Goal: Task Accomplishment & Management: Use online tool/utility

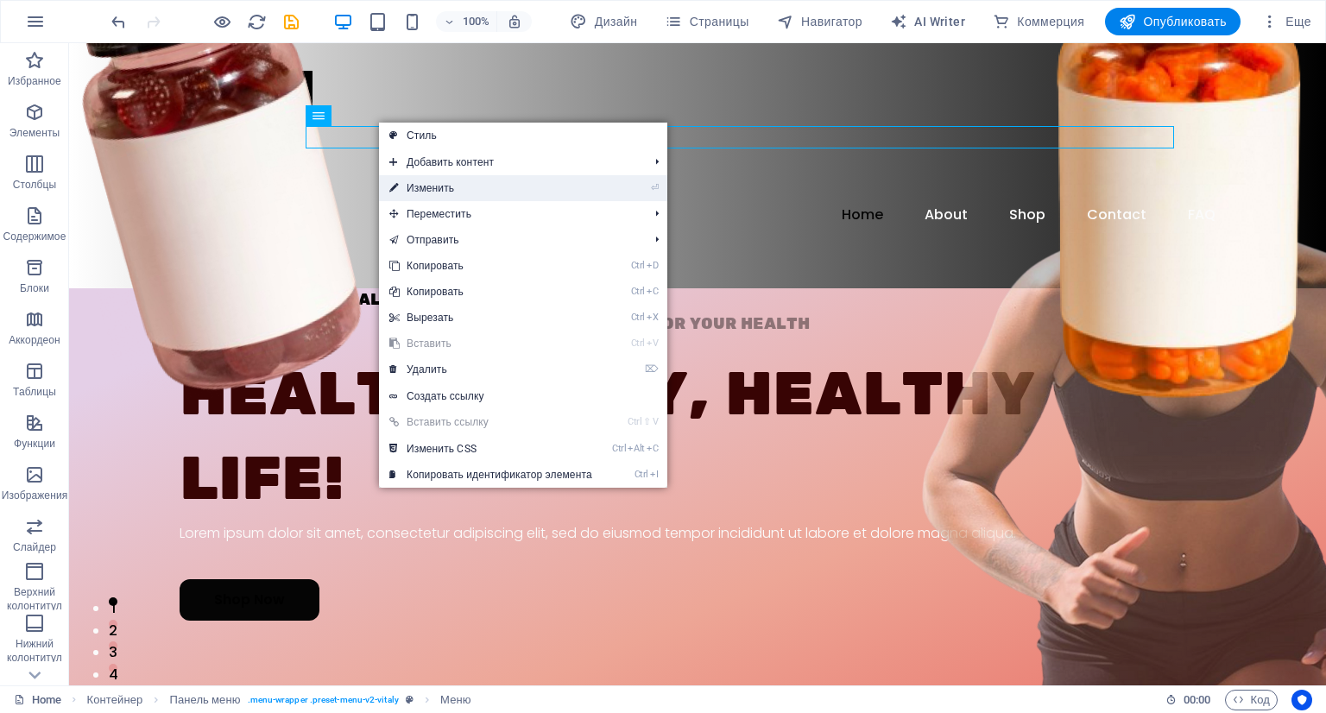
click at [407, 195] on link "⏎ Изменить" at bounding box center [491, 188] width 224 height 26
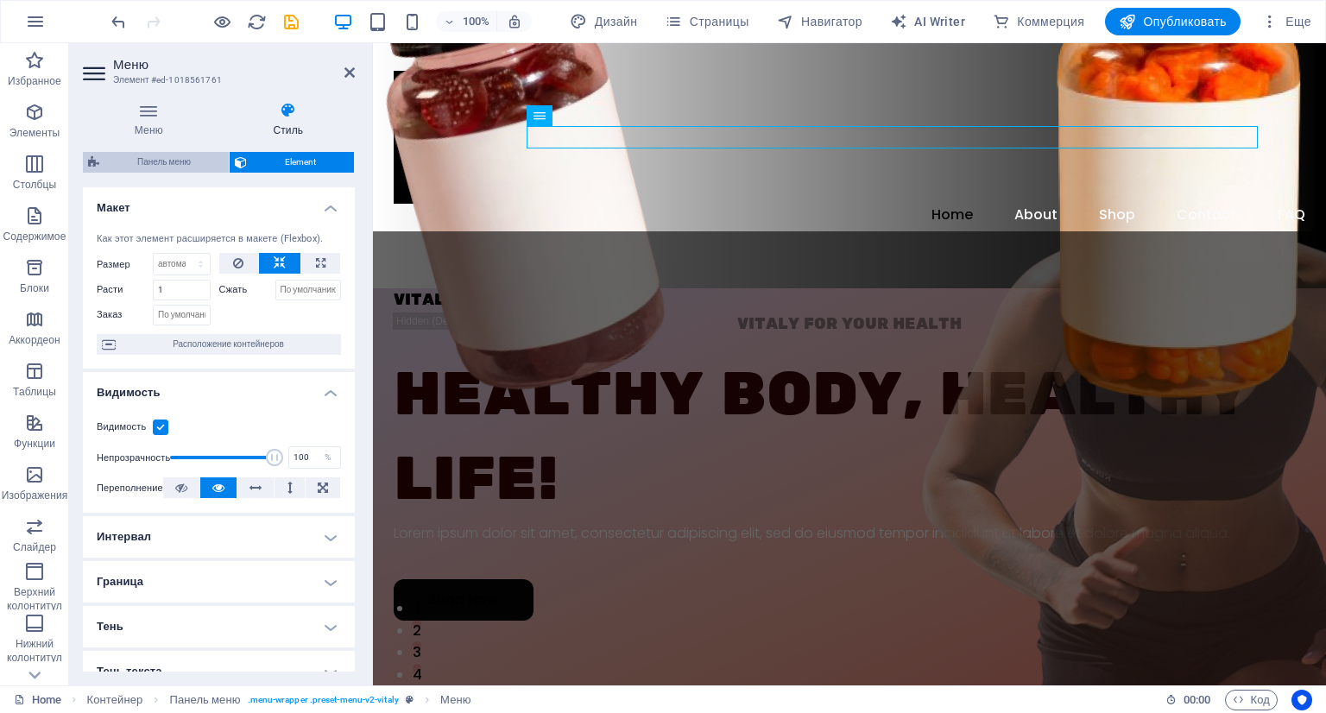
click at [160, 160] on span "Панель меню" at bounding box center [163, 162] width 119 height 21
select select "rem"
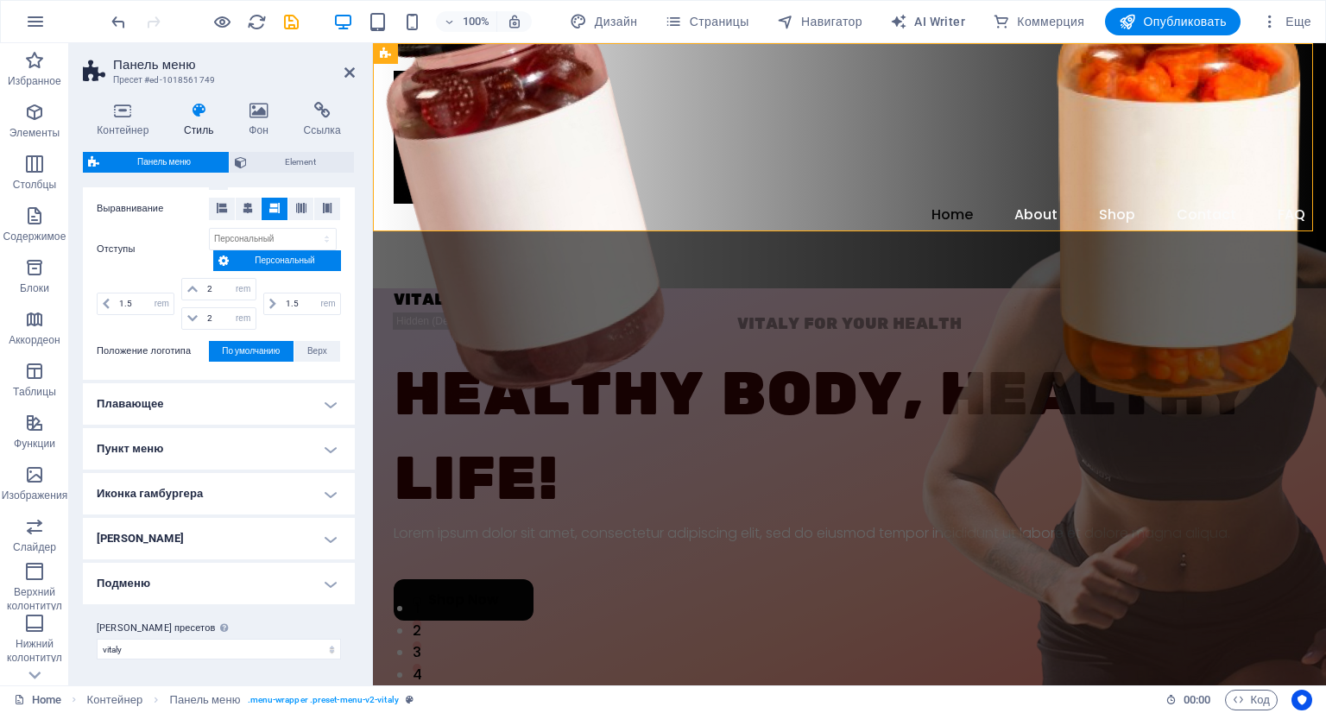
scroll to position [100, 0]
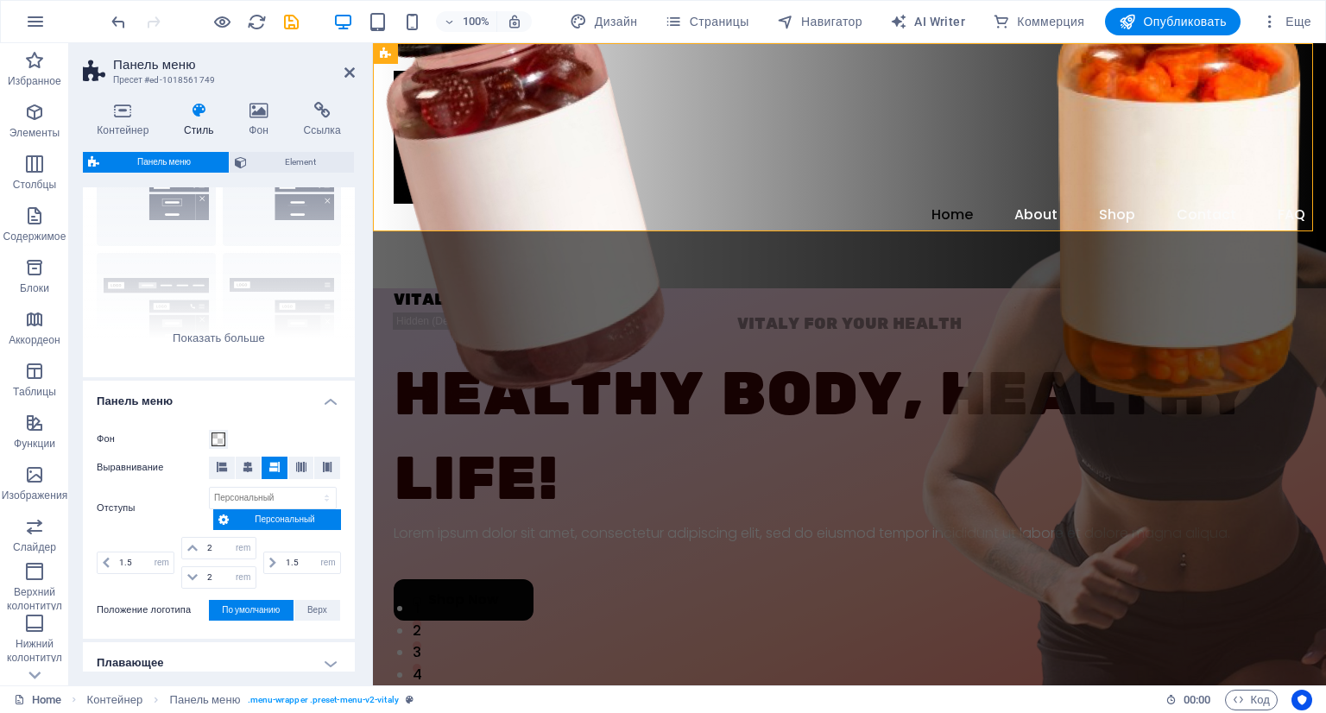
click at [188, 117] on icon at bounding box center [199, 110] width 58 height 17
click at [131, 122] on h4 "Контейнер" at bounding box center [126, 120] width 87 height 36
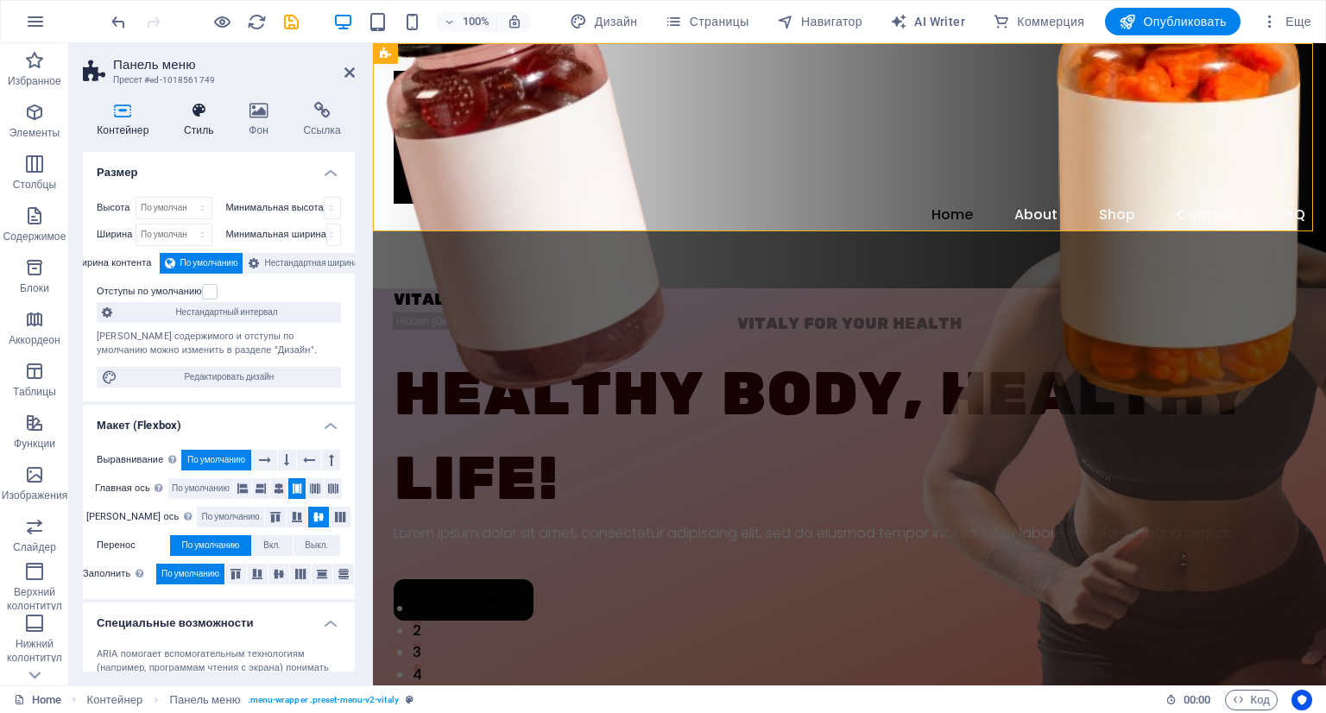
click at [190, 127] on h4 "Стиль" at bounding box center [202, 120] width 65 height 36
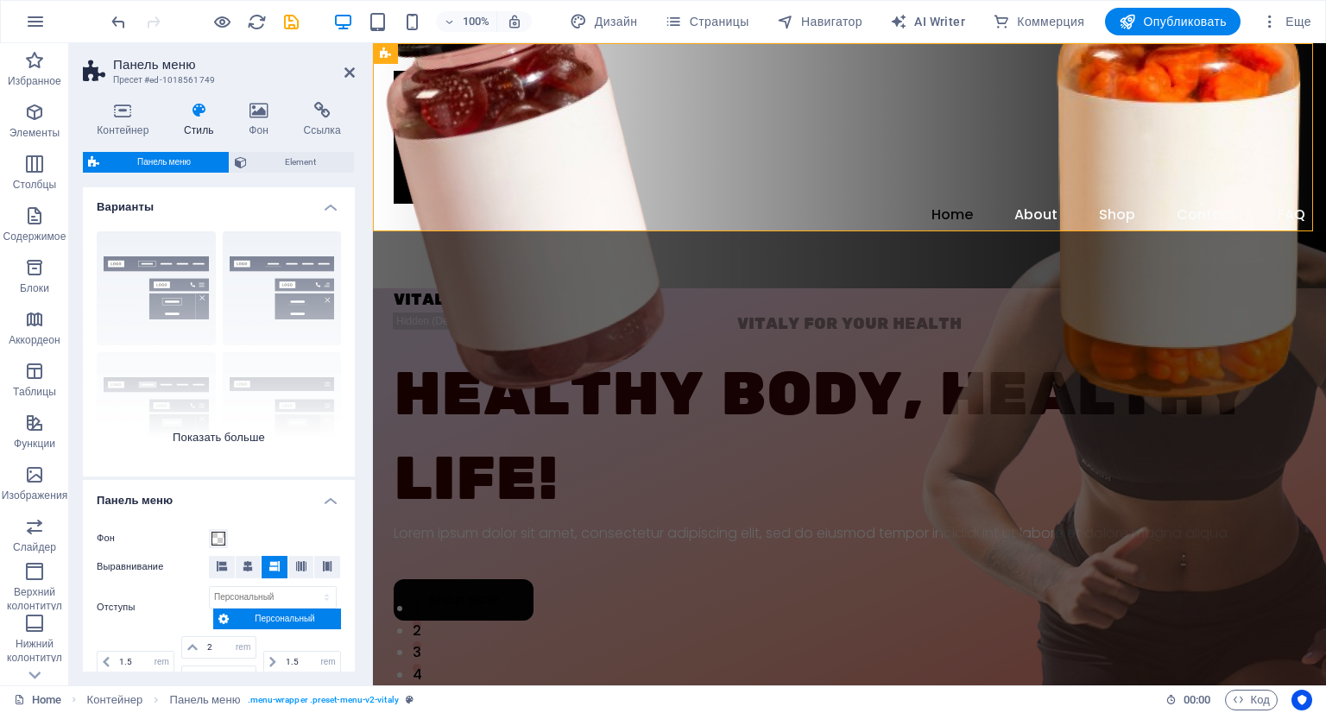
scroll to position [0, 0]
click at [286, 298] on div "Граница По центру По умолчанию Фиксированный [PERSON_NAME] Широкий XXL" at bounding box center [219, 347] width 272 height 259
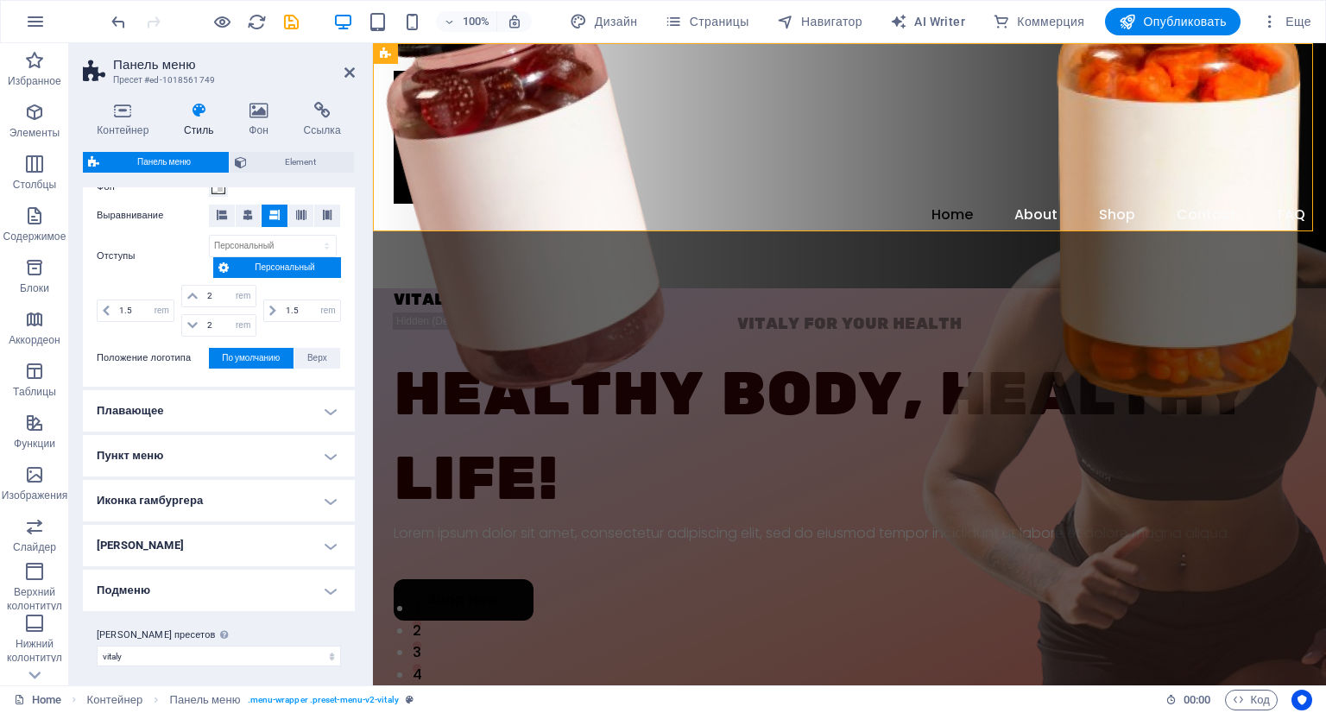
scroll to position [604, 0]
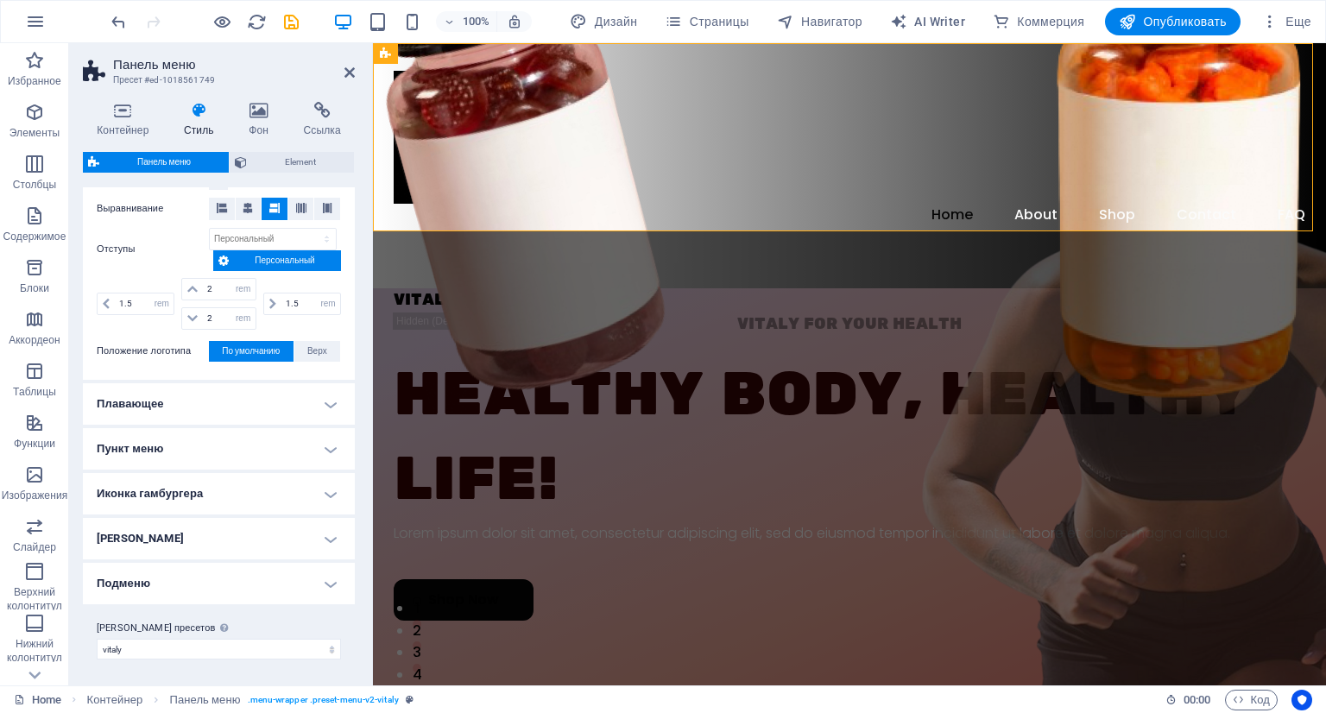
click at [282, 539] on h4 "[PERSON_NAME]" at bounding box center [219, 538] width 272 height 41
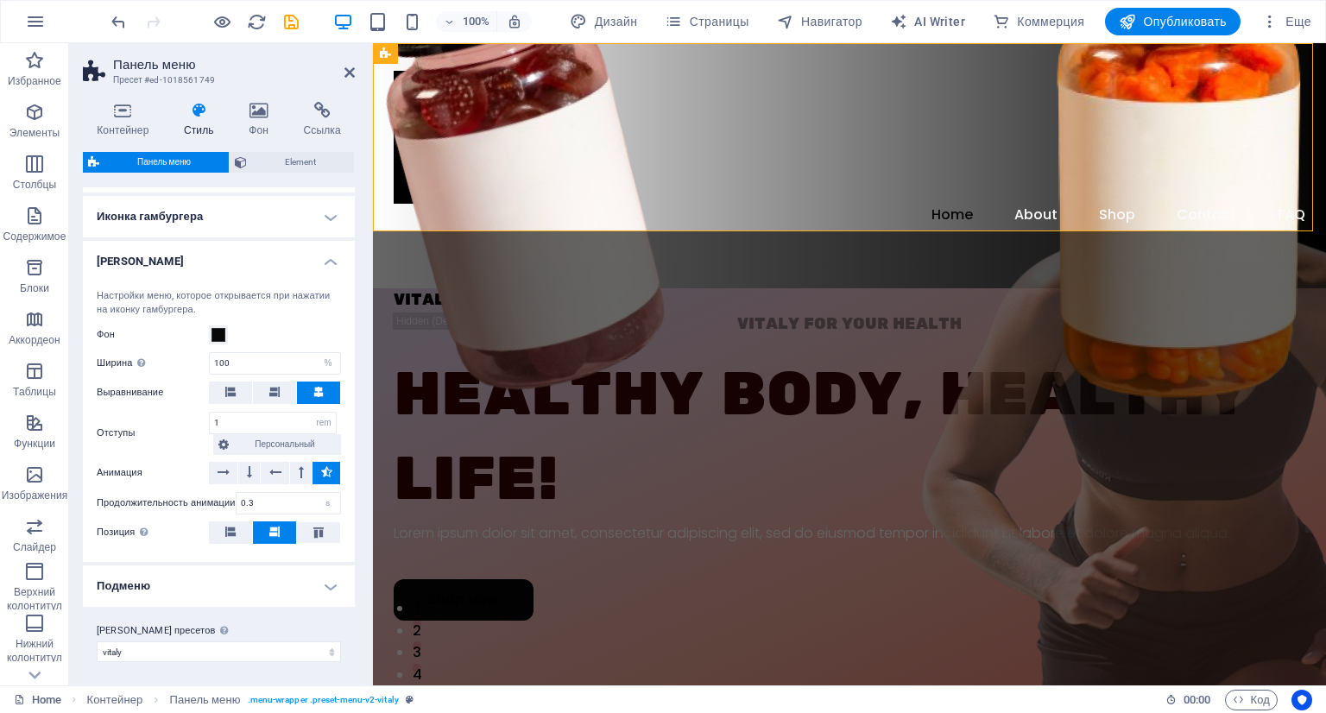
scroll to position [882, 0]
click at [290, 580] on h4 "Подменю" at bounding box center [219, 584] width 272 height 41
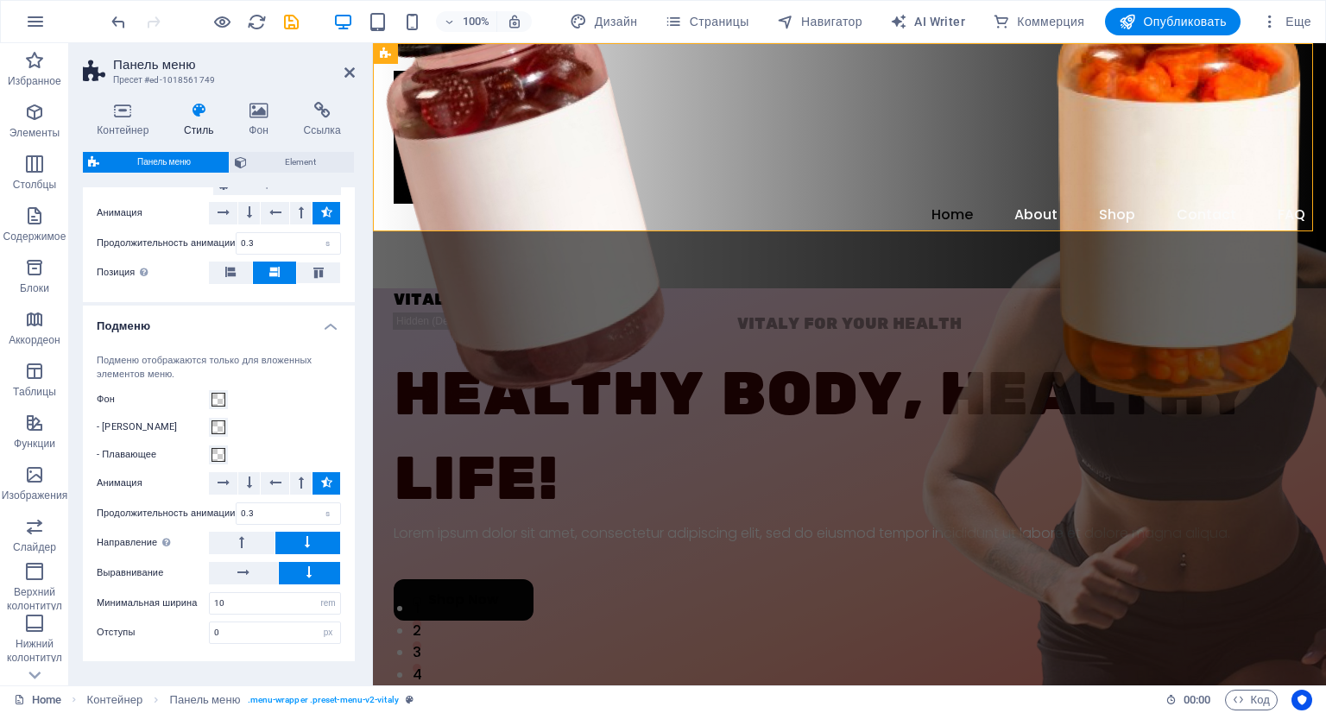
scroll to position [1194, 0]
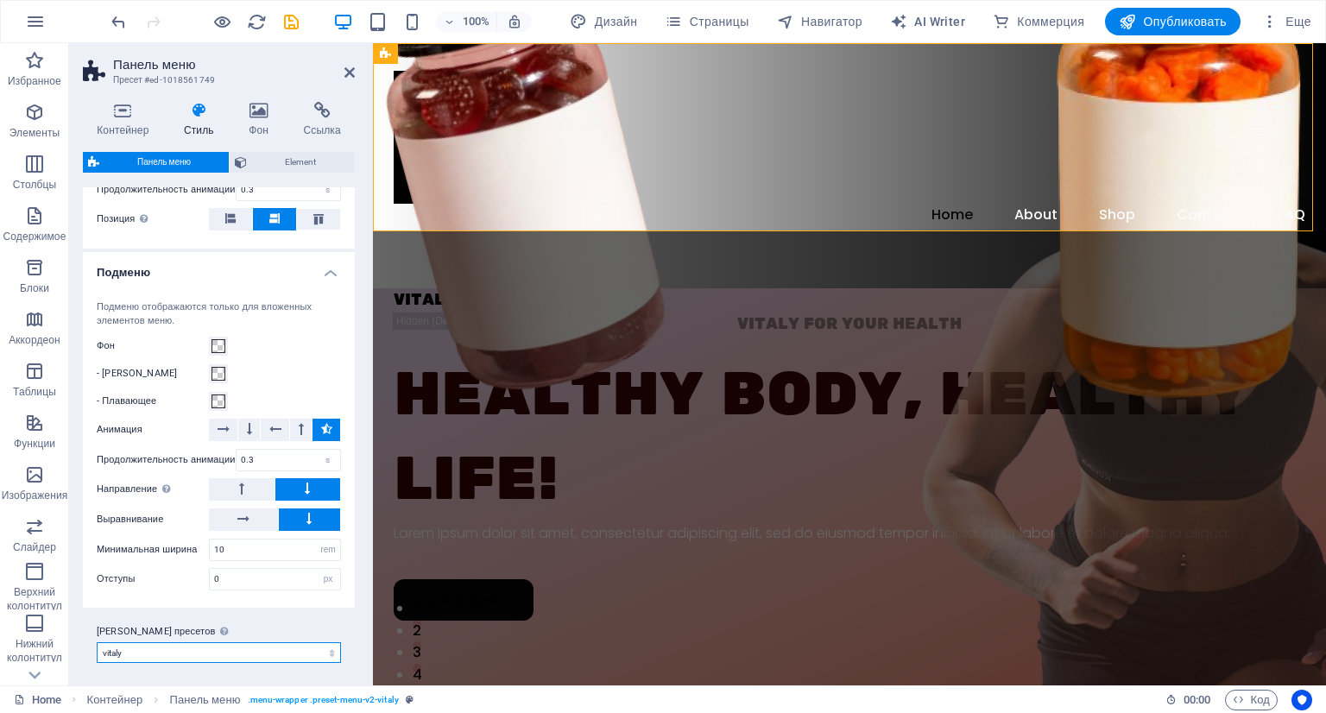
click at [292, 646] on select "vitaly Добавить класс пресетов" at bounding box center [219, 652] width 244 height 21
click at [97, 642] on select "vitaly Добавить класс пресетов" at bounding box center [219, 652] width 244 height 21
select select "preset-menu-v2-vitaly"
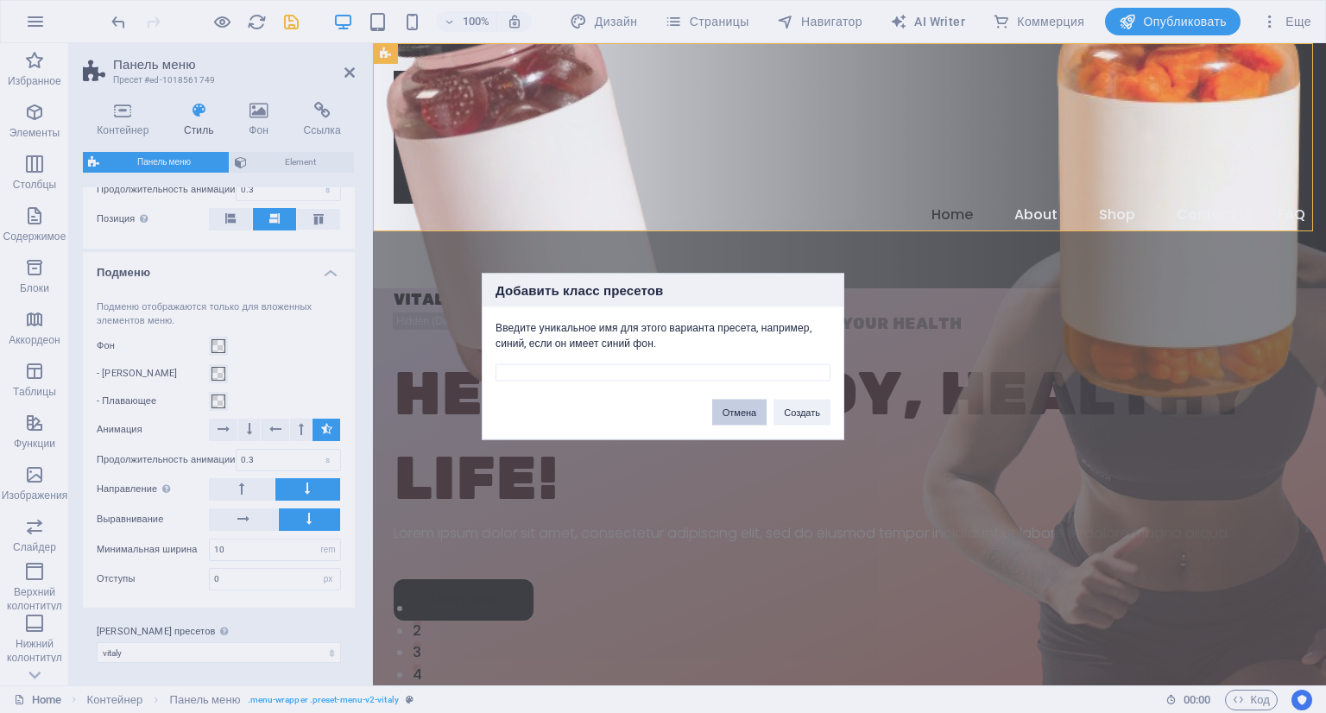
click at [725, 413] on button "Отмена" at bounding box center [739, 413] width 54 height 26
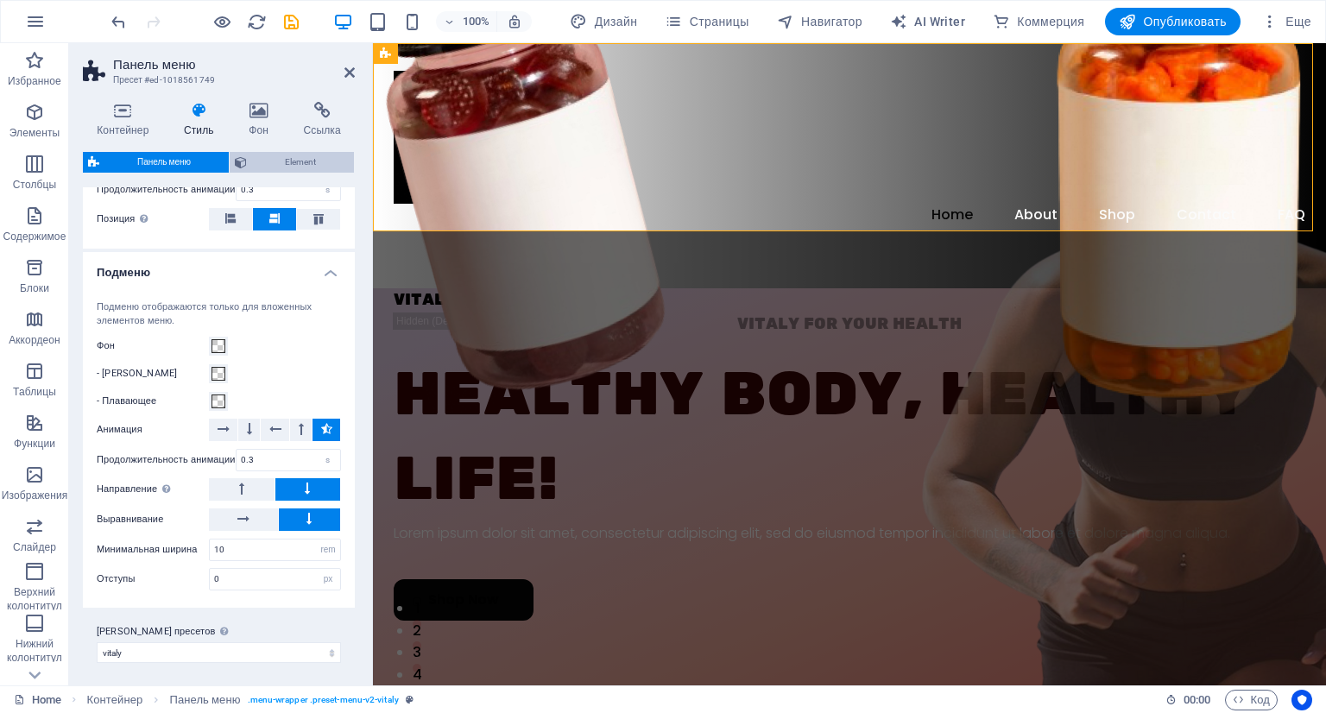
click at [316, 167] on span "Element" at bounding box center [300, 162] width 97 height 21
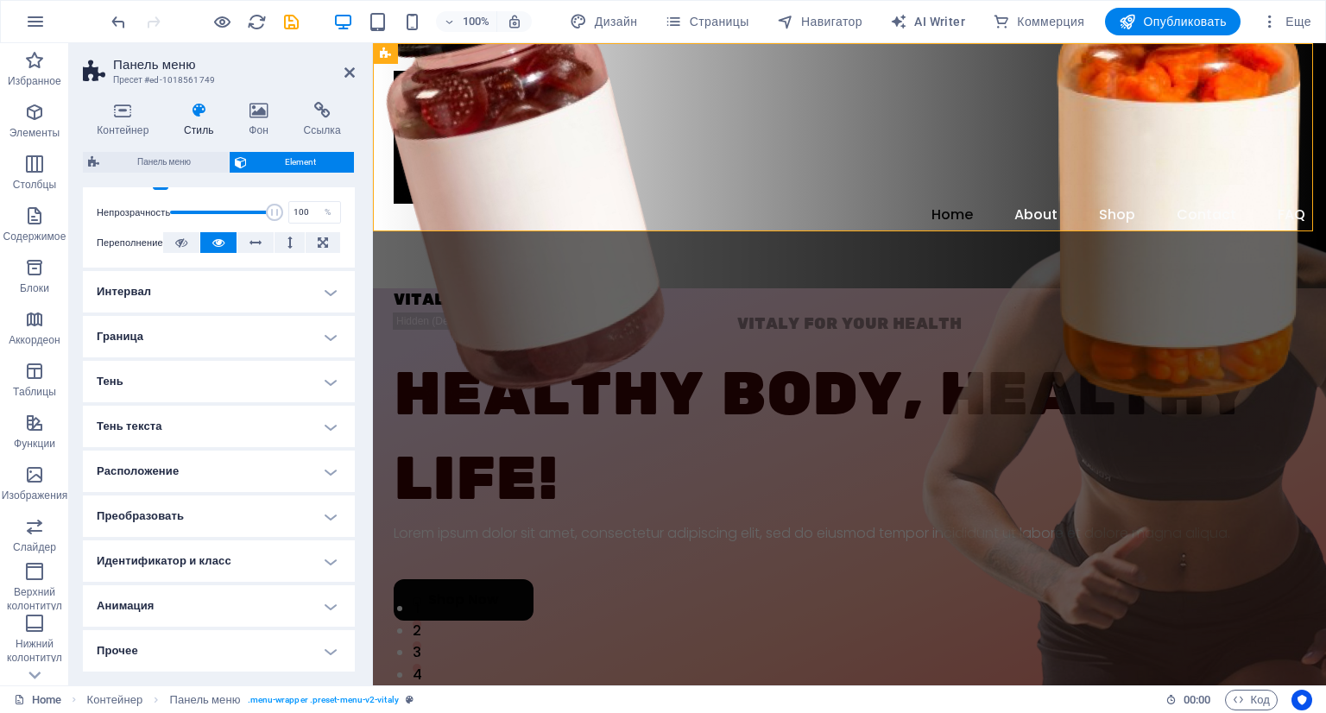
scroll to position [0, 0]
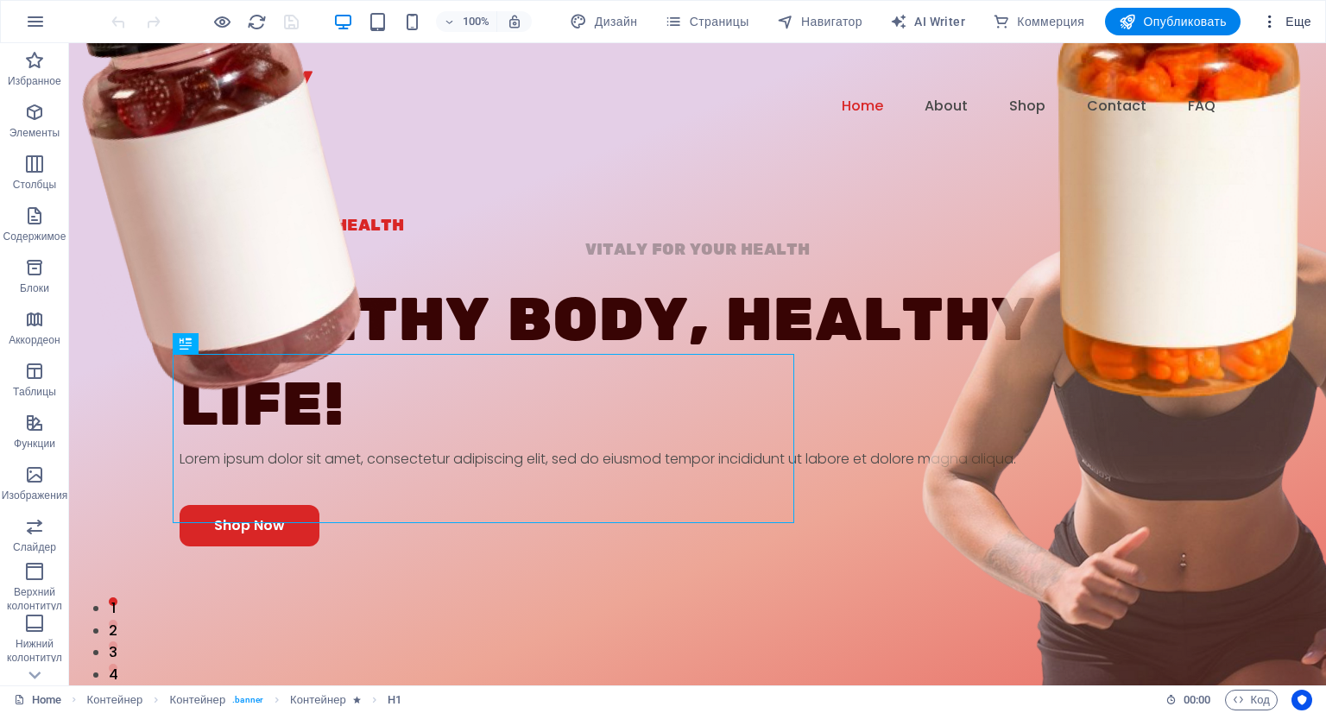
click at [1287, 15] on span "Еще" at bounding box center [1286, 21] width 50 height 17
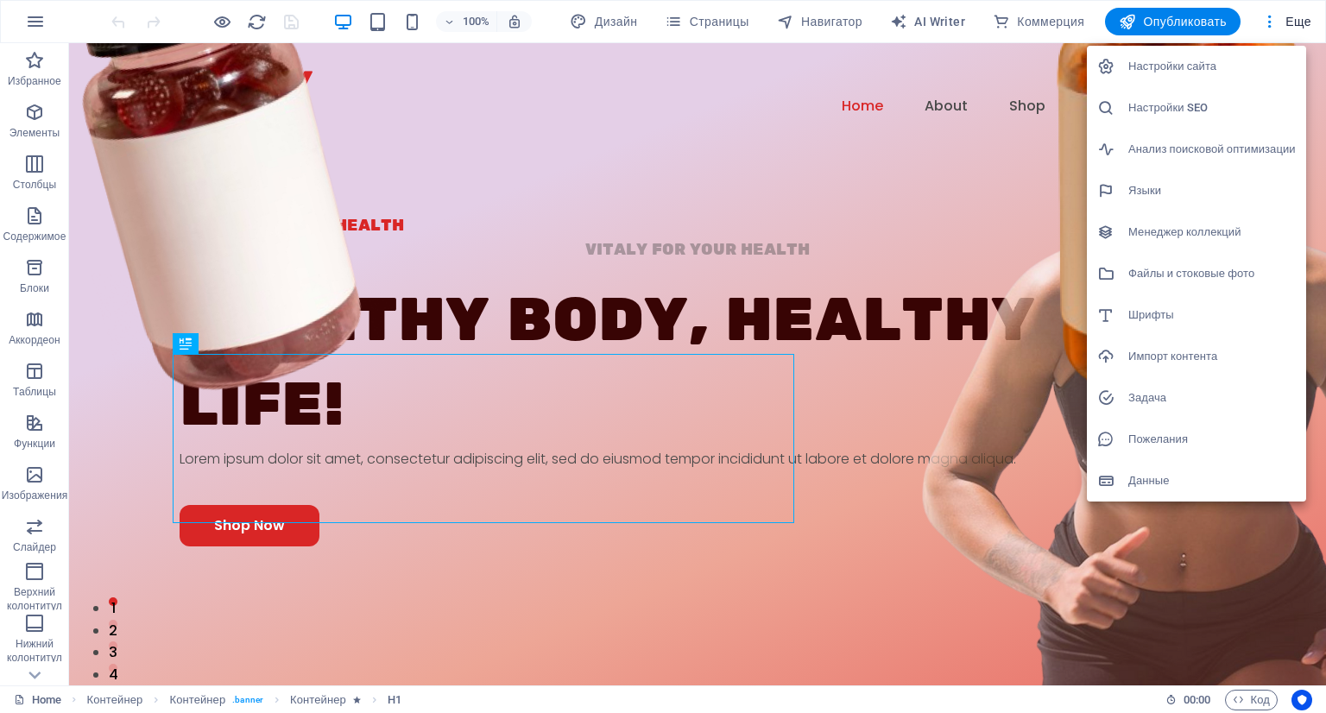
click at [1194, 66] on h6 "Настройки сайта" at bounding box center [1211, 66] width 167 height 21
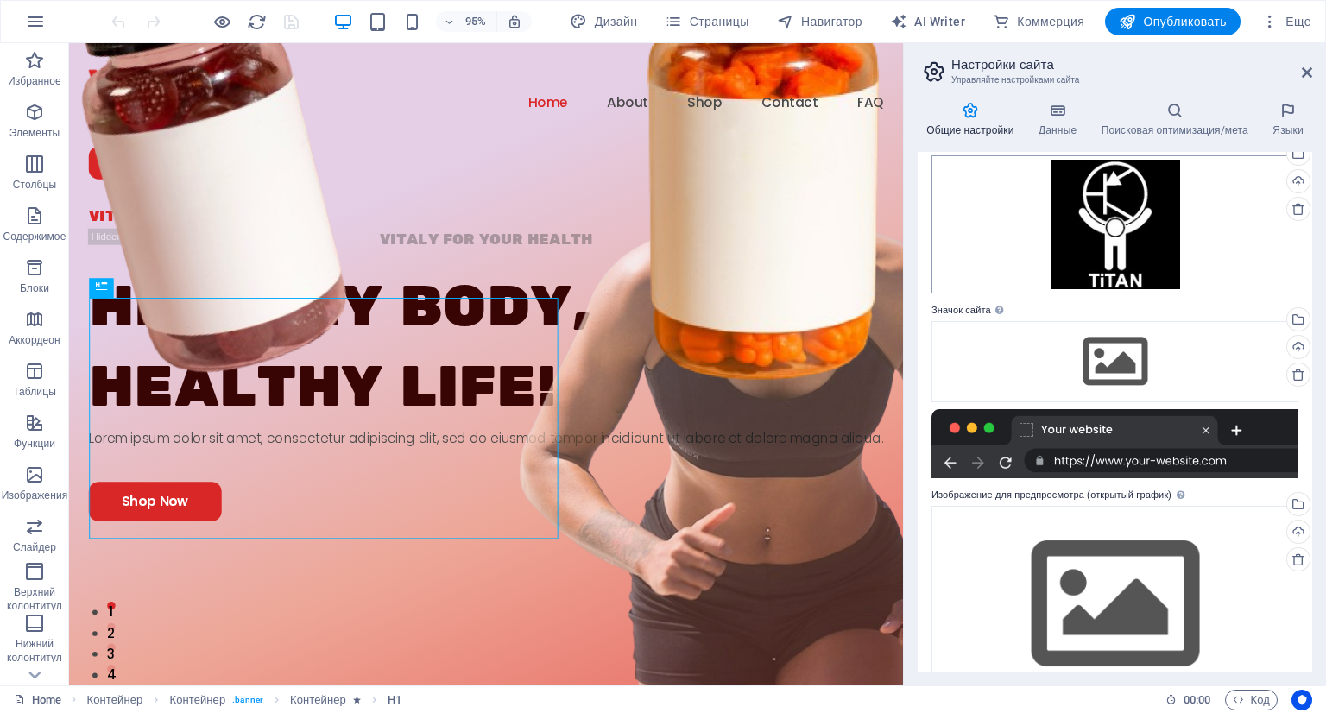
scroll to position [125, 0]
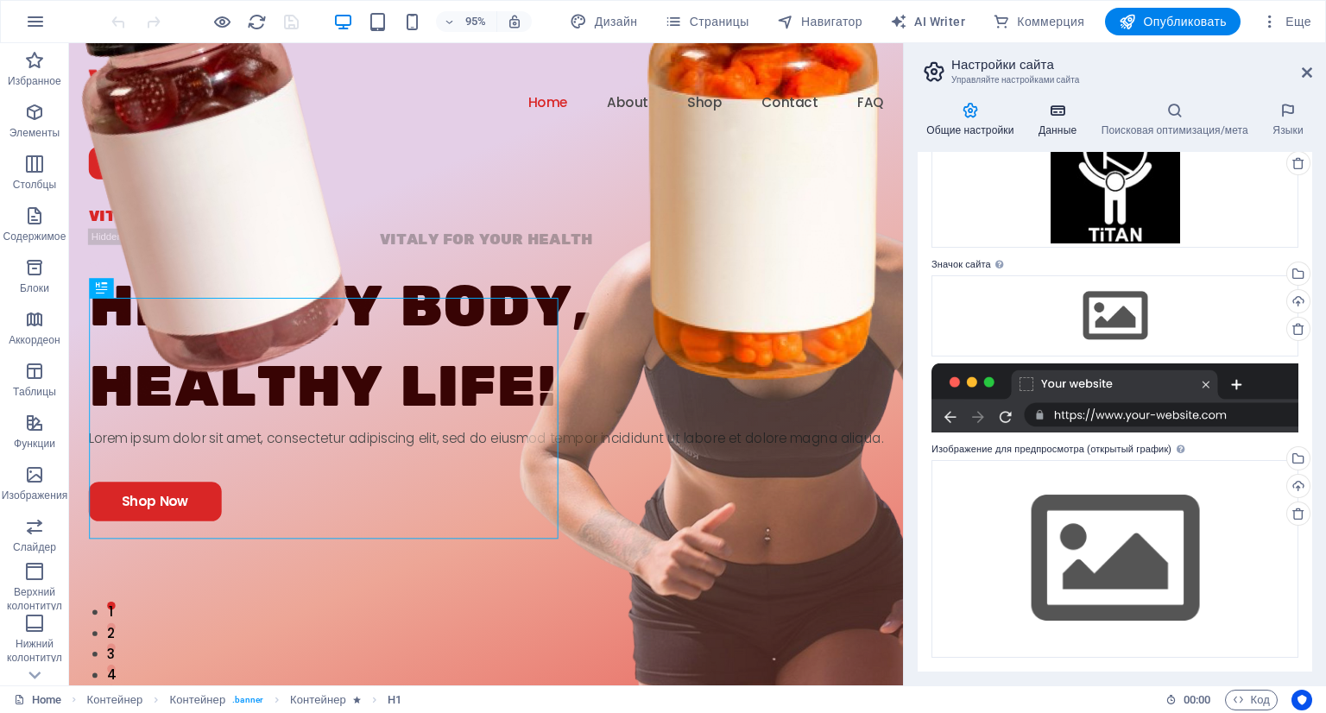
click at [1063, 126] on h4 "Данные" at bounding box center [1061, 120] width 63 height 36
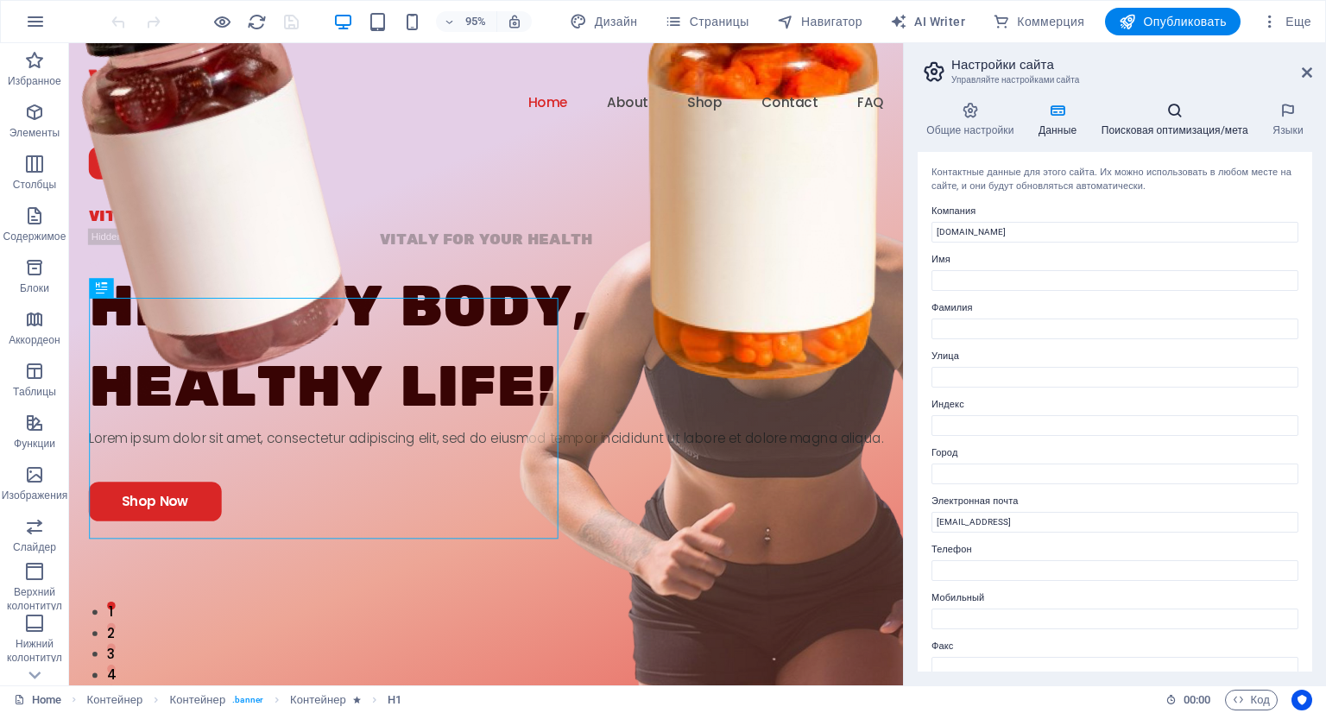
click at [1146, 121] on h4 "Поисковая оптимизация/мета" at bounding box center [1178, 120] width 172 height 36
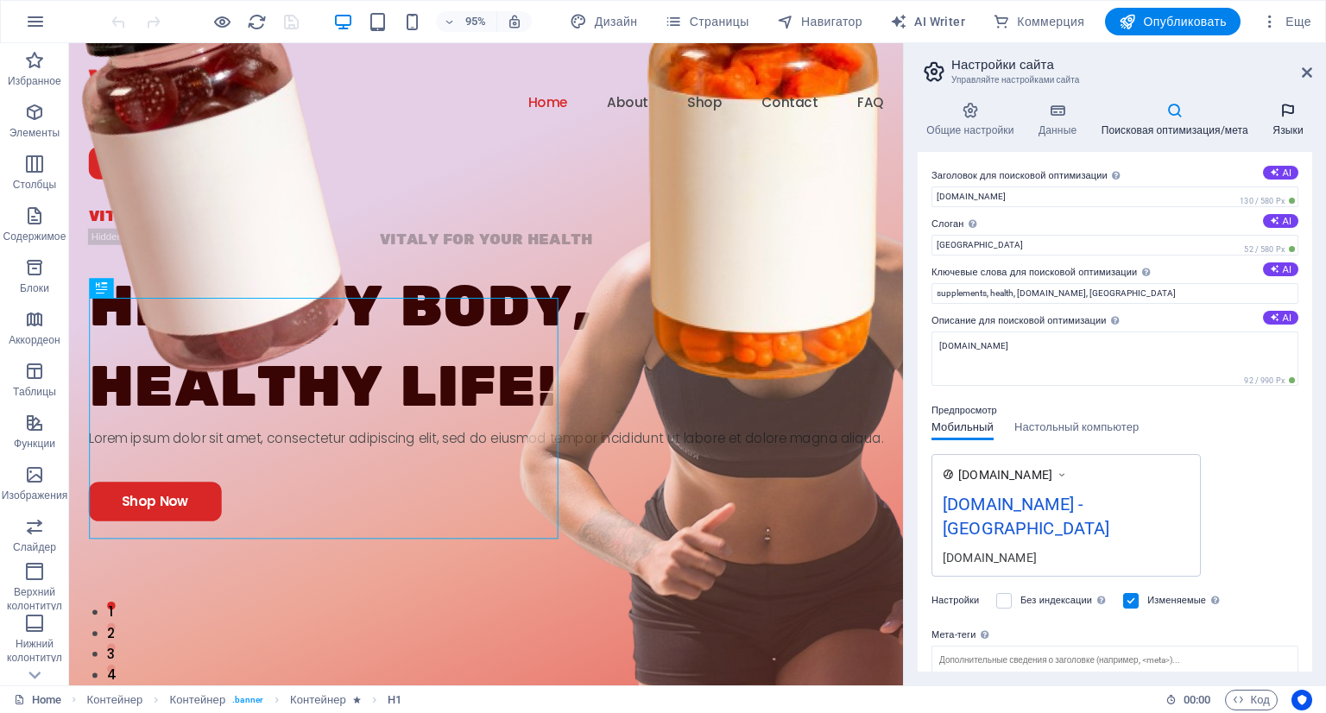
click at [1281, 116] on icon at bounding box center [1288, 110] width 48 height 17
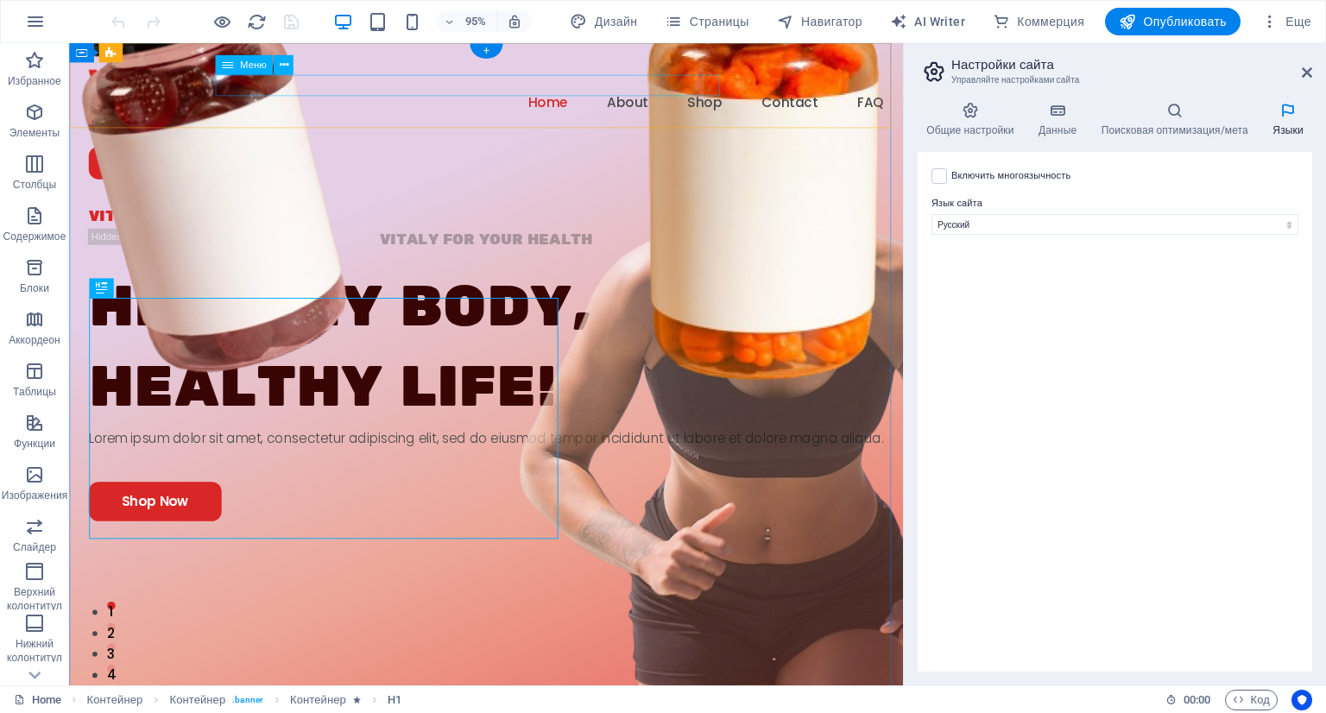
click at [486, 95] on nav "Home About Shop Contact FAQ" at bounding box center [508, 106] width 836 height 22
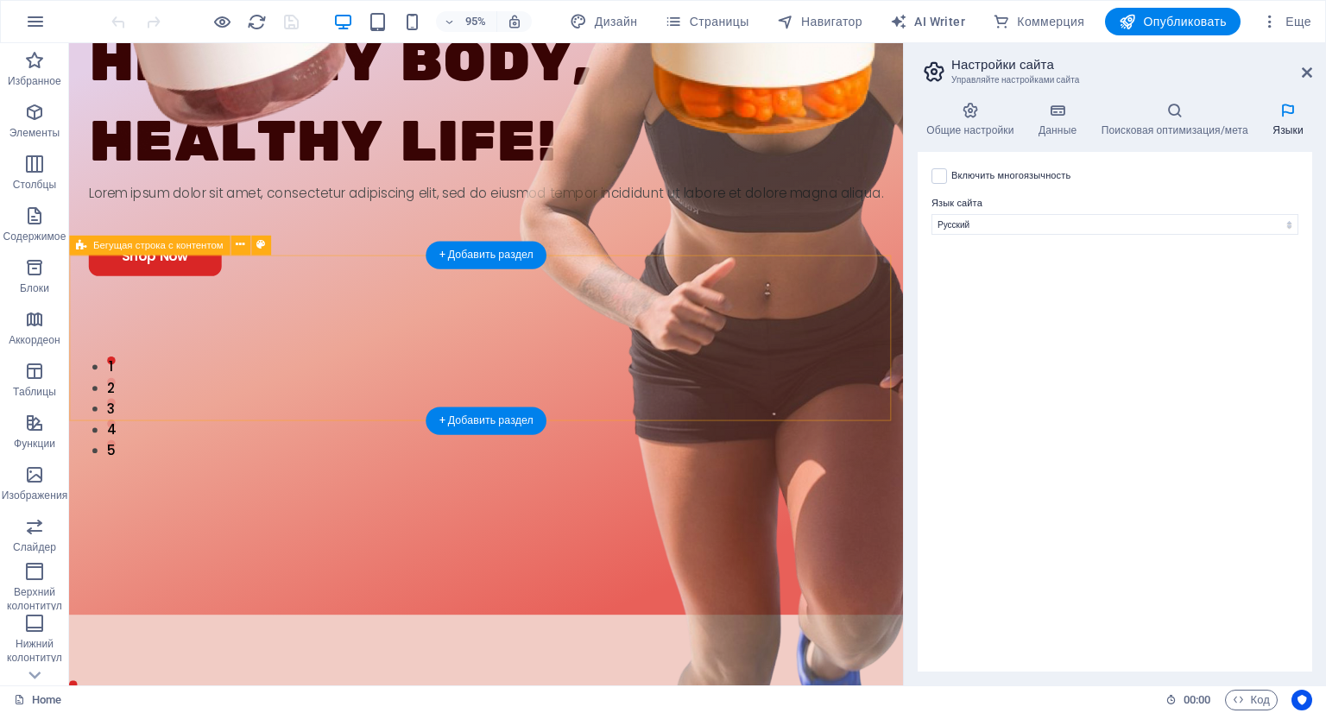
scroll to position [255, 0]
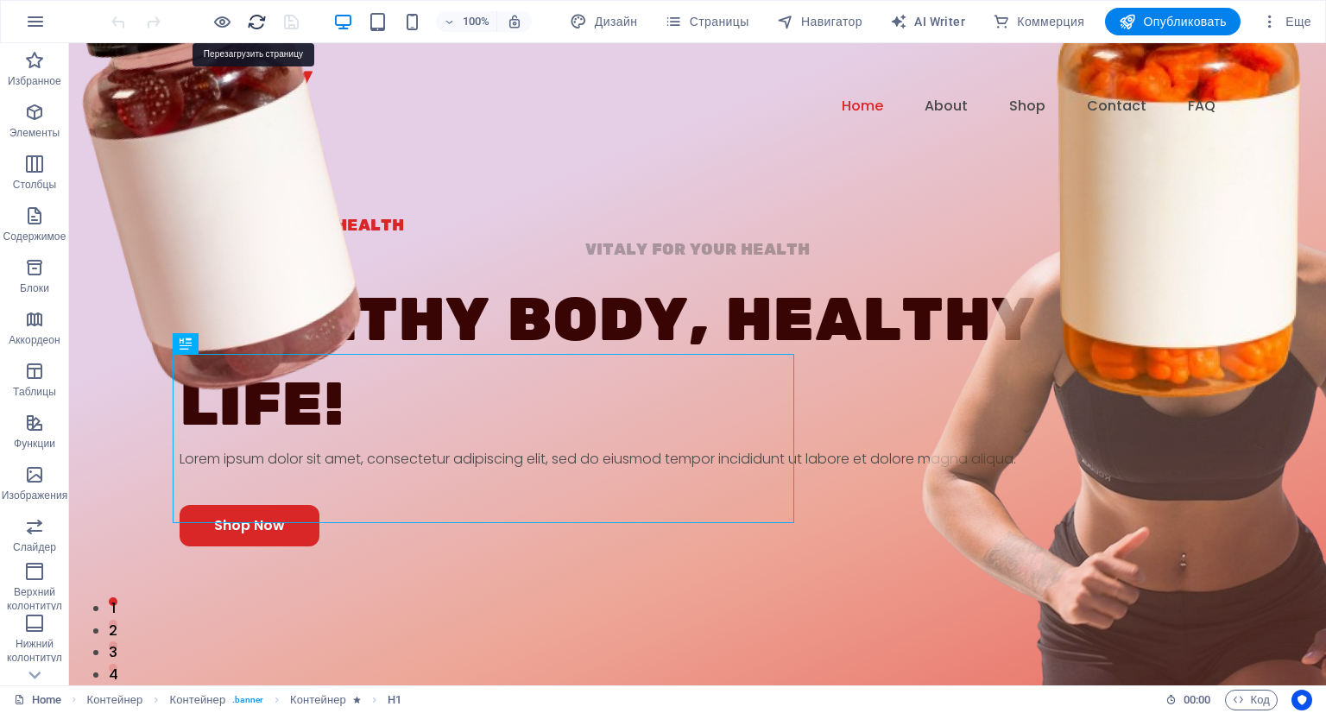
click at [255, 19] on icon "reload" at bounding box center [257, 22] width 20 height 20
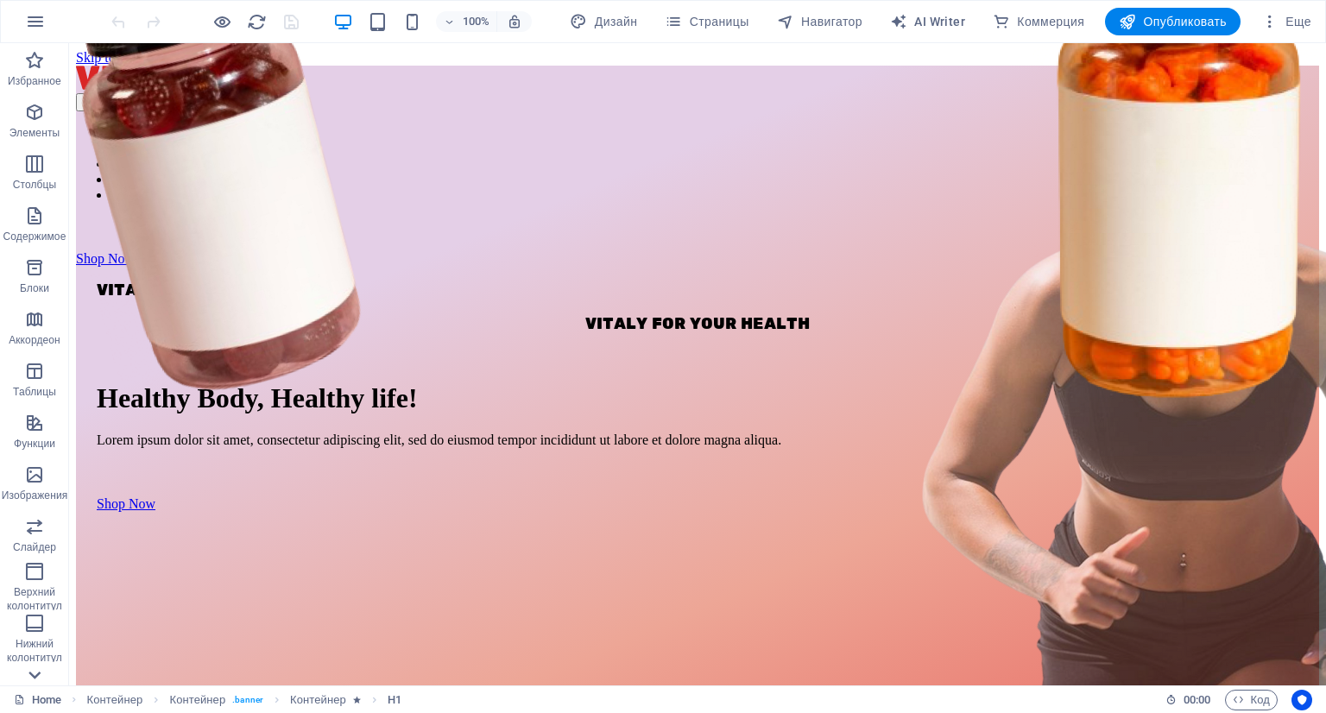
click at [35, 678] on icon at bounding box center [34, 675] width 12 height 8
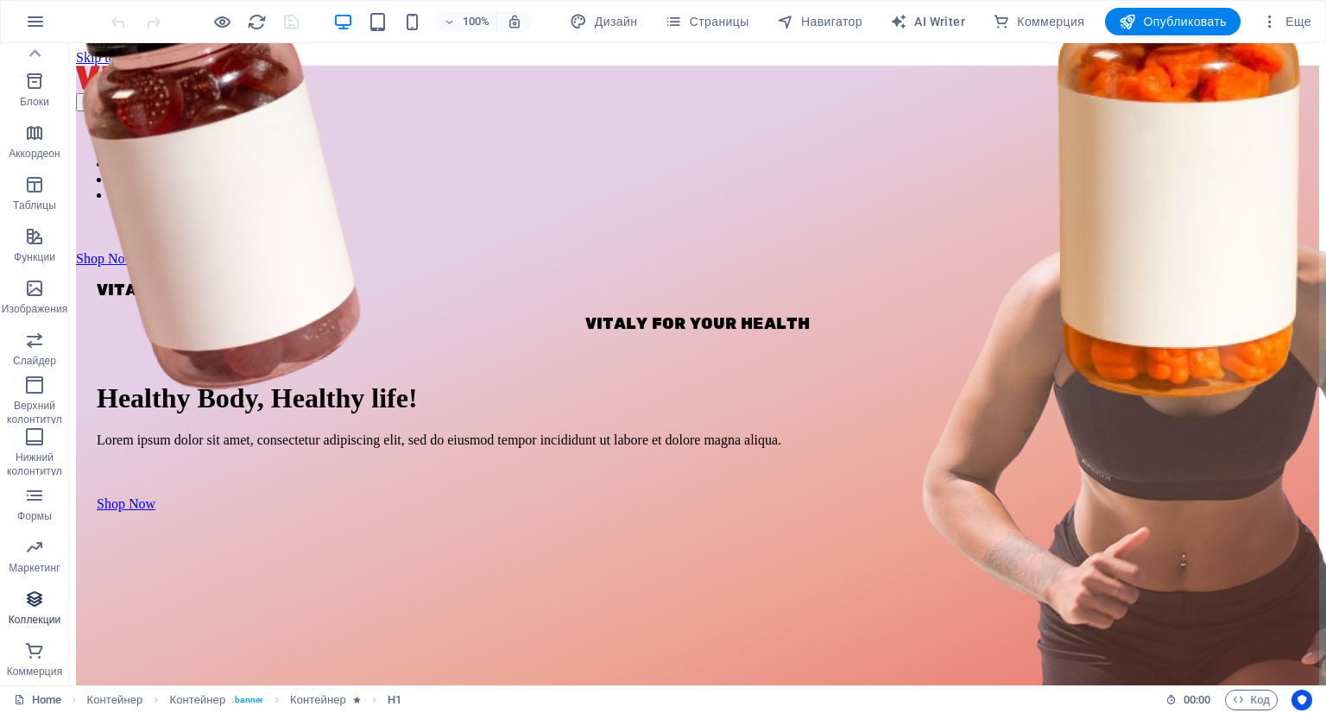
click at [32, 605] on icon "button" at bounding box center [34, 599] width 21 height 21
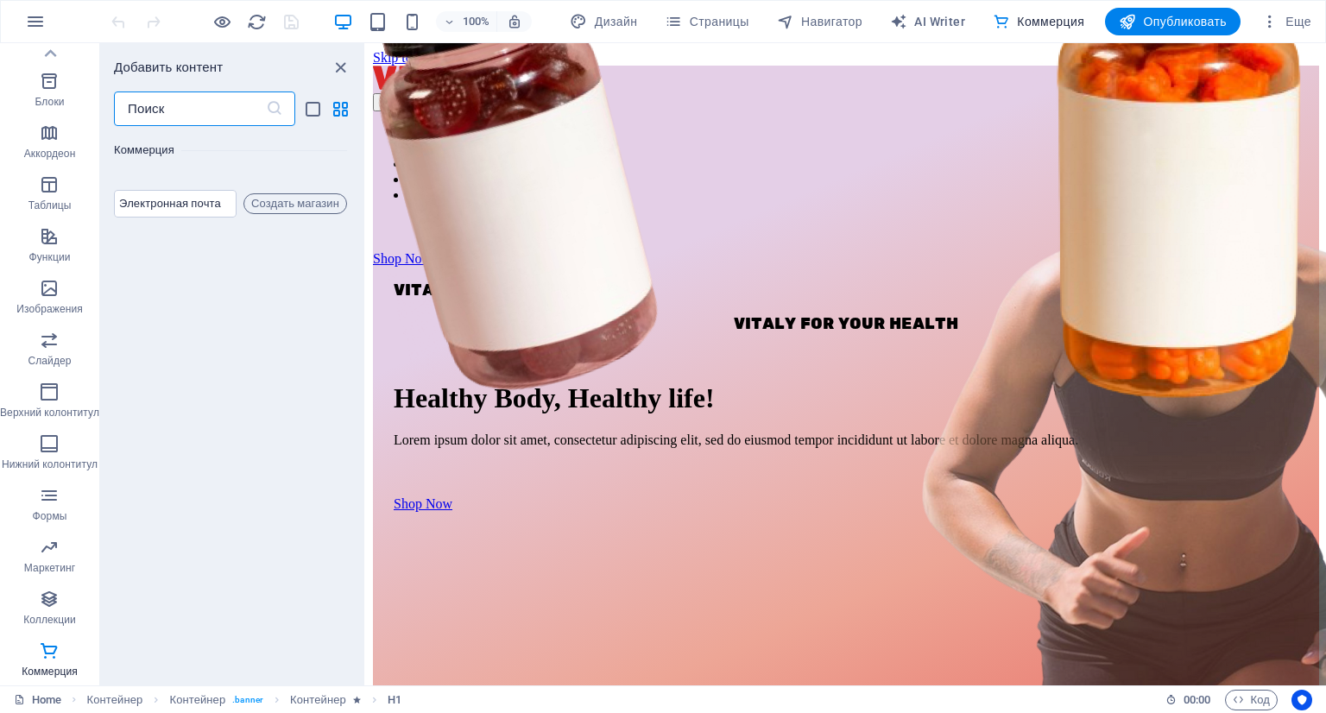
scroll to position [33451, 0]
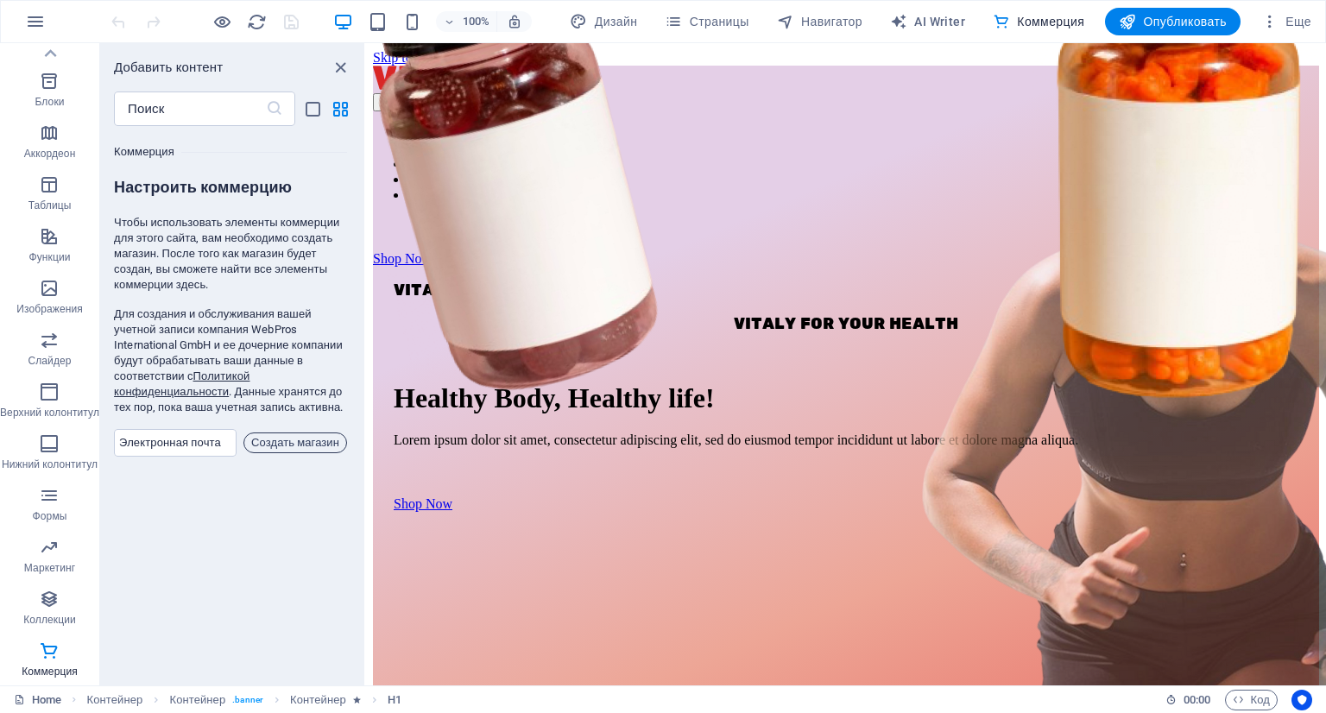
click at [285, 432] on span "Создать магазин" at bounding box center [295, 442] width 88 height 21
click at [125, 429] on input "email" at bounding box center [175, 443] width 123 height 28
type input "ahmadieva78@mail.ru"
click at [283, 432] on span "Создать магазин" at bounding box center [295, 442] width 88 height 21
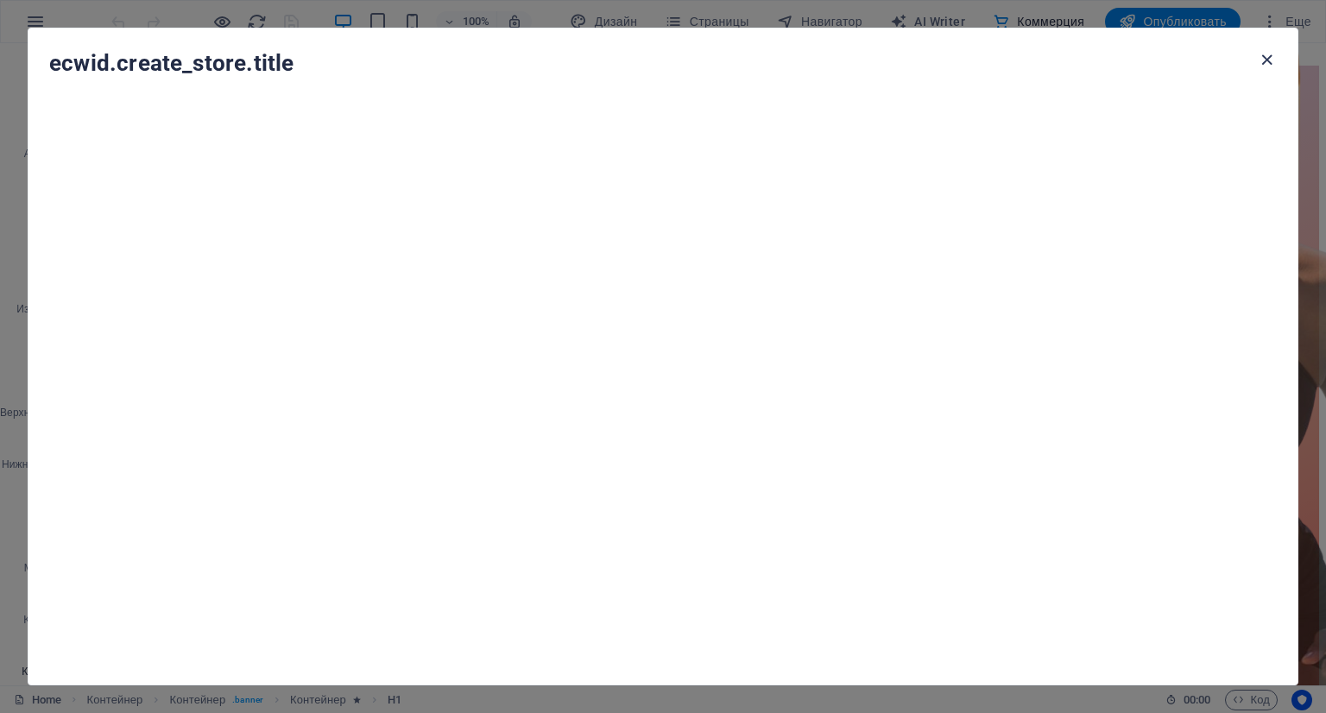
click at [1264, 59] on icon "button" at bounding box center [1267, 60] width 20 height 20
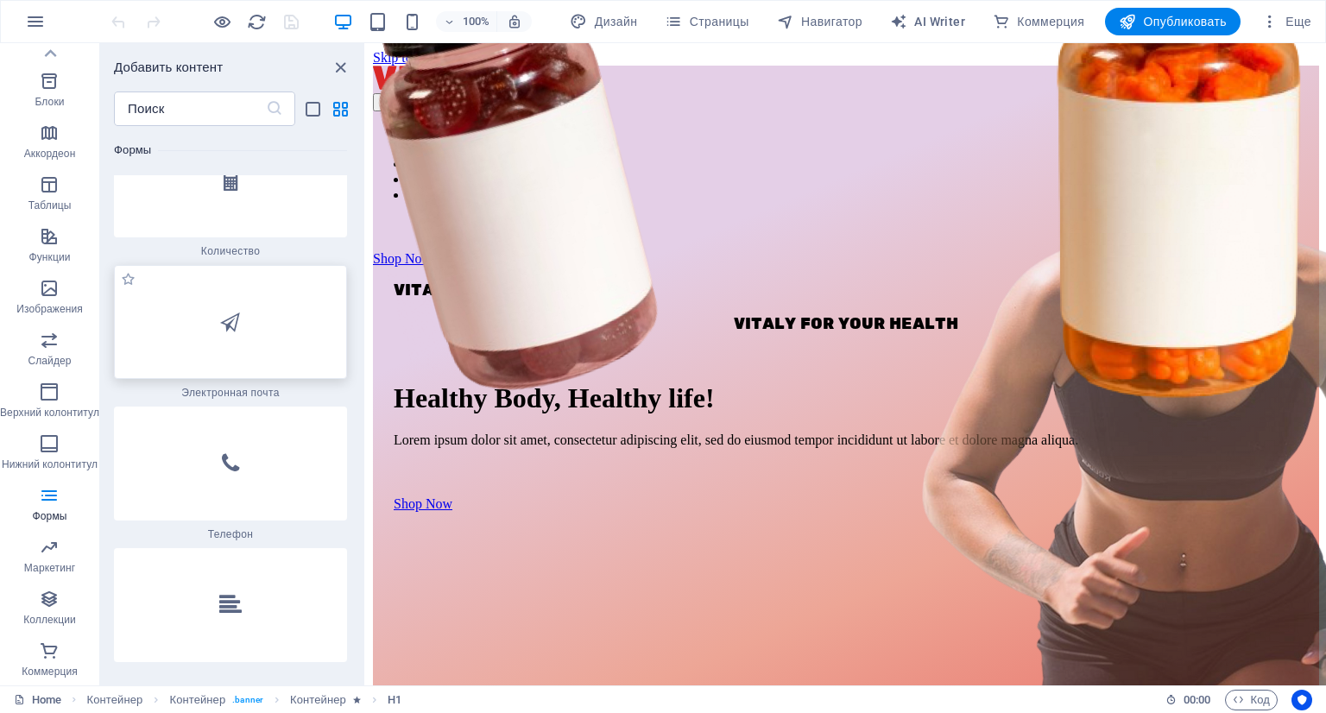
scroll to position [26546, 0]
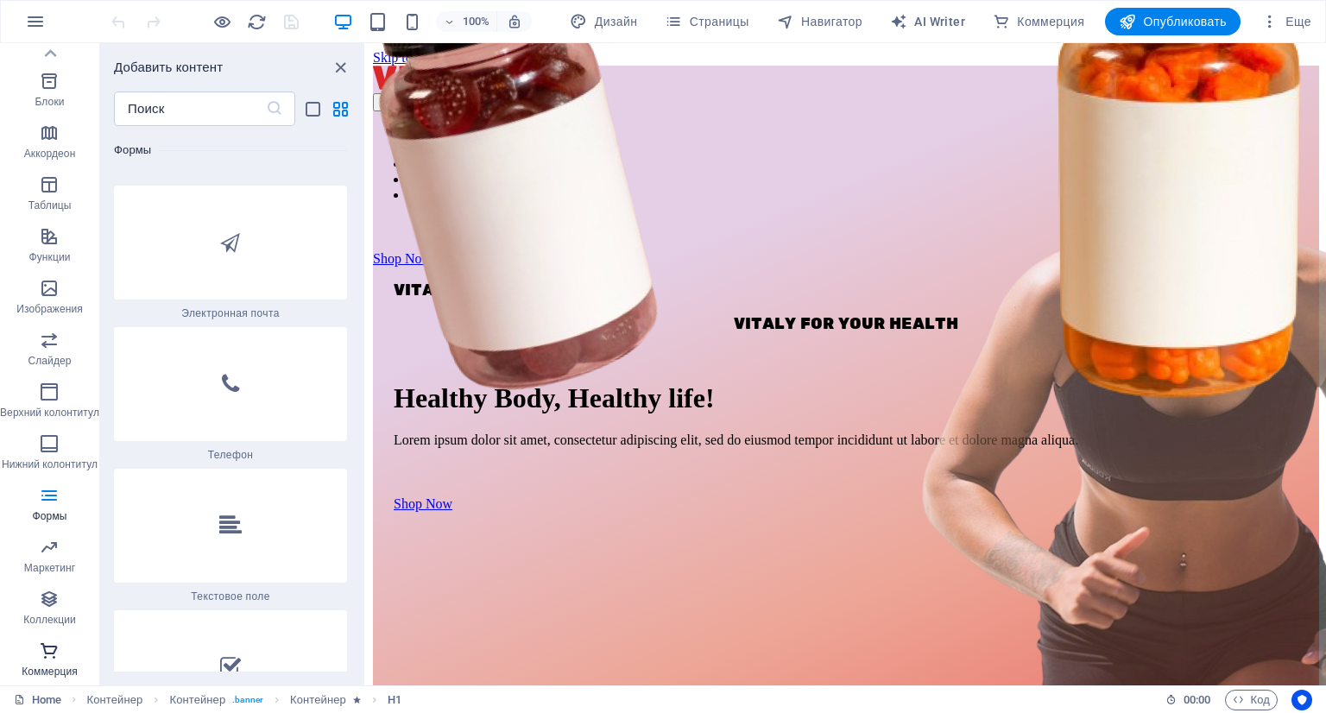
click at [44, 669] on p "Коммерция" at bounding box center [50, 672] width 56 height 14
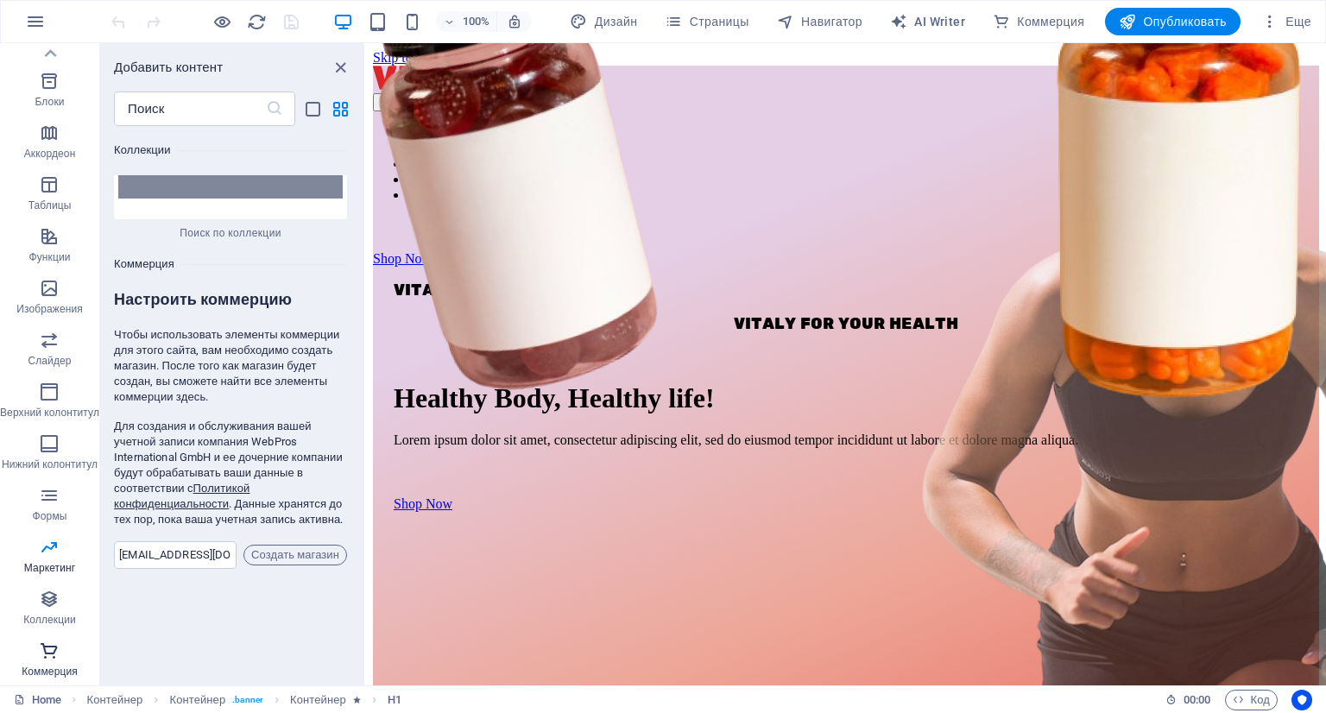
scroll to position [33338, 0]
click at [52, 609] on span "Коллекции" at bounding box center [49, 609] width 99 height 41
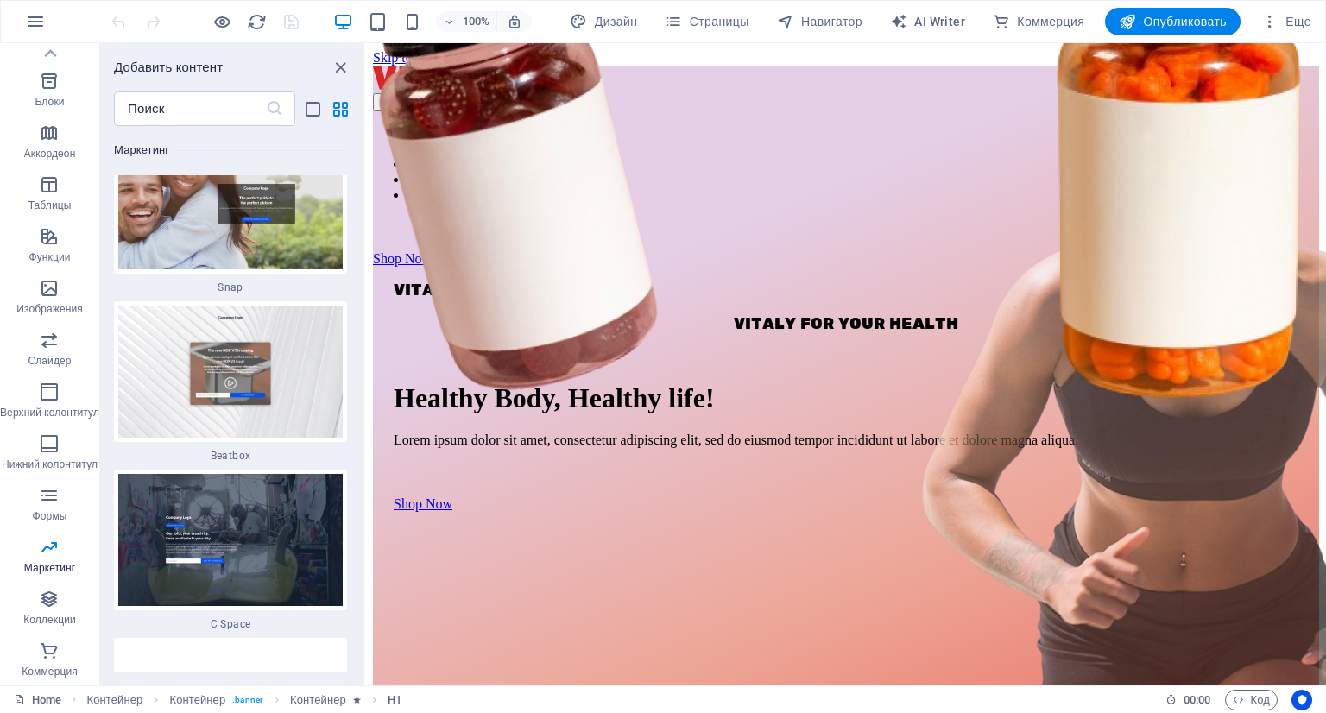
scroll to position [30643, 0]
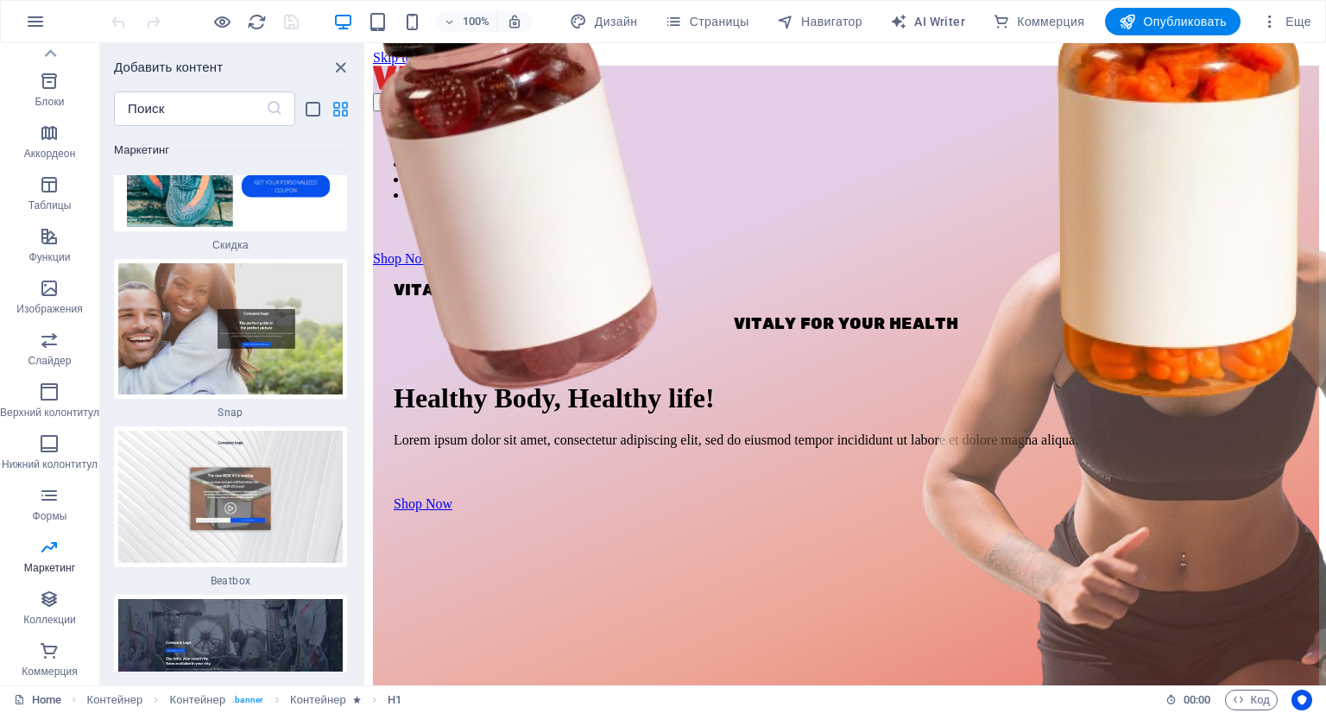
click at [342, 104] on icon "grid-view" at bounding box center [341, 109] width 20 height 20
click at [315, 104] on icon "list-view" at bounding box center [313, 109] width 20 height 20
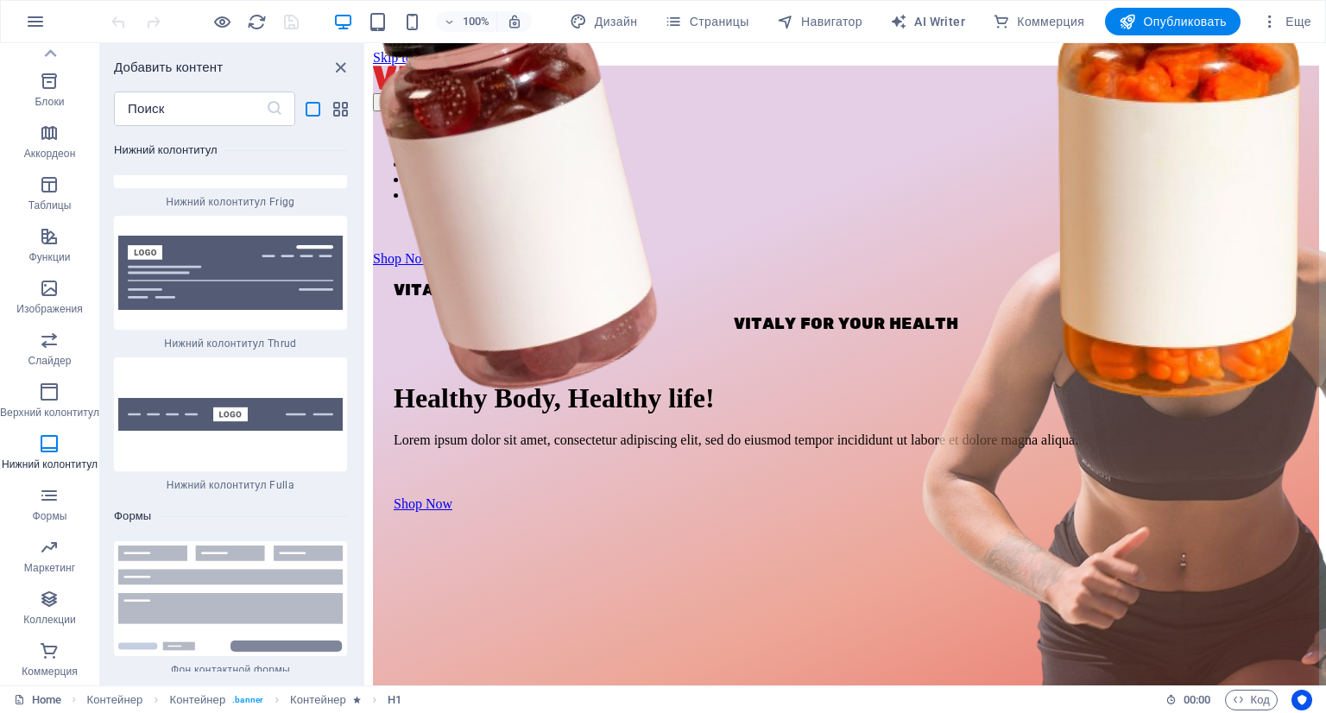
scroll to position [27591, 0]
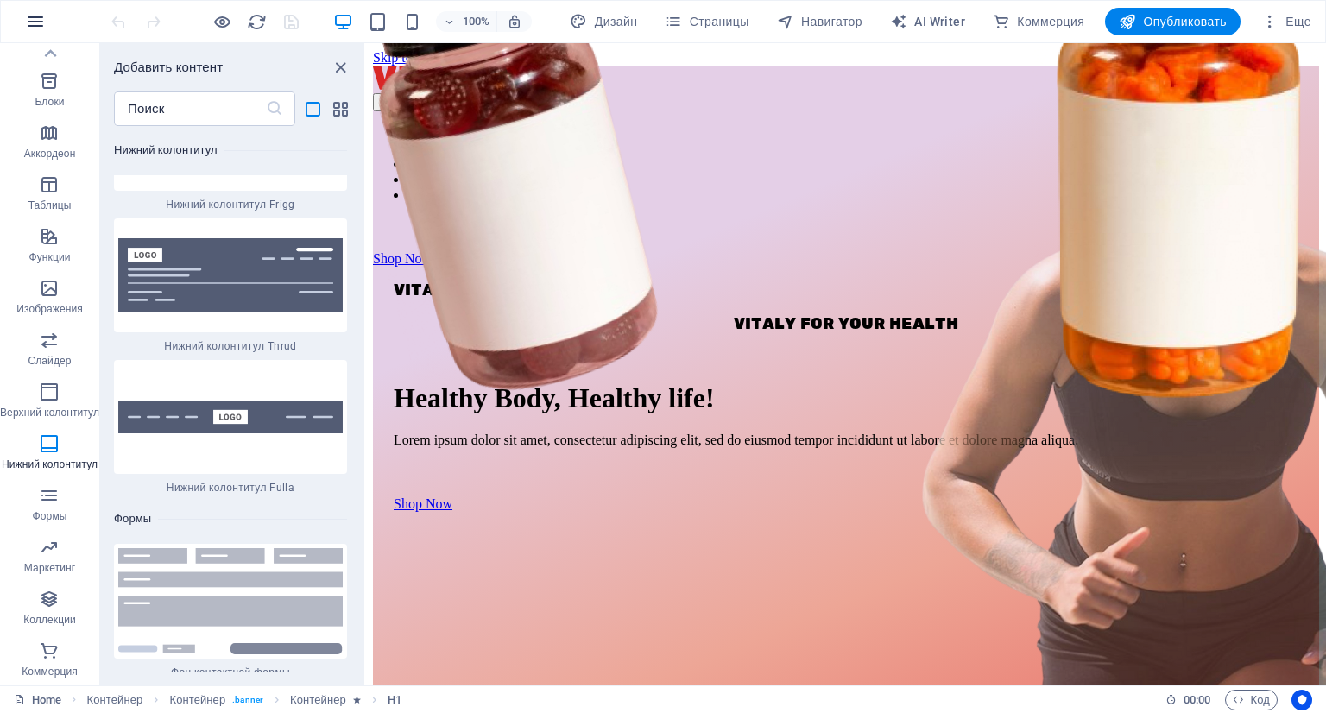
click at [28, 18] on icon "button" at bounding box center [35, 21] width 21 height 21
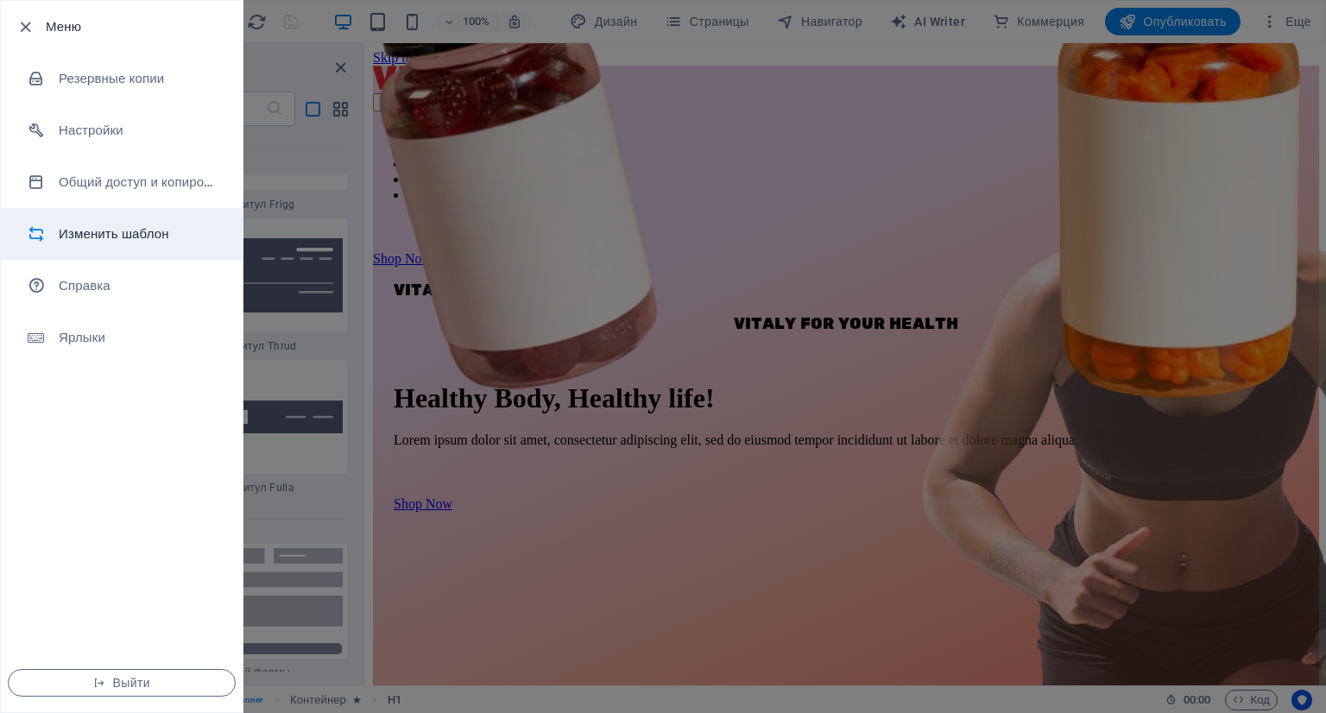
click at [75, 230] on h6 "Изменить шаблон" at bounding box center [139, 234] width 160 height 21
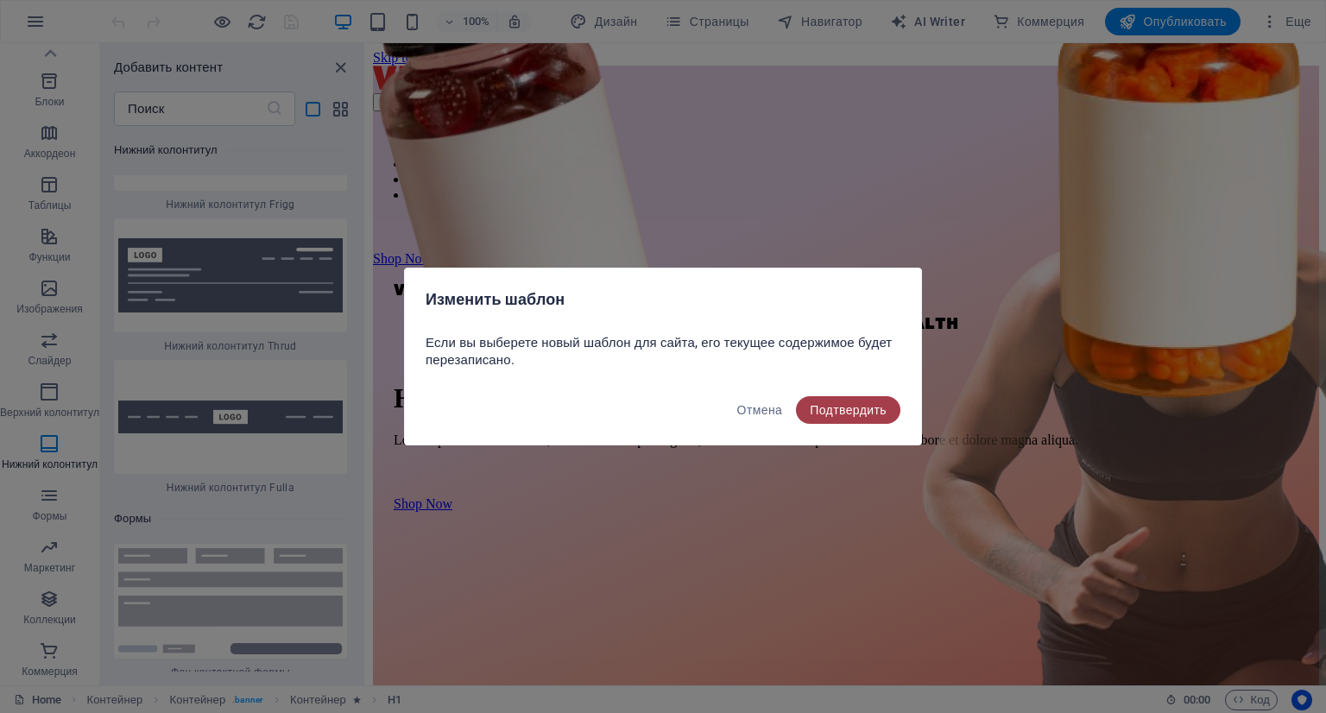
click at [821, 417] on button "Подтвердить" at bounding box center [848, 410] width 104 height 28
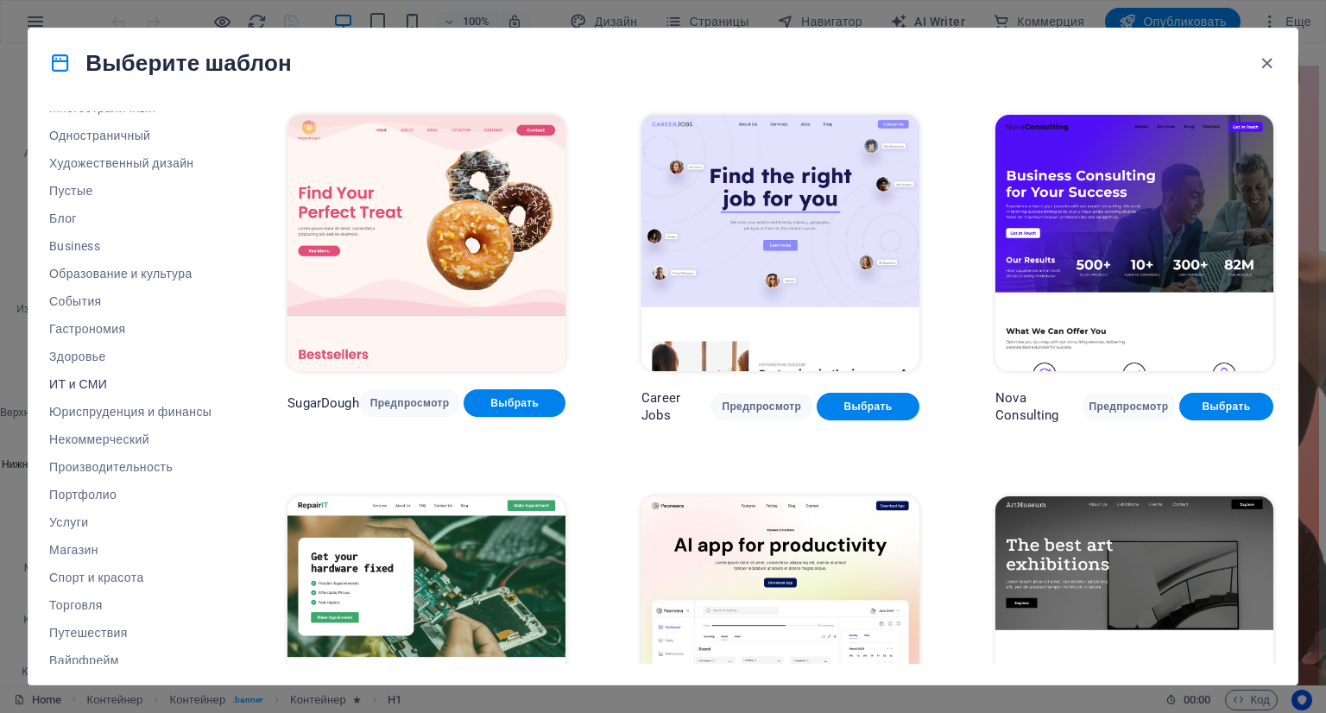
scroll to position [166, 0]
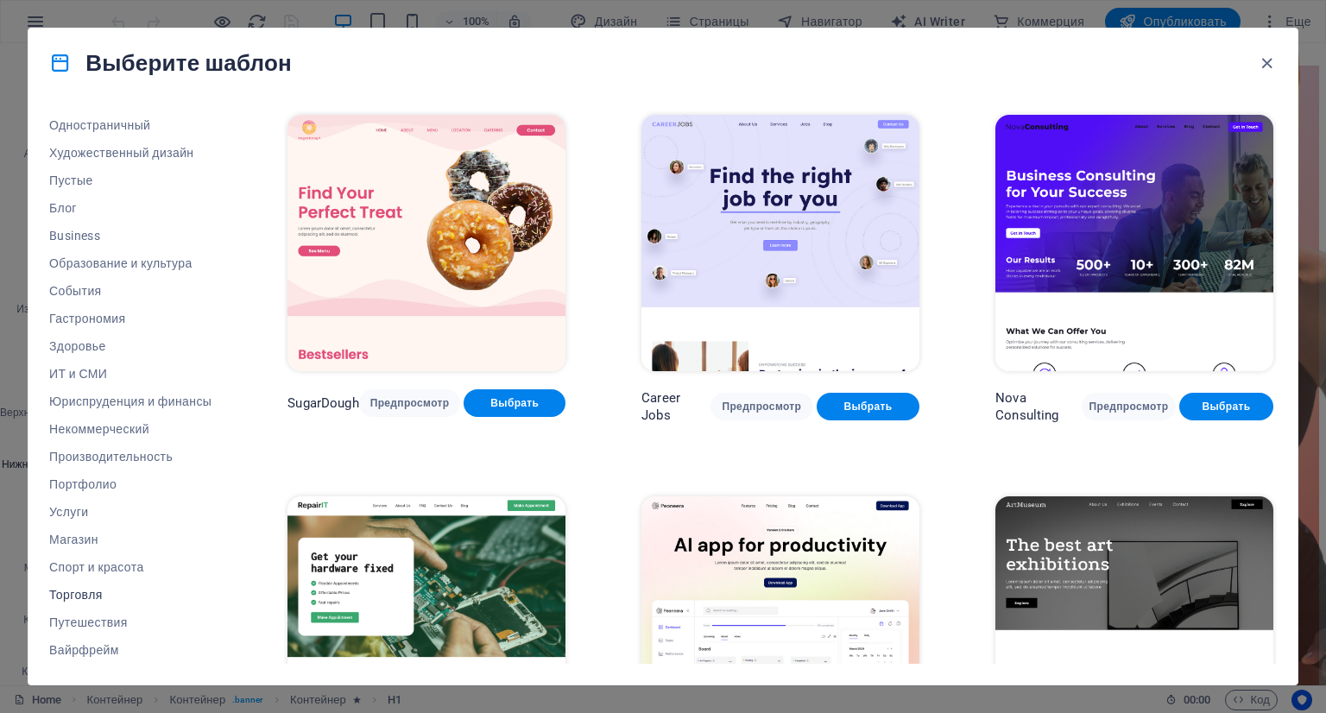
click at [76, 594] on span "Торговля" at bounding box center [130, 595] width 162 height 14
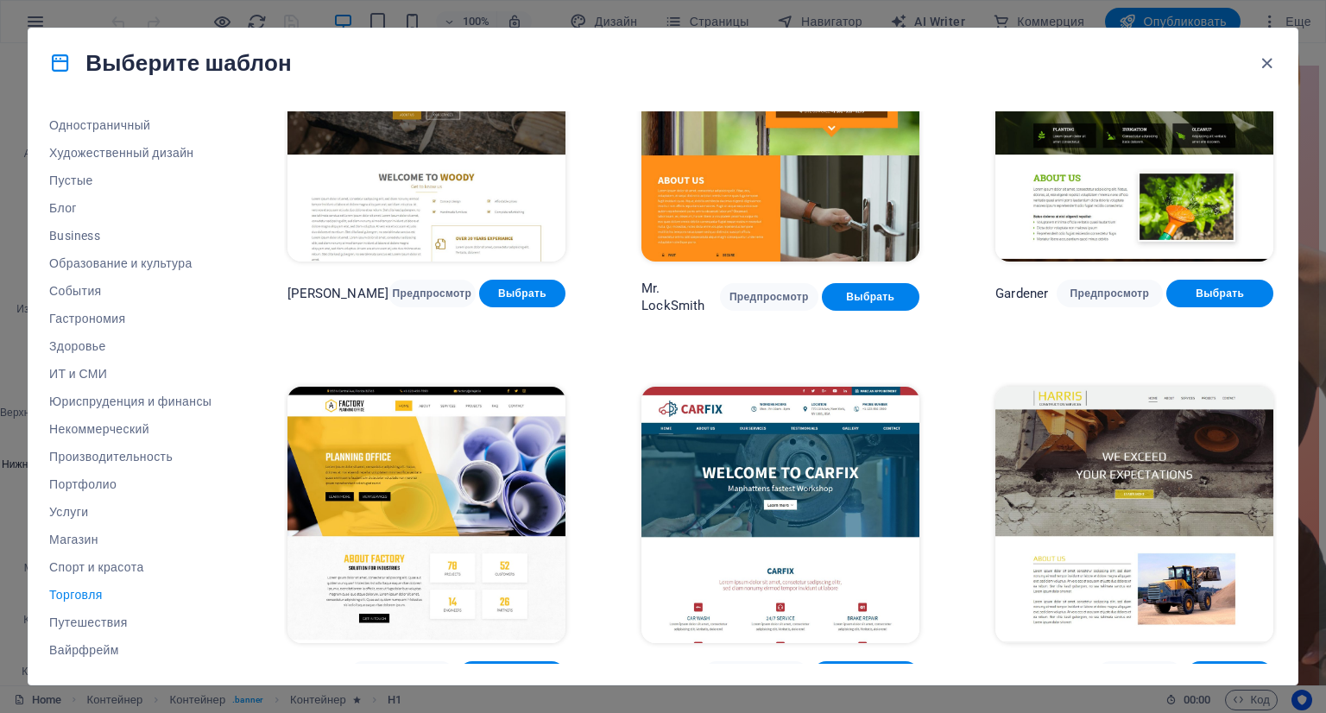
scroll to position [507, 0]
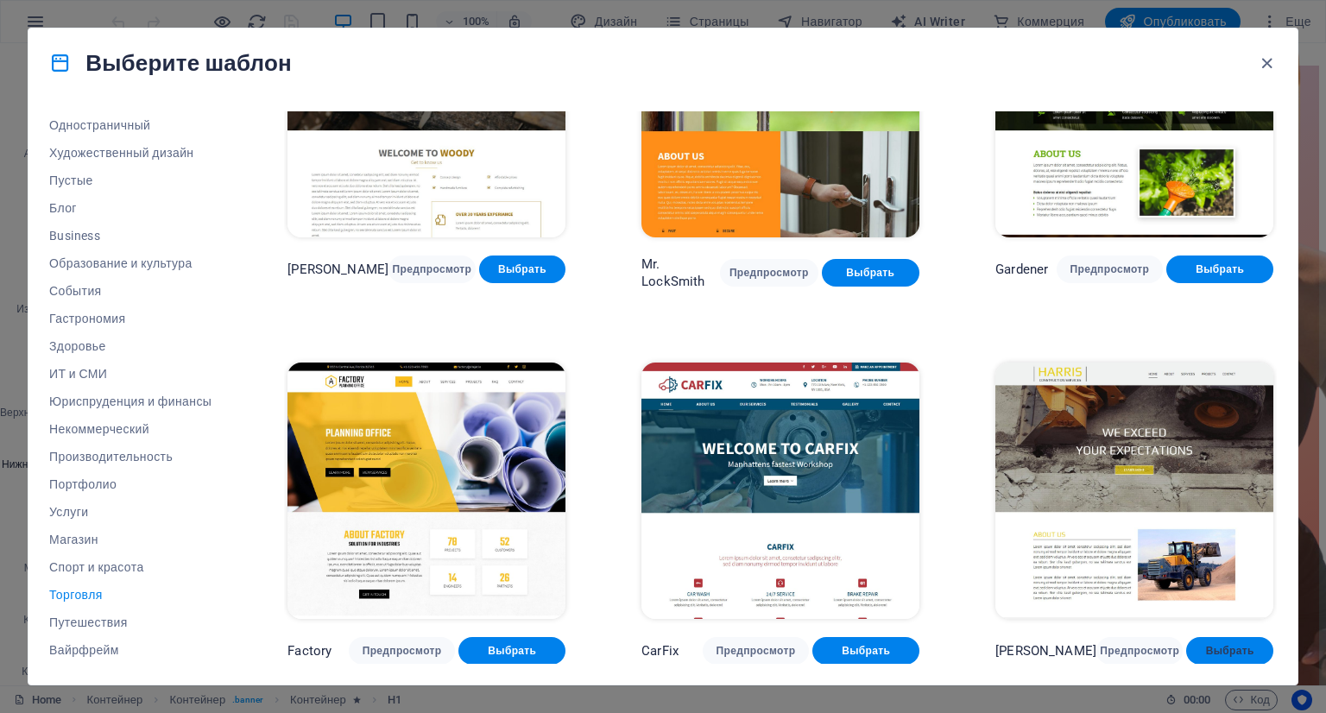
click at [1200, 645] on span "Выбрать" at bounding box center [1230, 651] width 60 height 14
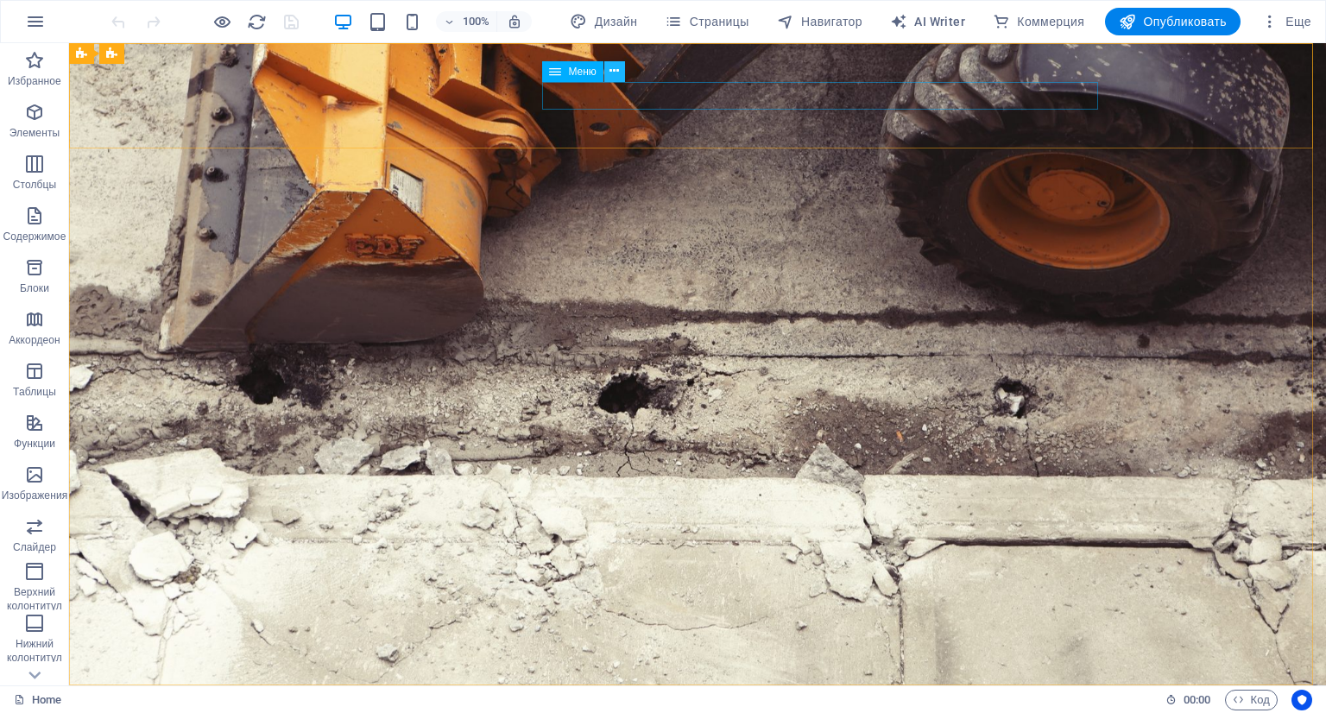
click at [614, 72] on icon at bounding box center [613, 71] width 9 height 18
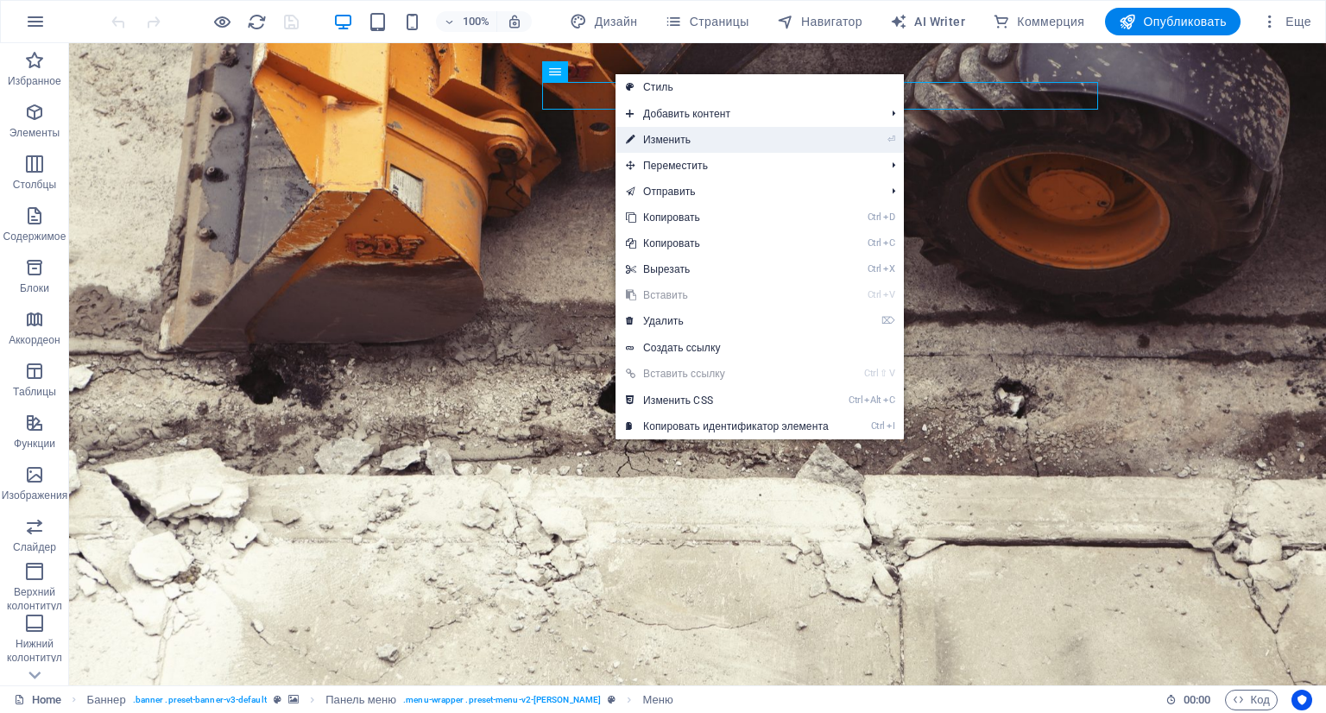
click at [650, 139] on link "⏎ Изменить" at bounding box center [727, 140] width 224 height 26
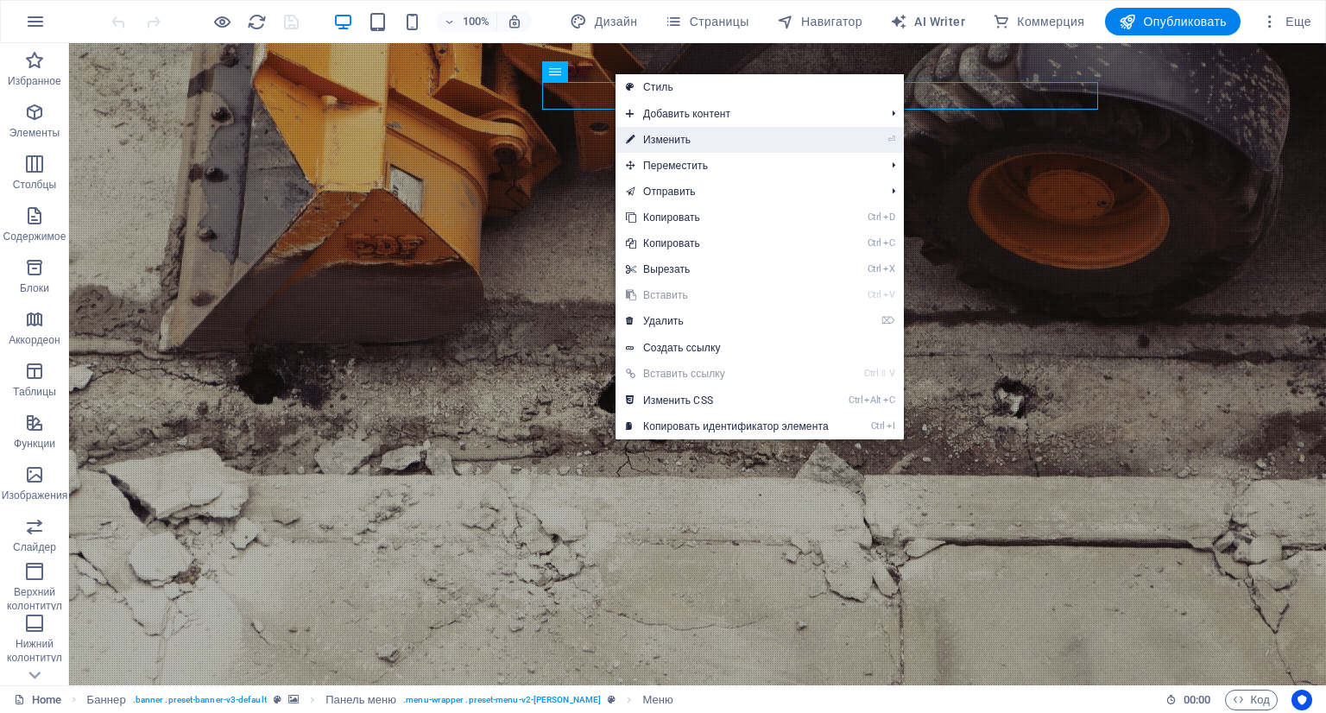
select select
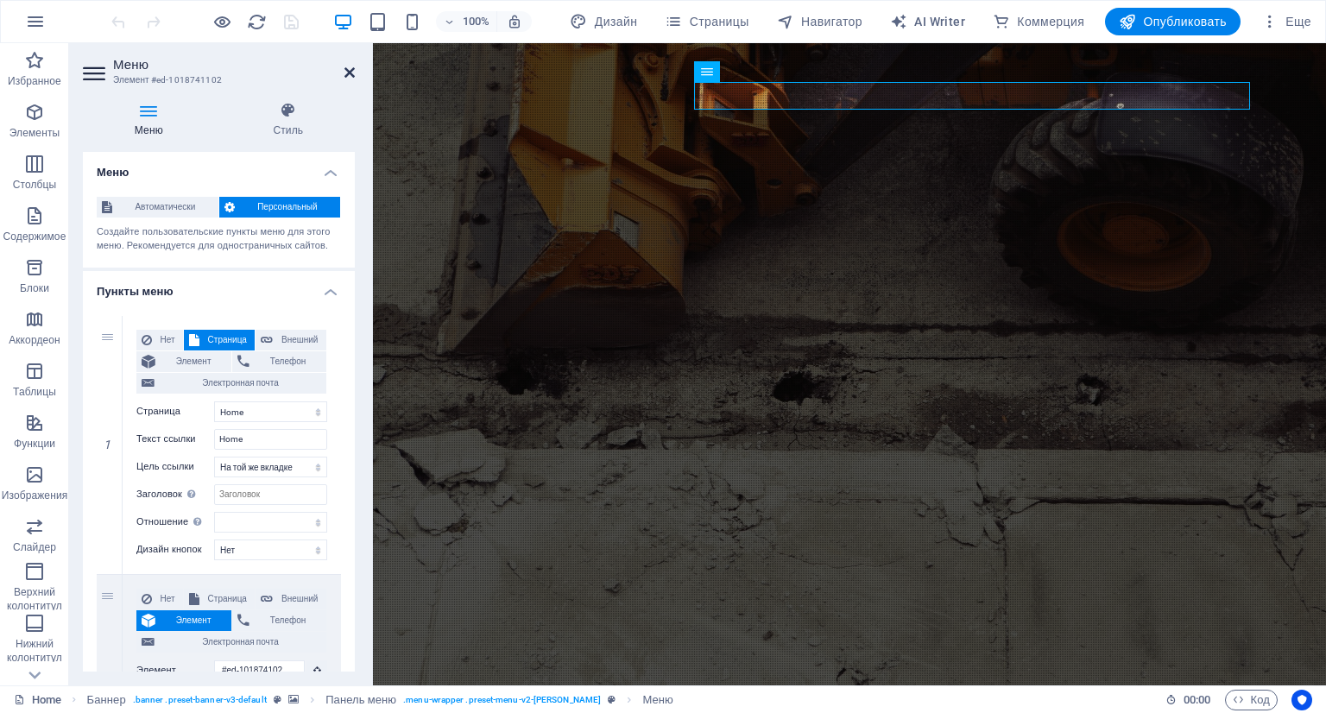
click at [354, 70] on icon at bounding box center [349, 73] width 10 height 14
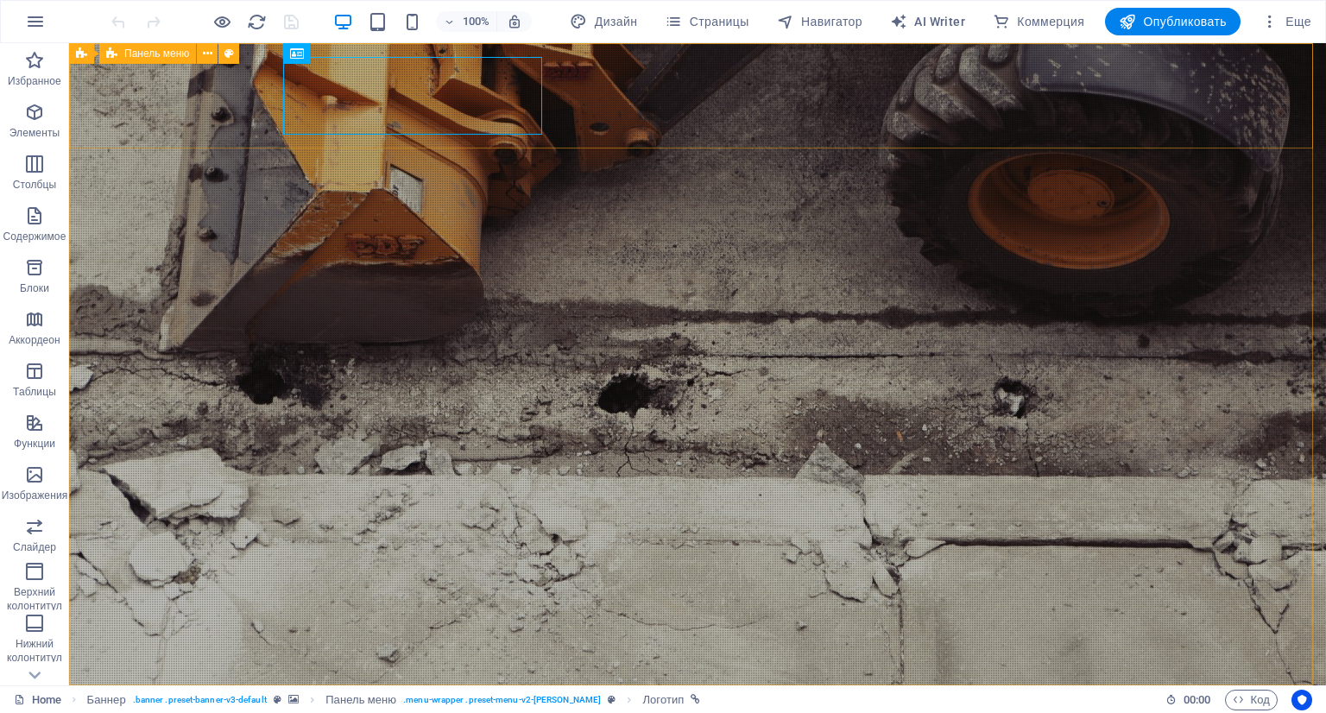
click at [164, 56] on span "Панель меню" at bounding box center [156, 53] width 65 height 10
click at [205, 56] on icon at bounding box center [207, 54] width 9 height 18
click at [230, 48] on icon at bounding box center [228, 54] width 9 height 18
select select "rem"
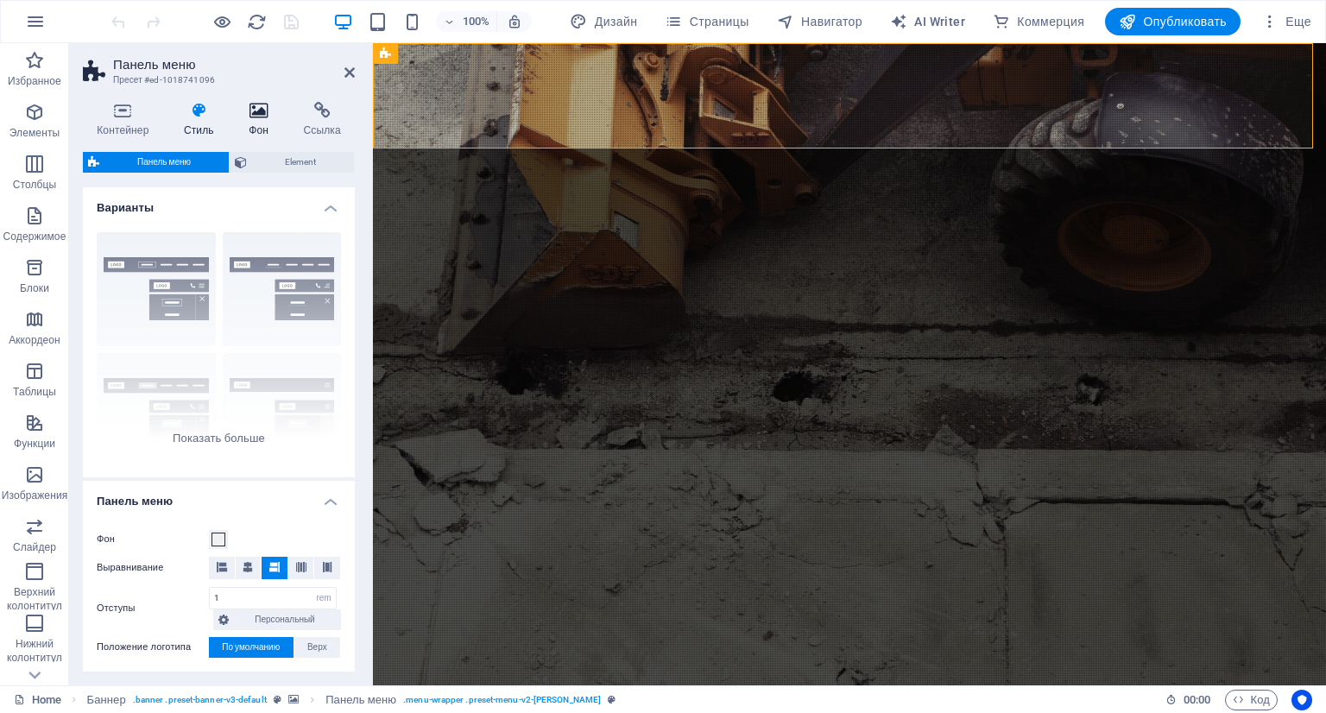
click at [253, 115] on icon at bounding box center [258, 110] width 47 height 17
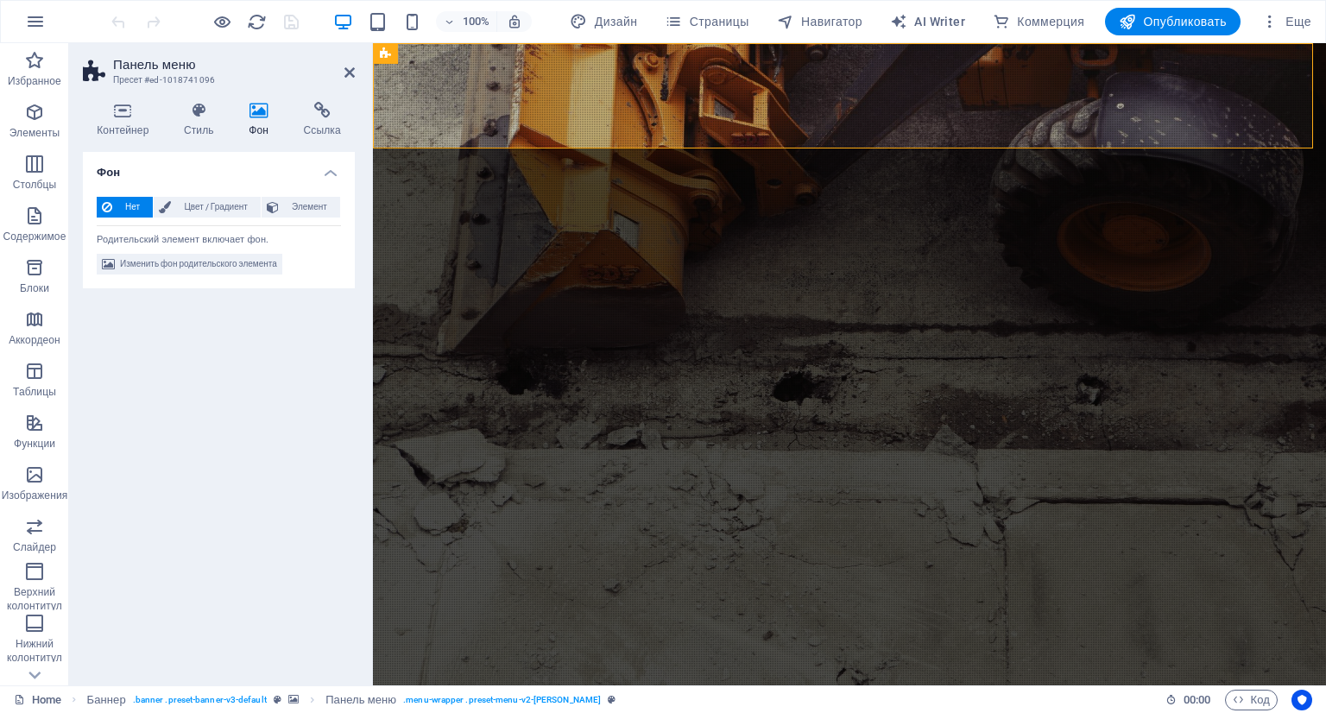
click at [123, 199] on span "Нет" at bounding box center [132, 207] width 30 height 21
click at [133, 255] on span "Изменить фон родительского элемента" at bounding box center [198, 264] width 157 height 21
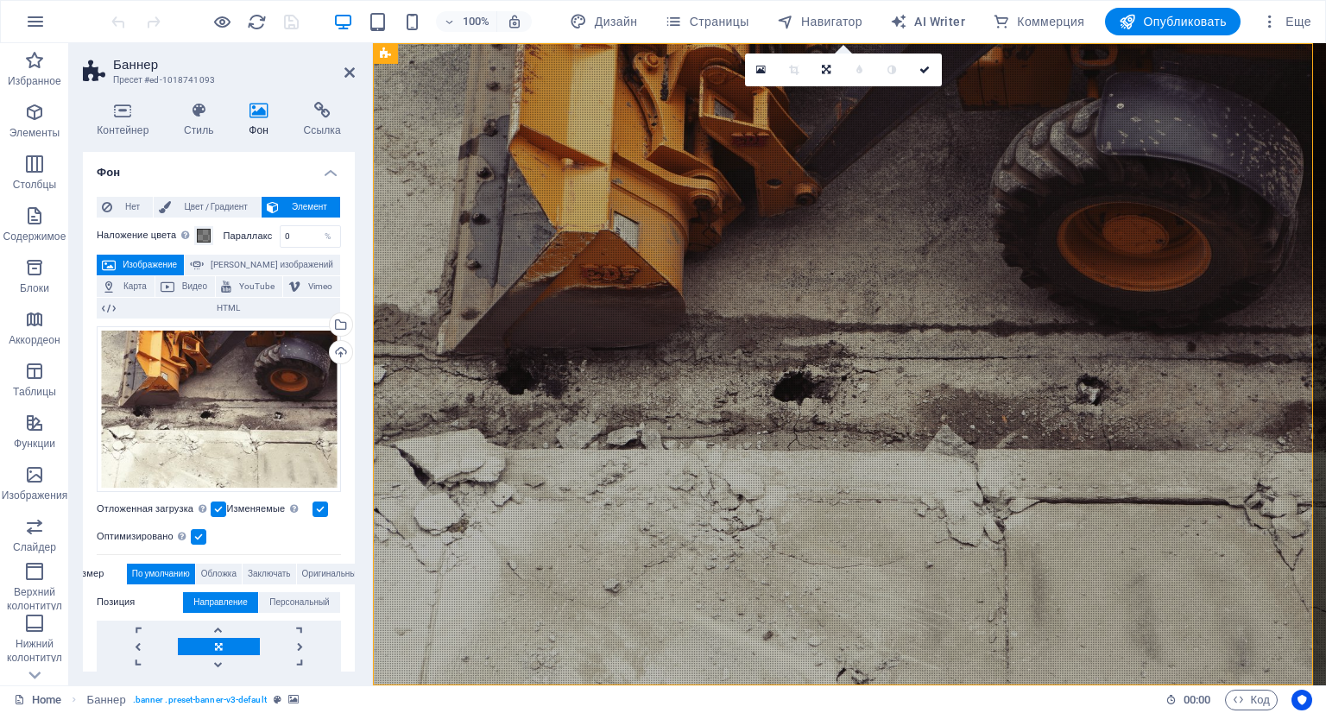
click at [231, 236] on label "Параллакс" at bounding box center [252, 235] width 56 height 9
click at [191, 224] on div "Помещает наложение поверх фона, чтобы раскрасить его" at bounding box center [236, 199] width 138 height 52
click at [194, 236] on button "Наложение цвета Помещает наложение поверх фона, чтобы раскрасить его" at bounding box center [203, 235] width 19 height 19
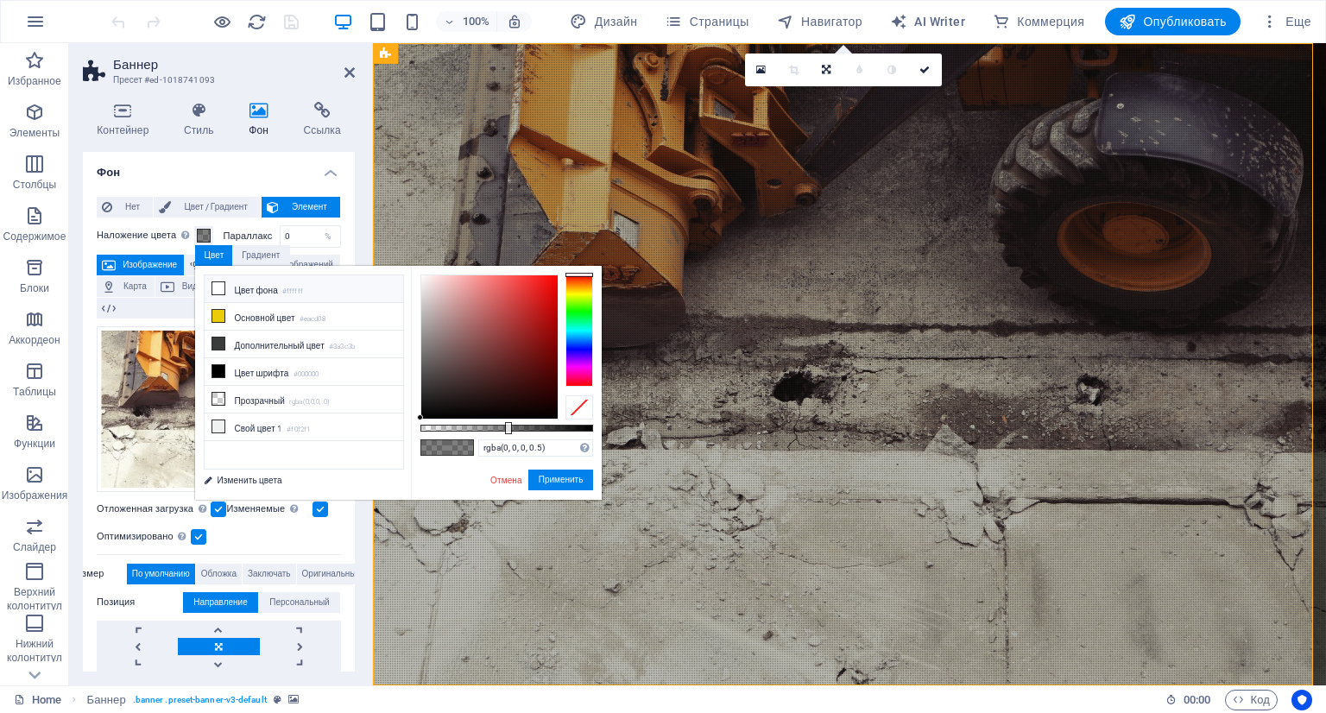
click at [245, 292] on li "Цвет фона #ffffff" at bounding box center [304, 289] width 199 height 28
click at [421, 415] on div at bounding box center [489, 346] width 136 height 143
click at [508, 428] on div at bounding box center [506, 428] width 173 height 7
type input "#050505"
drag, startPoint x: 510, startPoint y: 428, endPoint x: 613, endPoint y: 432, distance: 102.8
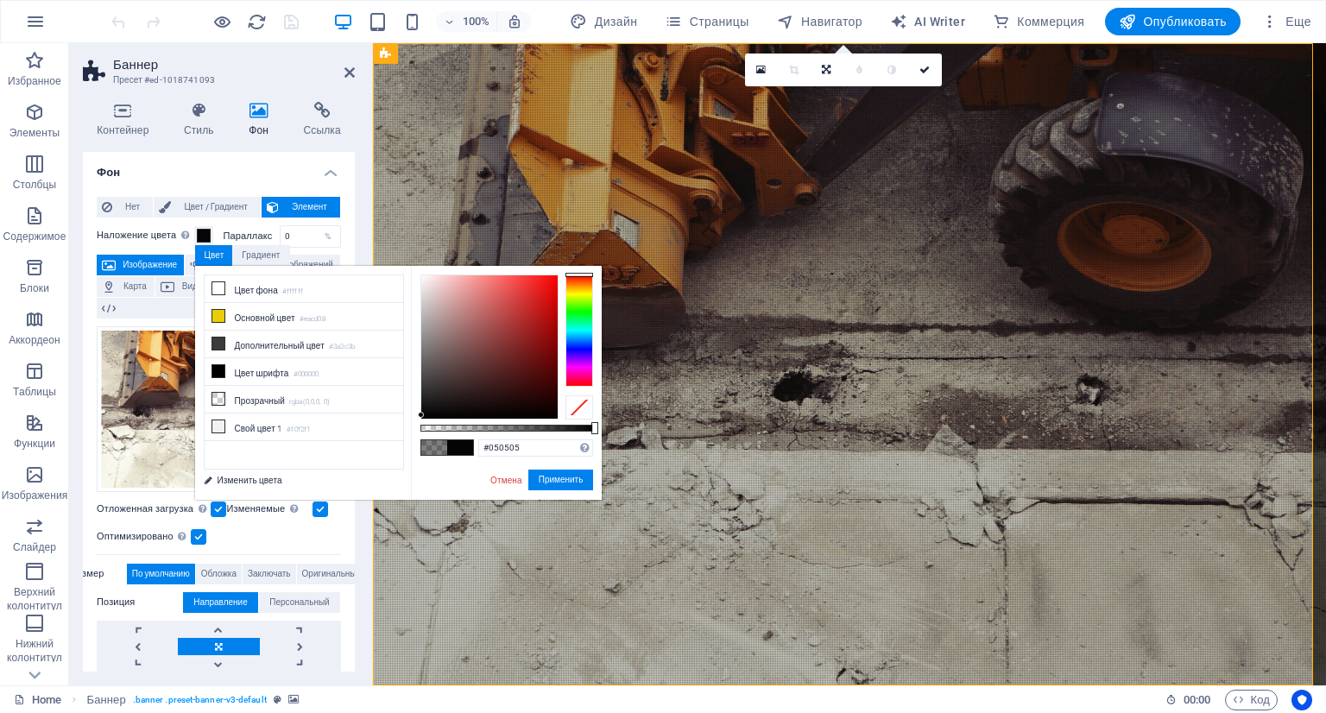
click at [613, 432] on body "[DOMAIN_NAME] Home Избранное Элементы Столбцы Содержимое Блоки Аккордеон Таблиц…" at bounding box center [663, 356] width 1326 height 713
click at [513, 449] on input "#050505" at bounding box center [535, 447] width 115 height 17
click at [512, 449] on input "#050505" at bounding box center [535, 447] width 115 height 17
click at [512, 451] on input "#050505" at bounding box center [535, 447] width 115 height 17
click at [524, 444] on input "#050505" at bounding box center [535, 447] width 115 height 17
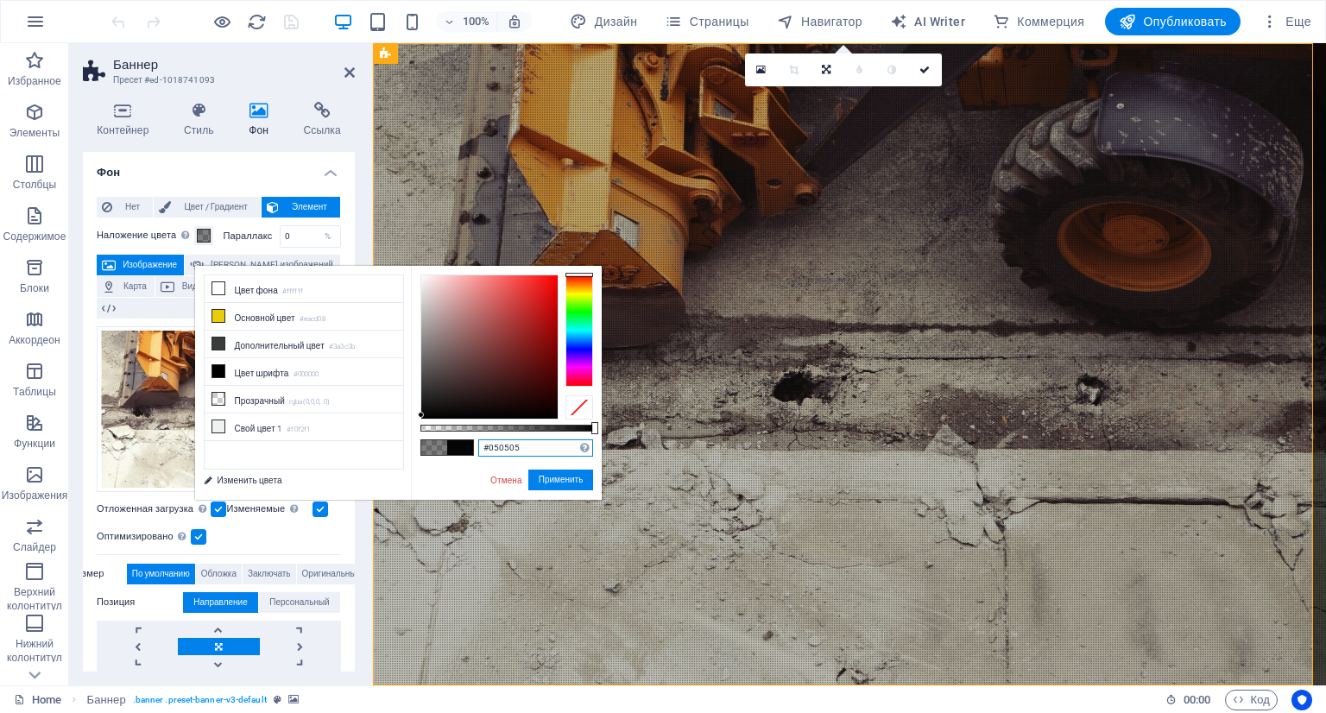
drag, startPoint x: 525, startPoint y: 444, endPoint x: 446, endPoint y: 438, distance: 78.7
click at [446, 438] on div "#050505 Поддерживаемые форматы #0852ed rgb(8, 82, 237) rgba(8, 82, 237, 90%) hs…" at bounding box center [506, 508] width 191 height 484
drag, startPoint x: 552, startPoint y: 476, endPoint x: 180, endPoint y: 432, distance: 375.3
click at [552, 476] on button "Применить" at bounding box center [561, 480] width 66 height 21
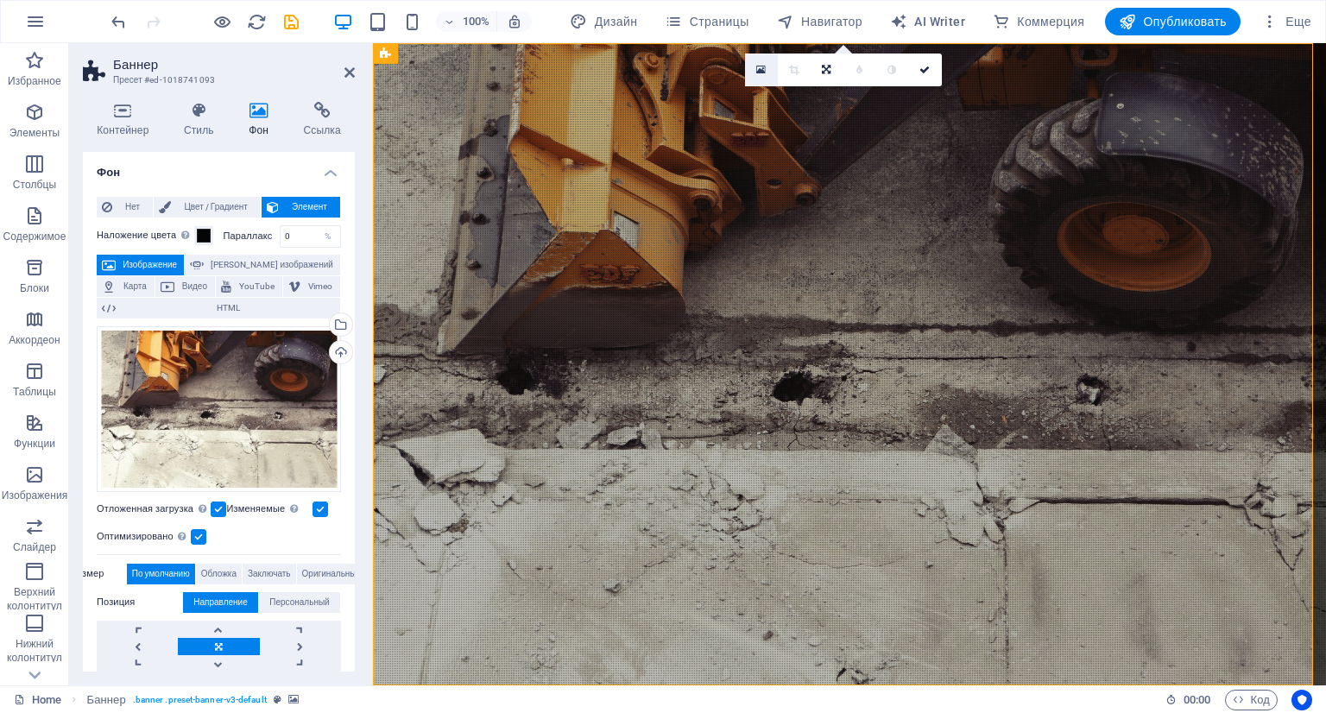
click at [759, 67] on icon at bounding box center [760, 70] width 9 height 12
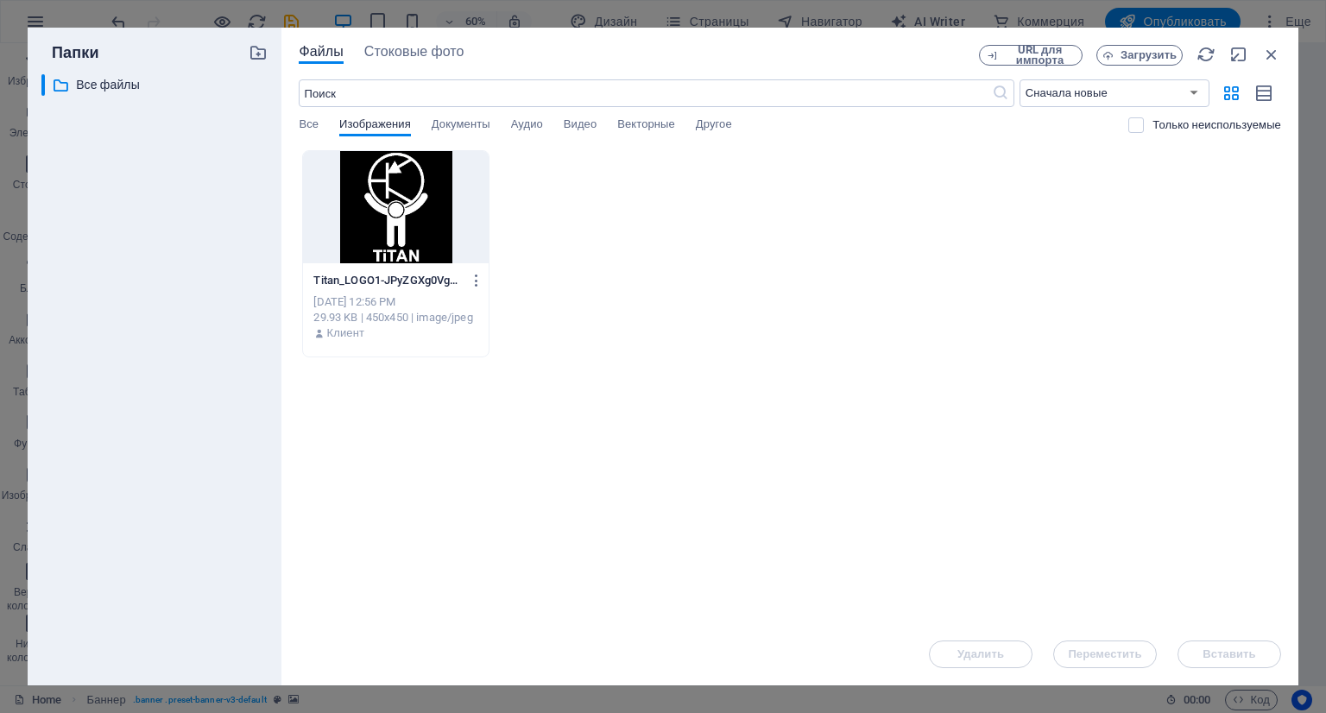
click at [409, 242] on div at bounding box center [395, 207] width 185 height 112
click at [413, 237] on div at bounding box center [395, 207] width 185 height 112
click at [421, 237] on div at bounding box center [395, 207] width 185 height 112
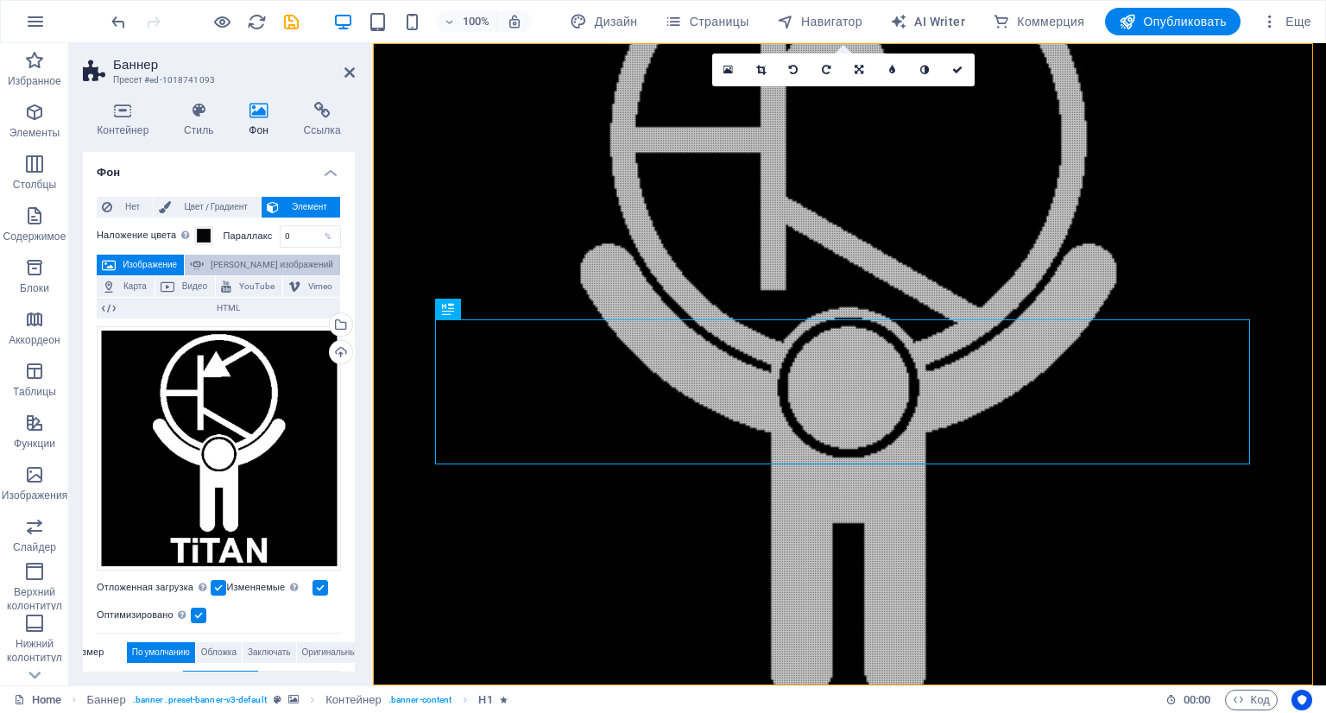
click at [260, 260] on span "[PERSON_NAME] изображений" at bounding box center [272, 265] width 126 height 21
select select "ms"
select select "s"
select select "progressive"
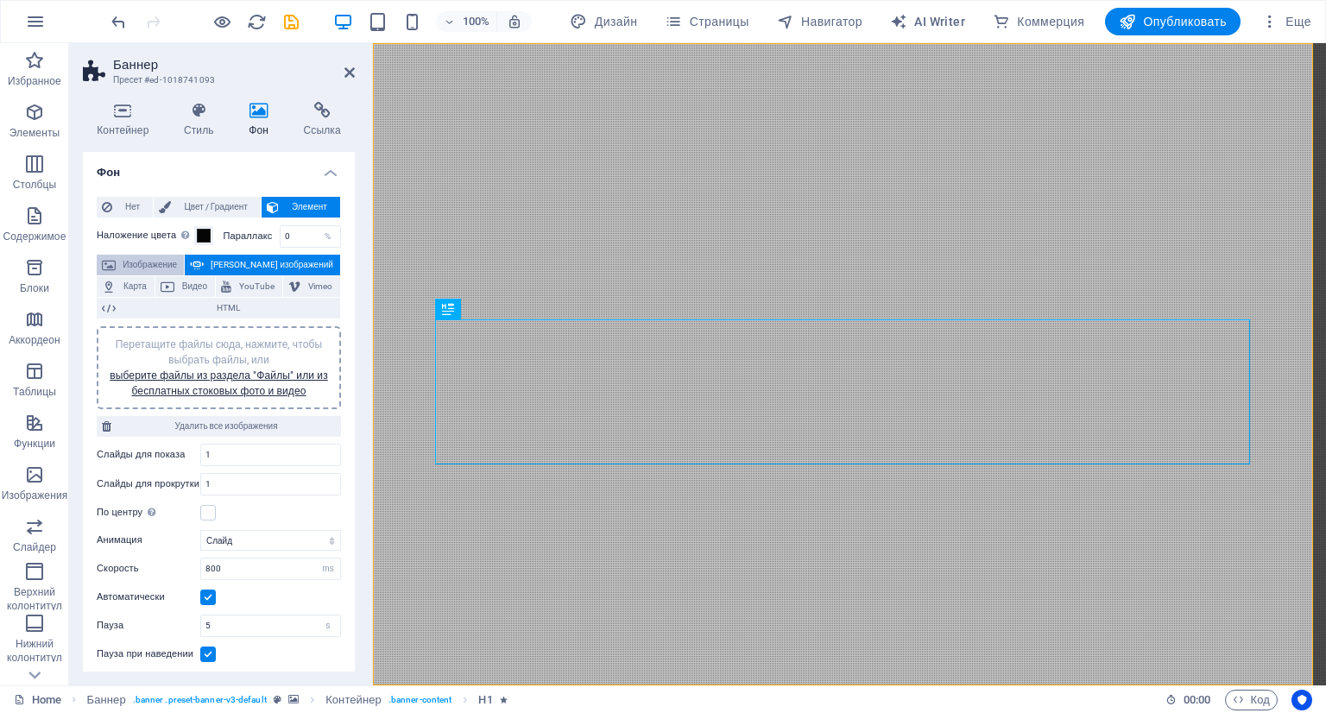
click at [135, 267] on span "Изображение" at bounding box center [150, 265] width 58 height 21
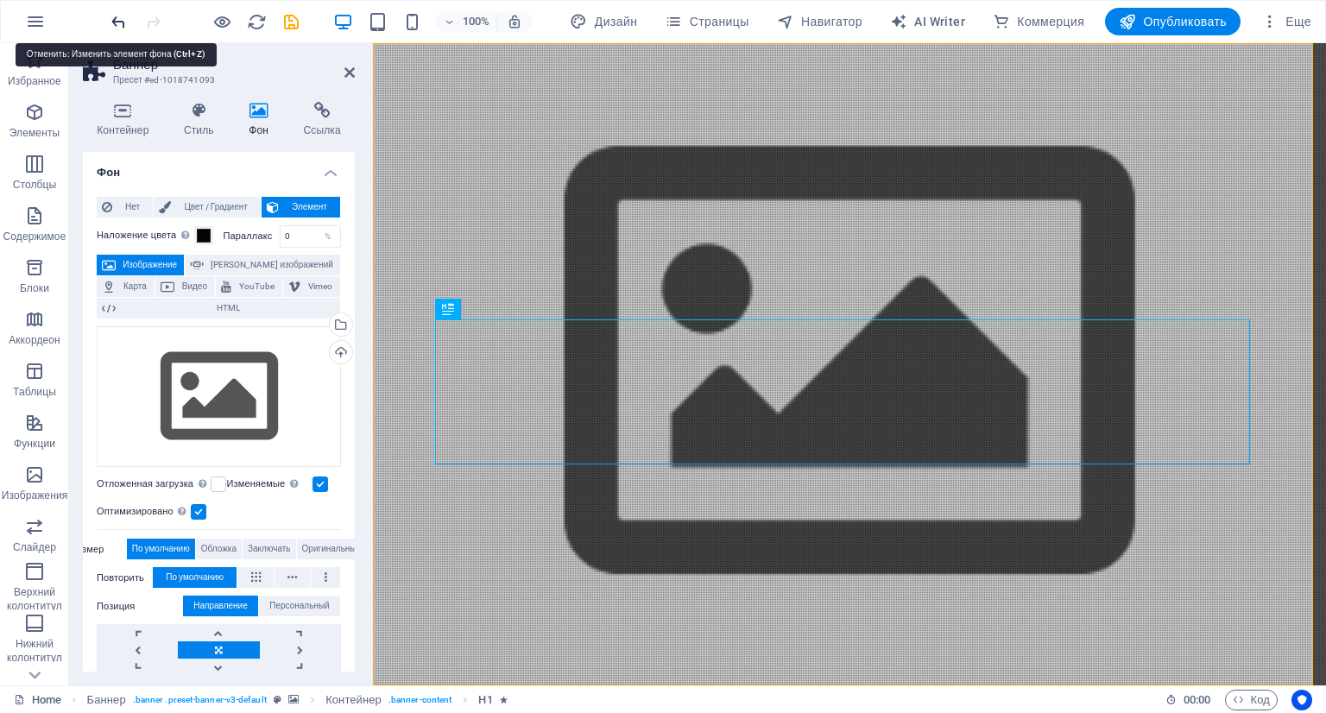
click at [115, 22] on icon "undo" at bounding box center [119, 22] width 20 height 20
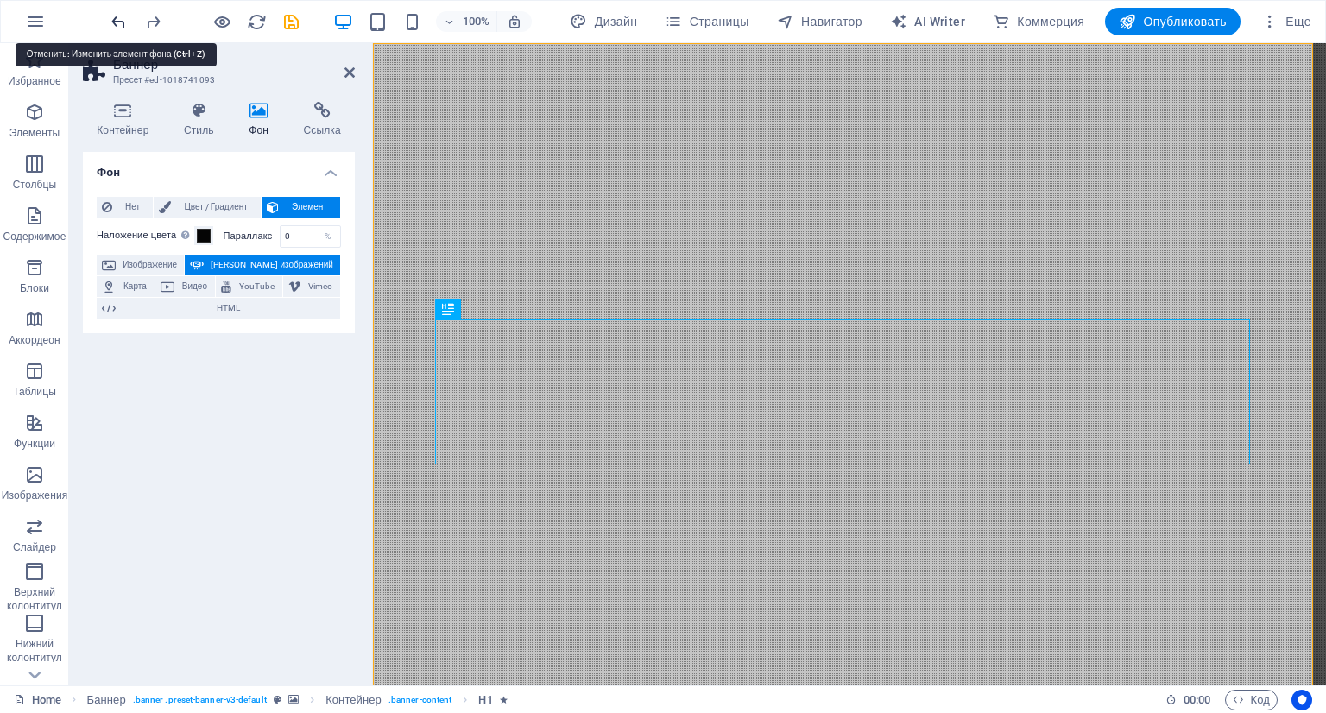
click at [115, 22] on icon "undo" at bounding box center [119, 22] width 20 height 20
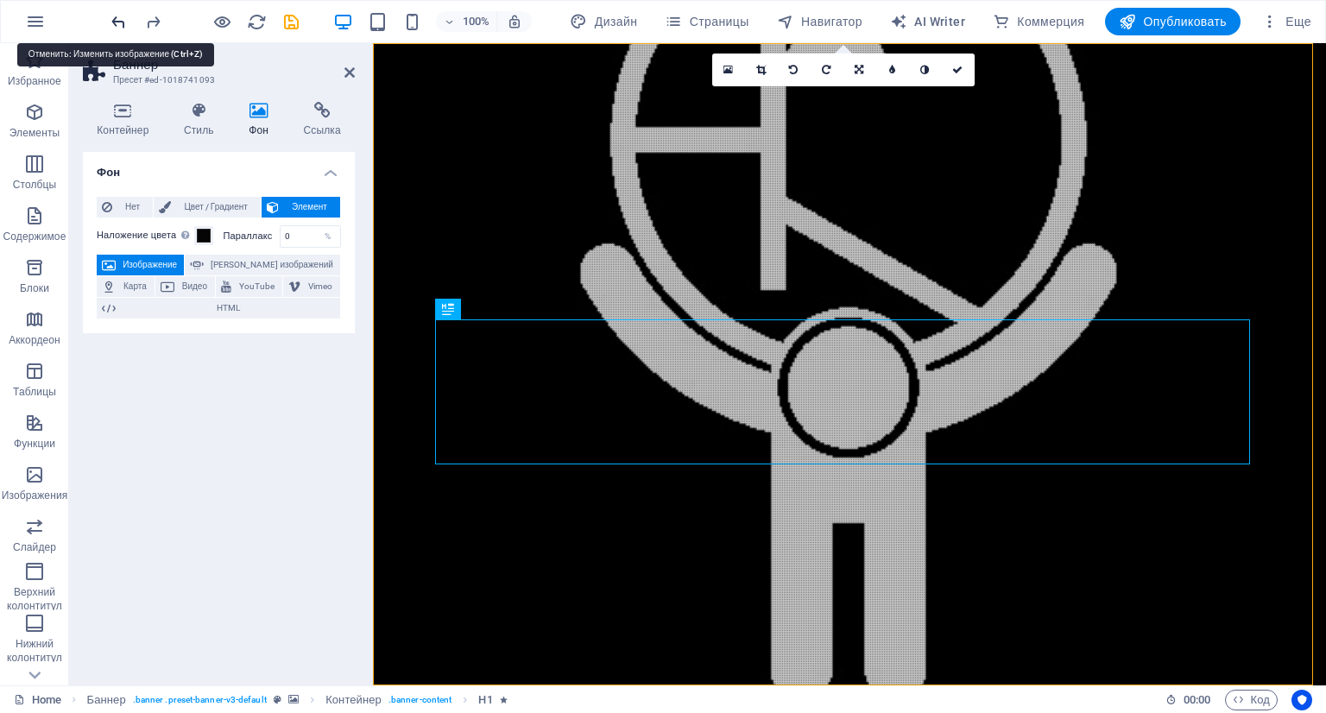
click at [115, 22] on icon "undo" at bounding box center [119, 22] width 20 height 20
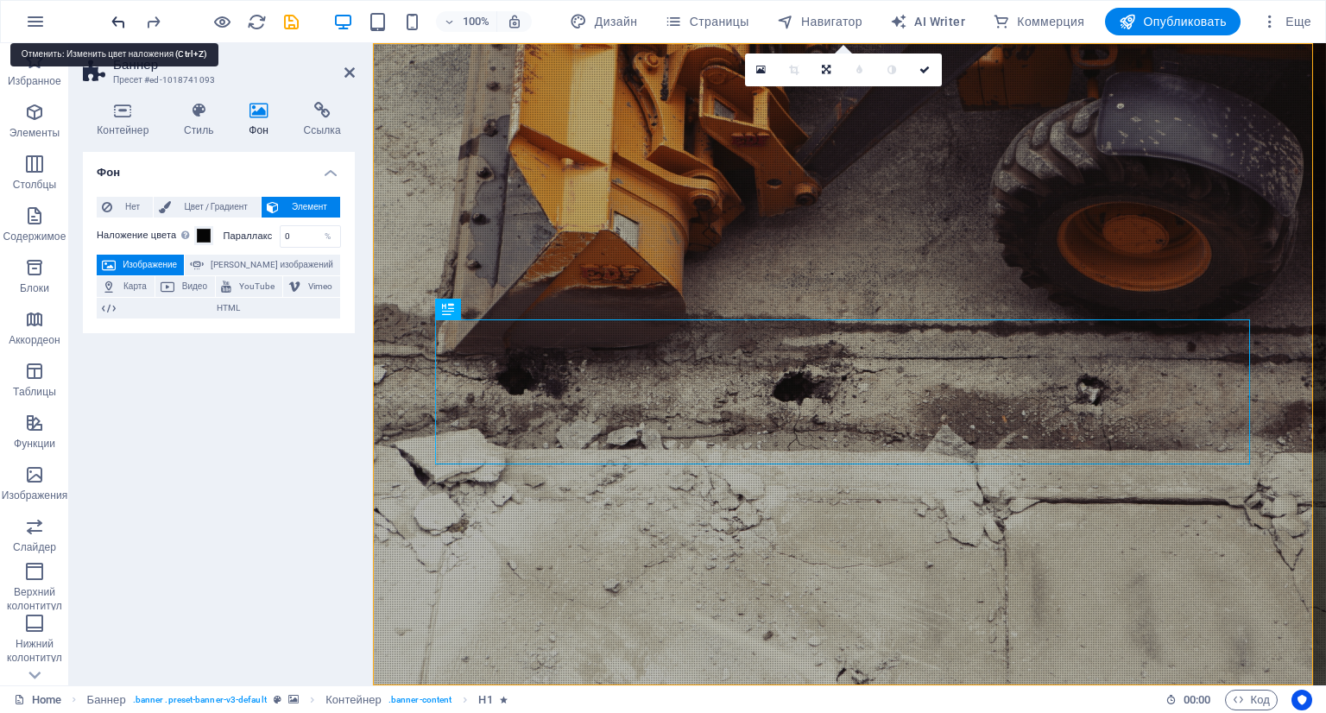
click at [115, 22] on icon "undo" at bounding box center [119, 22] width 20 height 20
click at [115, 22] on div at bounding box center [204, 22] width 193 height 28
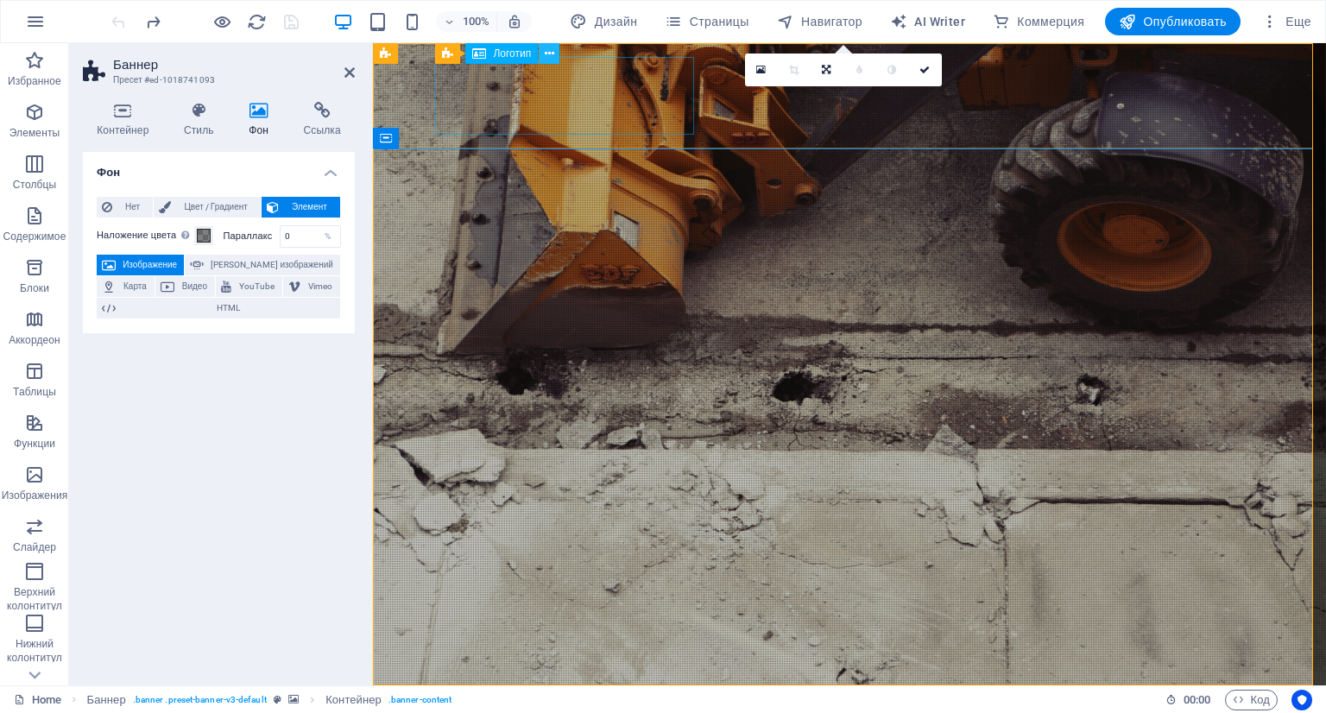
click at [554, 49] on button at bounding box center [549, 53] width 21 height 21
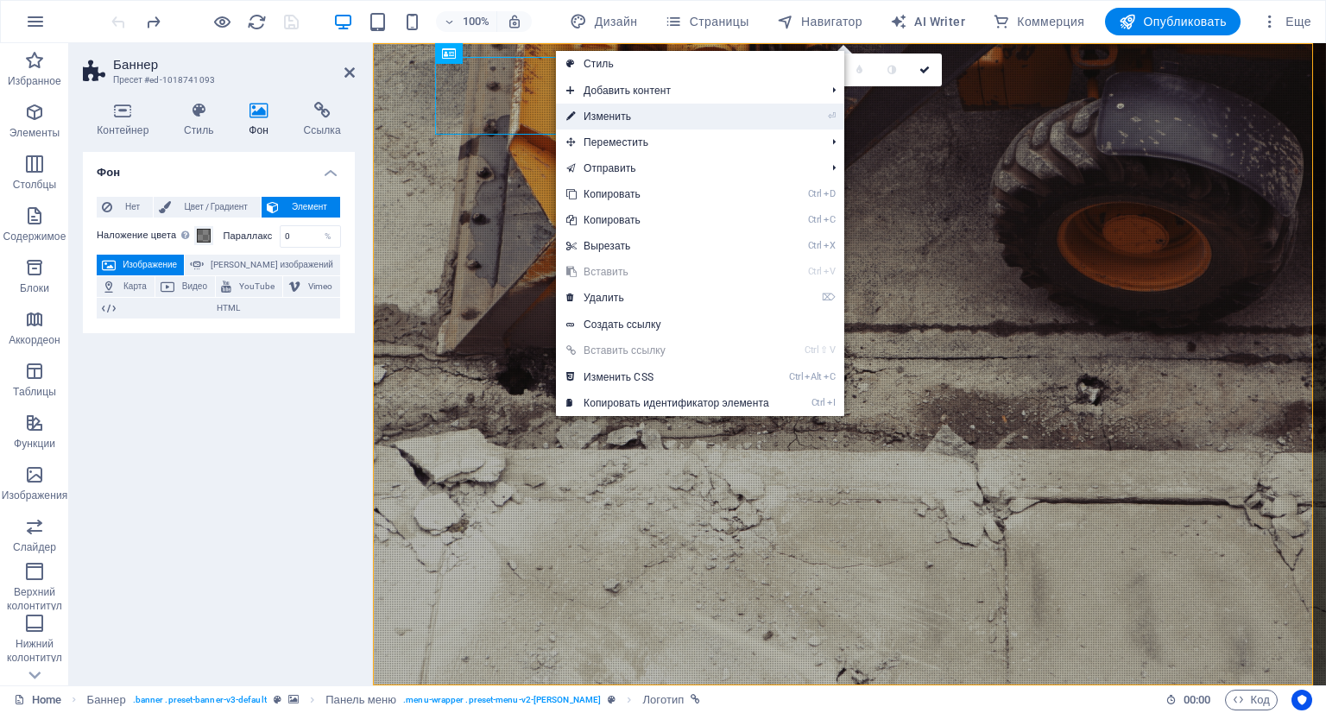
click at [596, 110] on link "⏎ Изменить" at bounding box center [668, 117] width 224 height 26
select select "px"
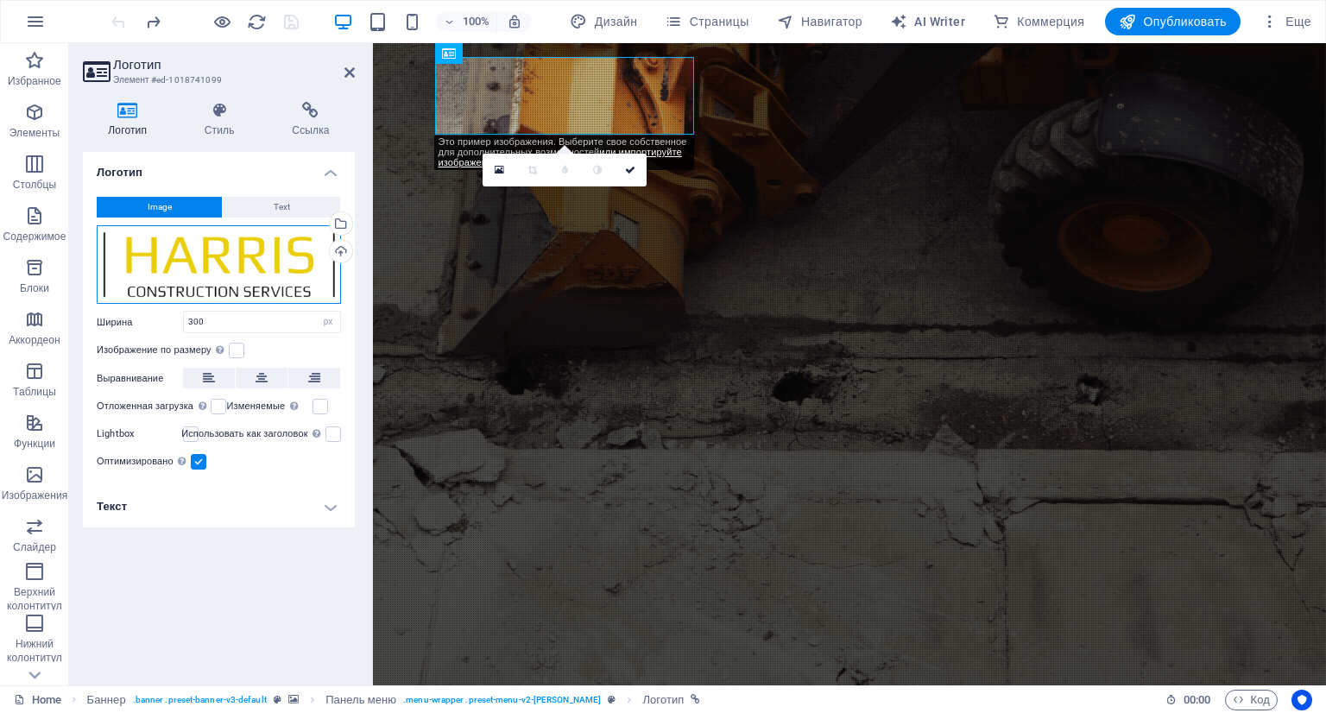
click at [236, 262] on div "Перетащите файлы сюда, нажмите, чтобы выбрать файлы, или выберите файлы из разд…" at bounding box center [219, 264] width 244 height 79
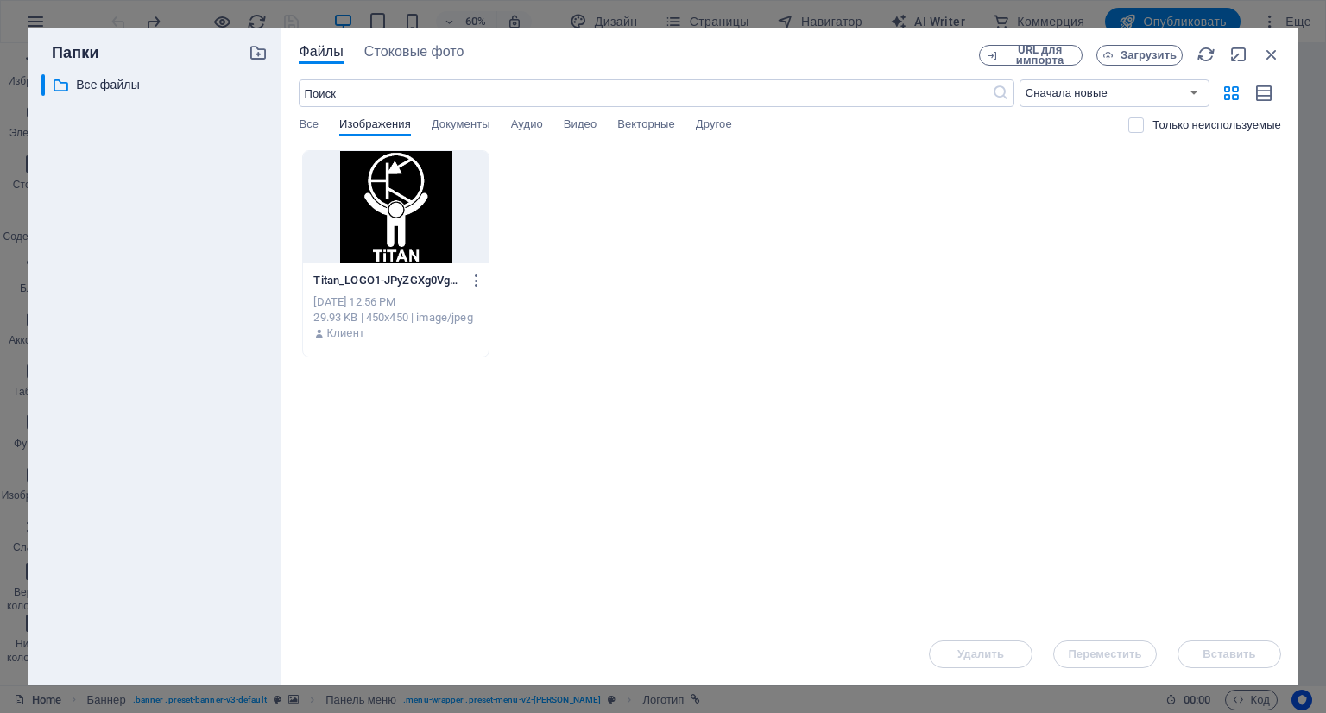
click at [404, 253] on div at bounding box center [395, 207] width 185 height 112
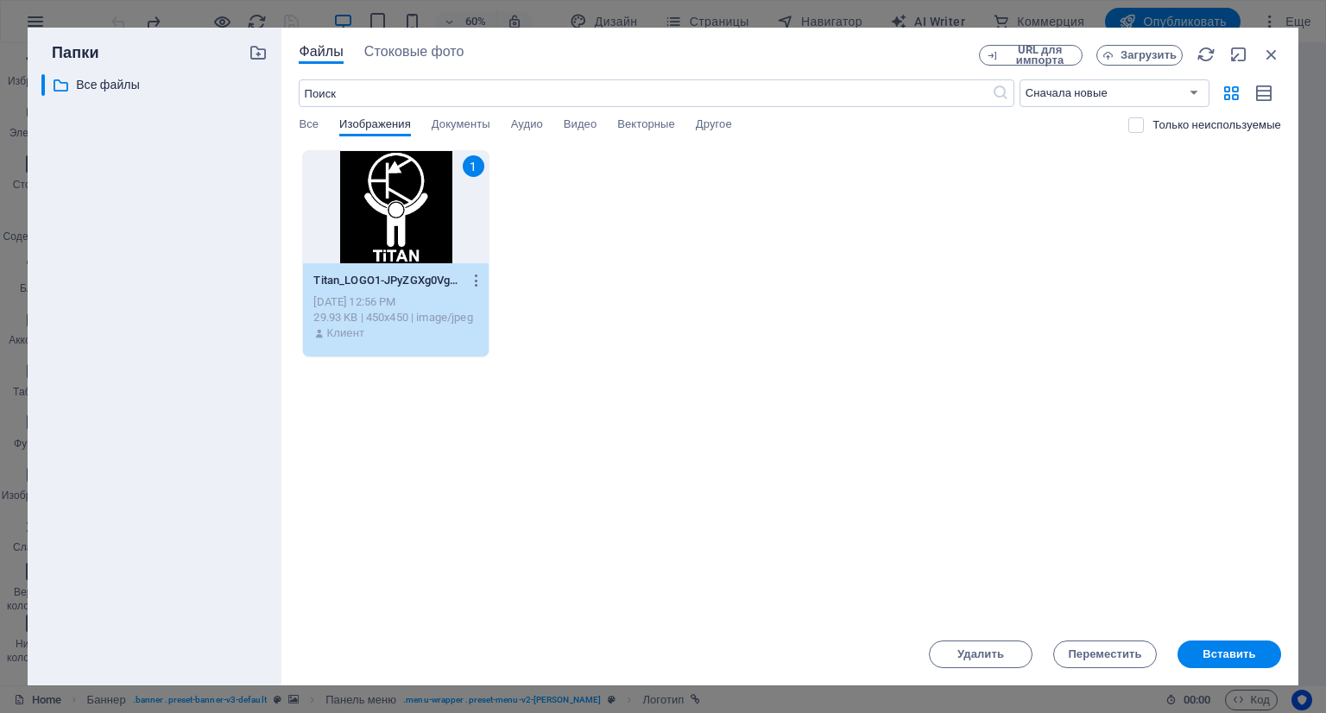
click at [404, 253] on div "1" at bounding box center [395, 207] width 185 height 112
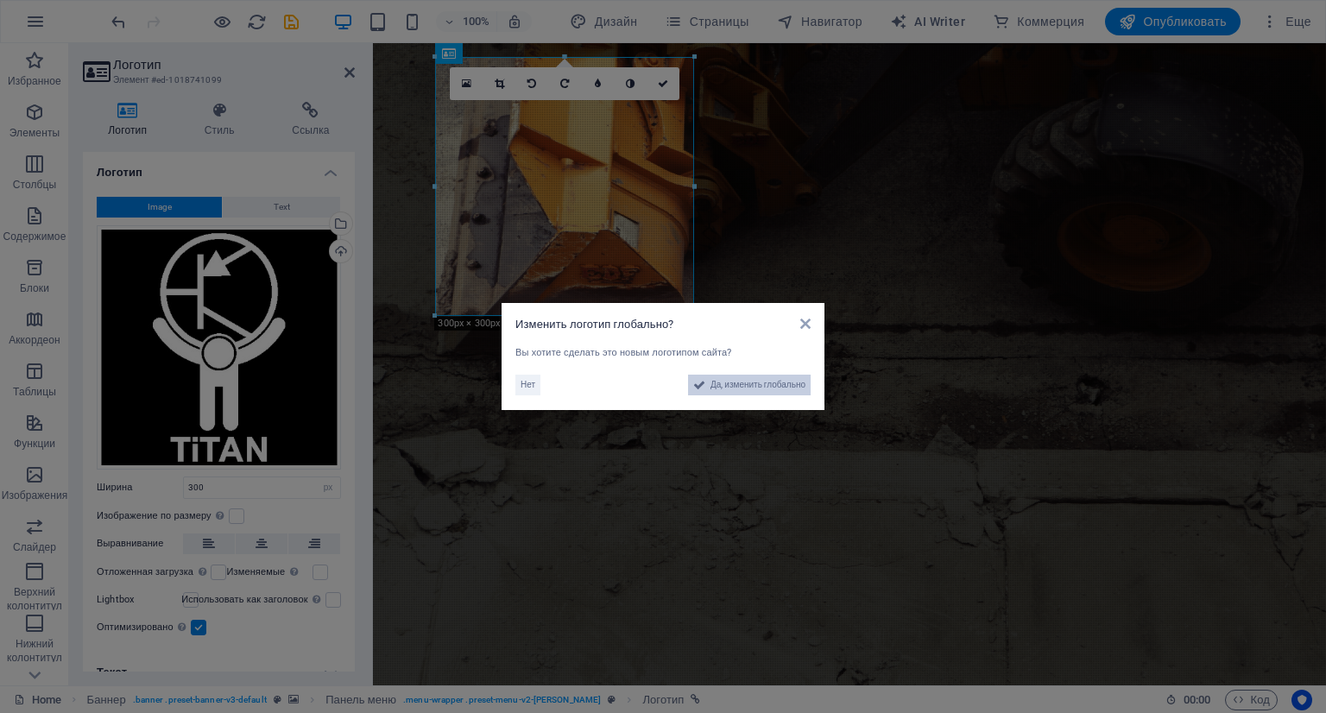
click at [745, 387] on span "Да, изменить глобально" at bounding box center [757, 385] width 95 height 21
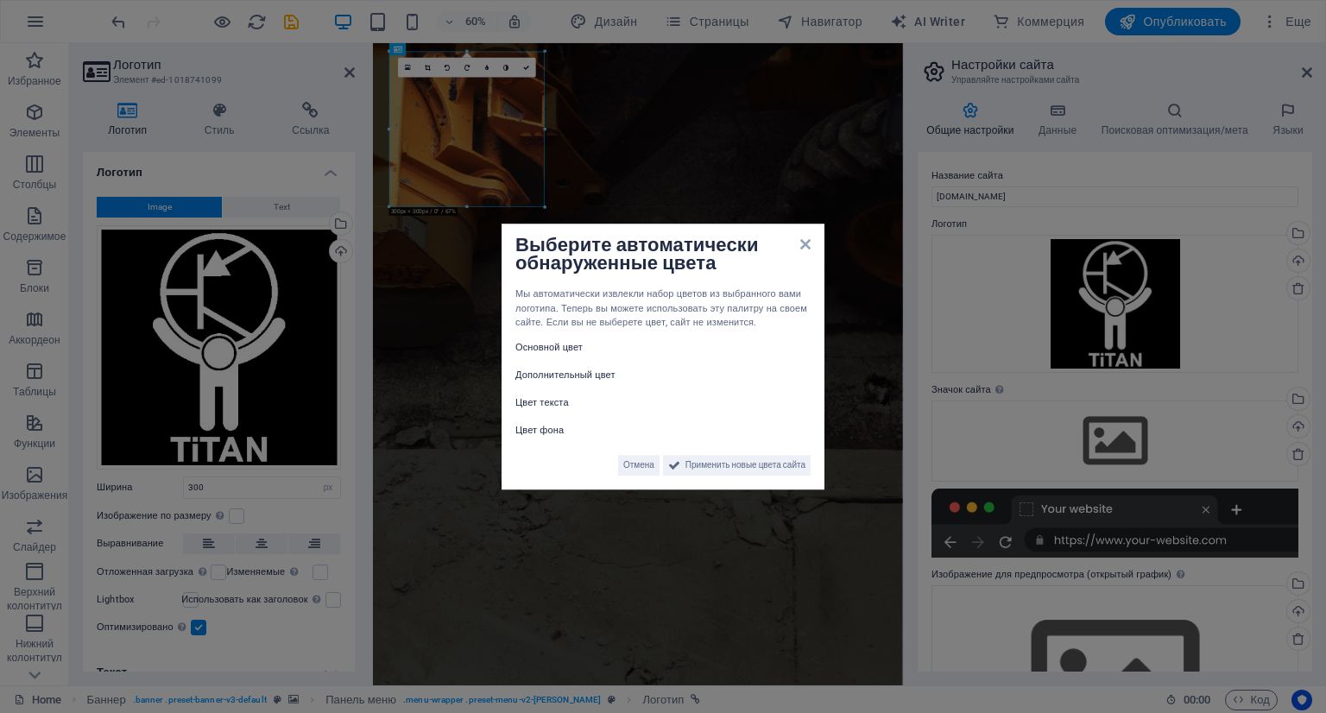
click at [538, 432] on label "Цвет фона" at bounding box center [567, 430] width 104 height 21
click at [718, 466] on span "Применить новые цвета сайта" at bounding box center [745, 465] width 120 height 21
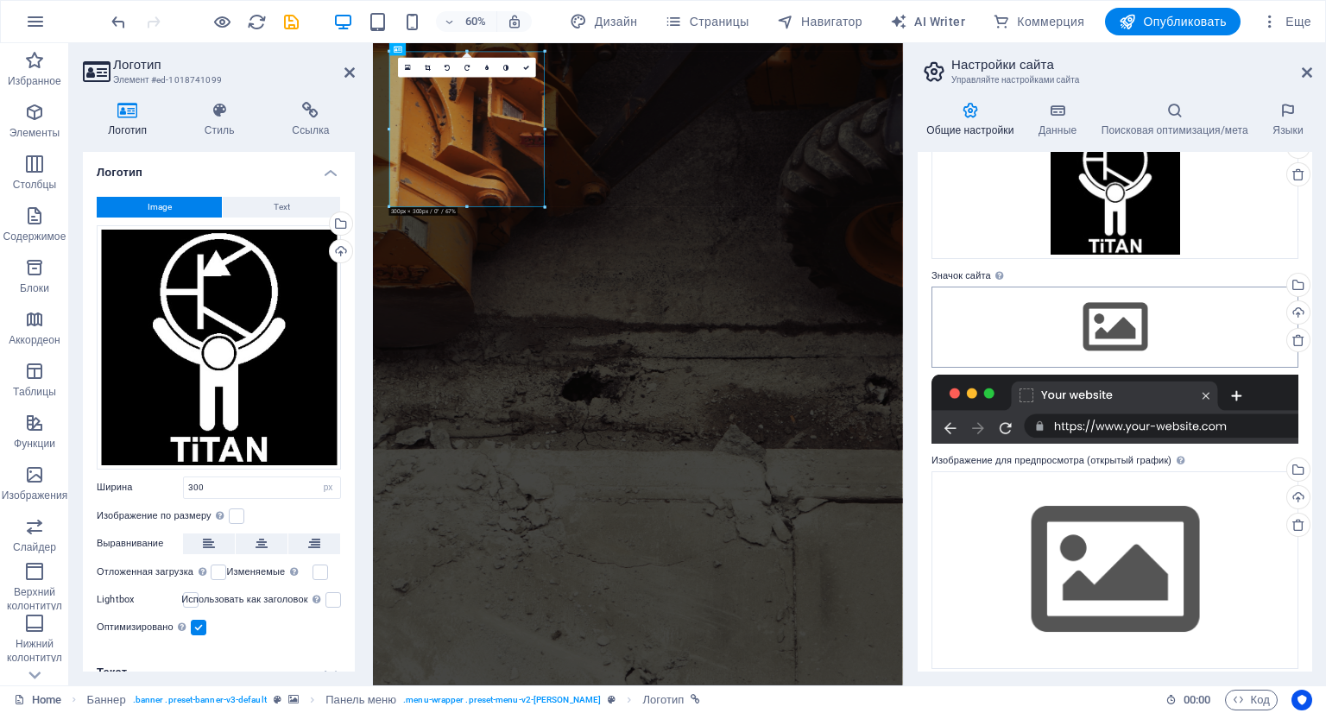
scroll to position [125, 0]
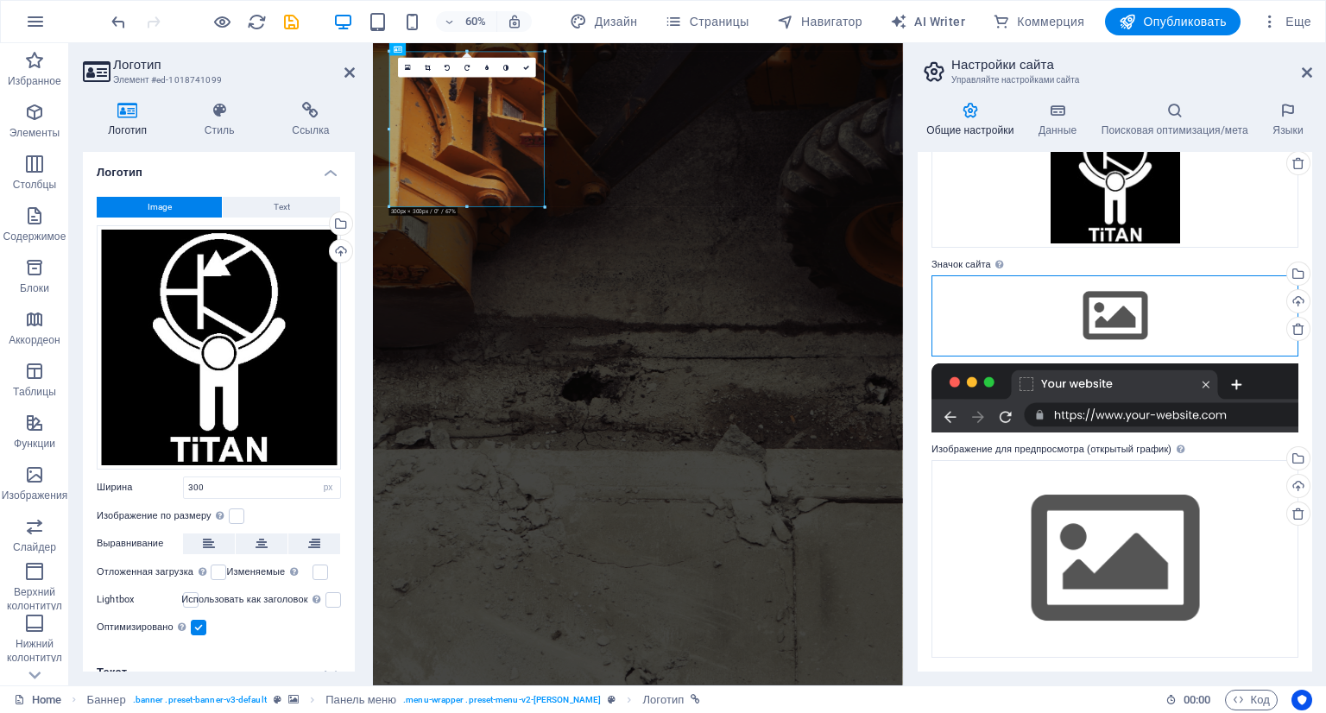
click at [1130, 319] on div "Перетащите файлы сюда, нажмите, чтобы выбрать файлы, или выберите файлы из разд…" at bounding box center [1114, 315] width 367 height 81
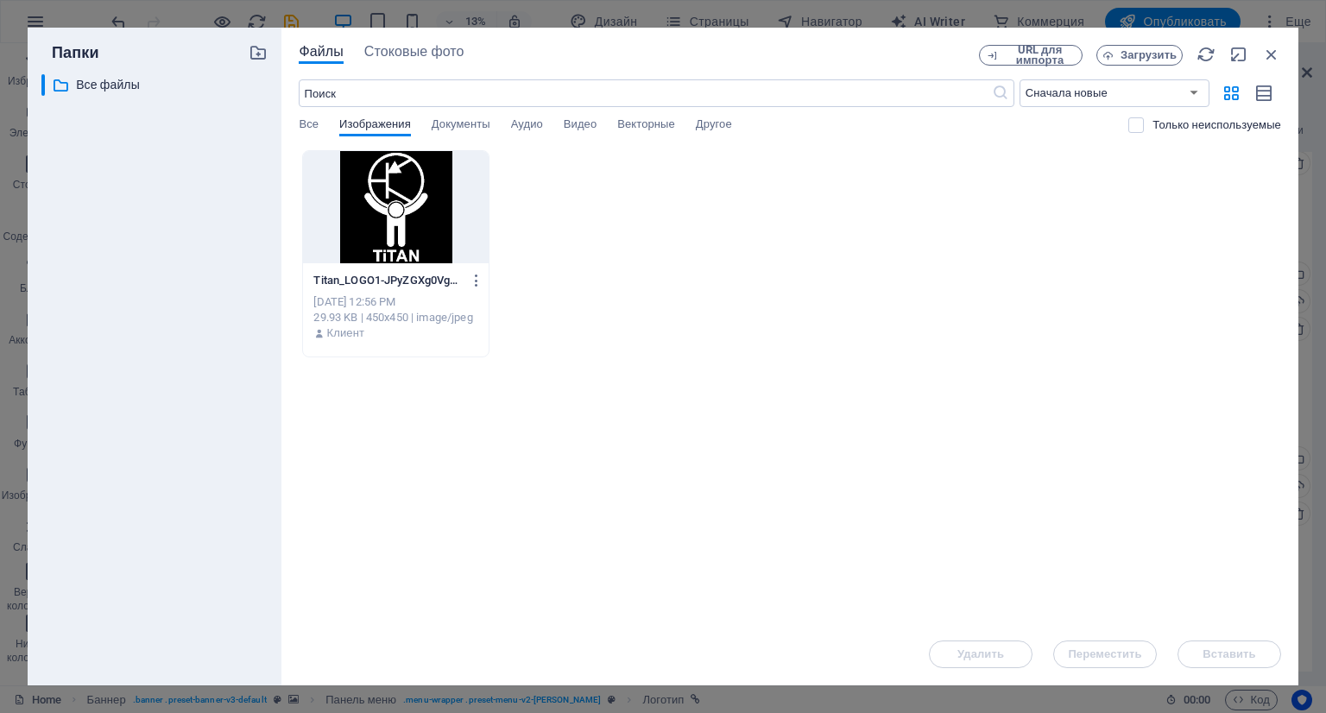
click at [404, 202] on div at bounding box center [395, 207] width 185 height 112
click at [405, 202] on div at bounding box center [395, 207] width 185 height 112
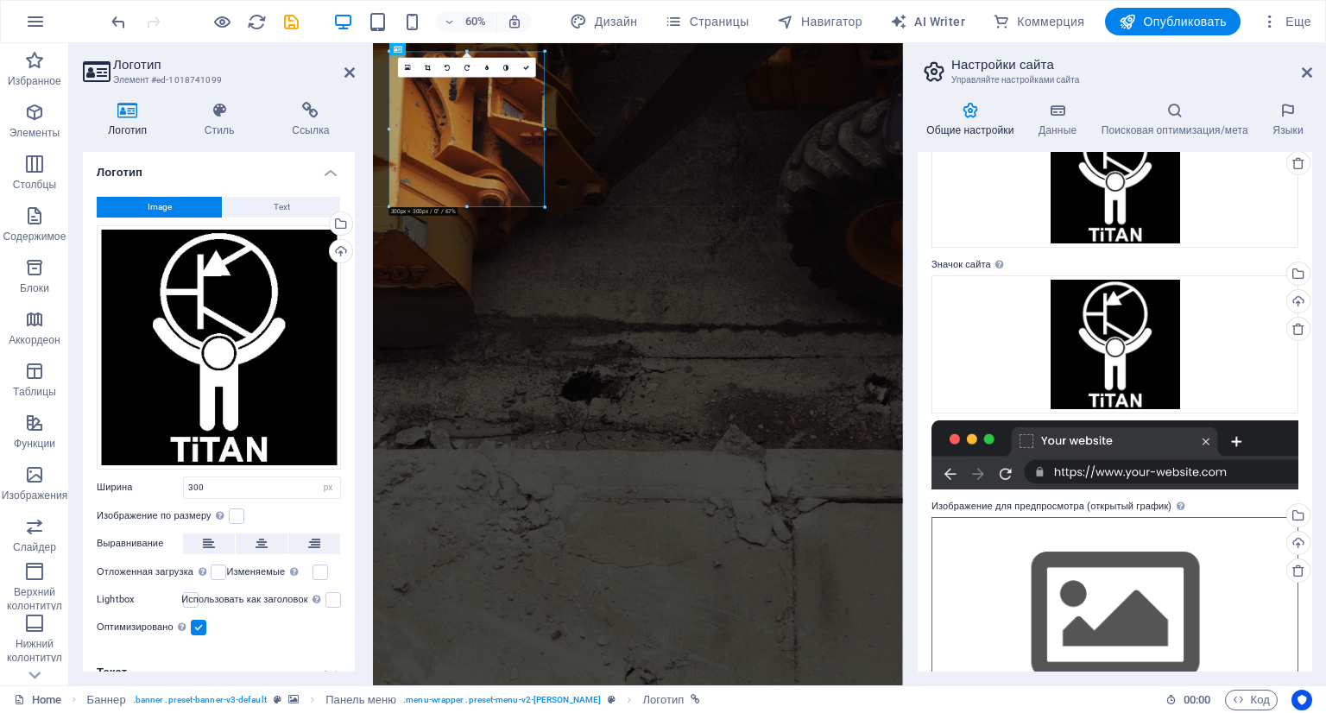
click at [1086, 588] on div "Перетащите файлы сюда, нажмите, чтобы выбрать файлы, или выберите файлы из разд…" at bounding box center [1114, 616] width 367 height 198
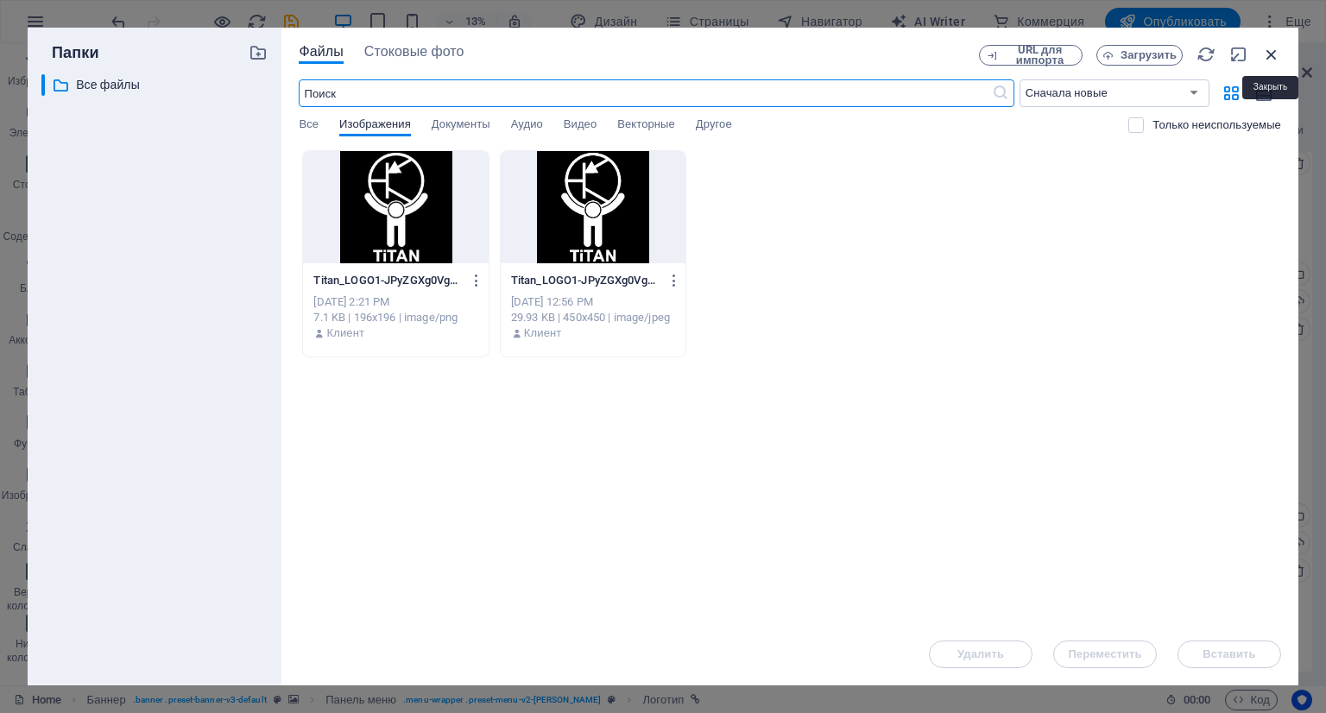
click at [1271, 54] on icon "button" at bounding box center [1271, 54] width 19 height 19
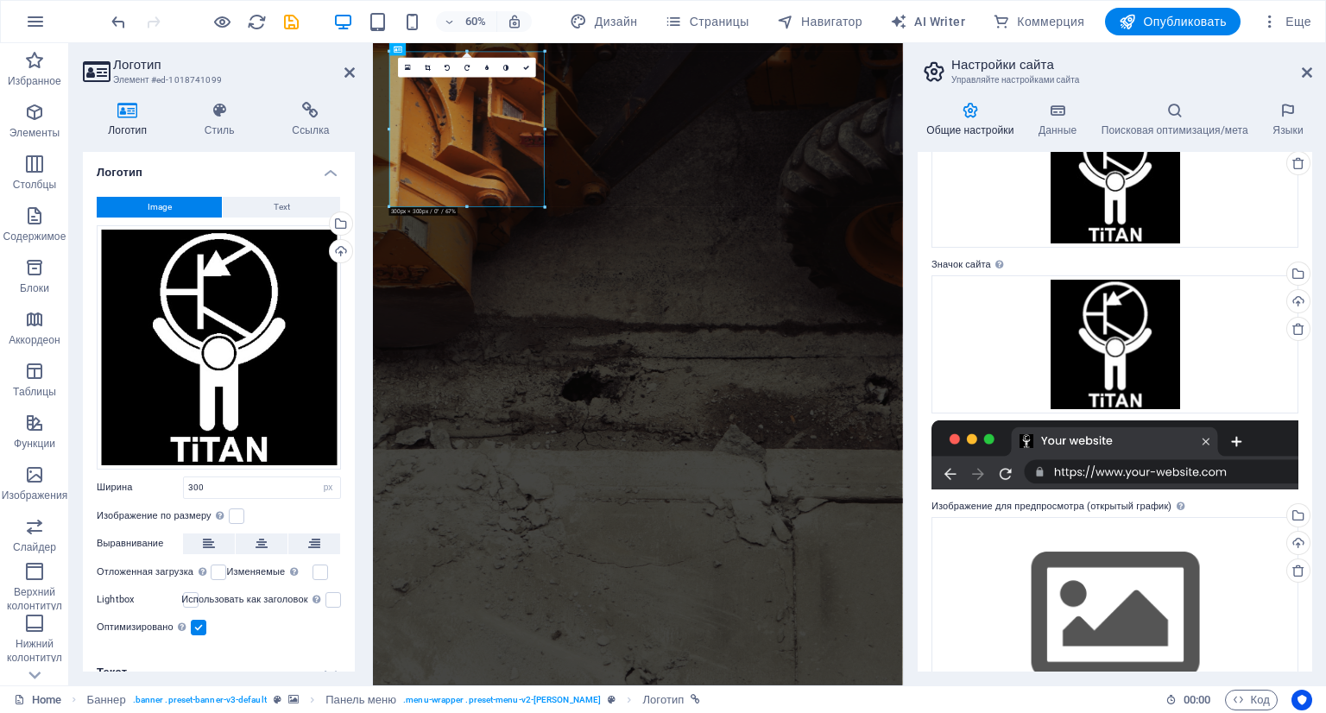
click at [1315, 76] on aside "Настройки сайта Управляйте настройками сайта Общие настройки Данные Поисковая о…" at bounding box center [1114, 364] width 423 height 642
click at [1305, 73] on icon at bounding box center [1307, 73] width 10 height 14
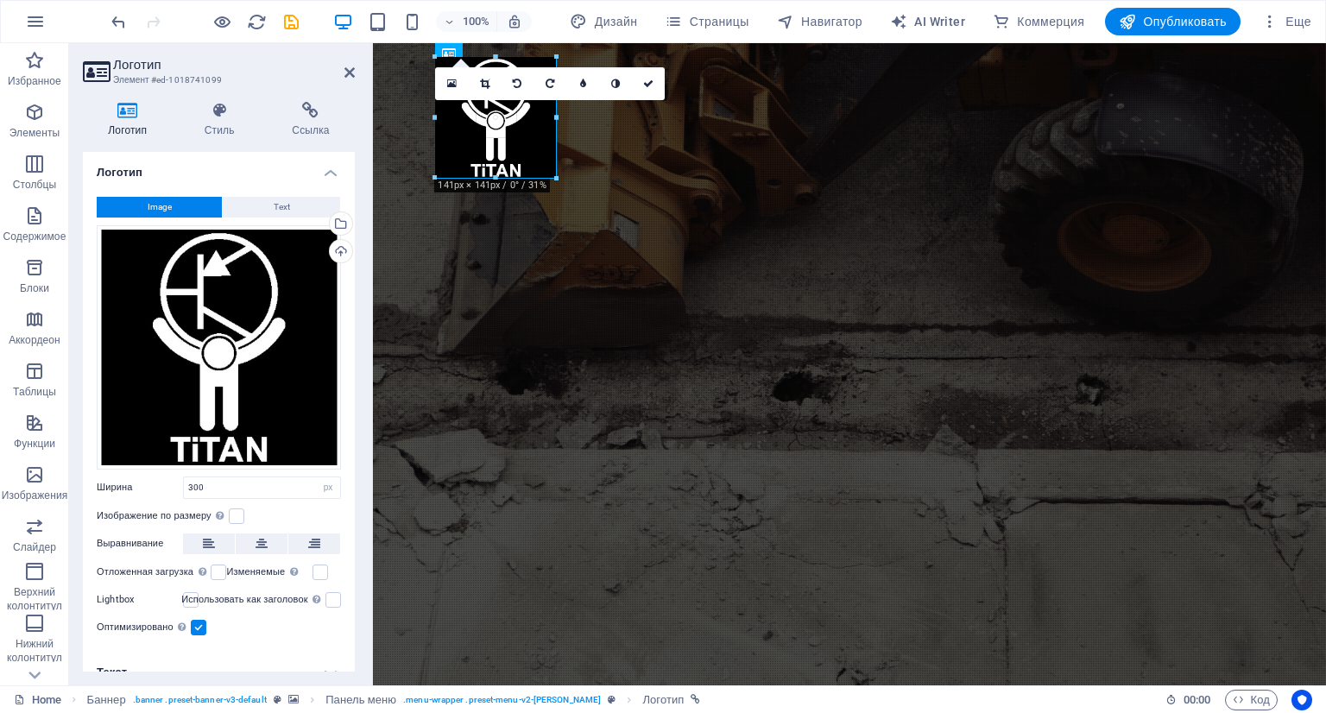
drag, startPoint x: 693, startPoint y: 316, endPoint x: 556, endPoint y: 139, distance: 223.9
type input "140"
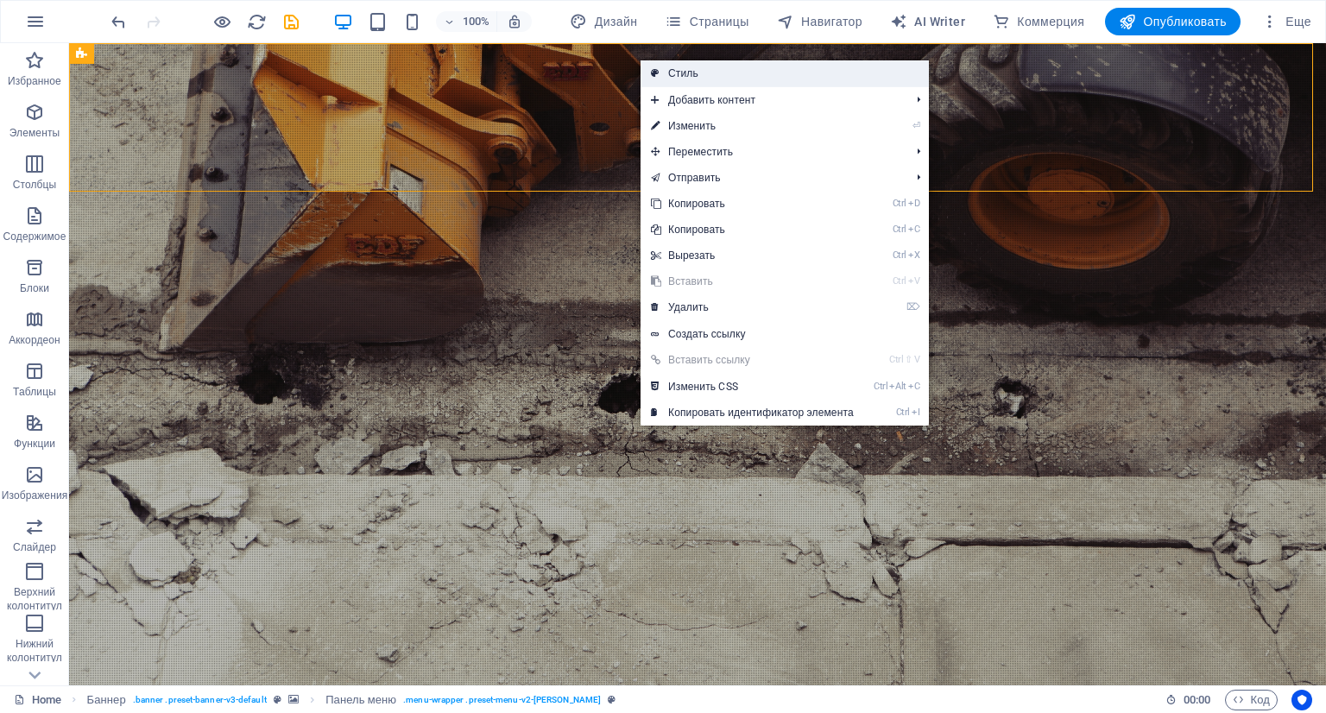
click at [670, 72] on link "Стиль" at bounding box center [784, 73] width 288 height 26
select select "rem"
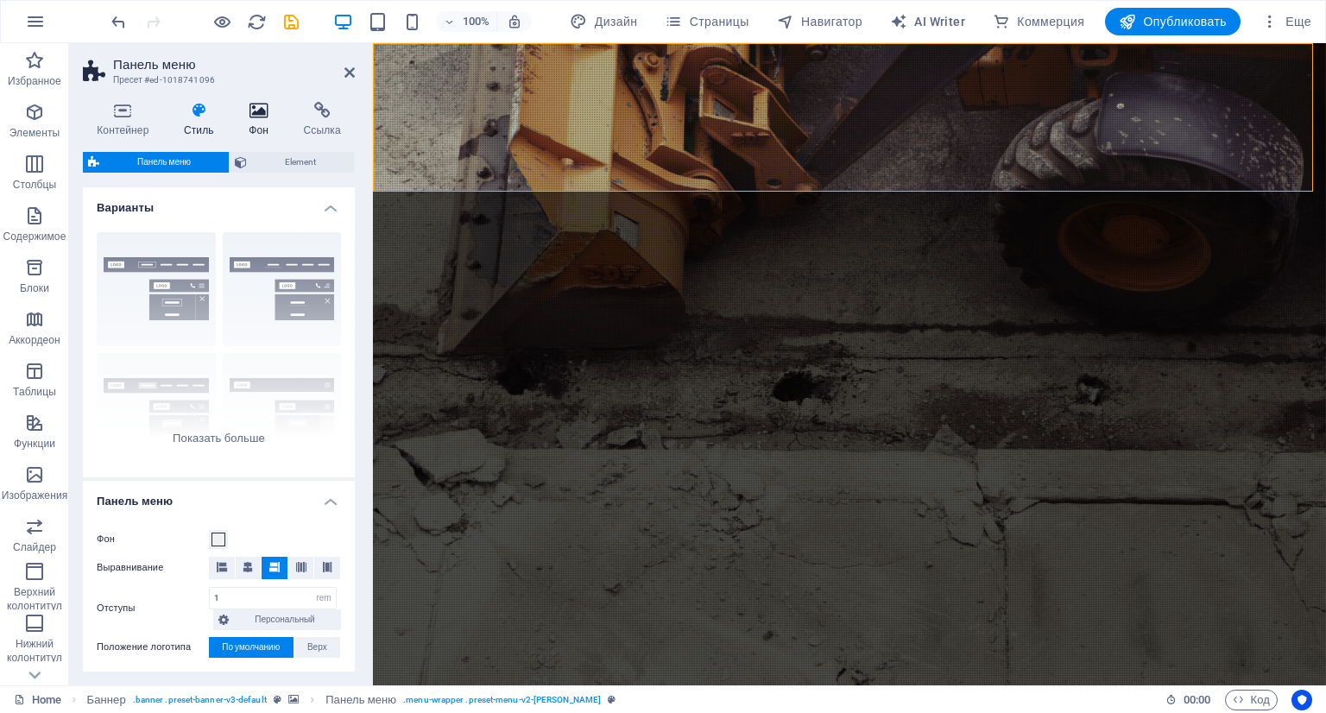
click at [252, 116] on icon at bounding box center [258, 110] width 47 height 17
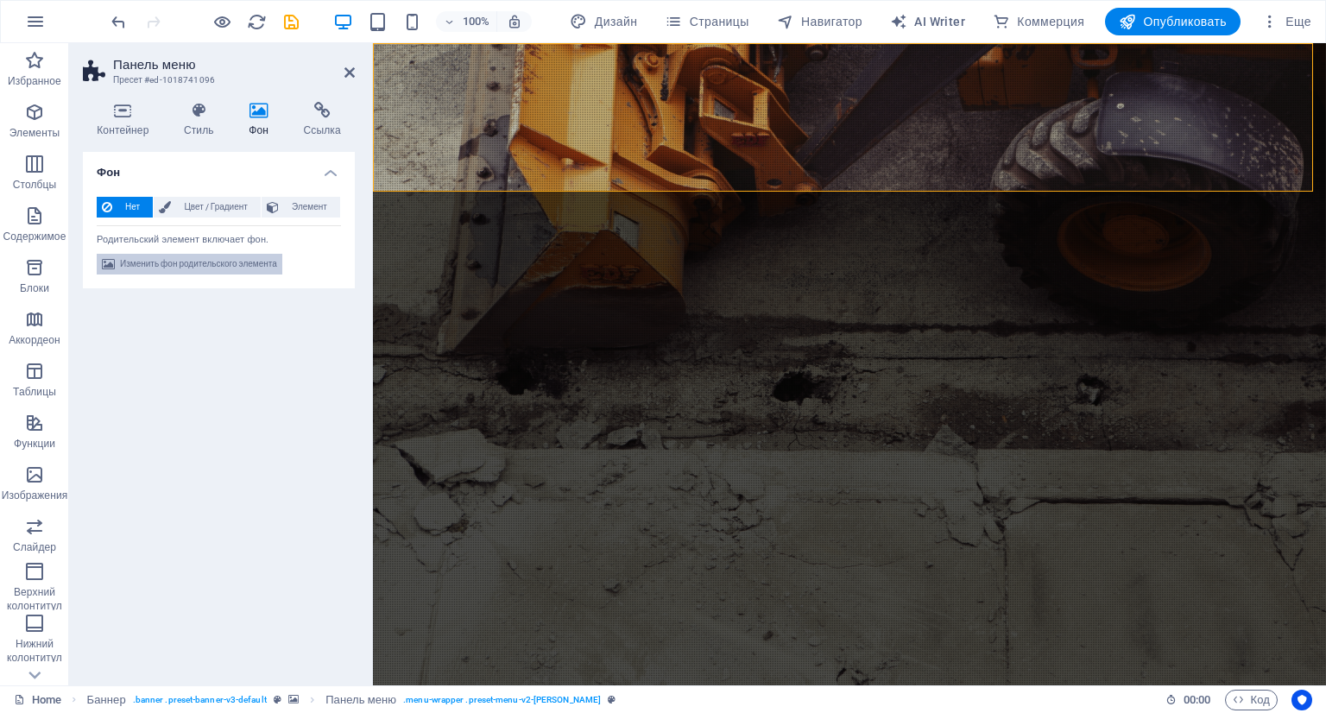
click at [157, 262] on span "Изменить фон родительского элемента" at bounding box center [198, 264] width 157 height 21
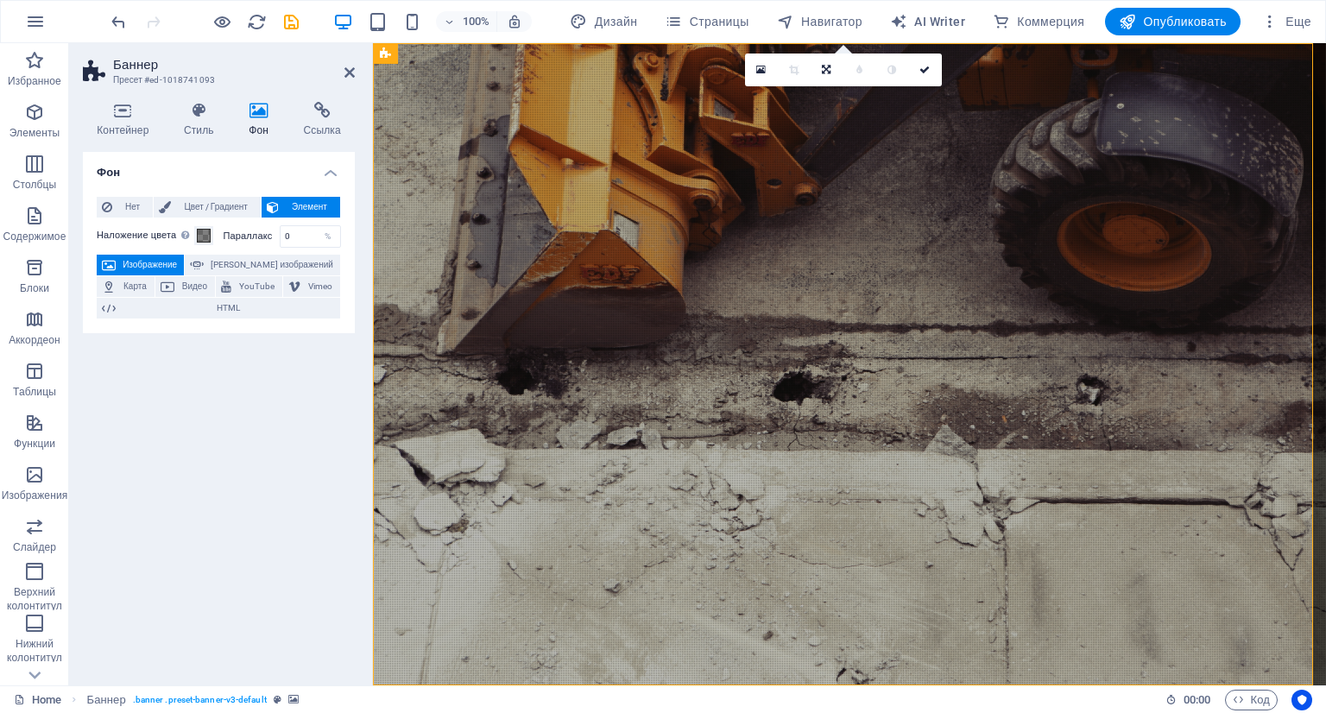
click at [224, 229] on div "Параллакс 0 %" at bounding box center [283, 236] width 118 height 22
click at [238, 238] on label "Параллакс" at bounding box center [252, 235] width 56 height 9
click at [204, 232] on span at bounding box center [204, 236] width 14 height 14
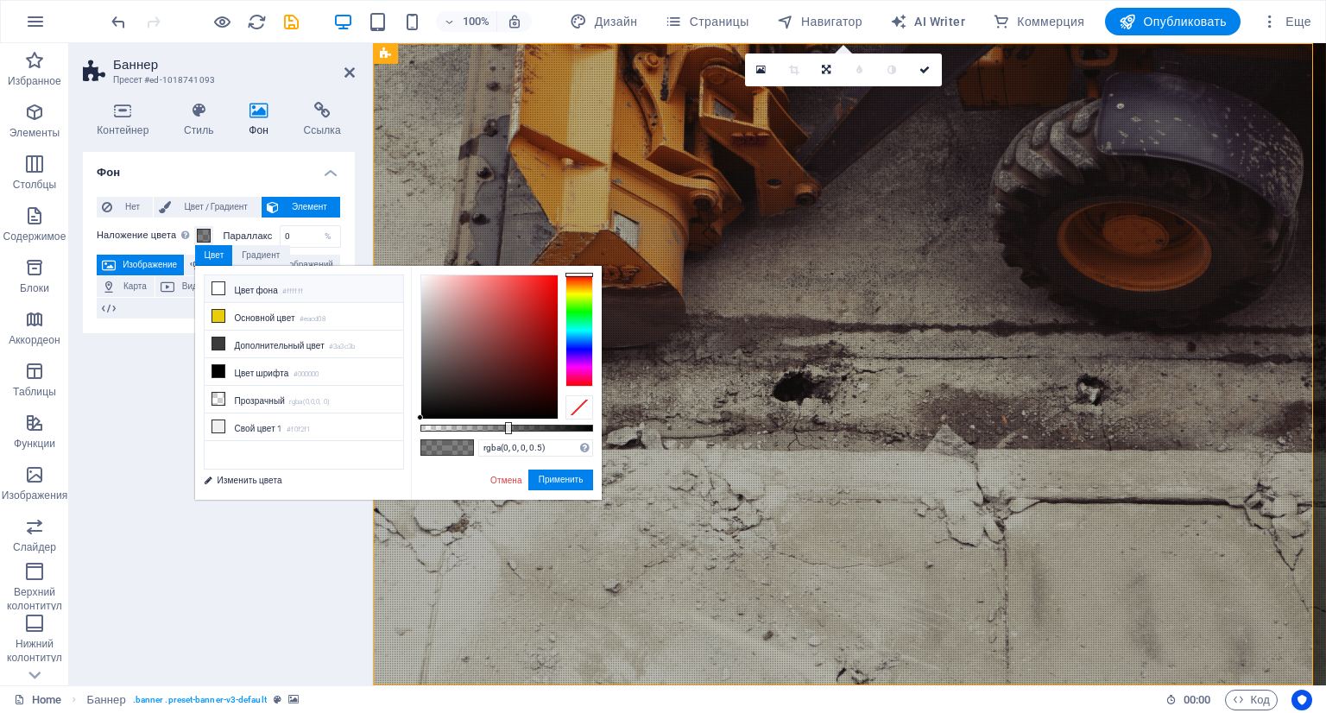
click at [252, 292] on li "Цвет фона #ffffff" at bounding box center [304, 289] width 199 height 28
click at [255, 321] on li "Основной цвет #eacd08" at bounding box center [304, 317] width 199 height 28
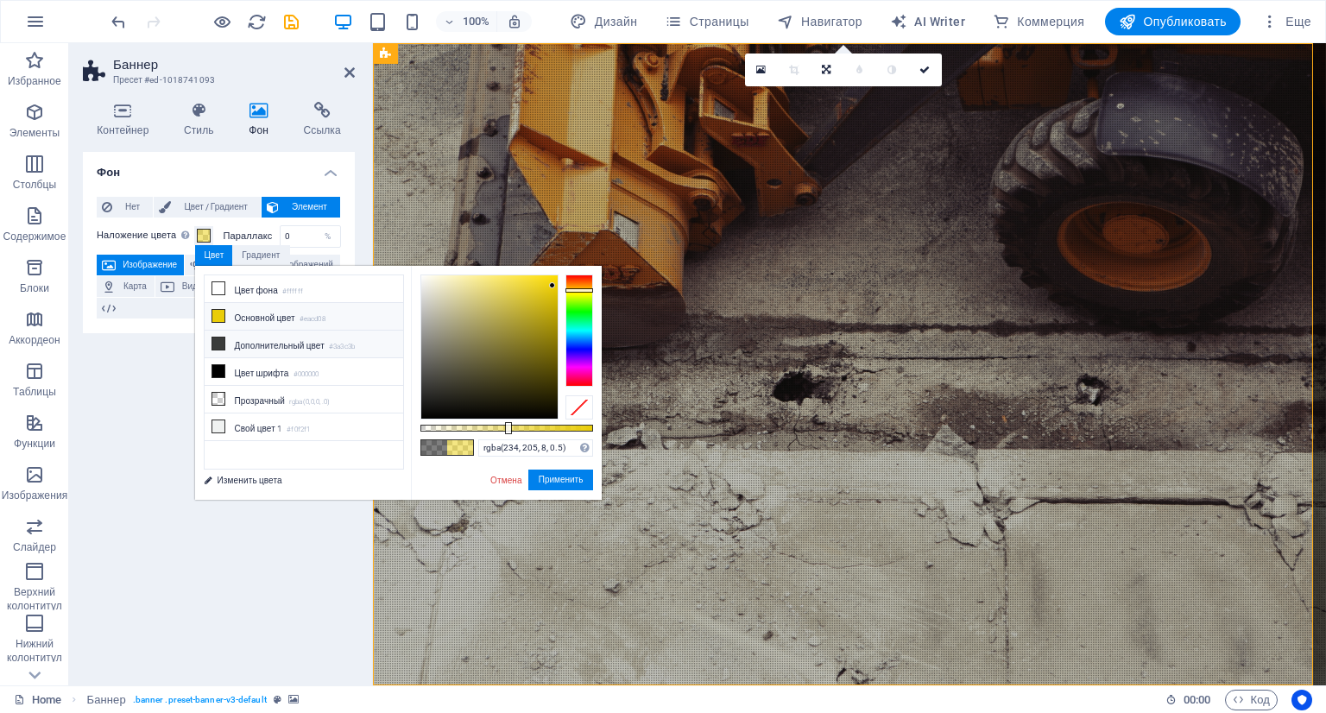
click at [251, 340] on li "Дополнительный цвет #3a3c3b" at bounding box center [304, 345] width 199 height 28
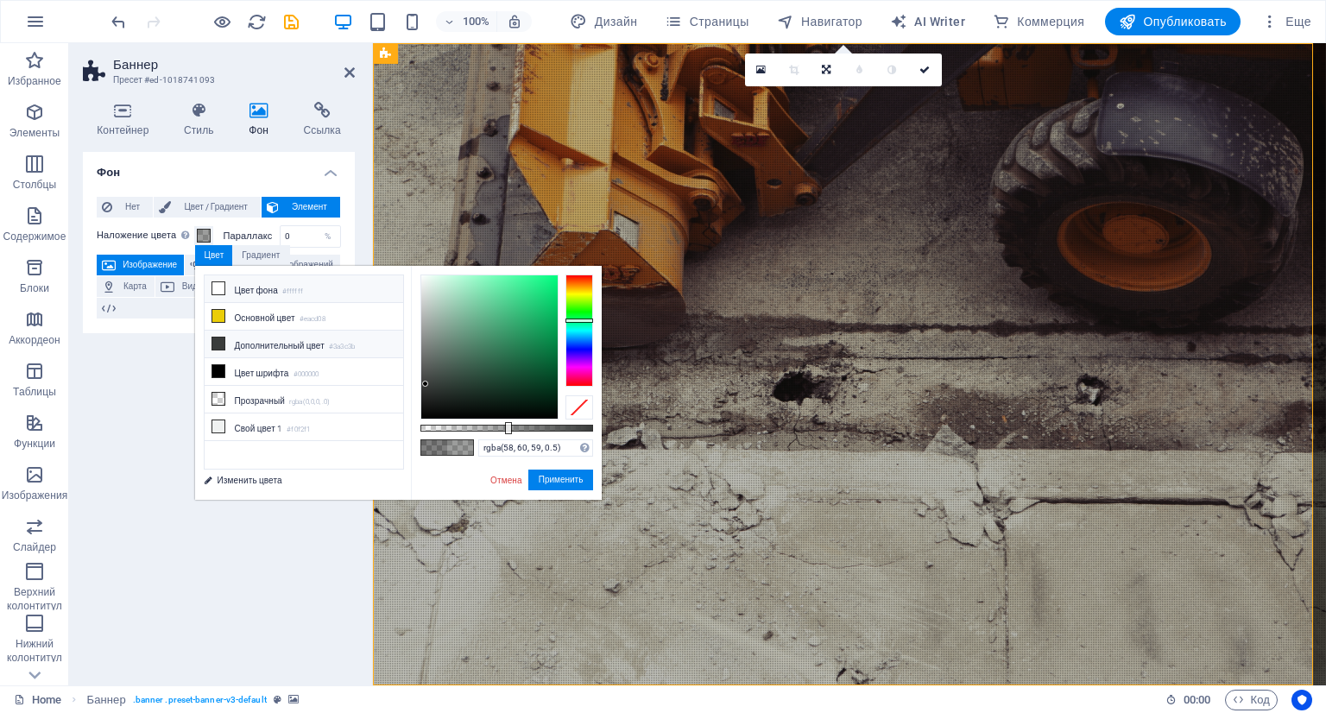
click at [251, 281] on li "Цвет фона #ffffff" at bounding box center [304, 289] width 199 height 28
type input "rgba(255, 255, 255, 0.5)"
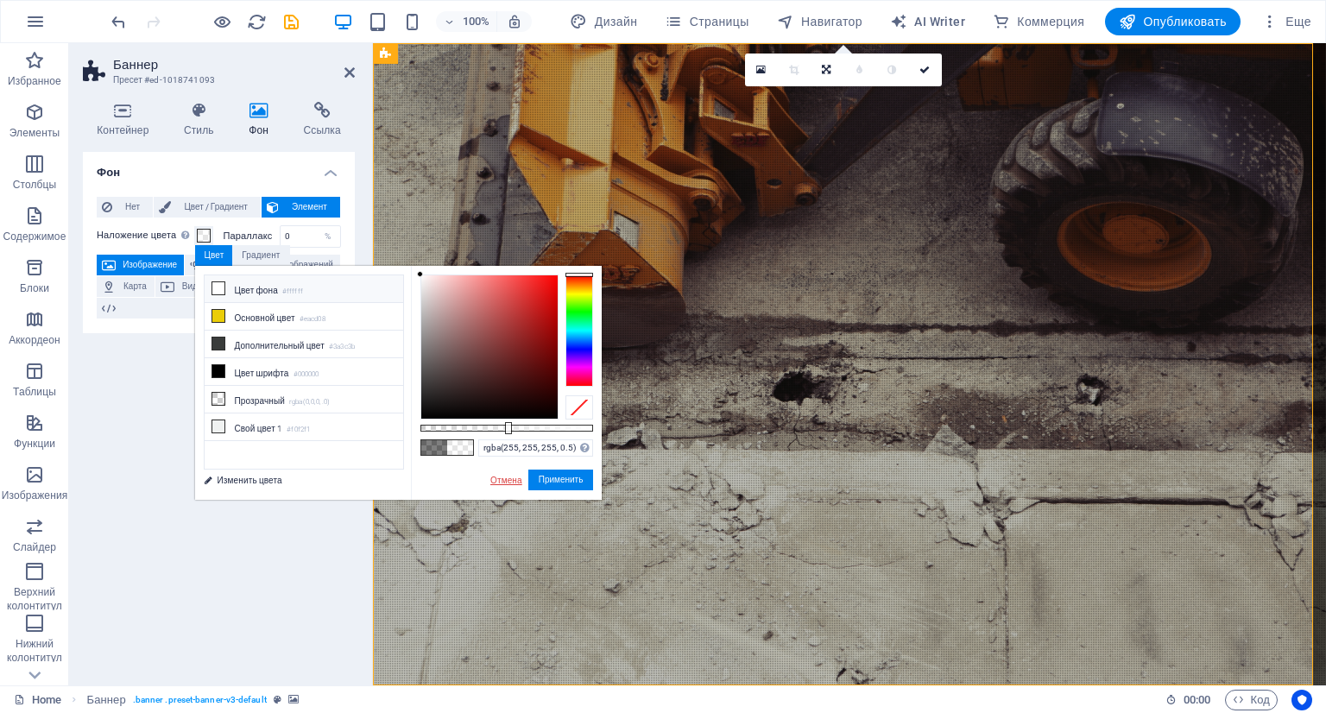
click at [501, 482] on link "Отмена" at bounding box center [505, 480] width 35 height 13
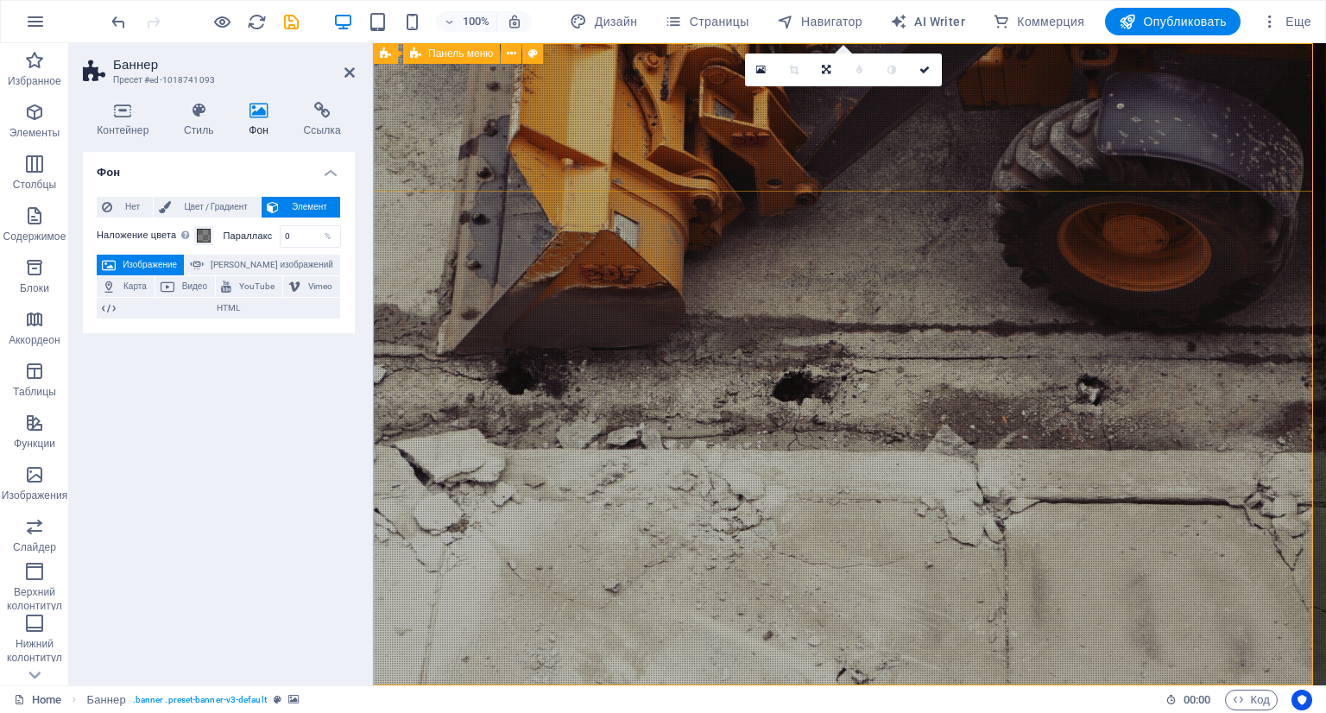
click at [828, 71] on icon at bounding box center [826, 70] width 9 height 10
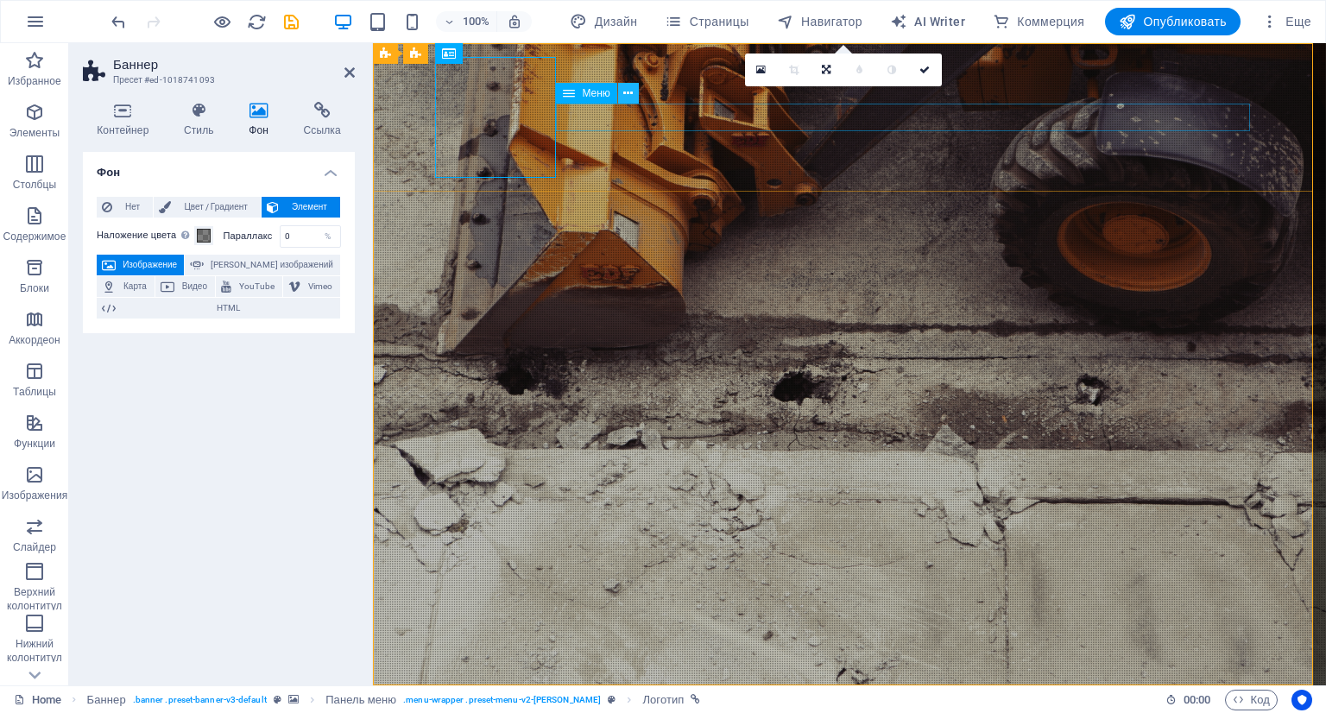
click at [628, 96] on icon at bounding box center [627, 94] width 9 height 18
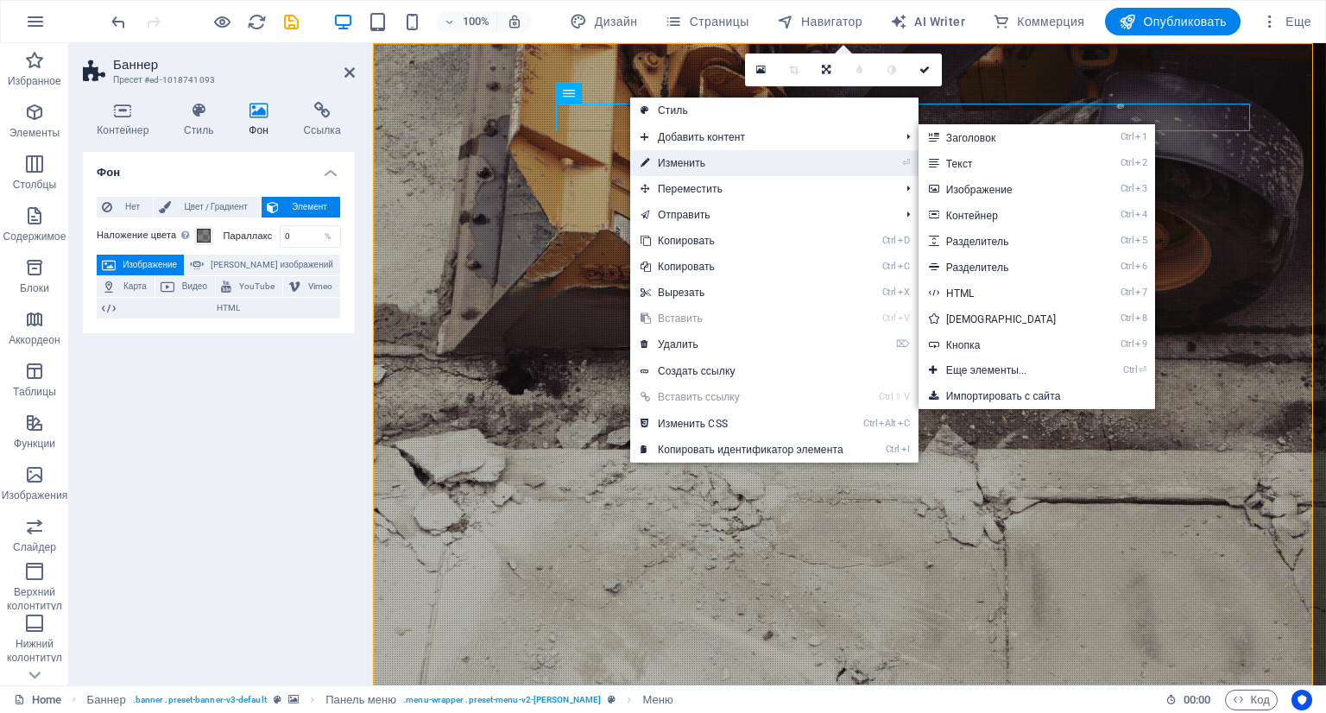
click at [677, 156] on link "⏎ Изменить" at bounding box center [742, 163] width 224 height 26
select select
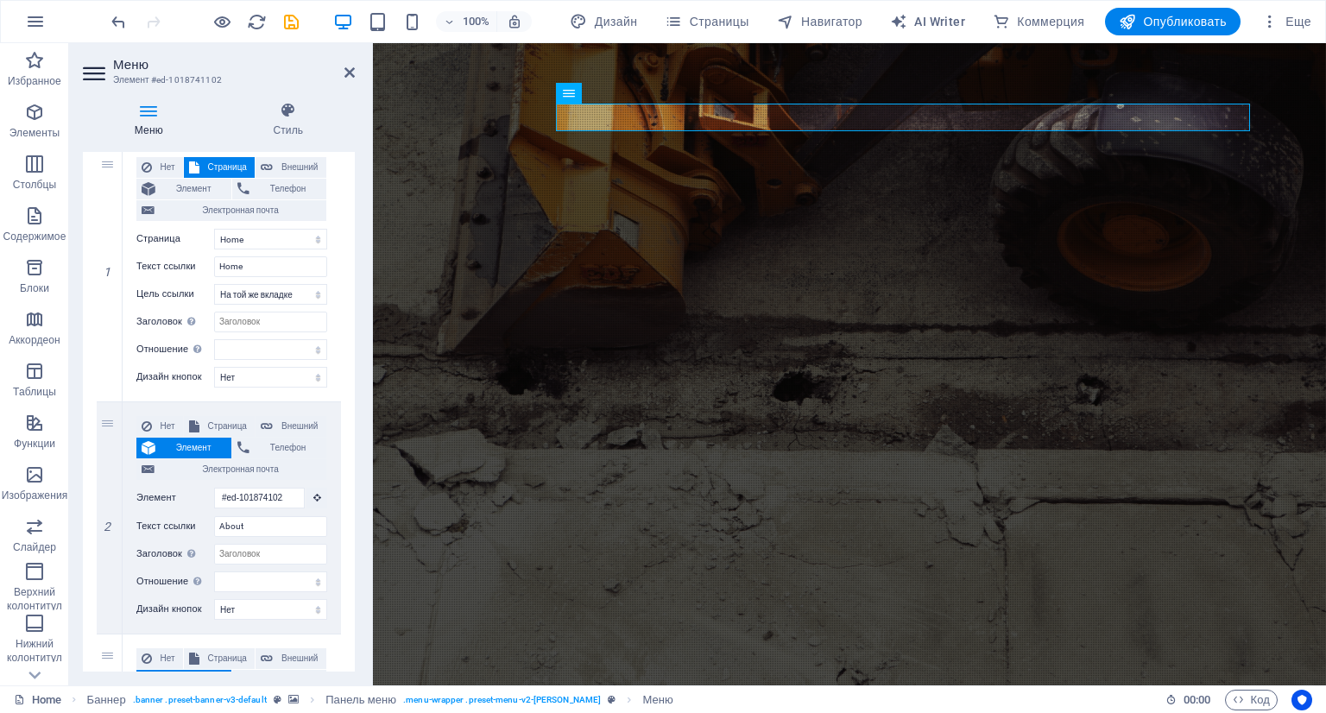
scroll to position [0, 0]
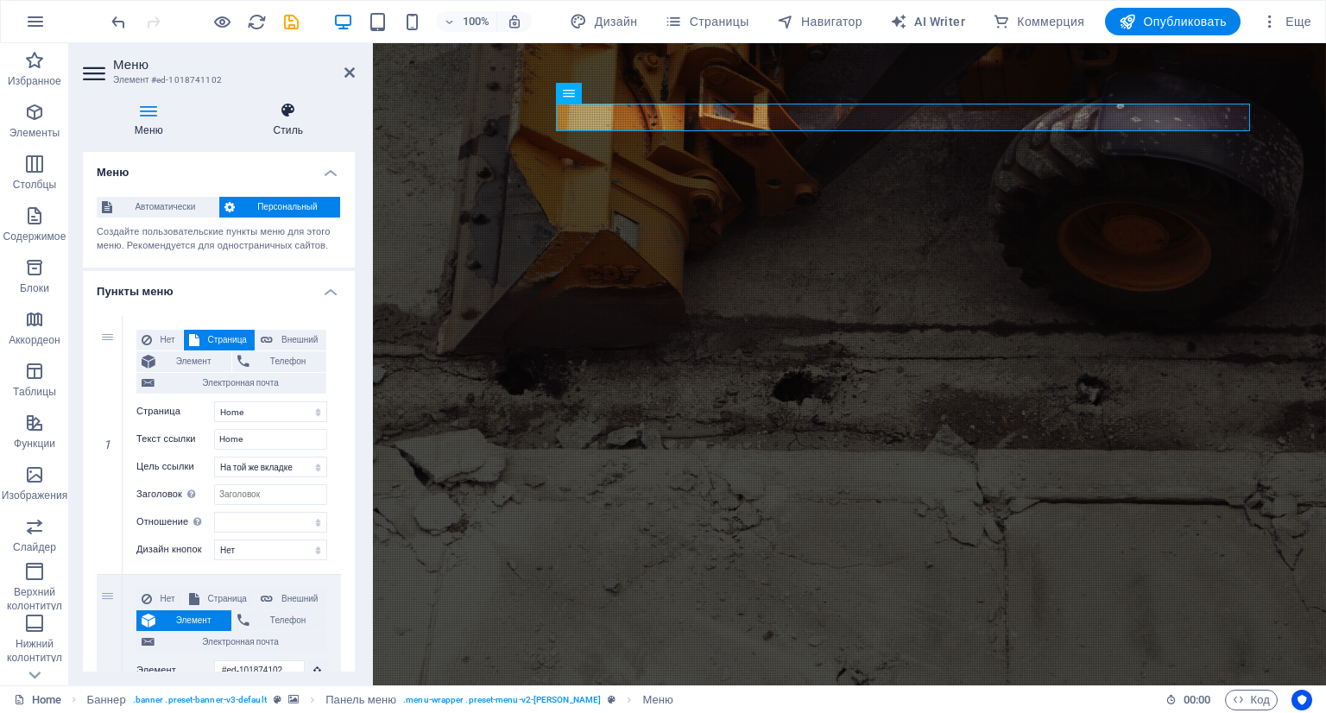
click at [280, 119] on h4 "Стиль" at bounding box center [288, 120] width 133 height 36
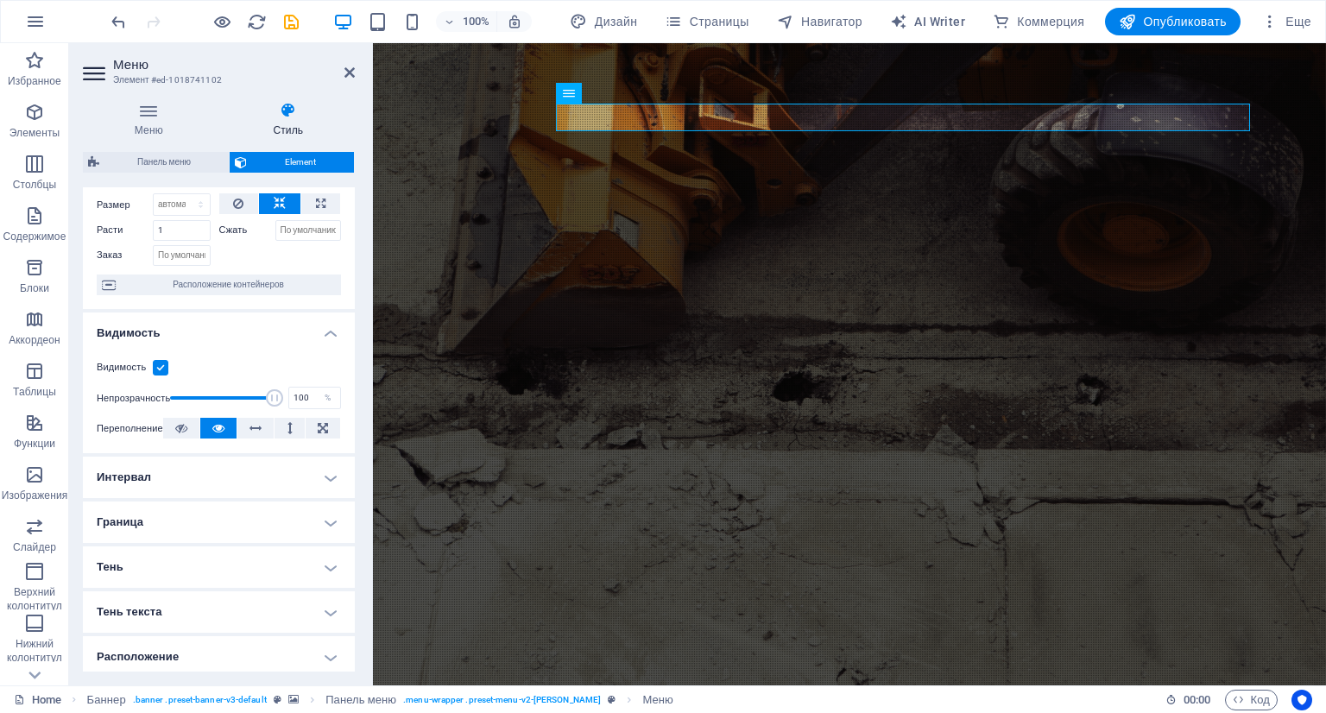
scroll to position [86, 0]
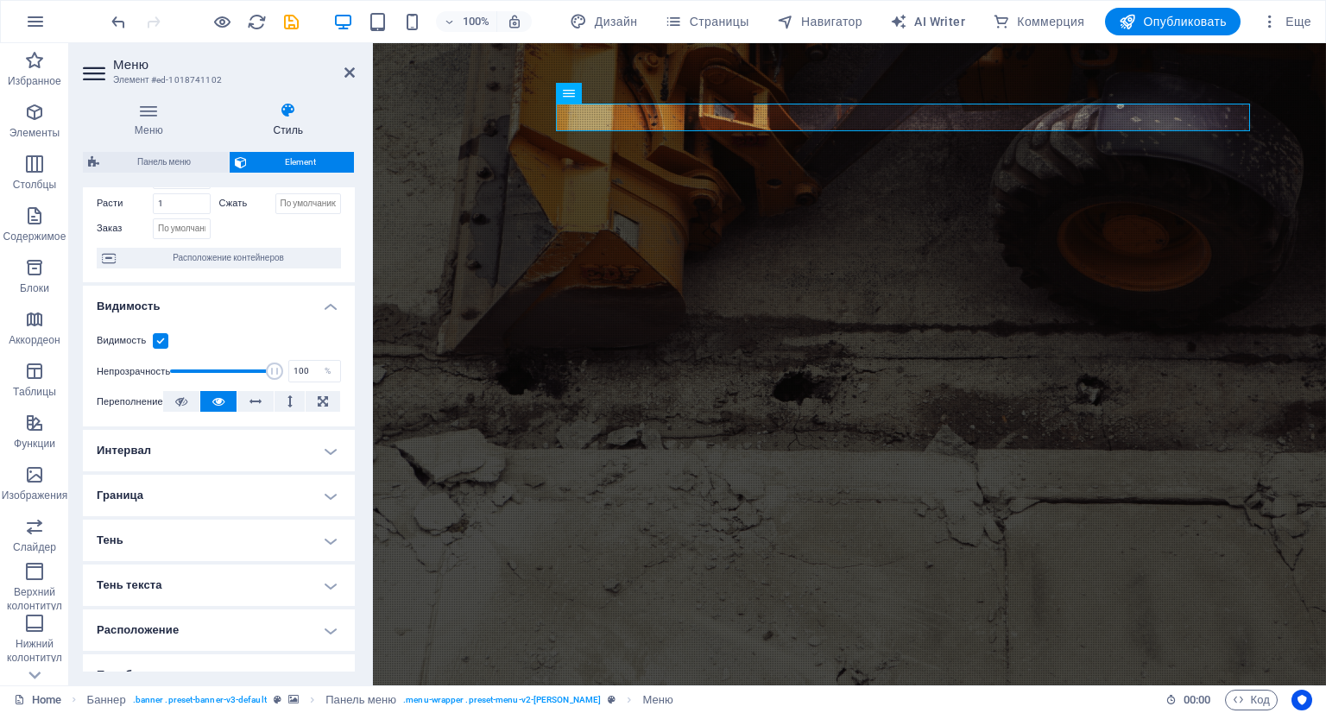
click at [238, 457] on h4 "Интервал" at bounding box center [219, 450] width 272 height 41
click at [211, 553] on h4 "Граница" at bounding box center [219, 564] width 272 height 41
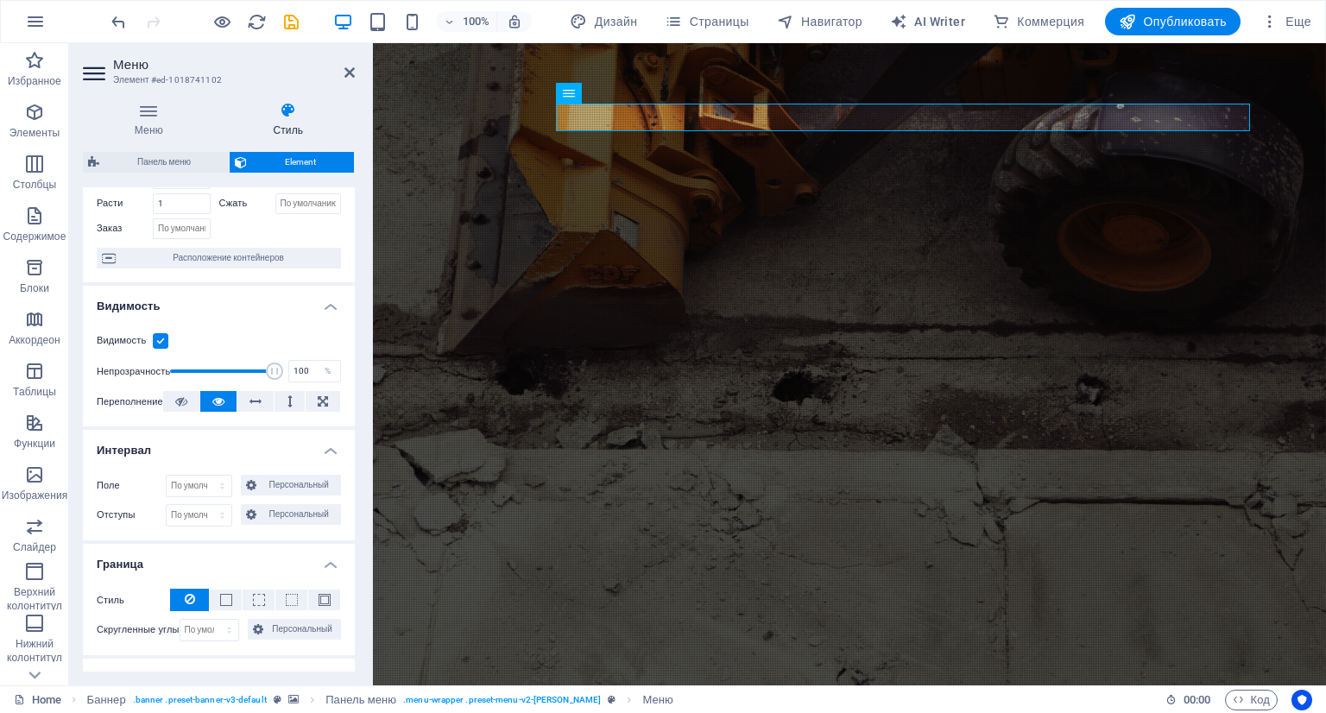
scroll to position [0, 0]
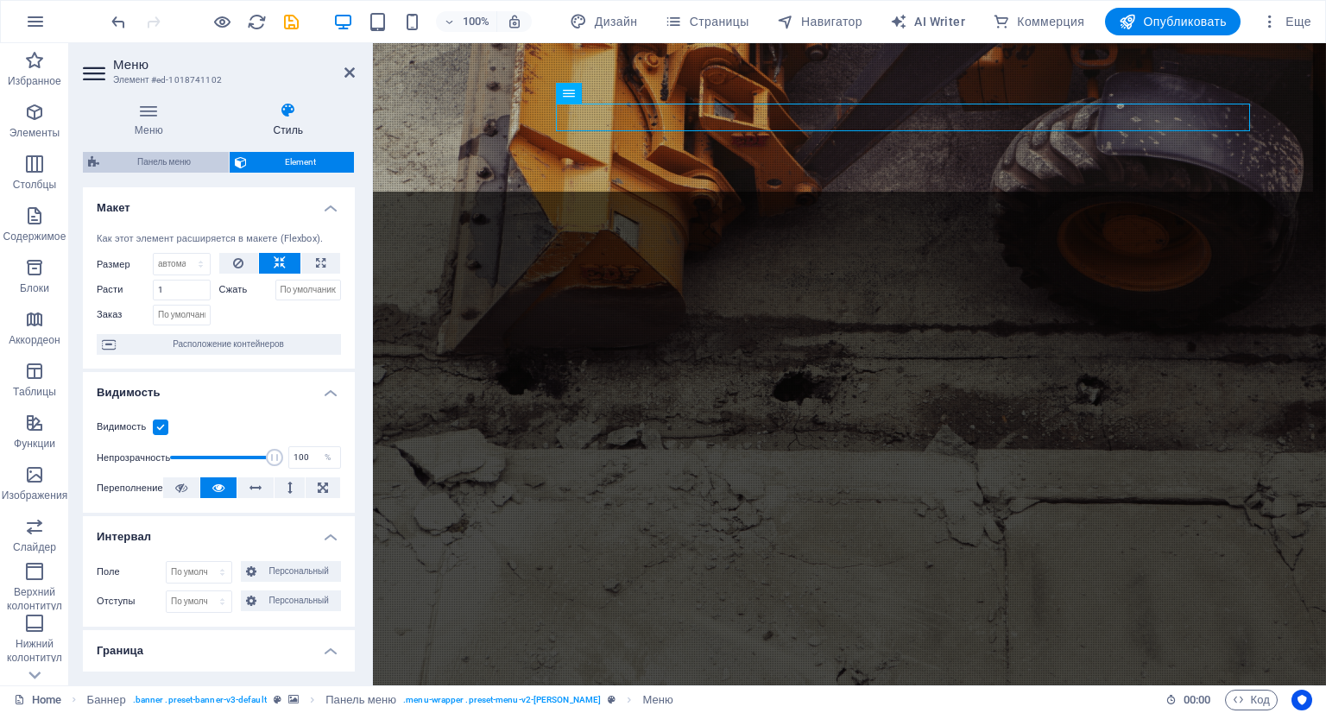
click at [145, 164] on span "Панель меню" at bounding box center [163, 162] width 119 height 21
select select "rem"
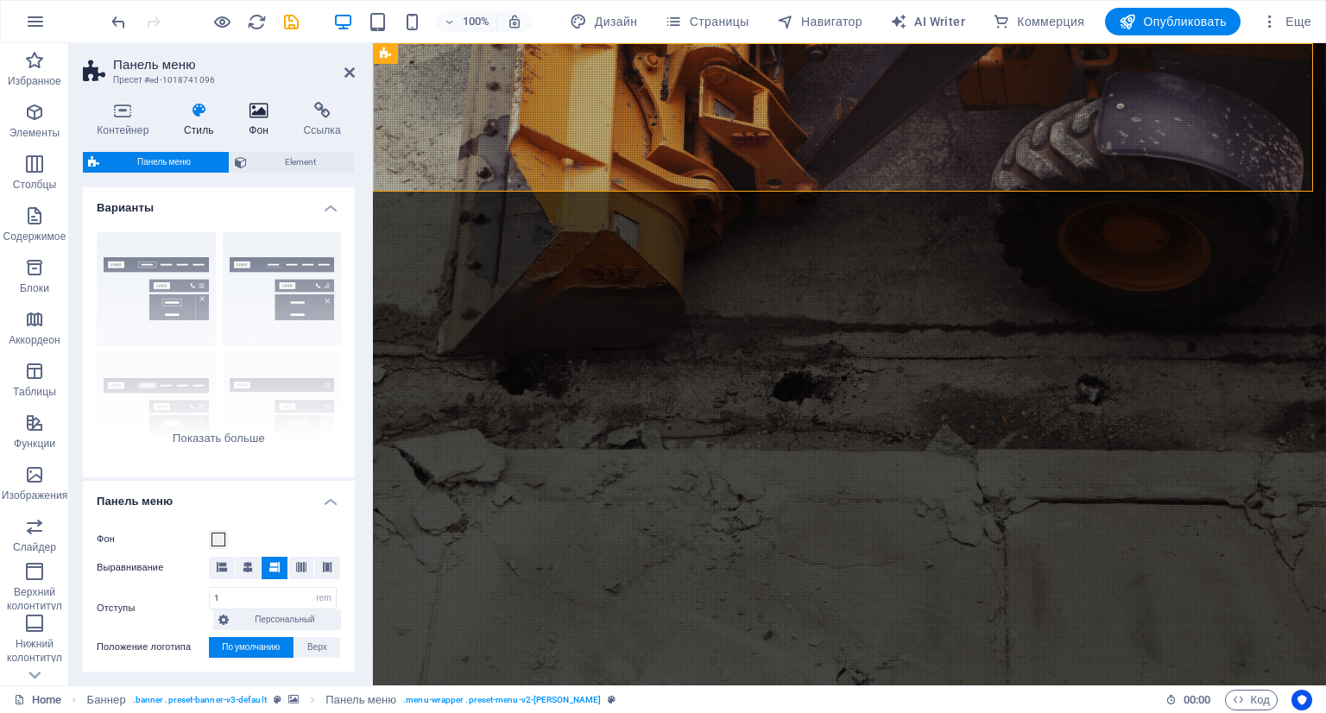
click at [260, 113] on icon at bounding box center [258, 110] width 47 height 17
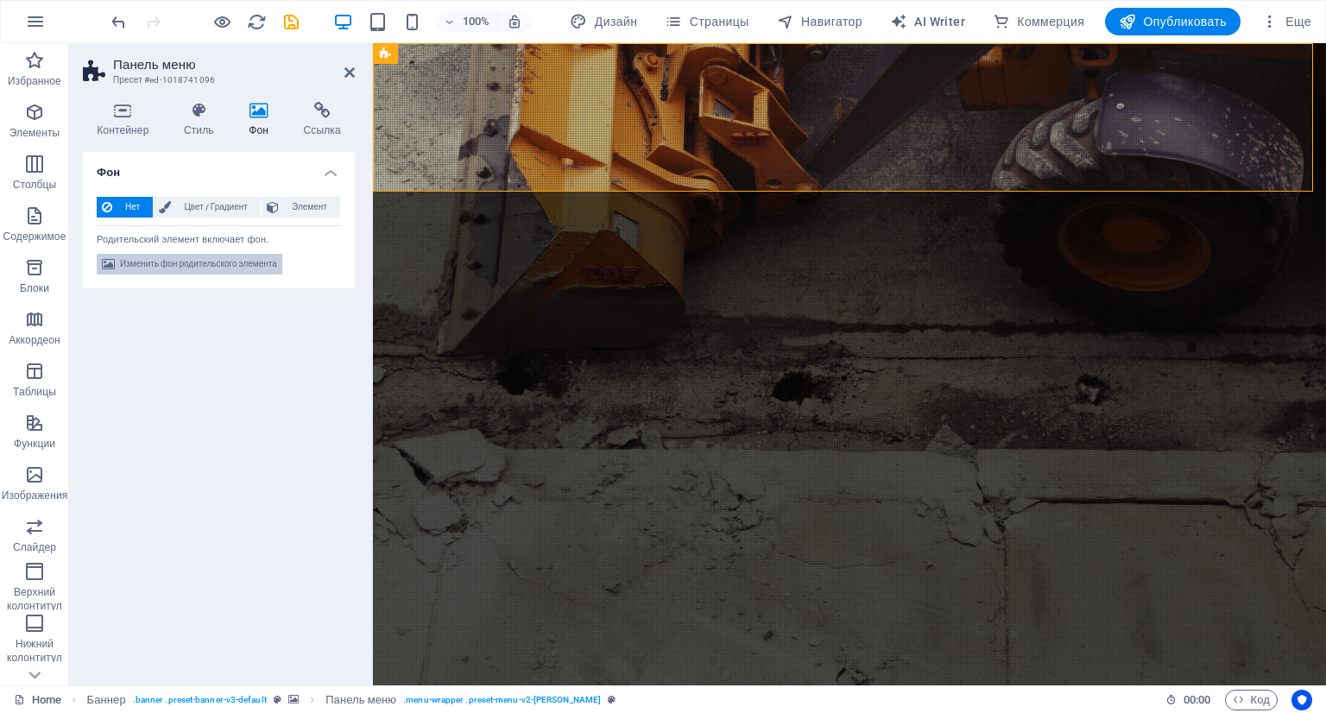
click at [162, 258] on span "Изменить фон родительского элемента" at bounding box center [198, 264] width 157 height 21
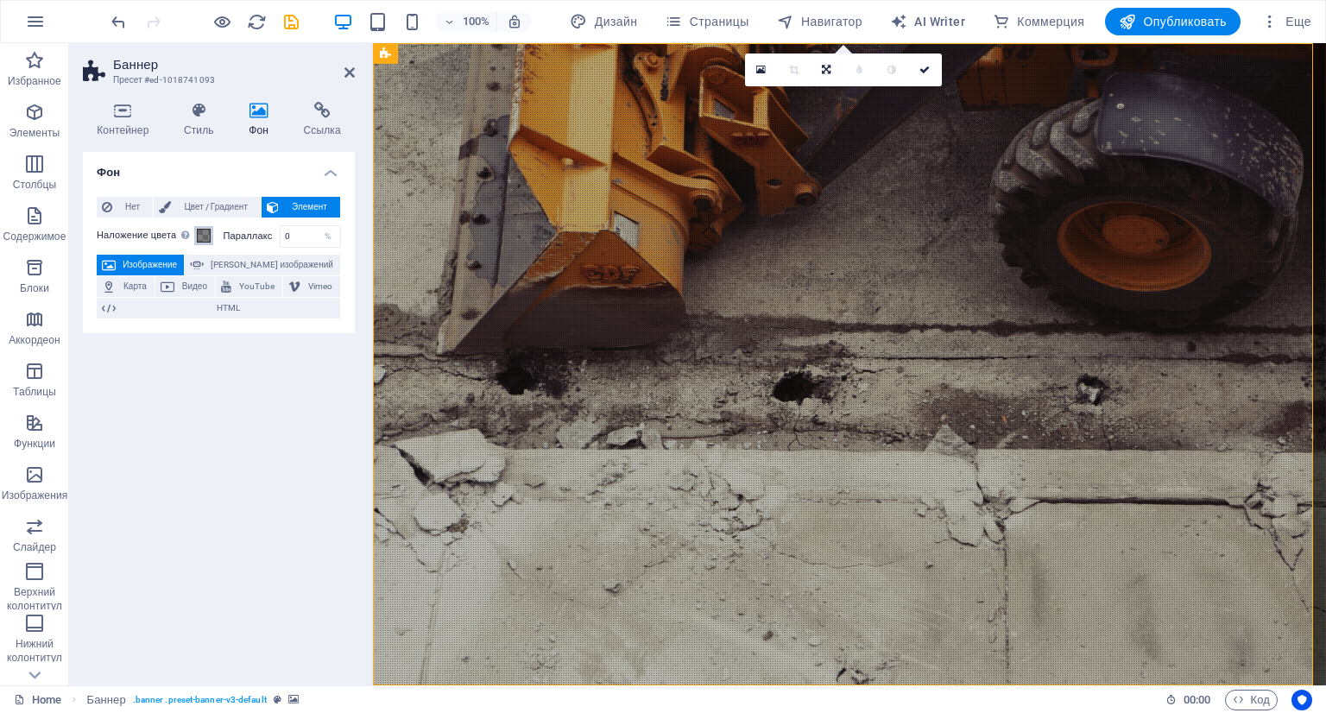
click at [199, 236] on span at bounding box center [204, 236] width 14 height 14
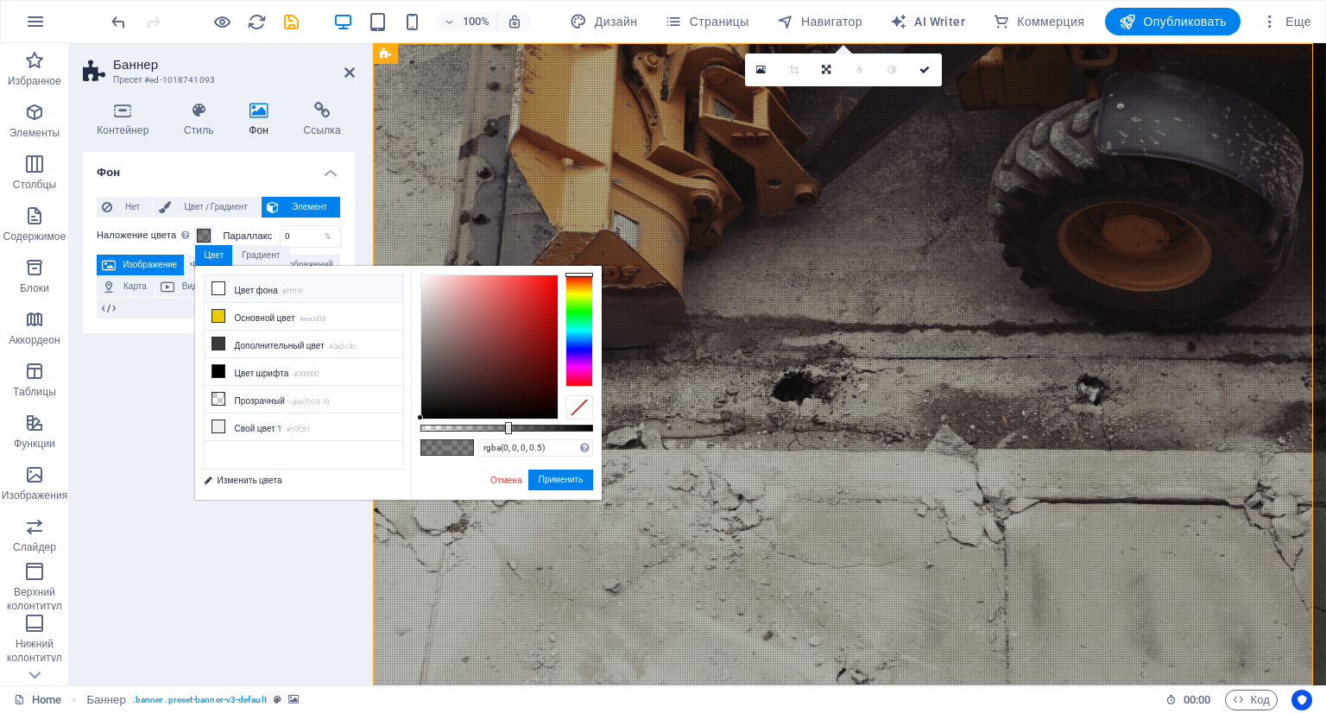
click at [243, 286] on li "Цвет фона #ffffff" at bounding box center [304, 289] width 199 height 28
click at [520, 450] on input "rgba(255, 255, 255, 0.5)" at bounding box center [535, 447] width 115 height 17
paste input "#050505"
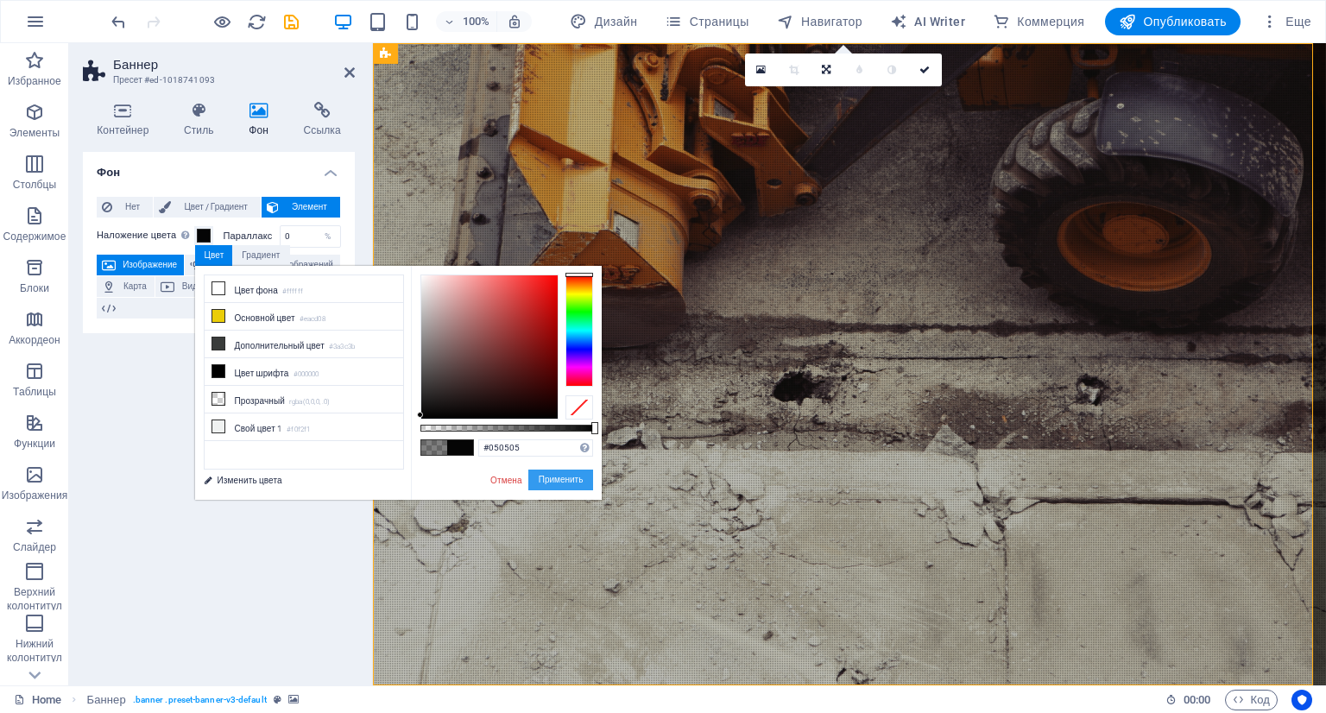
click at [556, 484] on button "Применить" at bounding box center [561, 480] width 66 height 21
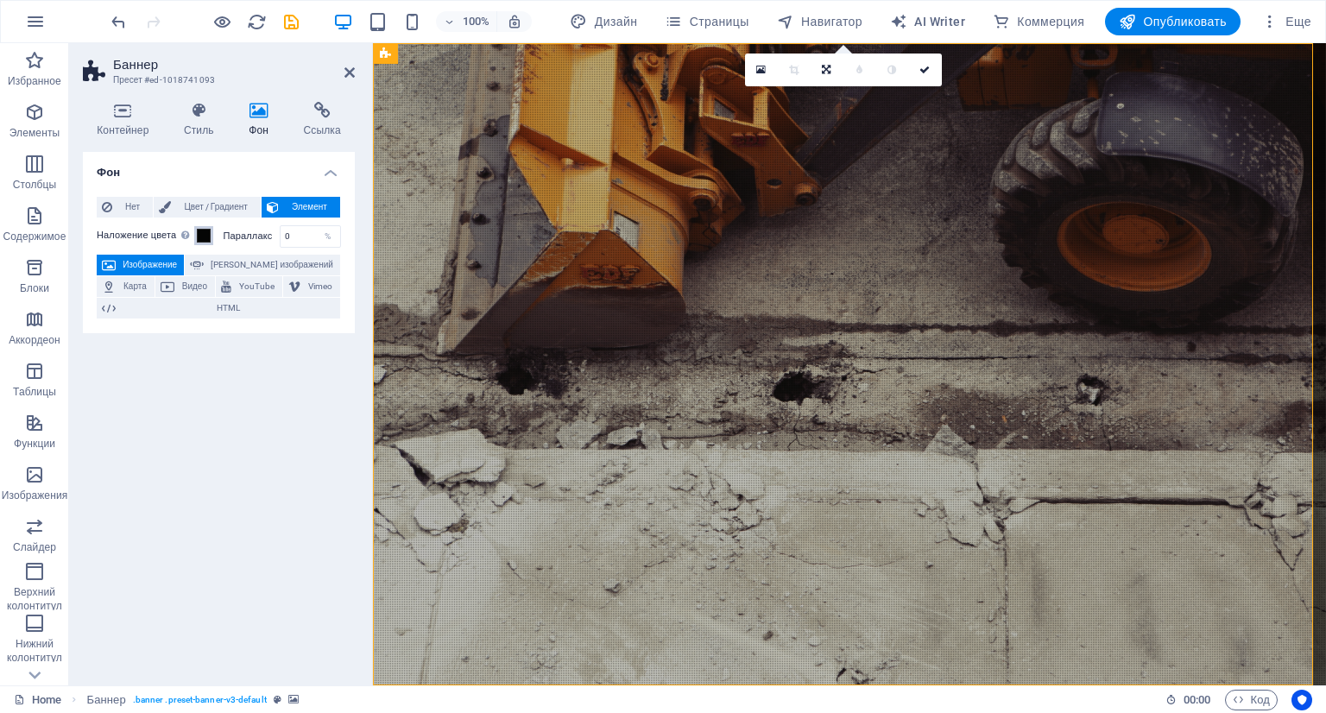
click at [211, 236] on button "Наложение цвета Помещает наложение поверх фона, чтобы раскрасить его" at bounding box center [203, 235] width 19 height 19
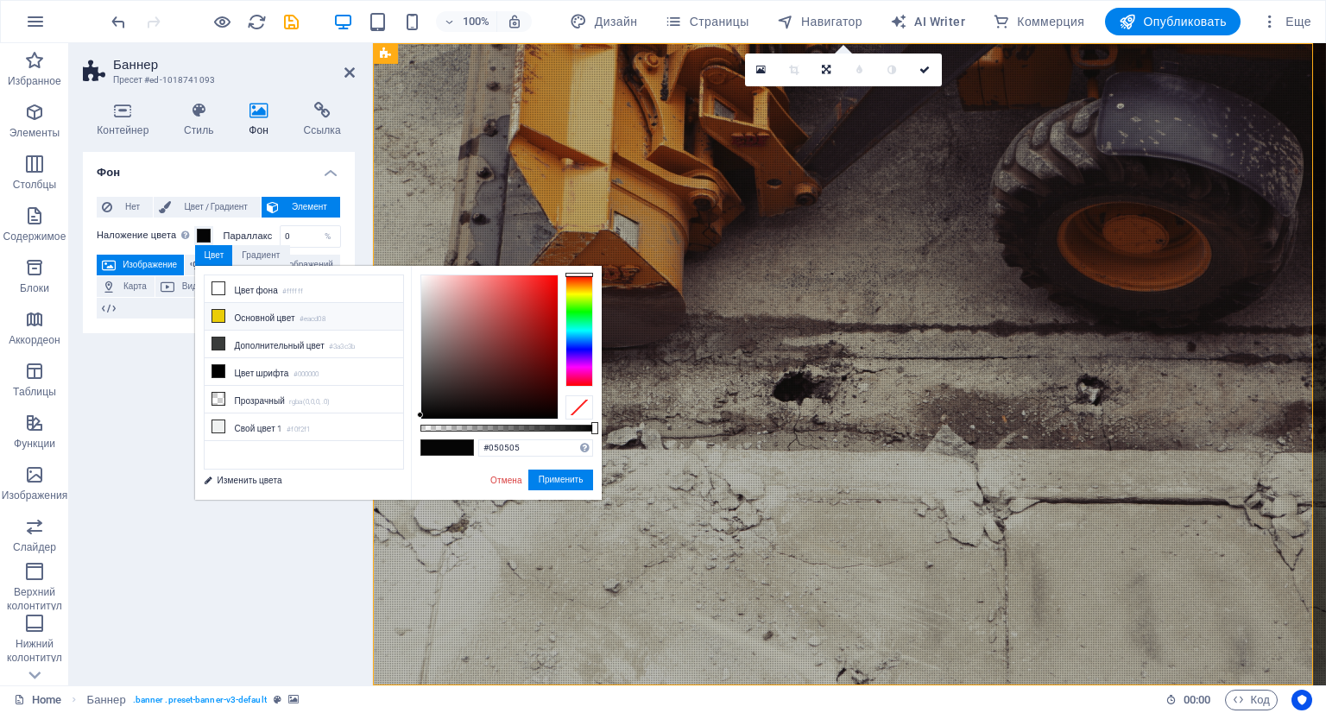
click at [221, 315] on icon at bounding box center [218, 316] width 12 height 12
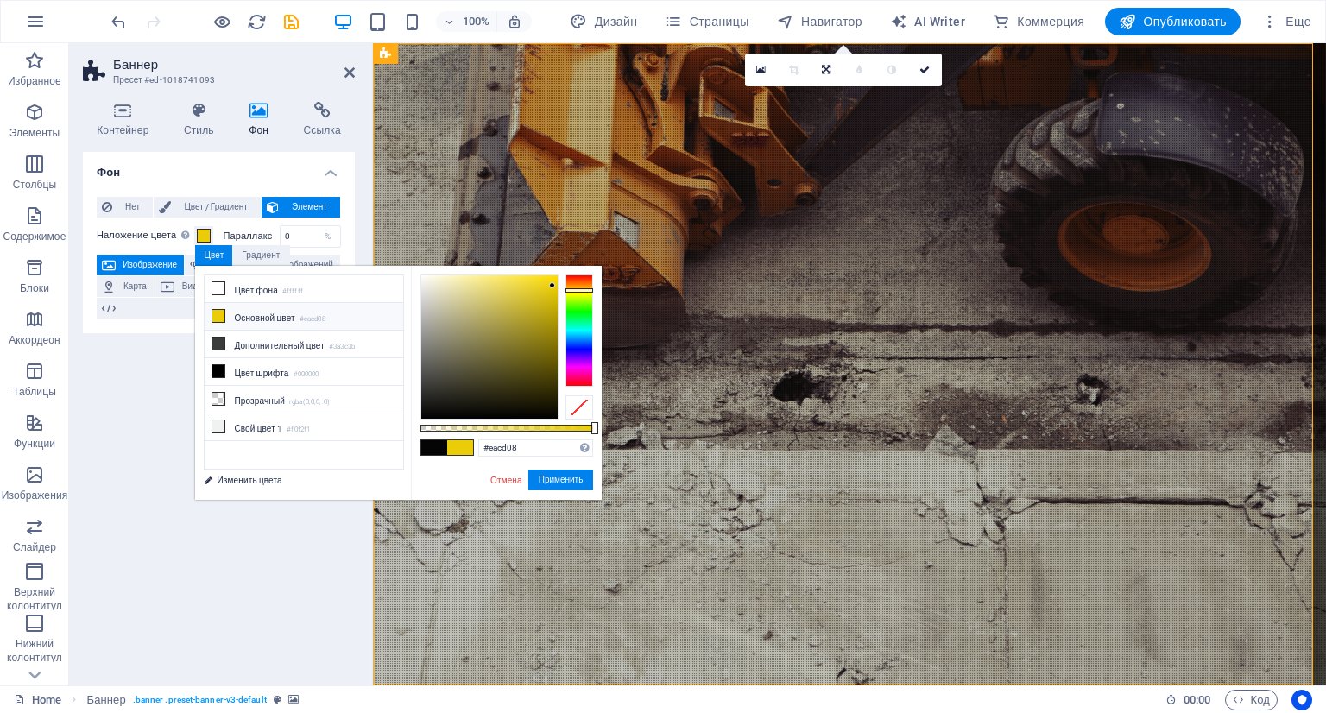
click at [435, 444] on span at bounding box center [434, 447] width 26 height 15
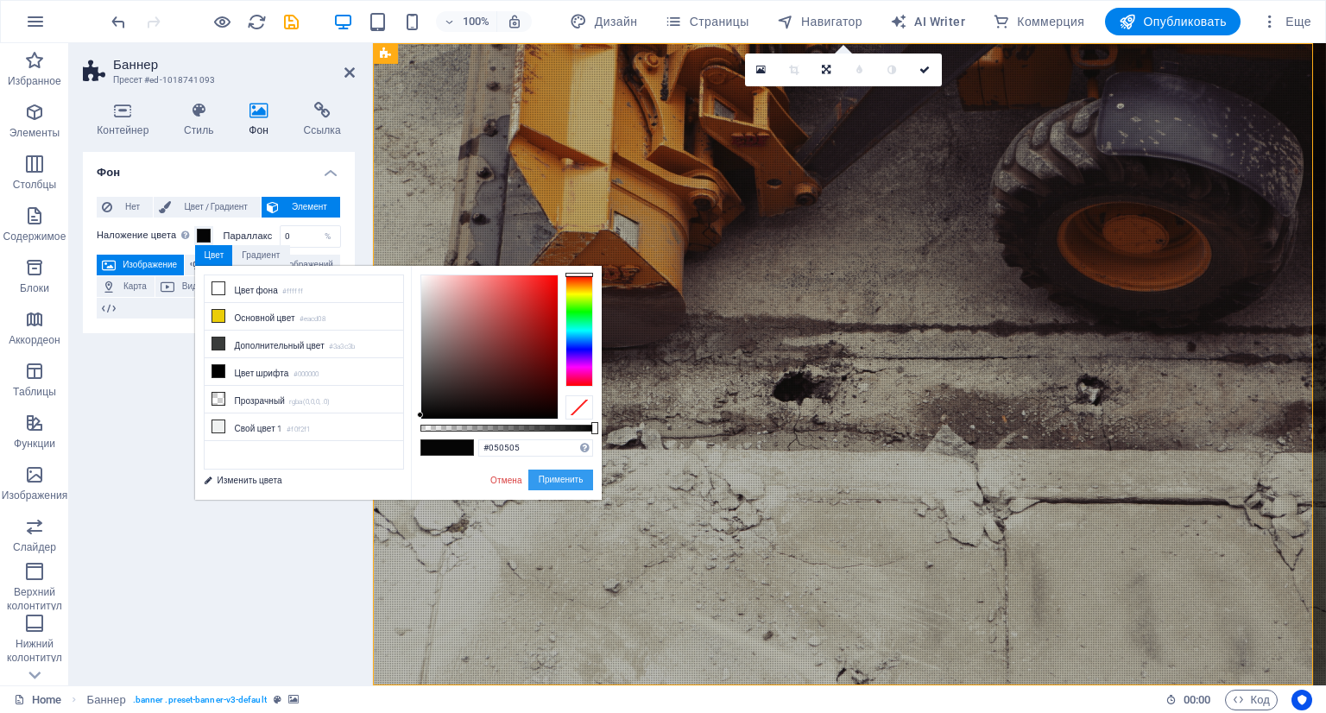
click at [571, 477] on button "Применить" at bounding box center [561, 480] width 66 height 21
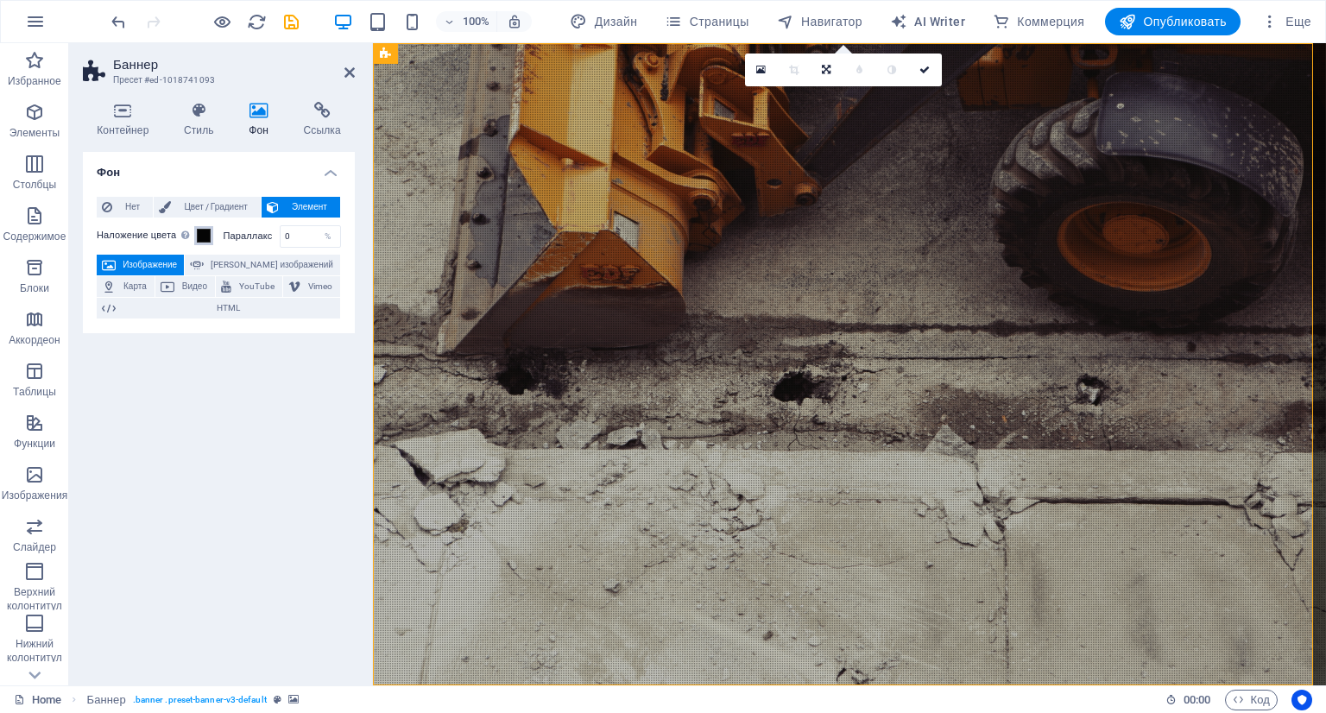
click at [207, 231] on span at bounding box center [204, 236] width 14 height 14
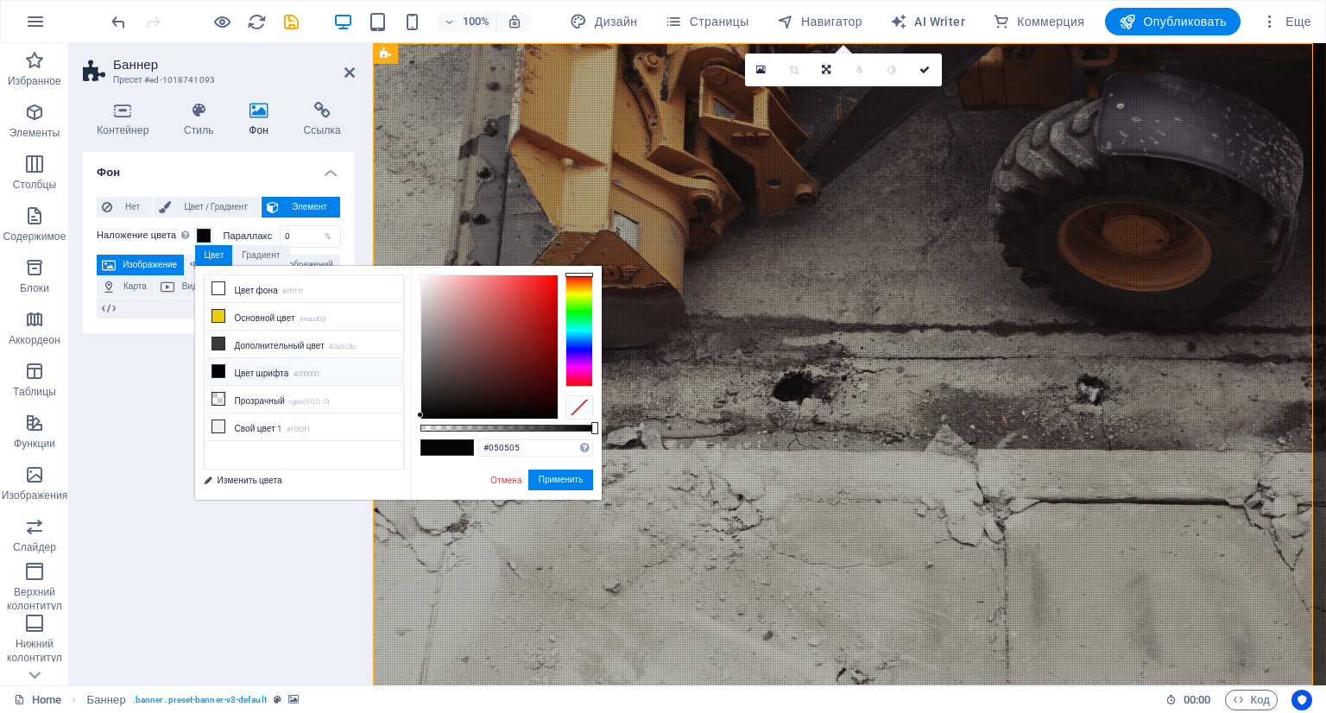
click at [243, 365] on li "Цвет шрифта #000000" at bounding box center [304, 372] width 199 height 28
click at [244, 367] on li "Цвет шрифта #000000" at bounding box center [304, 372] width 199 height 28
type input "#fefbfb"
click at [422, 275] on div at bounding box center [489, 346] width 136 height 143
drag, startPoint x: 564, startPoint y: 479, endPoint x: 192, endPoint y: 436, distance: 374.5
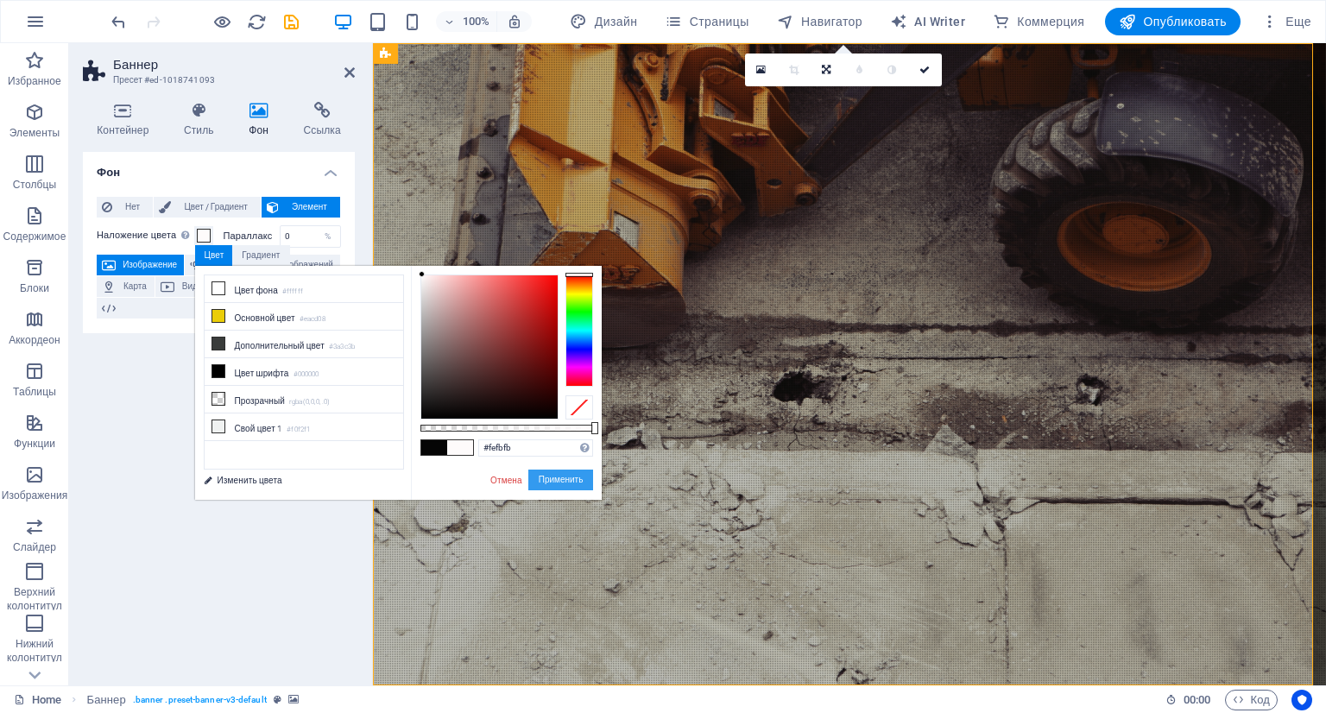
click at [564, 479] on button "Применить" at bounding box center [561, 480] width 66 height 21
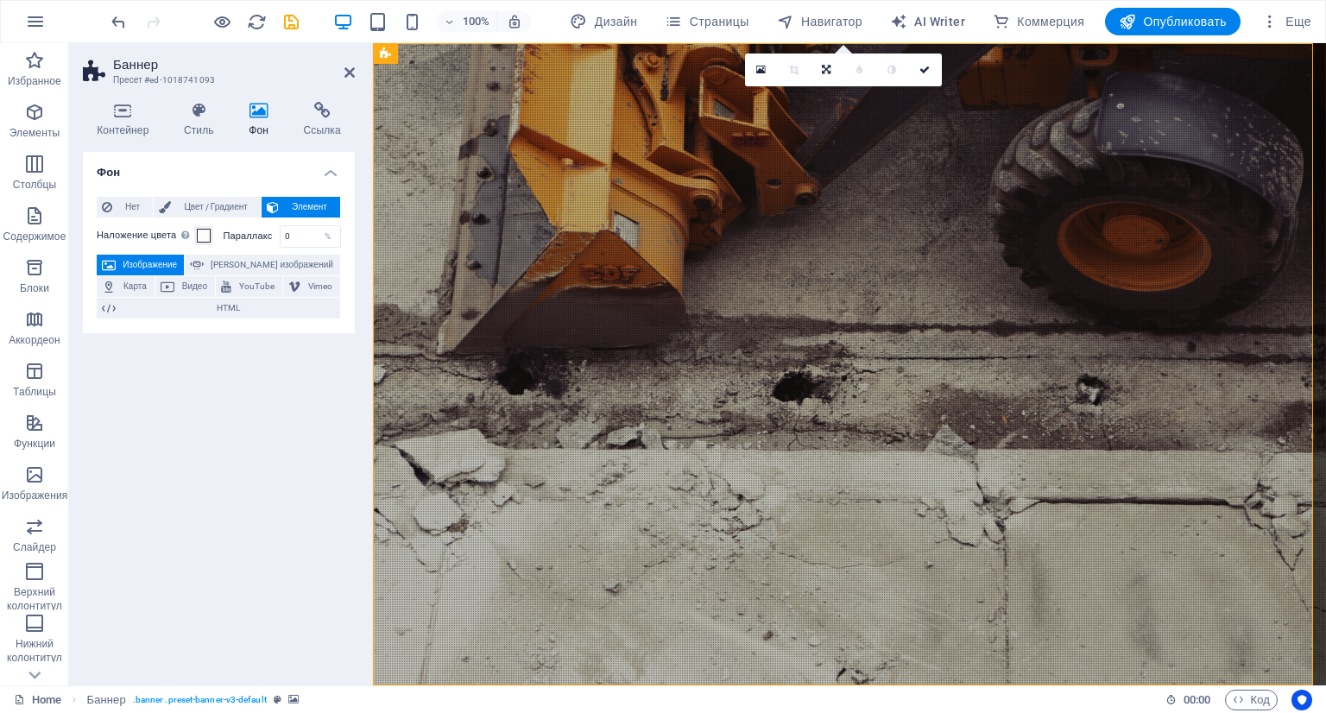
click at [107, 14] on div "100% Дизайн Страницы Навигатор AI Writer [PERSON_NAME] Еще" at bounding box center [663, 21] width 1324 height 41
click at [115, 21] on icon "undo" at bounding box center [119, 22] width 20 height 20
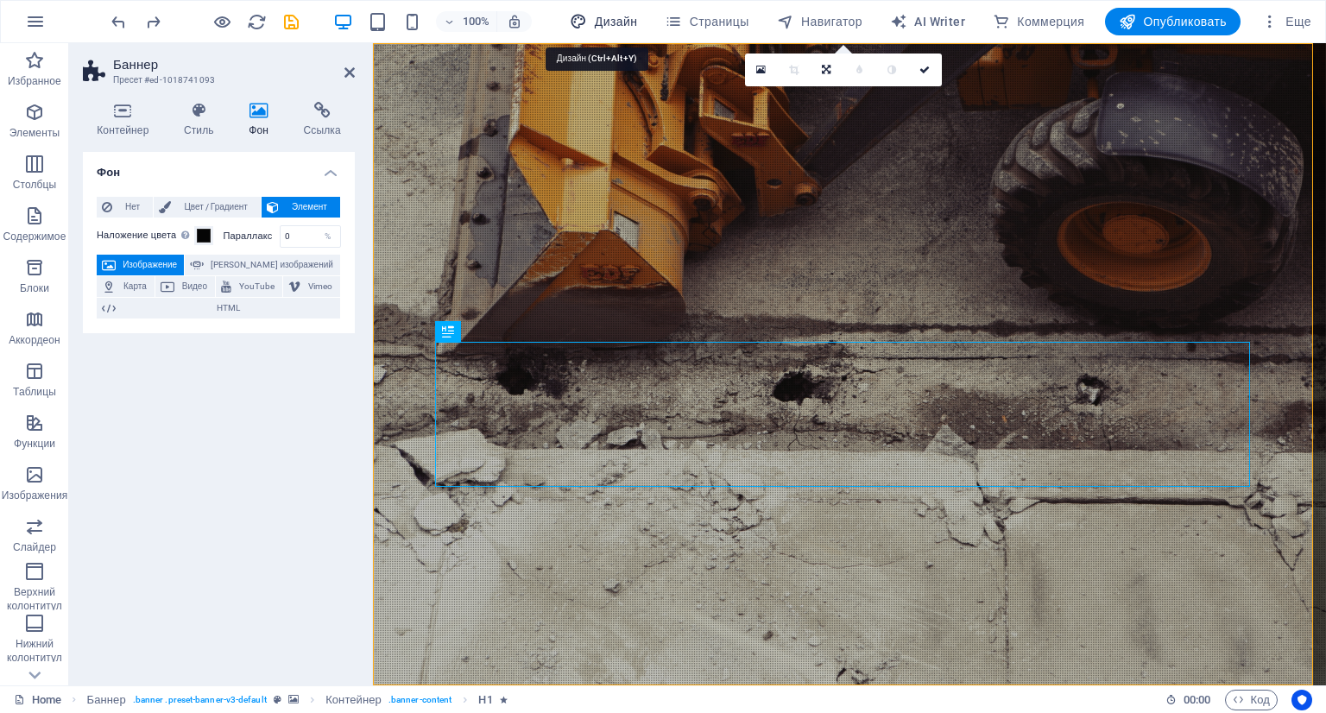
click at [603, 22] on span "Дизайн" at bounding box center [603, 21] width 67 height 17
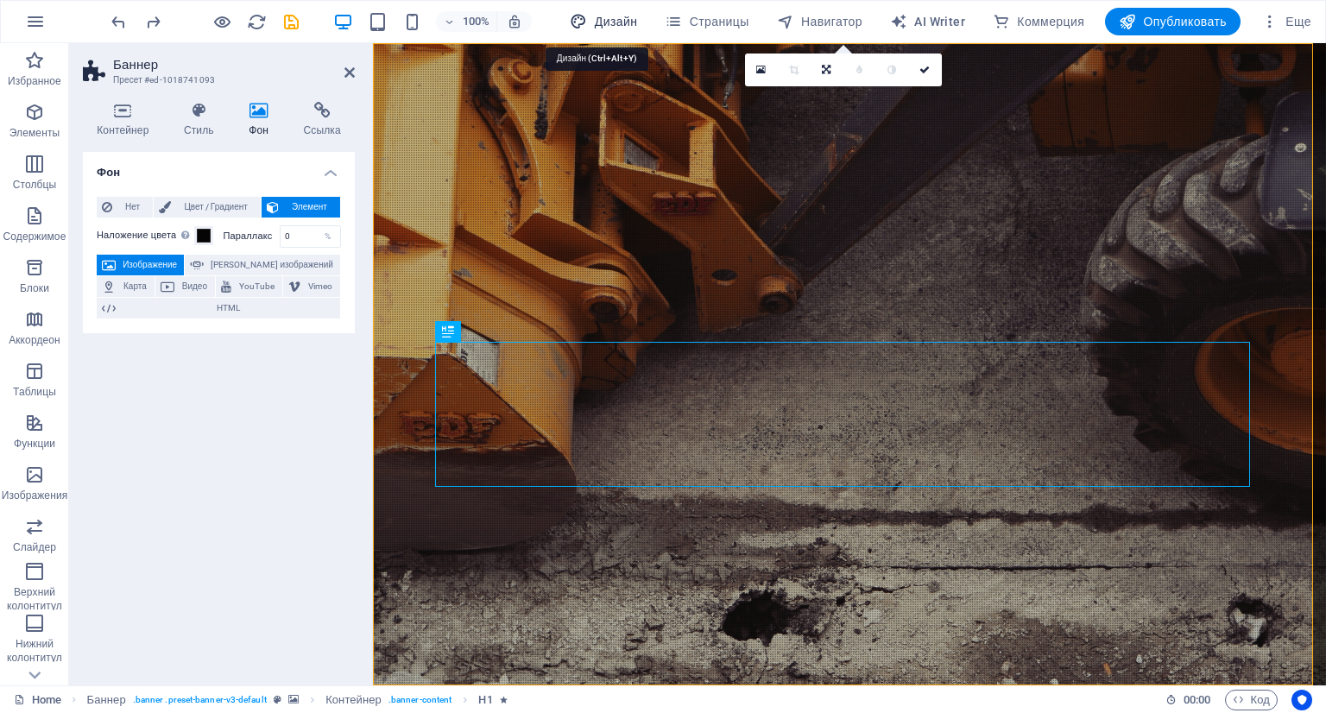
select select "px"
select select "300"
select select "px"
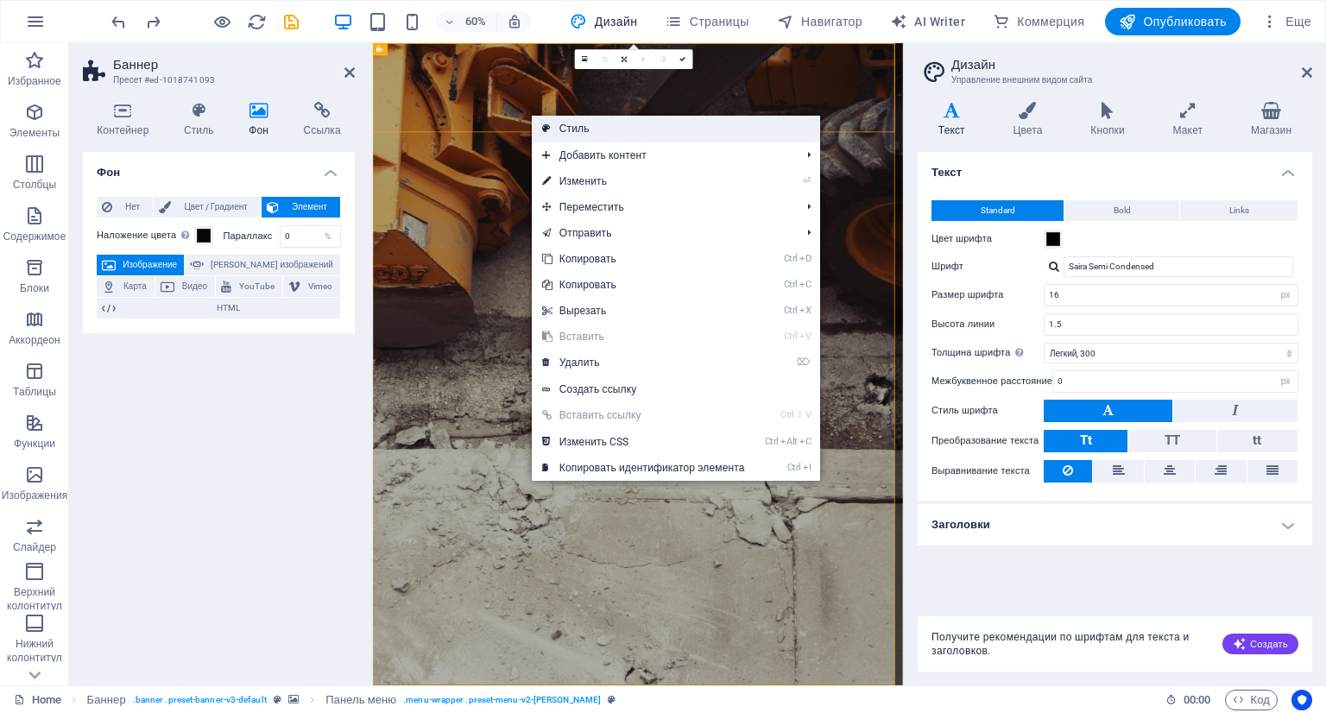
click at [568, 129] on link "Стиль" at bounding box center [676, 129] width 288 height 26
select select "rem"
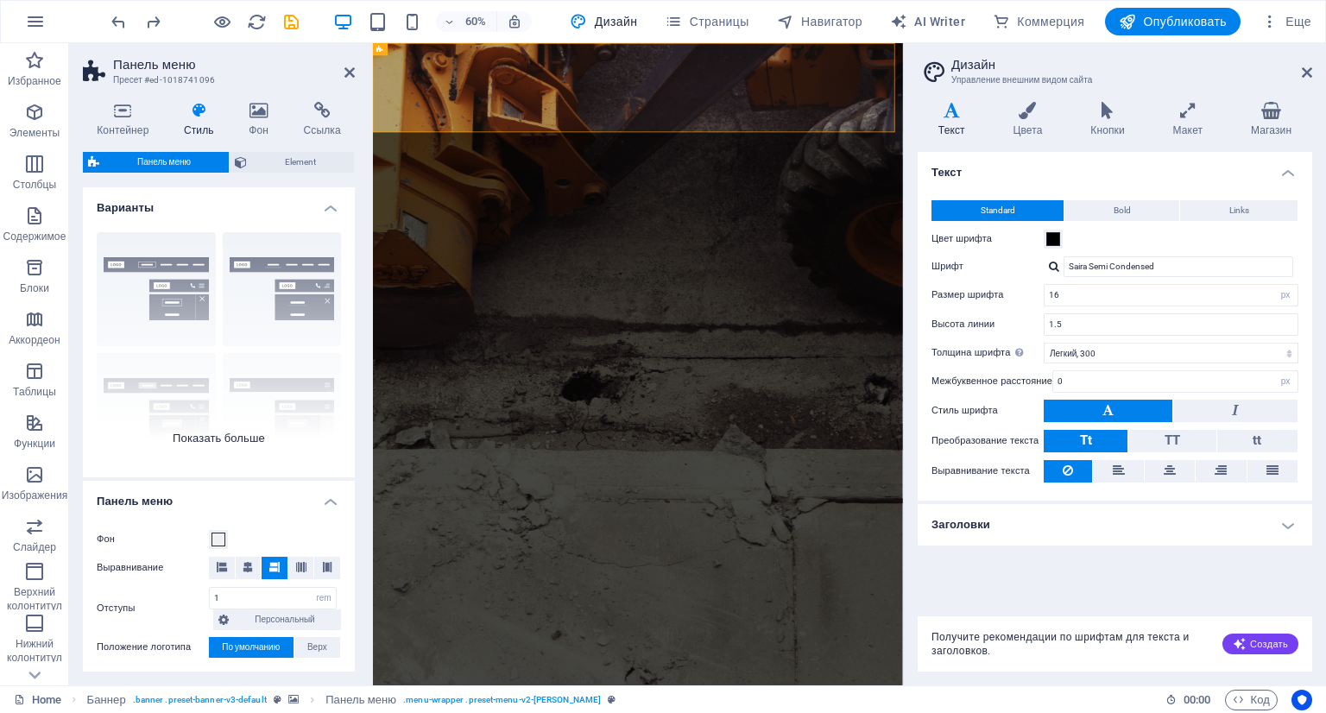
click at [148, 267] on div "Граница По центру По умолчанию Фиксированный [PERSON_NAME] Широкий XXL" at bounding box center [219, 347] width 272 height 259
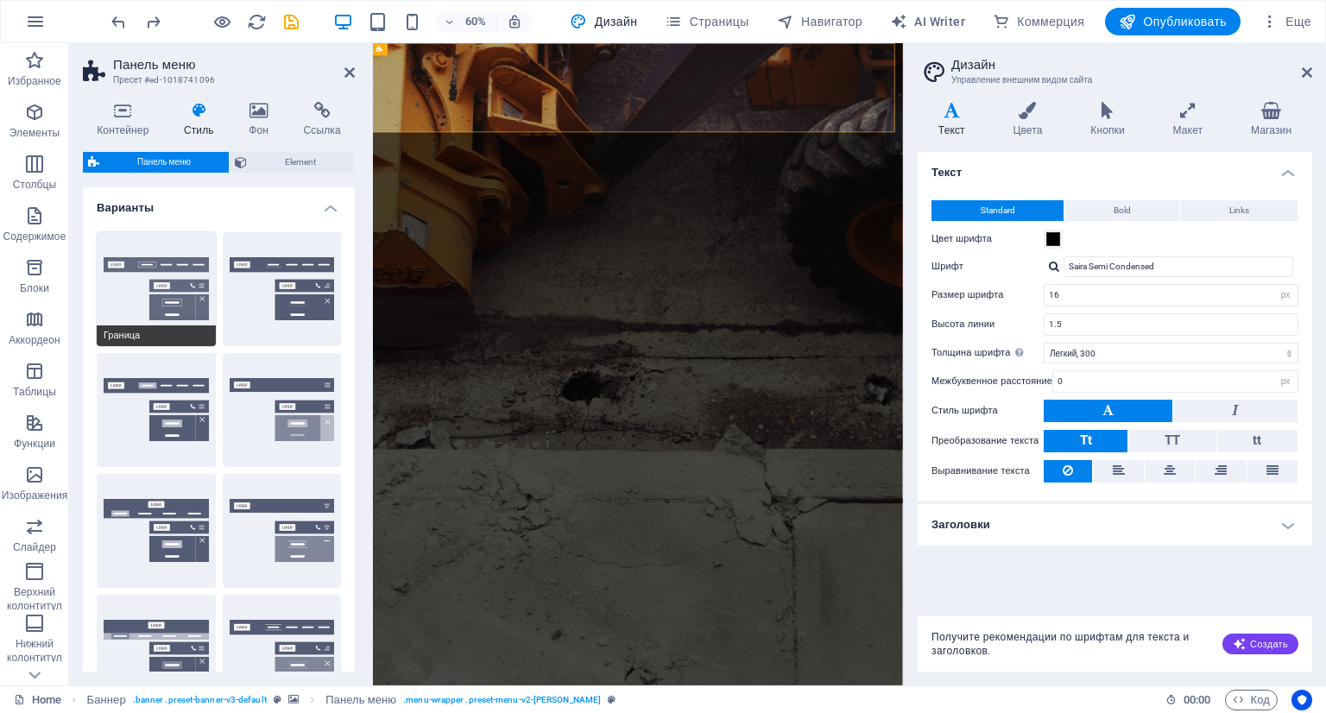
click at [147, 267] on button "Граница" at bounding box center [156, 289] width 119 height 114
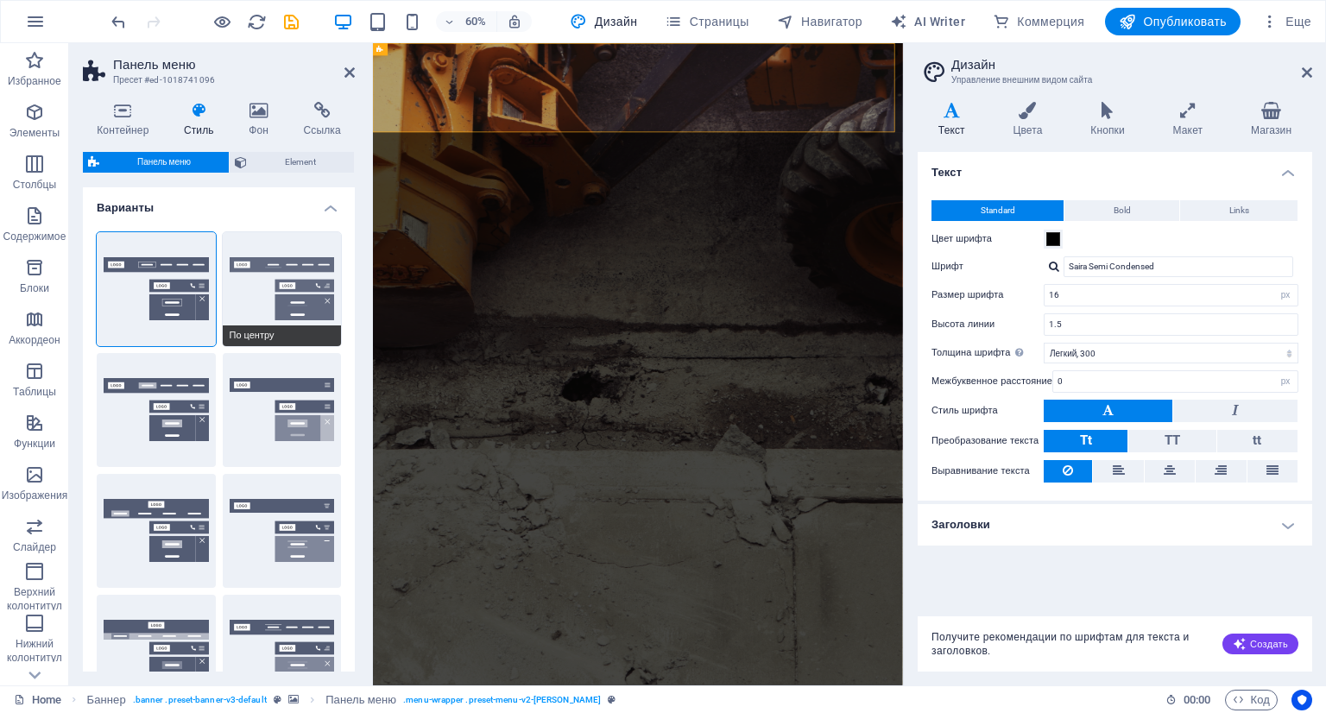
click at [265, 268] on button "По центру" at bounding box center [282, 289] width 119 height 114
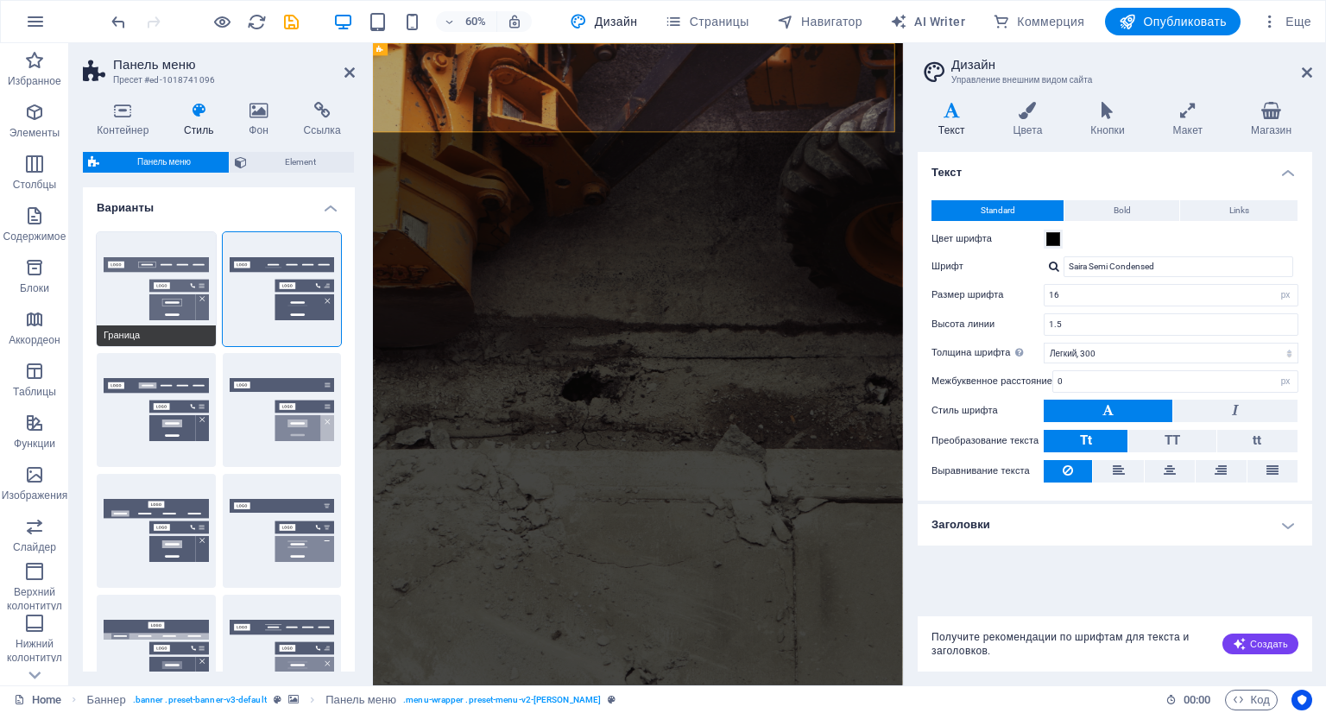
click at [155, 269] on button "Граница" at bounding box center [156, 289] width 119 height 114
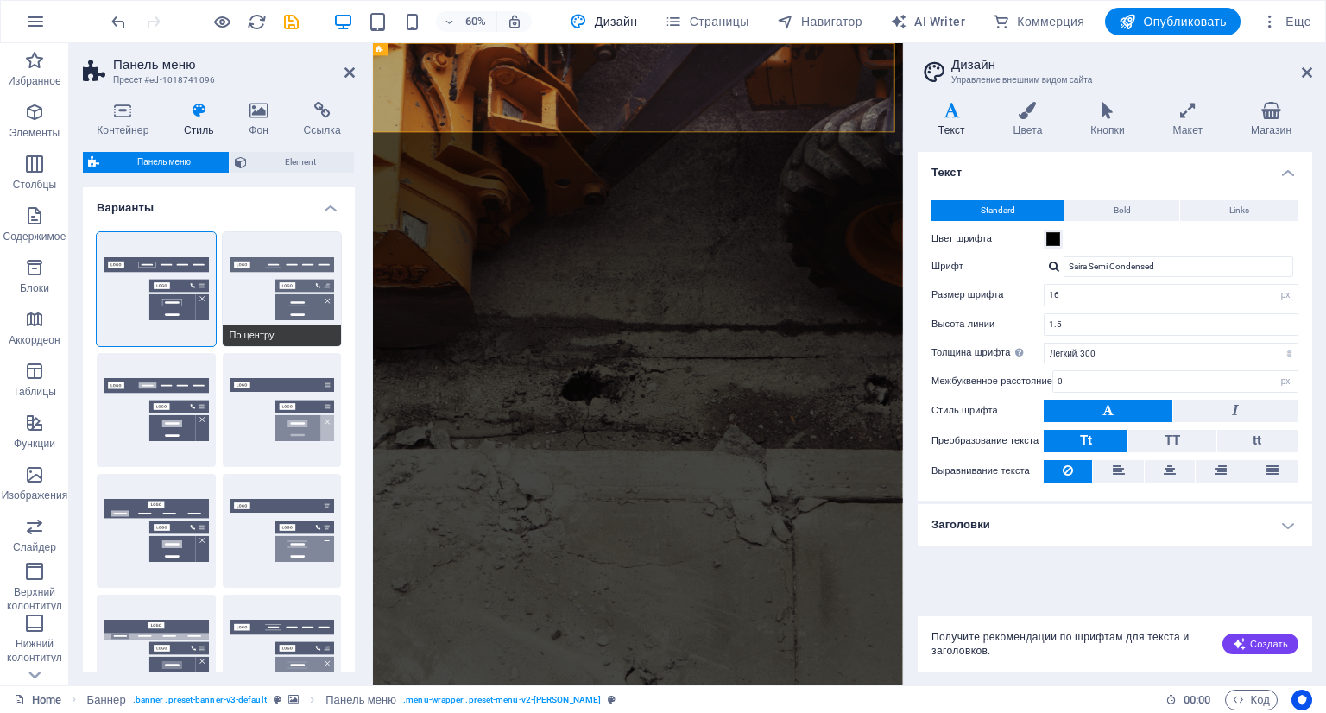
click at [274, 280] on button "По центру" at bounding box center [282, 289] width 119 height 114
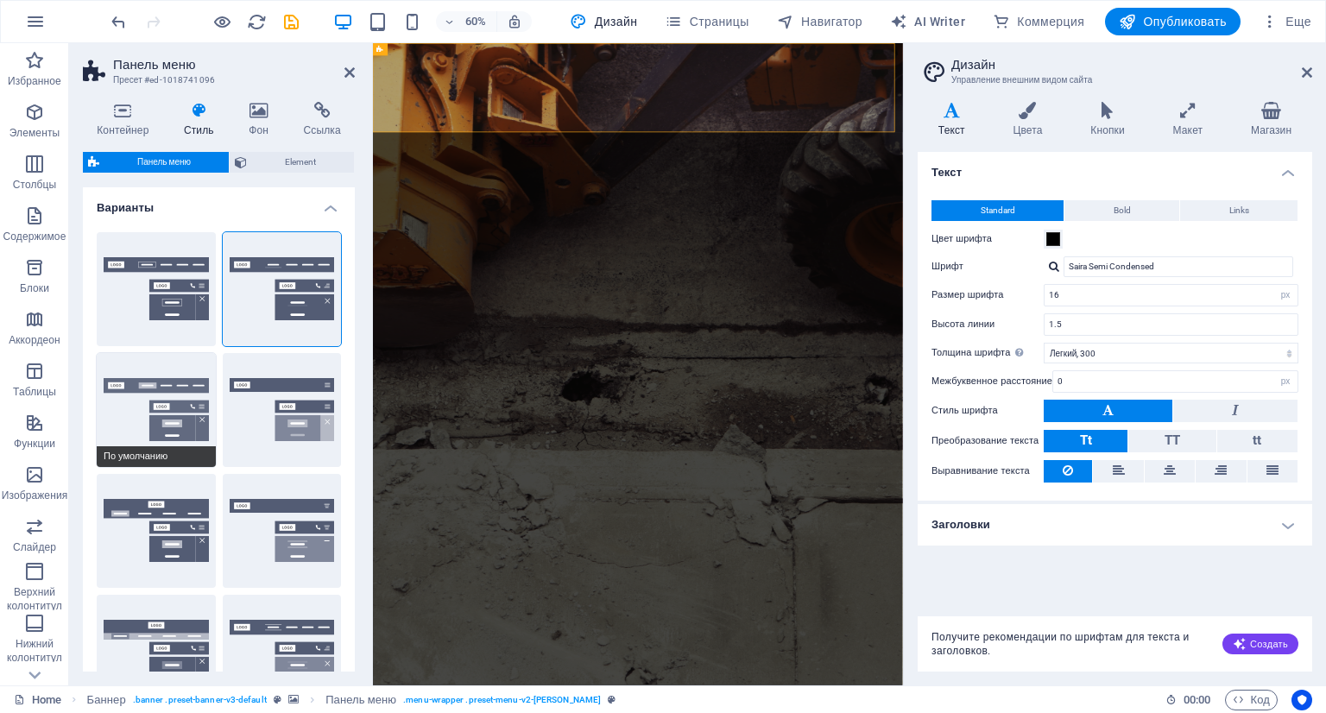
click at [162, 409] on button "По умолчанию" at bounding box center [156, 410] width 119 height 114
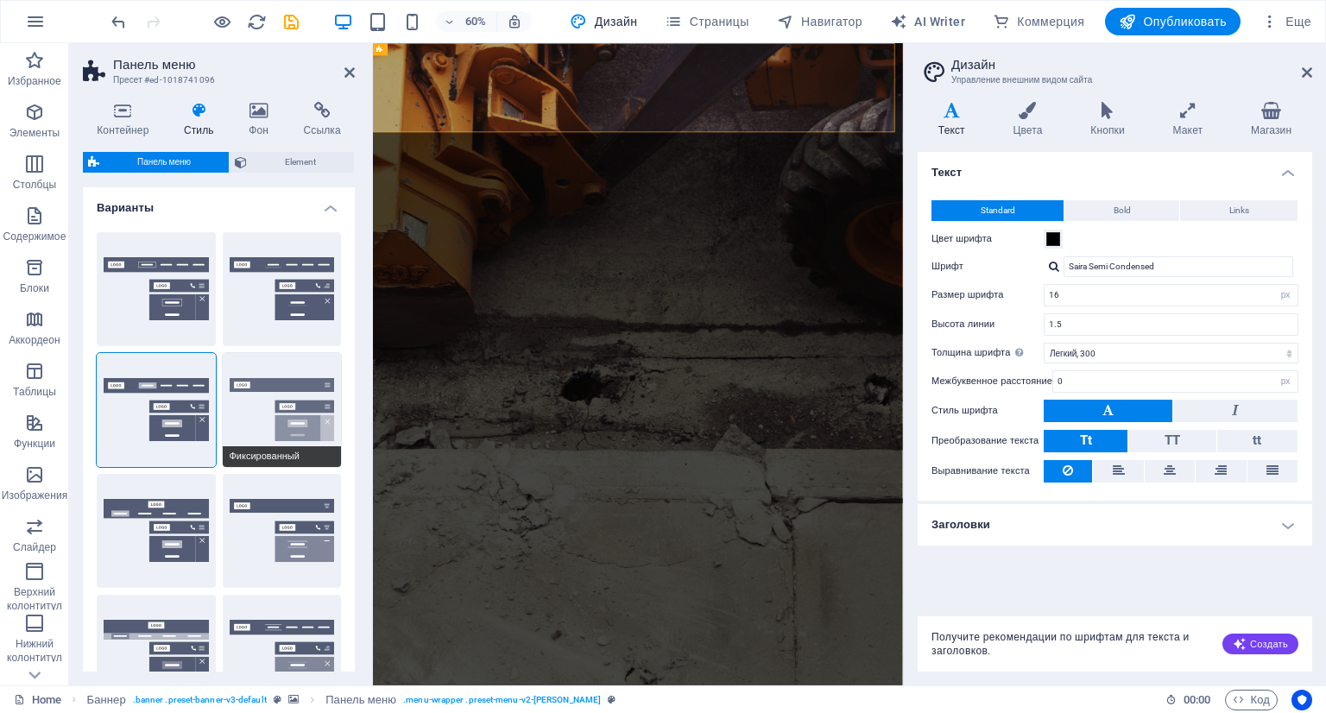
click at [290, 408] on button "Фиксированный" at bounding box center [282, 410] width 119 height 114
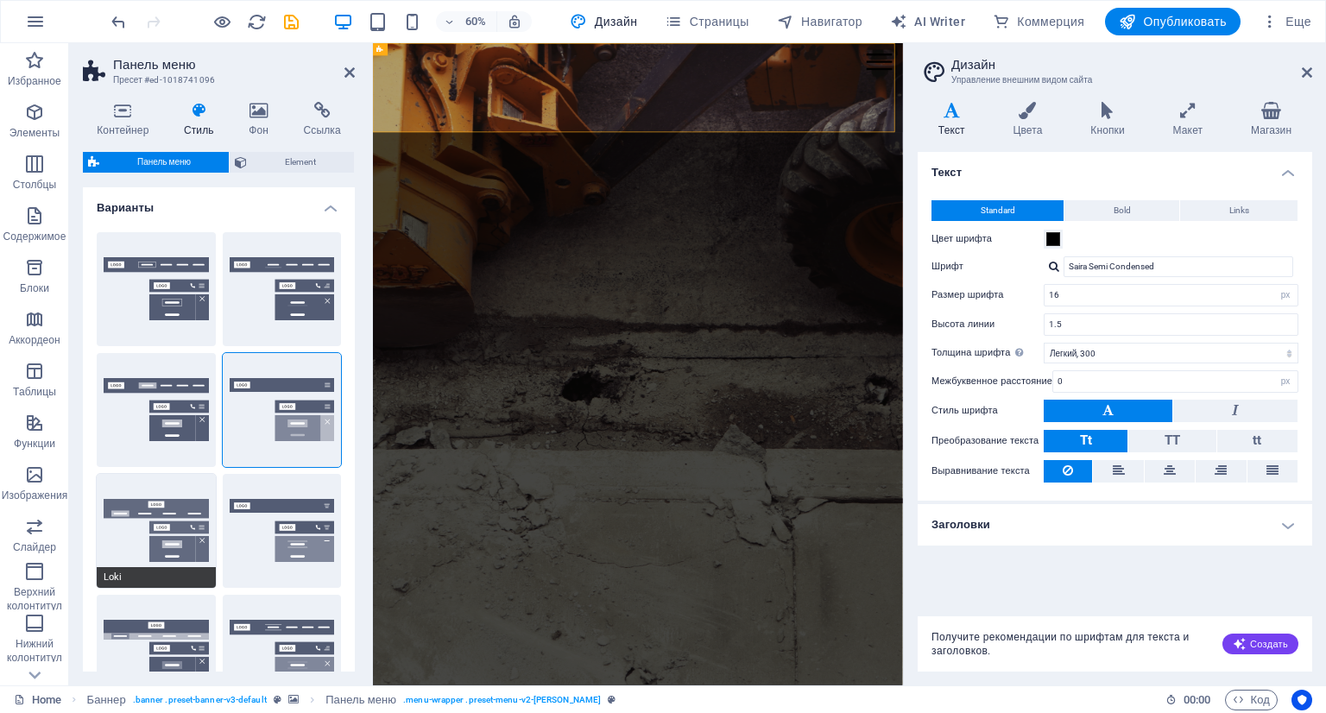
click at [173, 486] on button "Loki" at bounding box center [156, 531] width 119 height 114
type input "0"
select select "DISABLED_OPTION_VALUE"
type input "2"
type input "1"
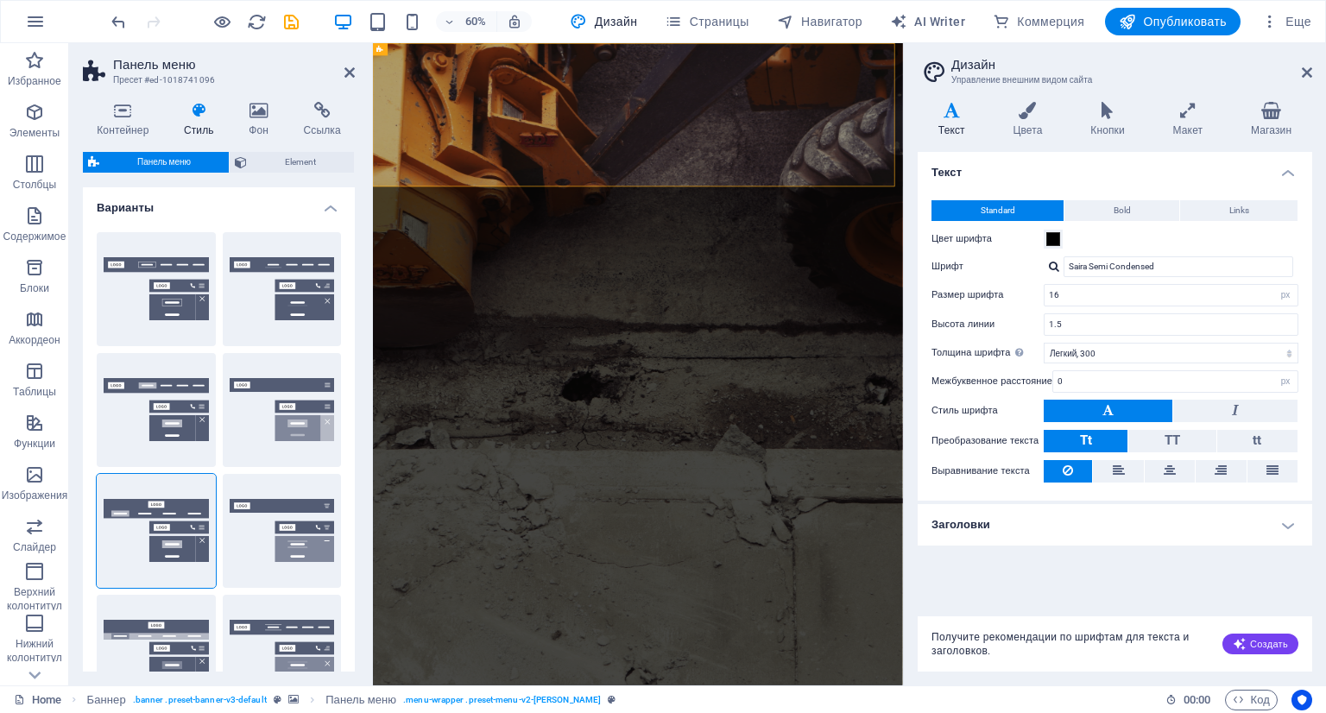
click at [337, 507] on div "Граница По центру По умолчанию Фиксированный [PERSON_NAME] Широкий XXL" at bounding box center [219, 470] width 272 height 504
click at [121, 637] on button "Широкий" at bounding box center [156, 652] width 119 height 114
type input "0"
type input "2"
select select "rem"
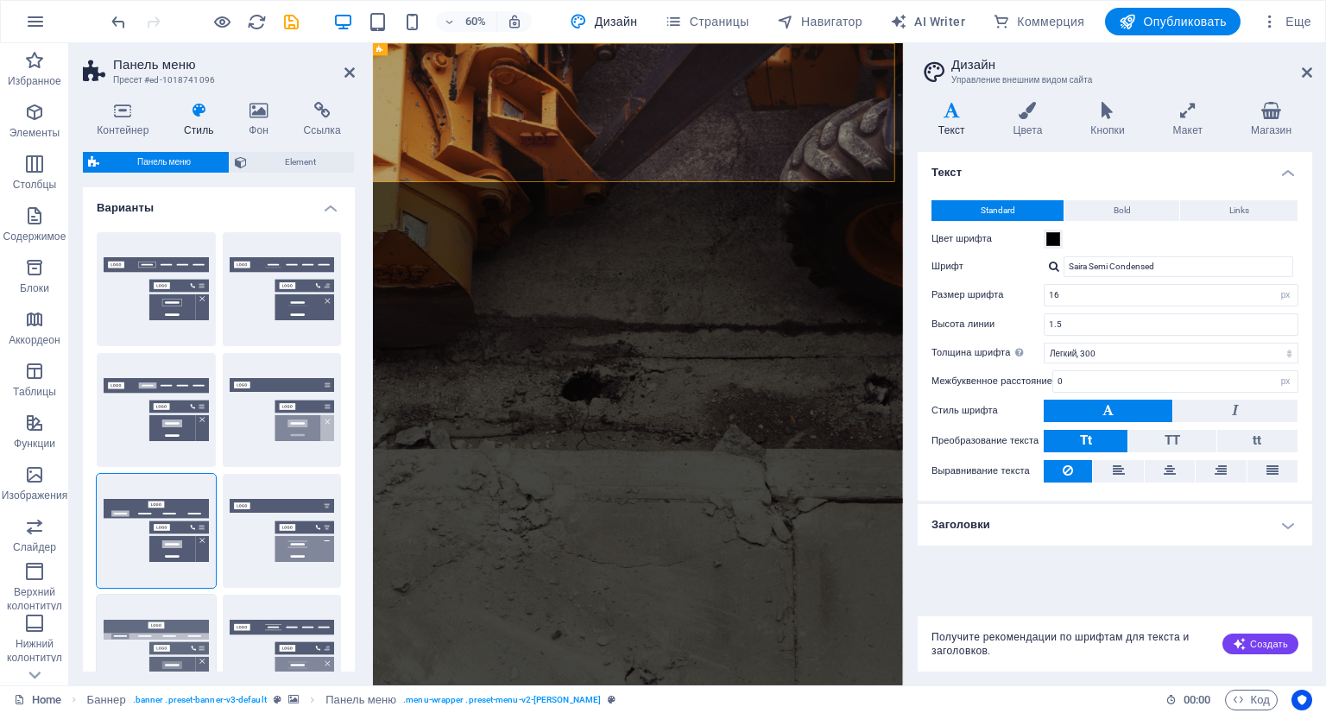
type input "2"
type input "0"
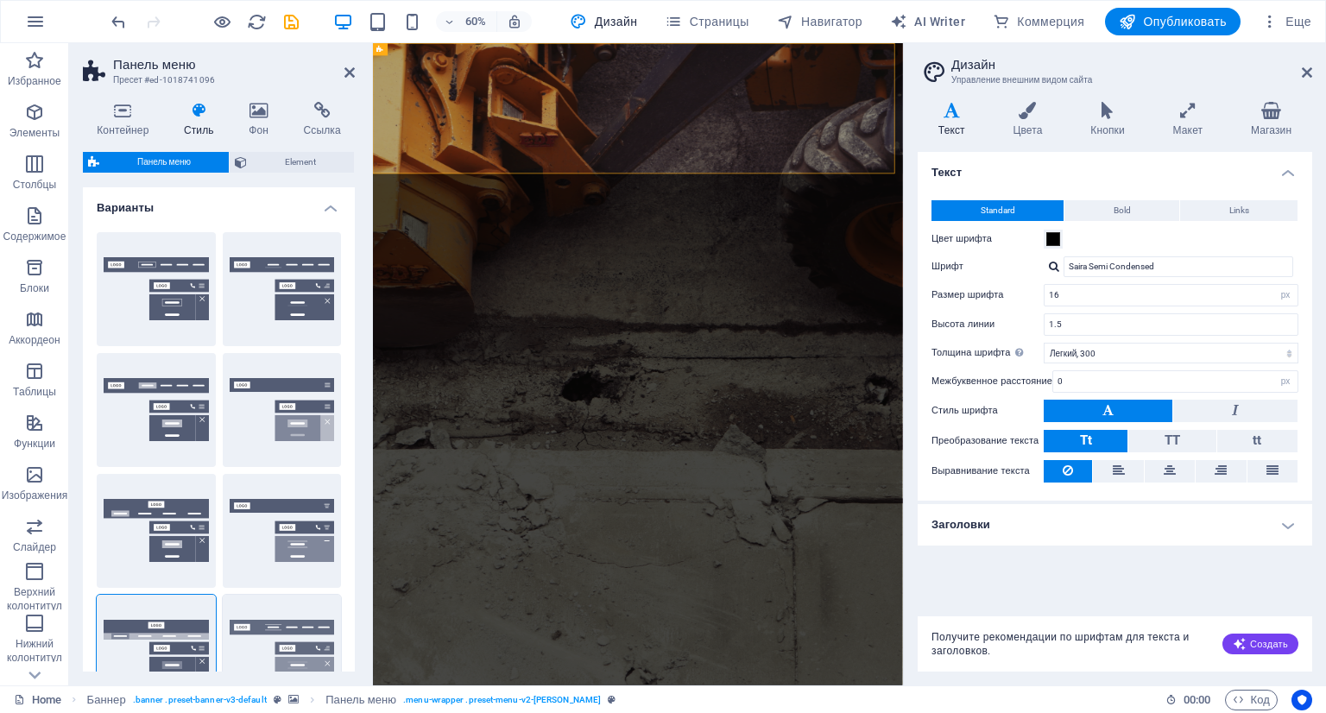
click at [259, 627] on button "XXL" at bounding box center [282, 652] width 119 height 114
type input "1"
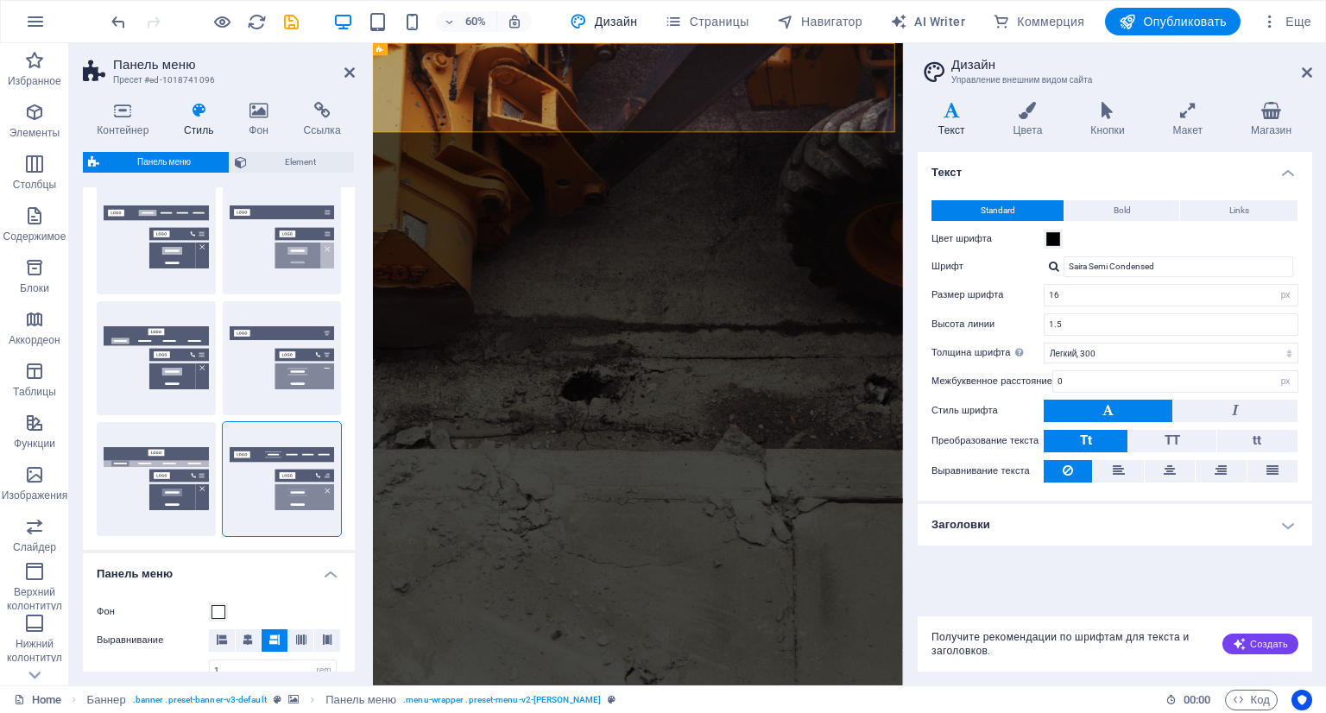
scroll to position [432, 0]
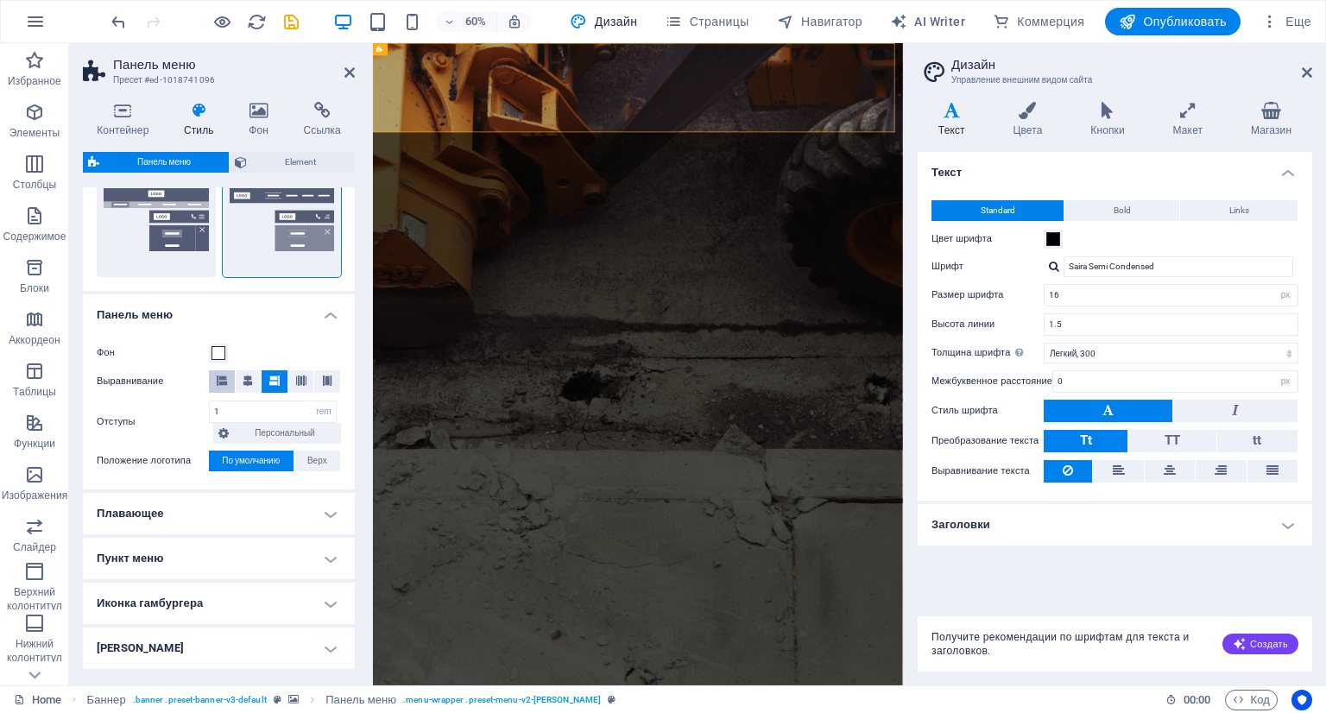
click at [214, 381] on button at bounding box center [222, 381] width 26 height 22
click at [245, 384] on icon at bounding box center [248, 380] width 10 height 10
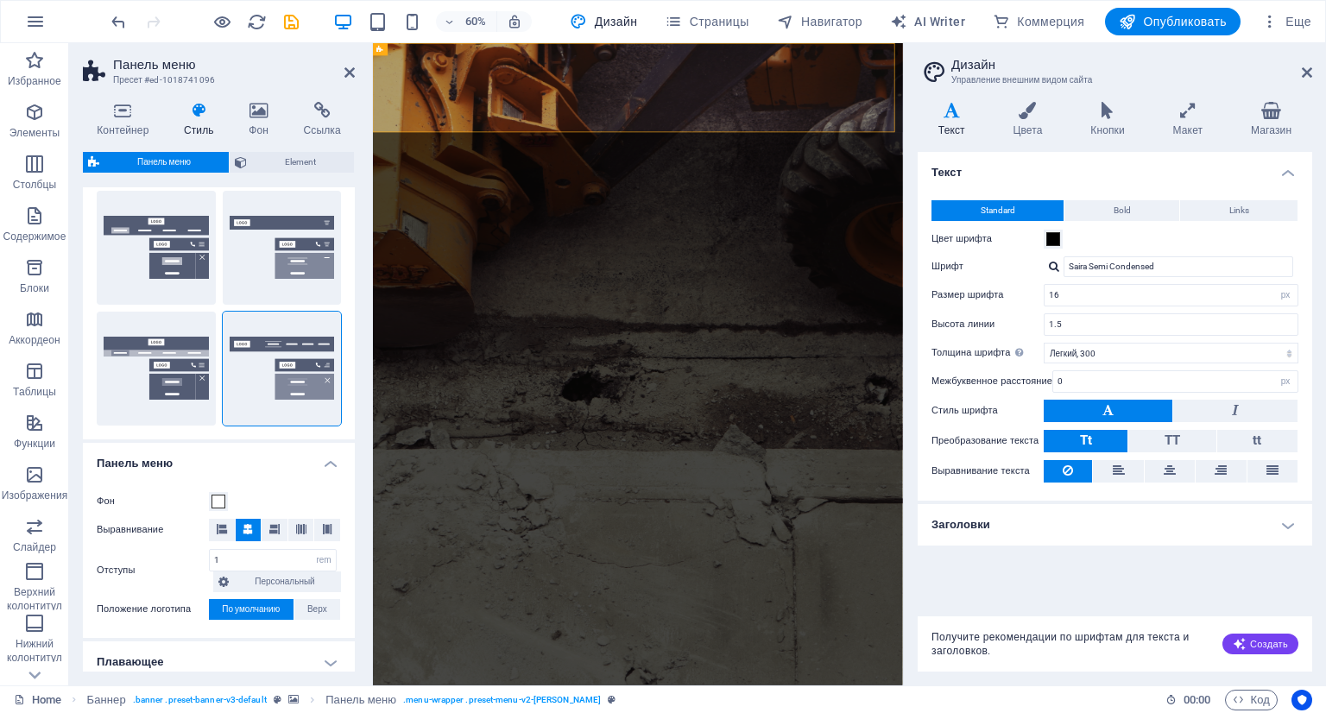
scroll to position [0, 0]
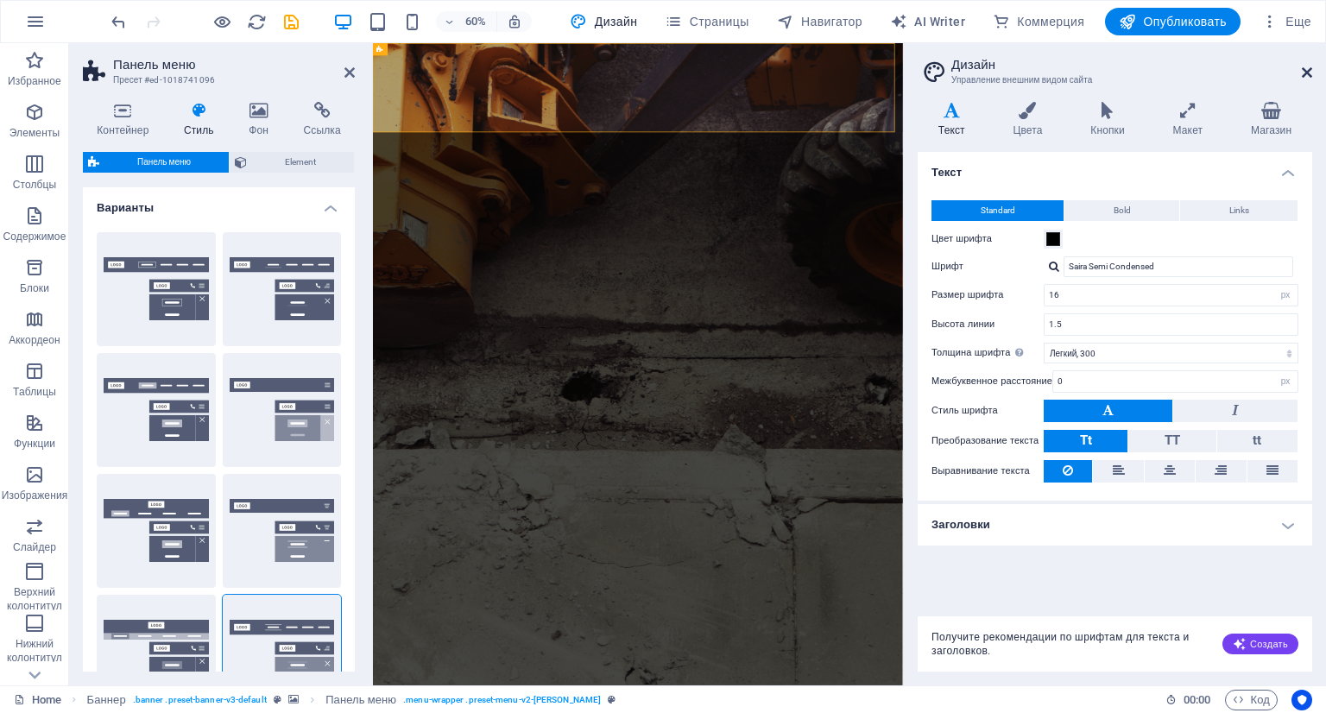
click at [1310, 72] on icon at bounding box center [1307, 73] width 10 height 14
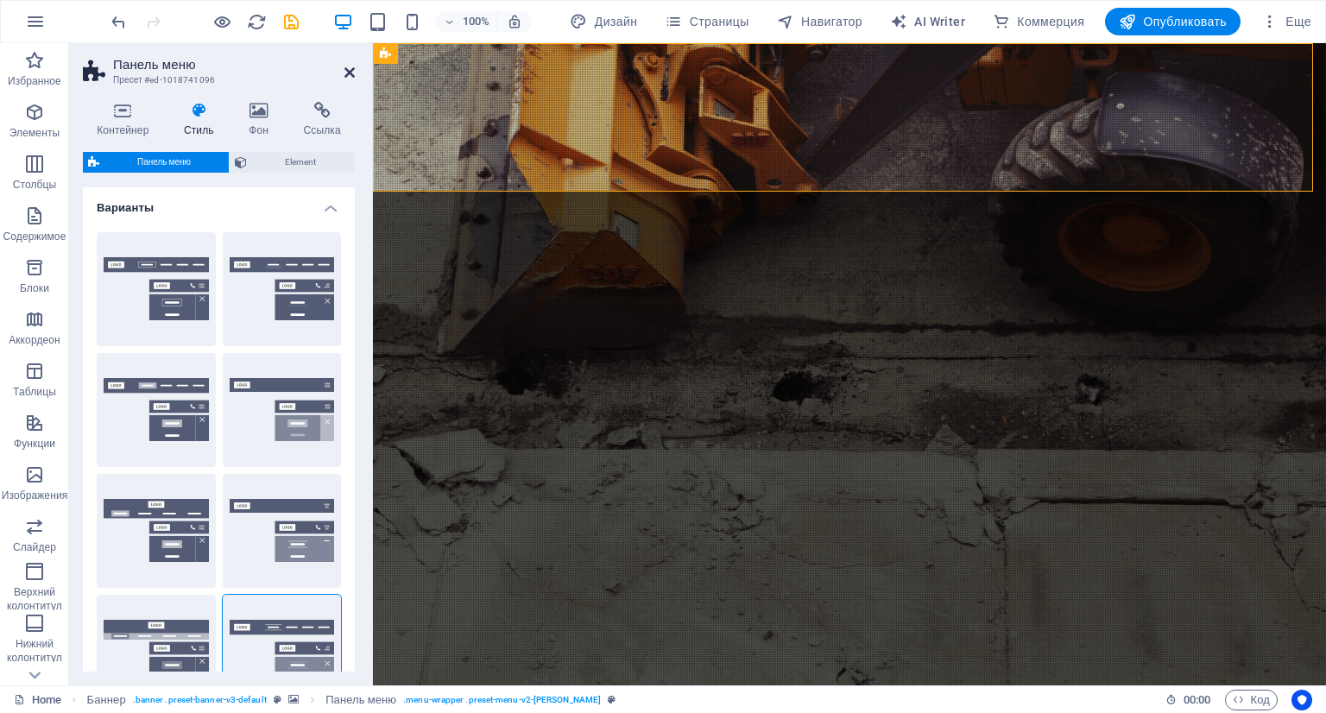
click at [345, 73] on icon at bounding box center [349, 73] width 10 height 14
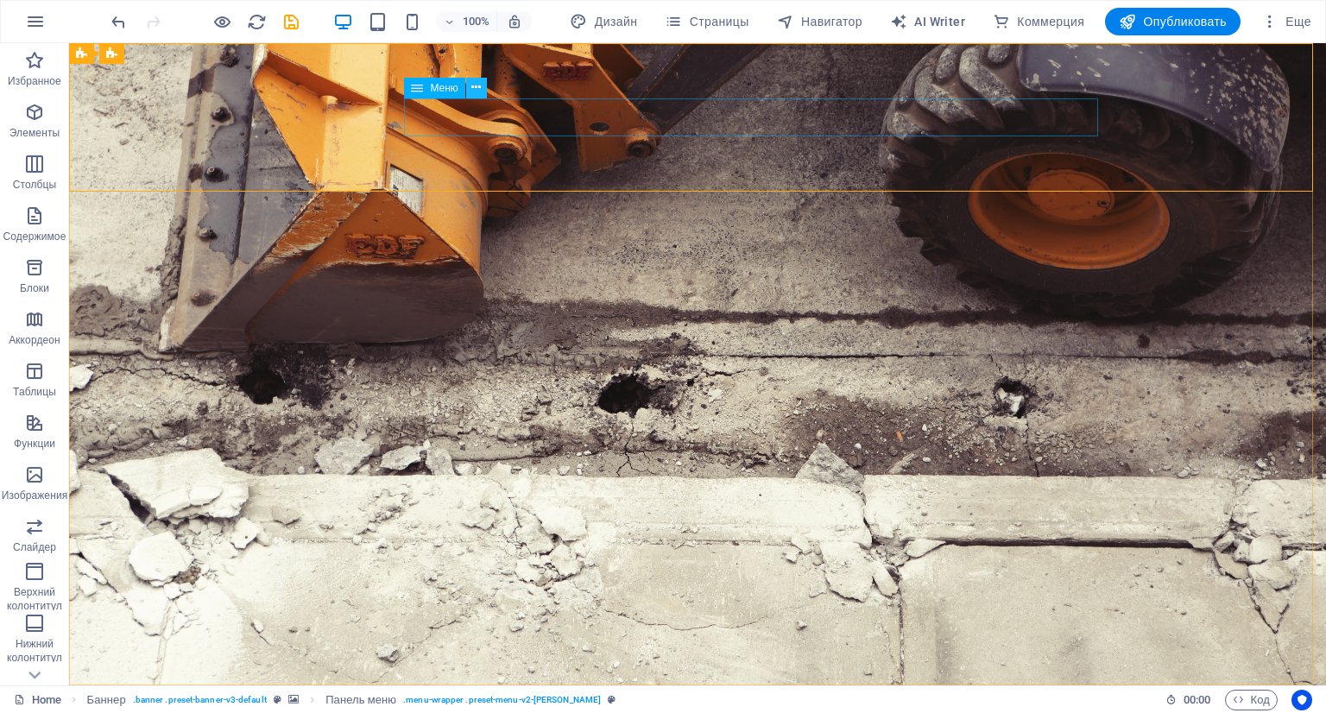
click at [480, 84] on icon at bounding box center [475, 88] width 9 height 18
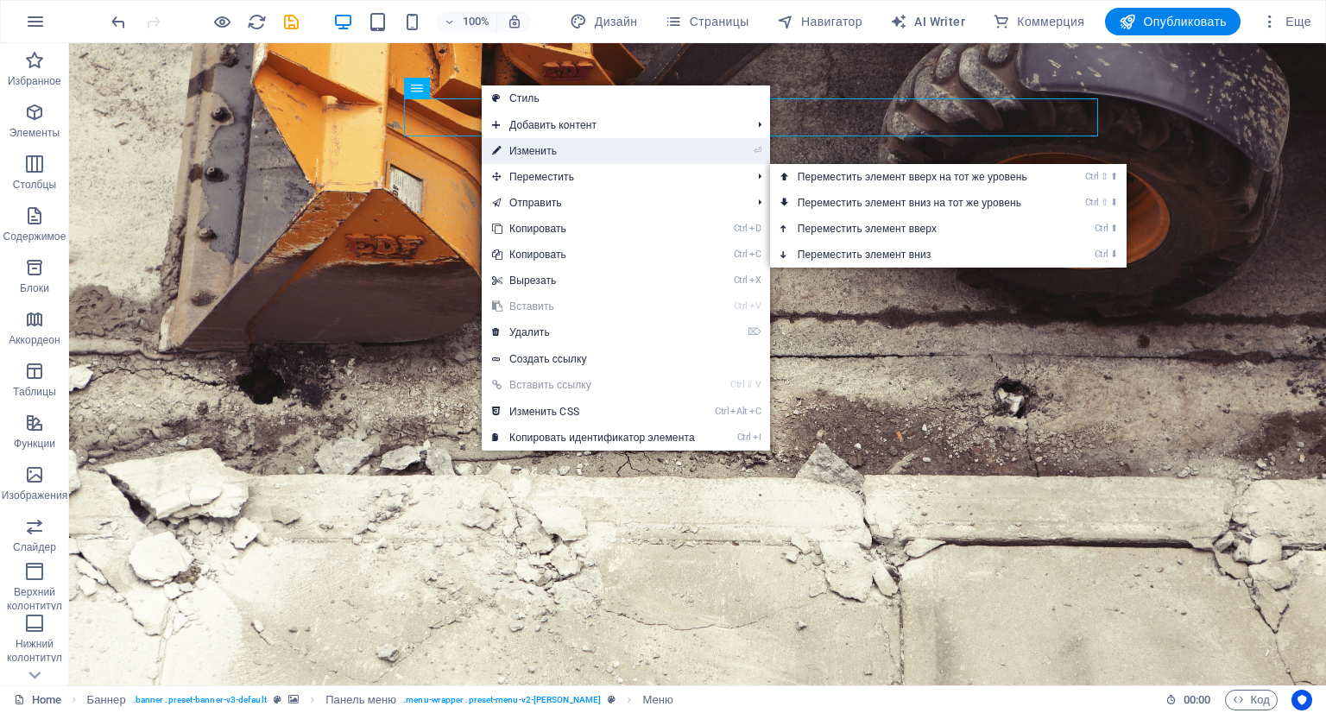
click at [500, 150] on icon at bounding box center [496, 151] width 9 height 26
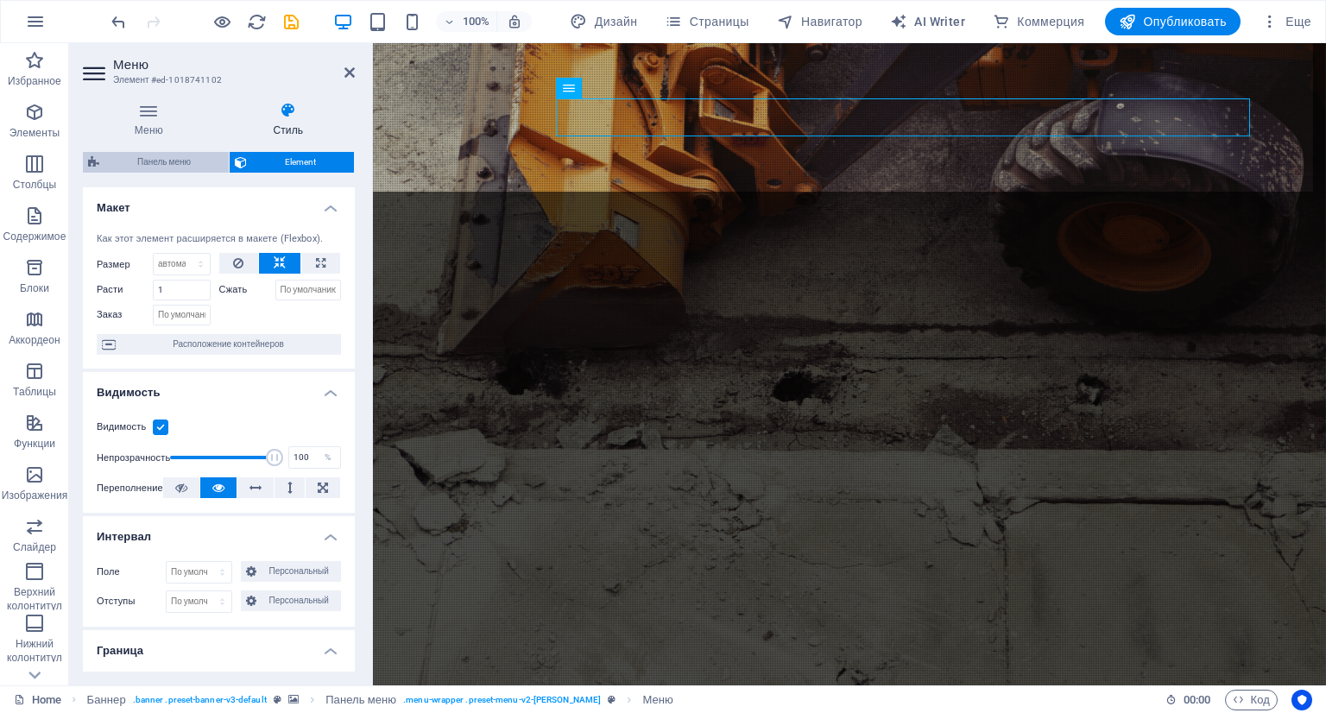
click at [127, 162] on span "Панель меню" at bounding box center [163, 162] width 119 height 21
select select "rem"
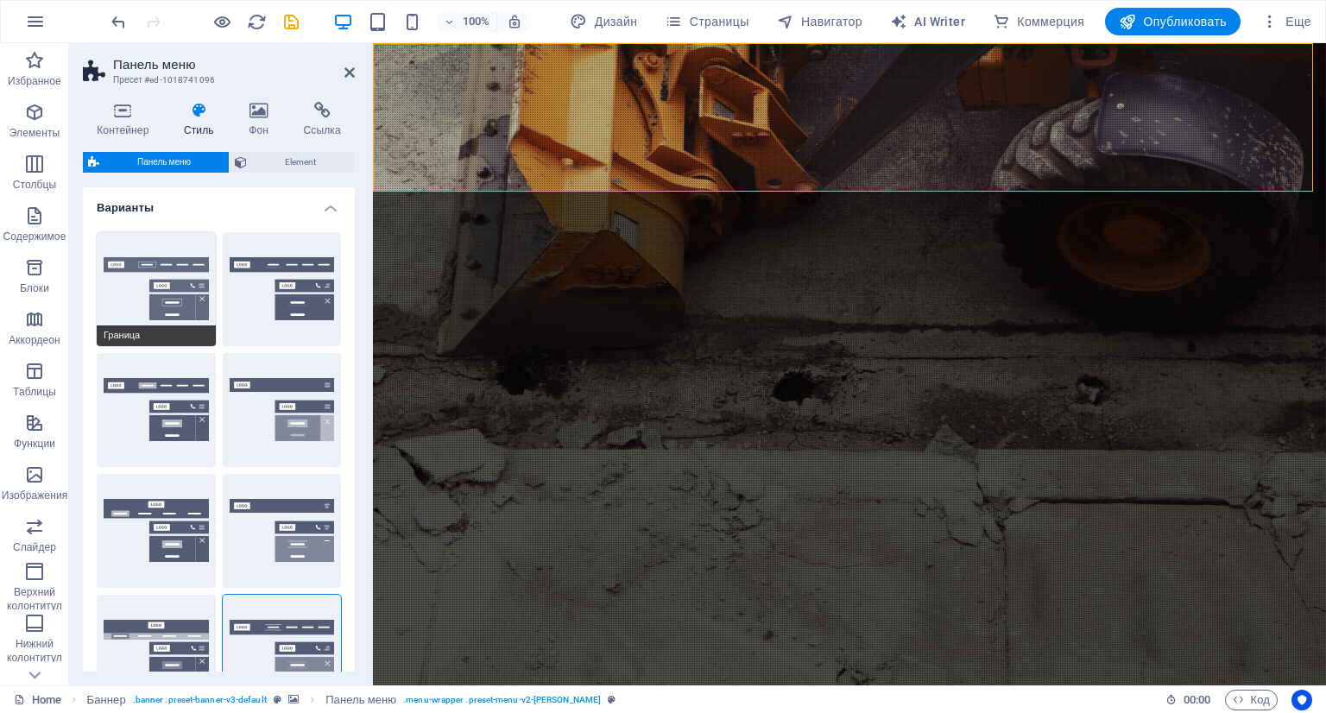
click at [157, 273] on button "Граница" at bounding box center [156, 289] width 119 height 114
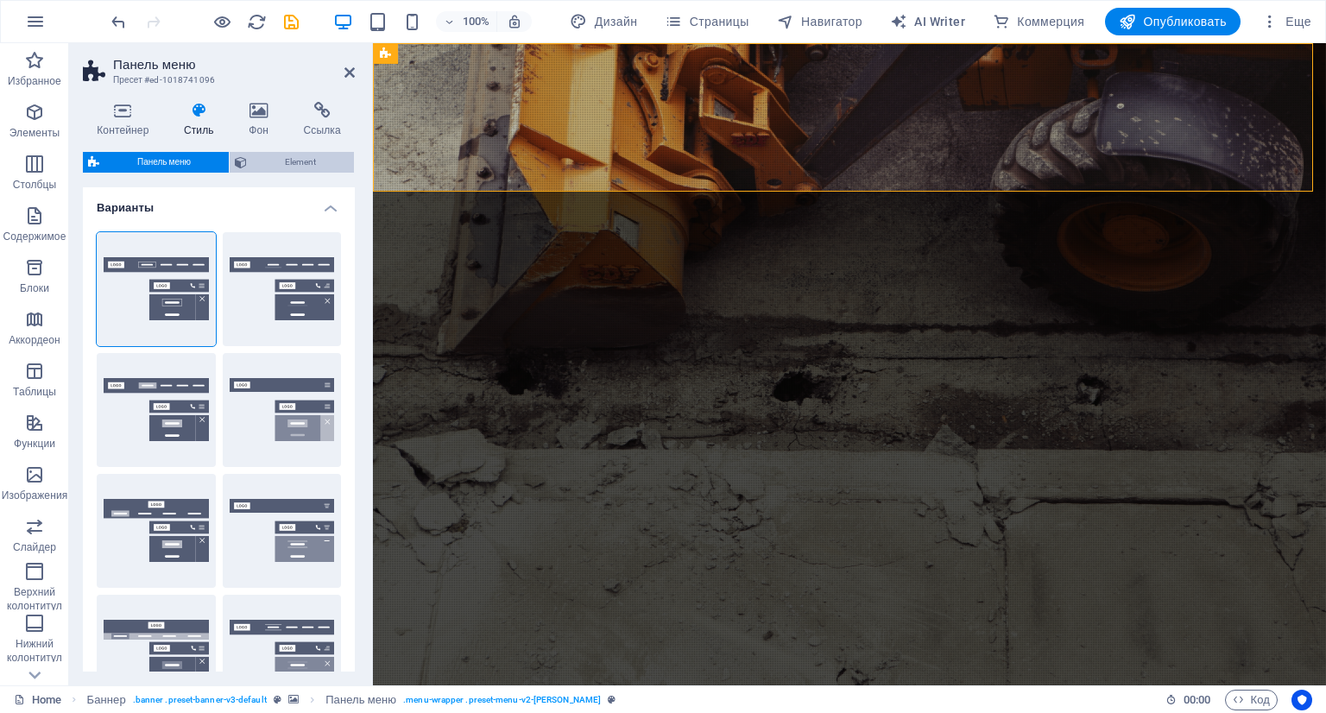
click at [274, 161] on span "Element" at bounding box center [300, 162] width 97 height 21
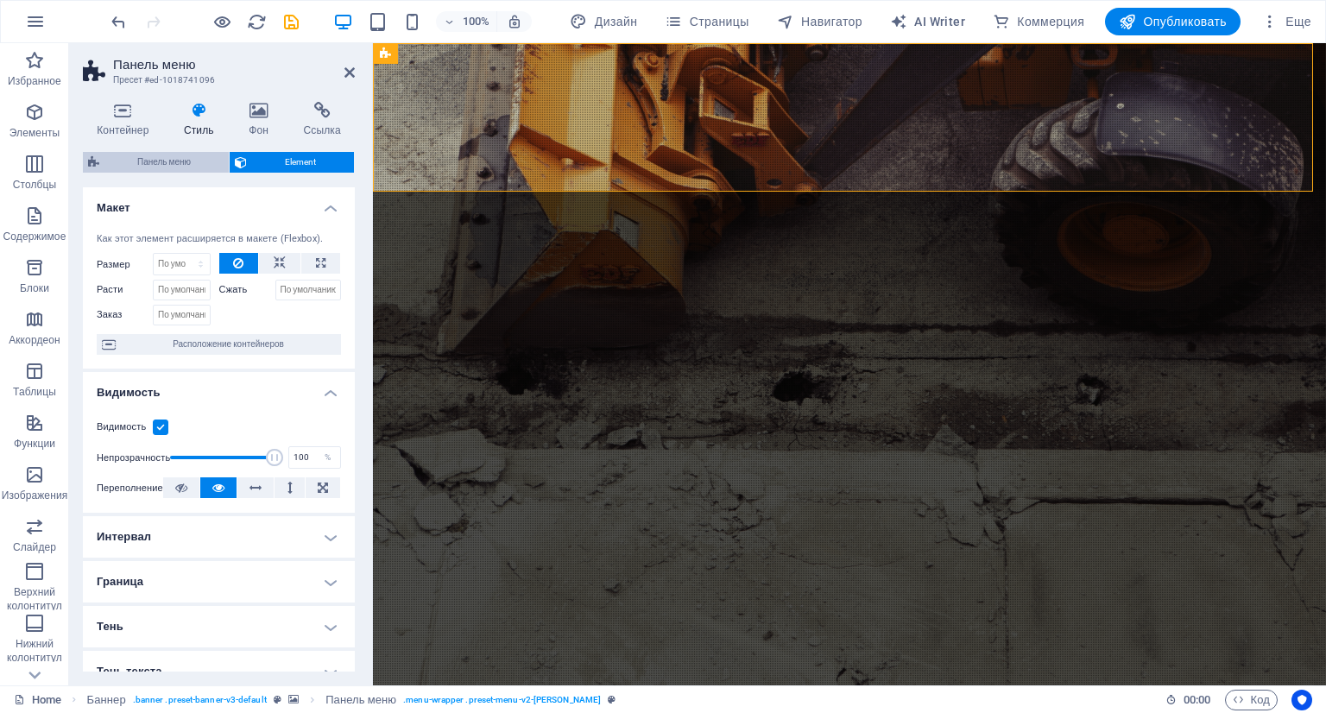
click at [159, 167] on span "Панель меню" at bounding box center [163, 162] width 119 height 21
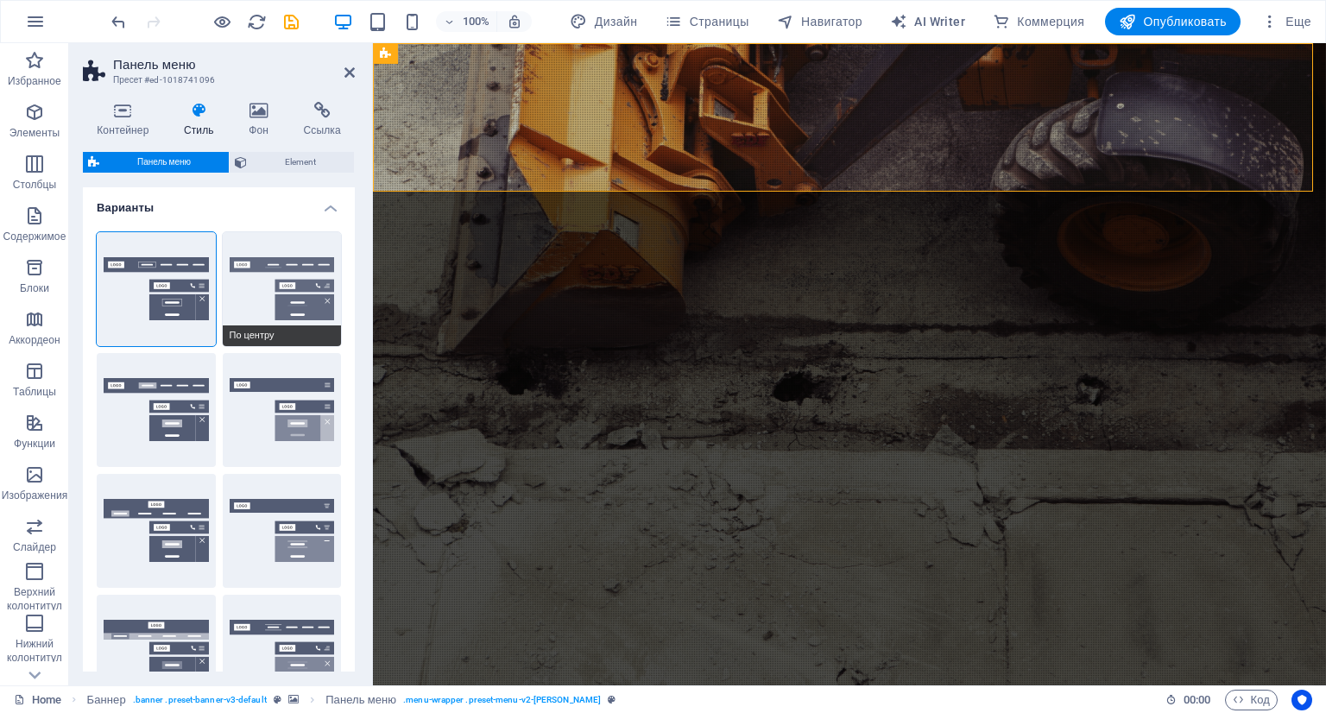
click at [255, 288] on button "По центру" at bounding box center [282, 289] width 119 height 114
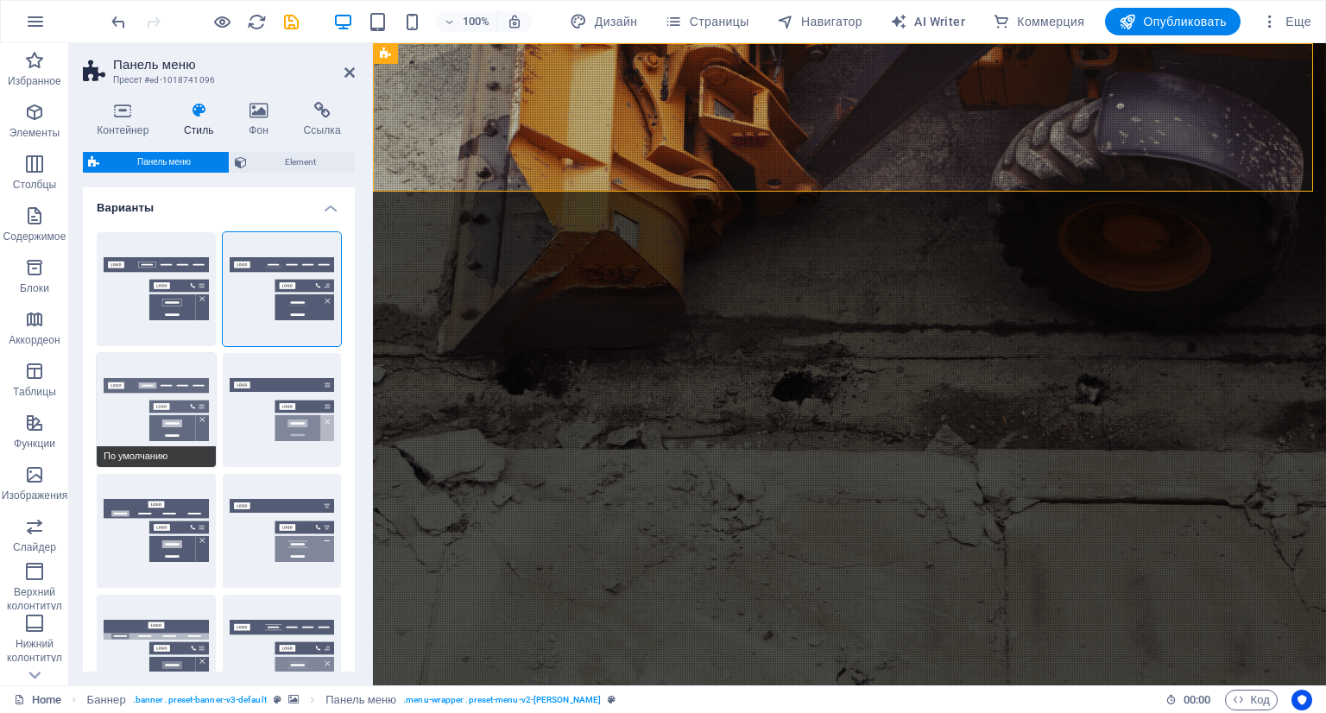
click at [153, 393] on button "По умолчанию" at bounding box center [156, 410] width 119 height 114
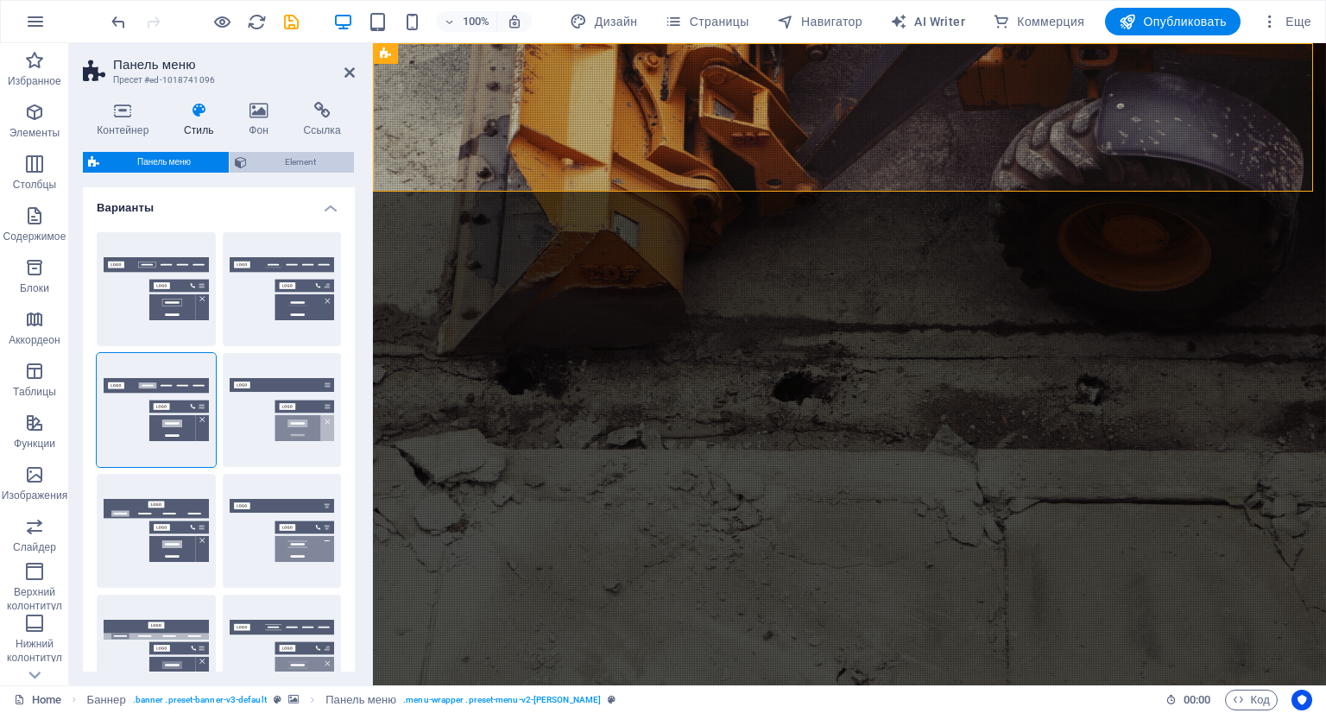
click at [270, 155] on span "Element" at bounding box center [300, 162] width 97 height 21
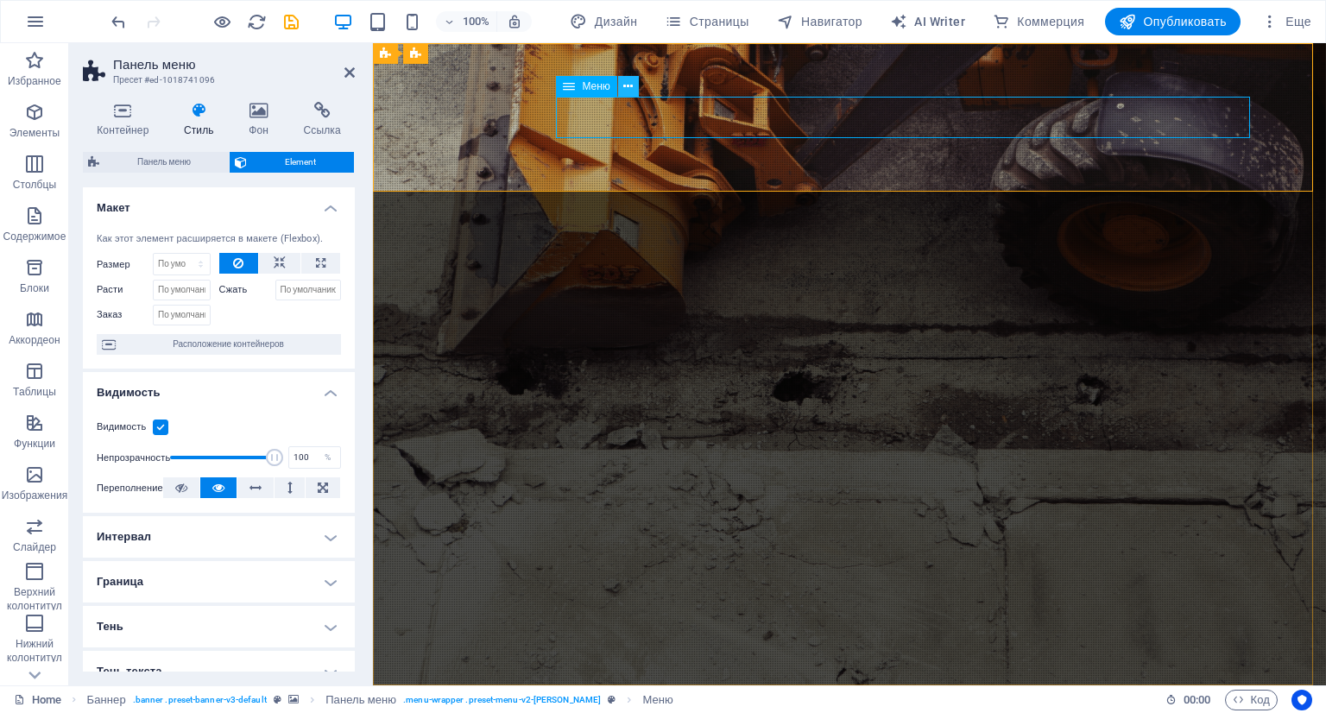
click at [631, 82] on icon at bounding box center [627, 87] width 9 height 18
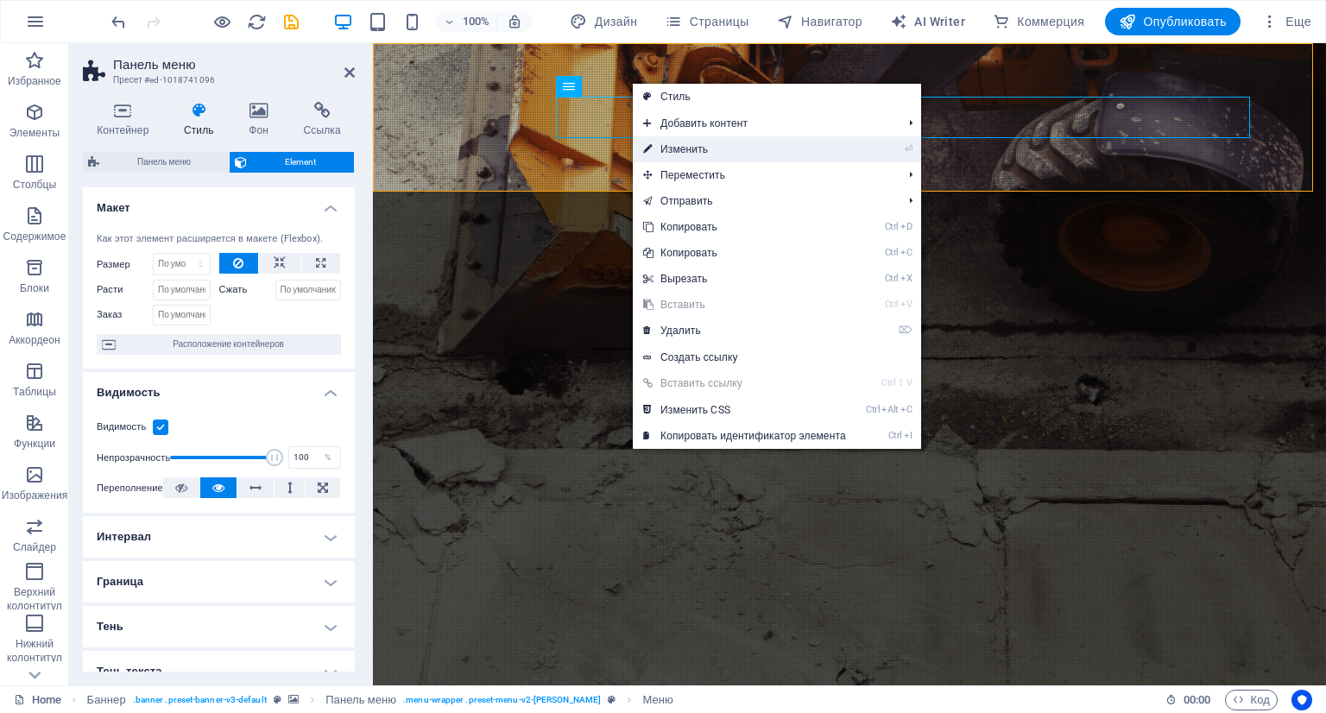
click at [702, 160] on link "⏎ Изменить" at bounding box center [745, 149] width 224 height 26
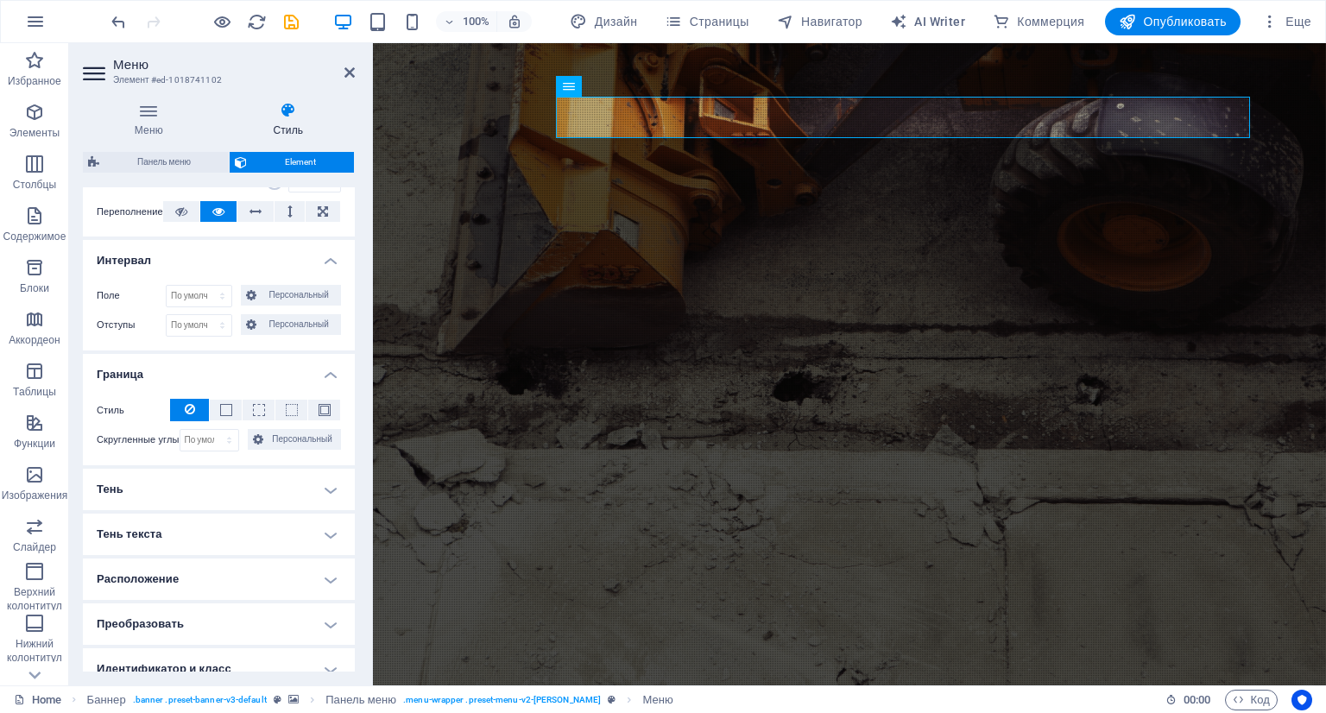
scroll to position [382, 0]
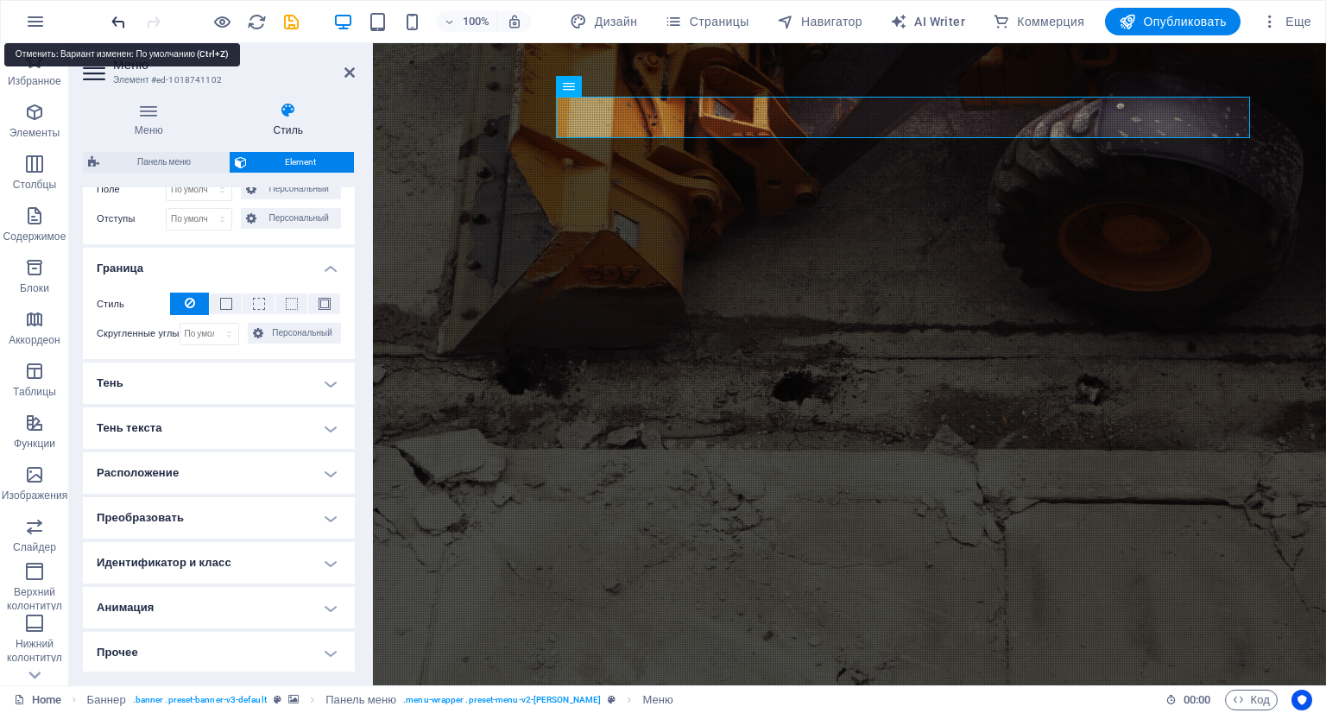
click at [118, 18] on icon "undo" at bounding box center [119, 22] width 20 height 20
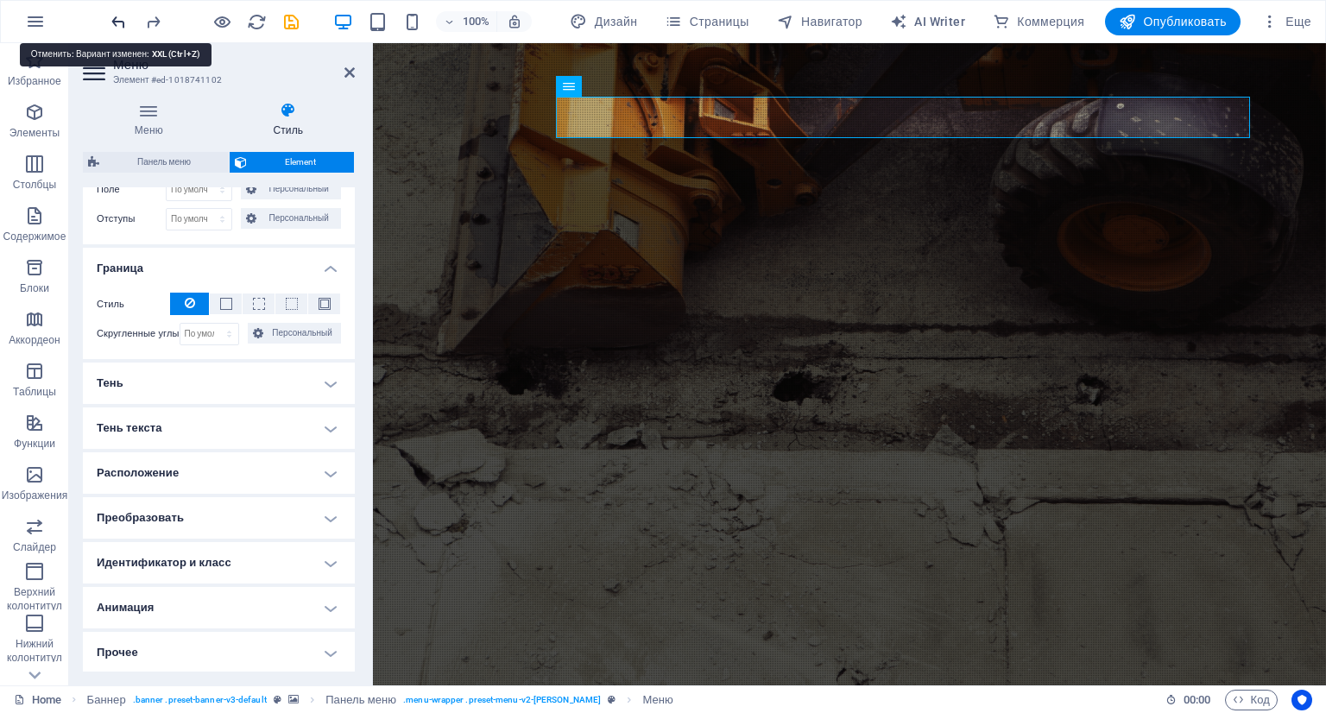
click at [118, 18] on icon "undo" at bounding box center [119, 22] width 20 height 20
click at [119, 18] on icon "undo" at bounding box center [119, 22] width 20 height 20
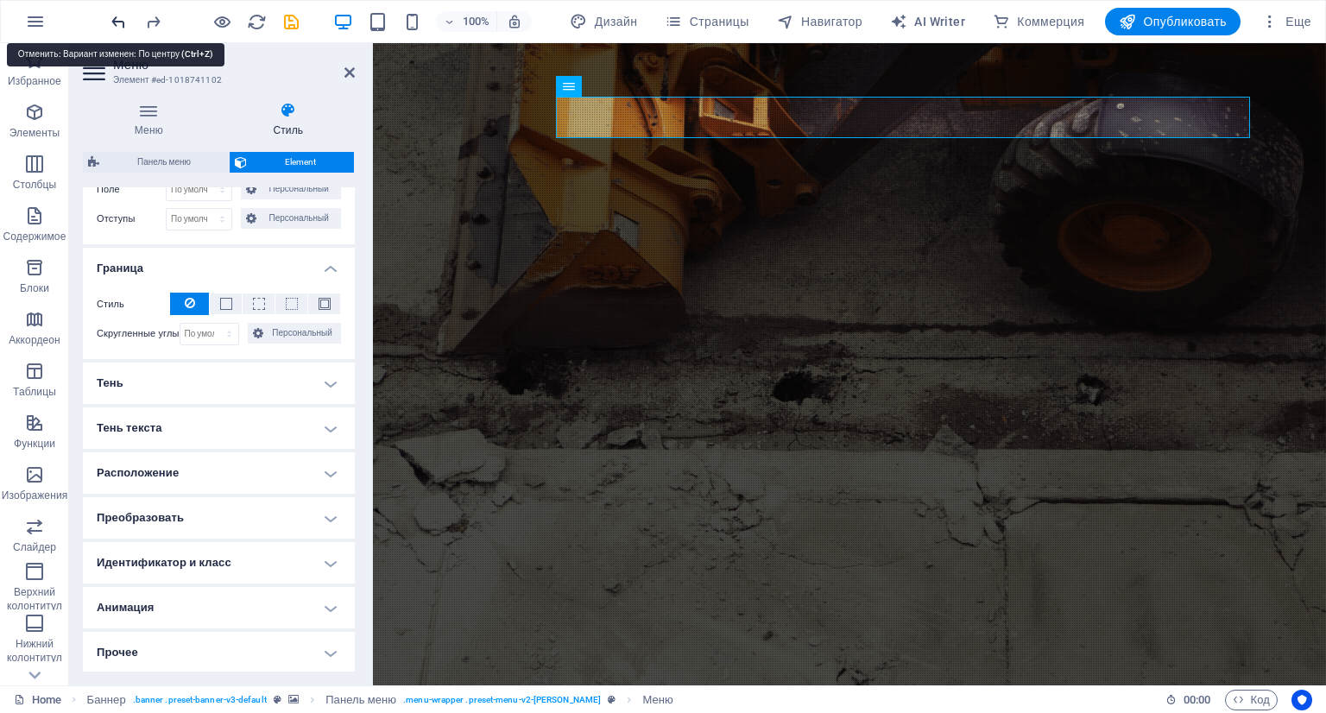
click at [119, 18] on icon "undo" at bounding box center [119, 22] width 20 height 20
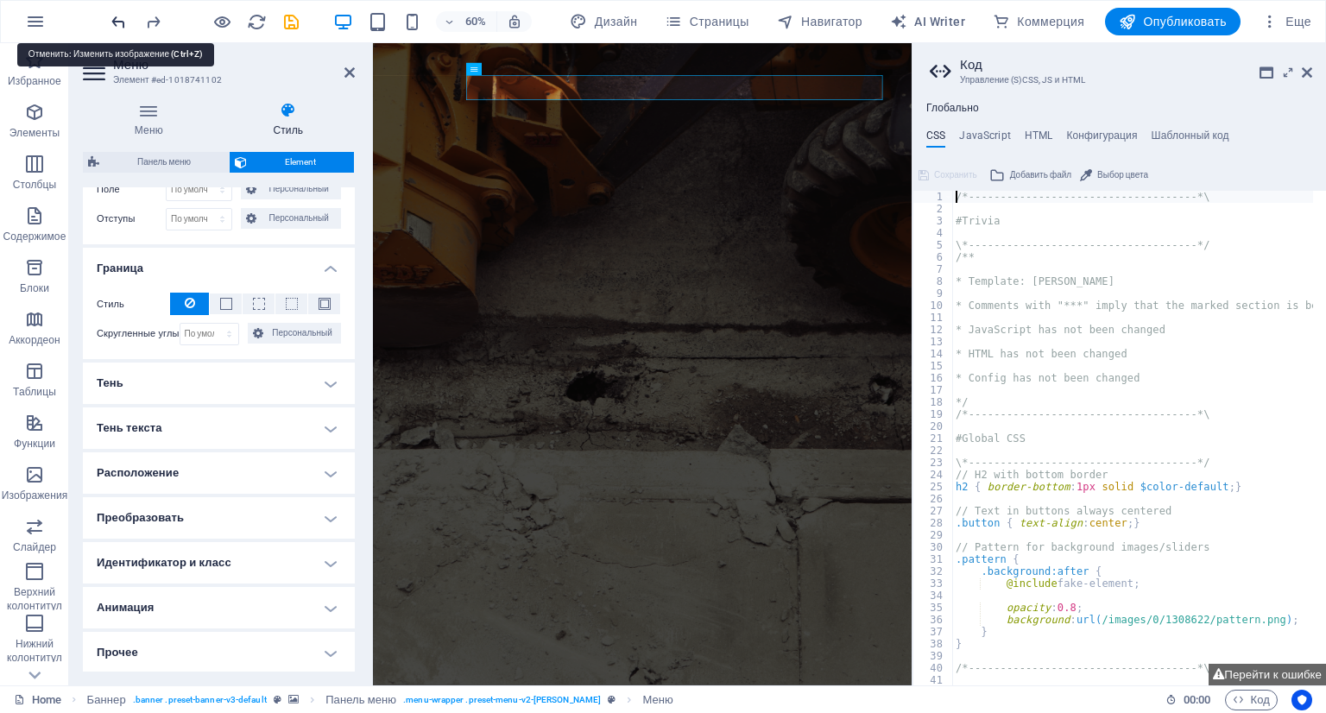
click at [119, 18] on icon "undo" at bounding box center [119, 22] width 20 height 20
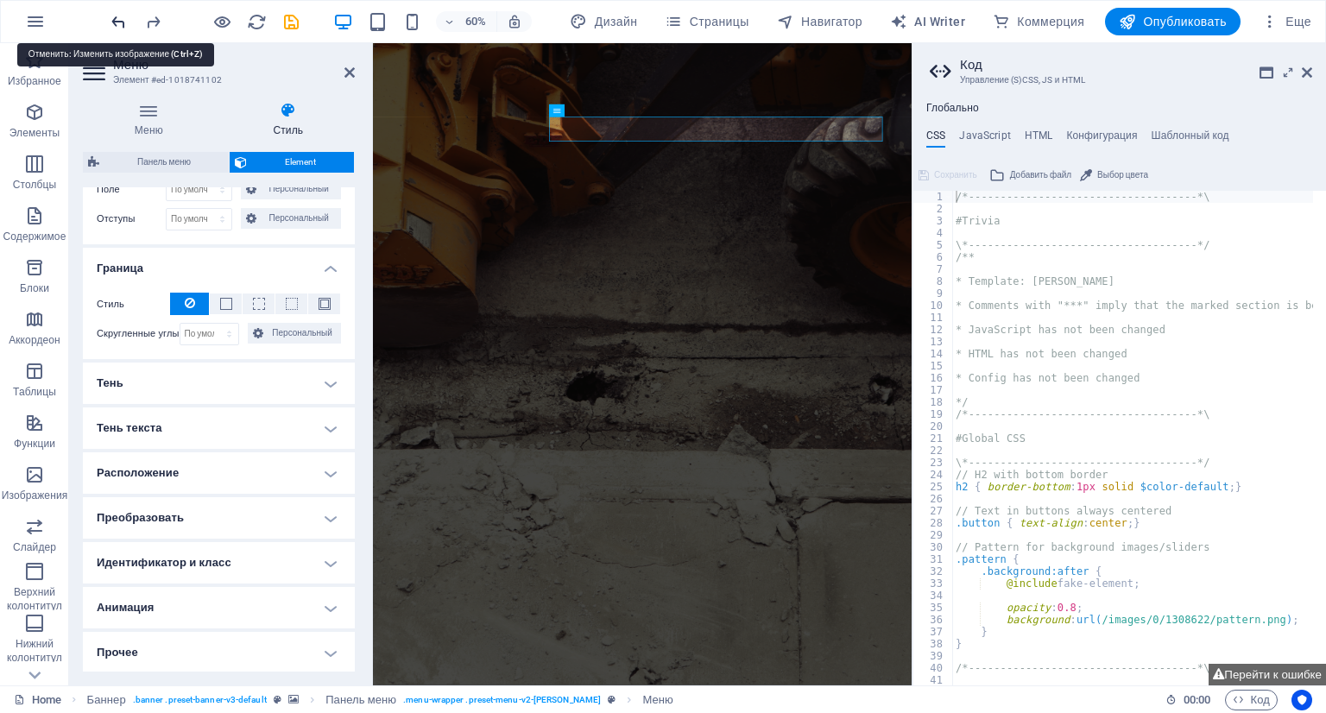
click at [109, 22] on icon "undo" at bounding box center [119, 22] width 20 height 20
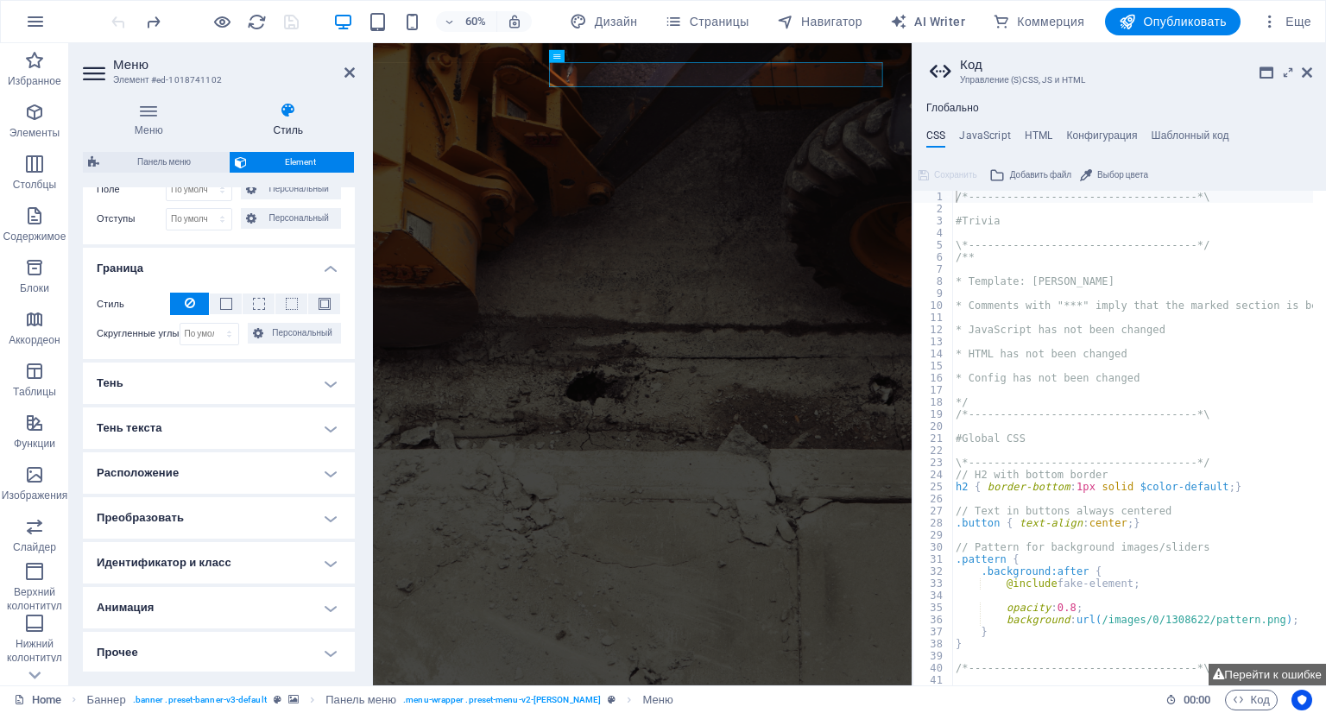
click at [1314, 75] on aside "Код Управление (S)CSS, JS и HTML Глобально CSS JavaScript HTML Конфигурация Шаб…" at bounding box center [1118, 364] width 414 height 642
drag, startPoint x: 1305, startPoint y: 75, endPoint x: 932, endPoint y: 32, distance: 375.3
click at [1305, 75] on icon at bounding box center [1307, 73] width 10 height 14
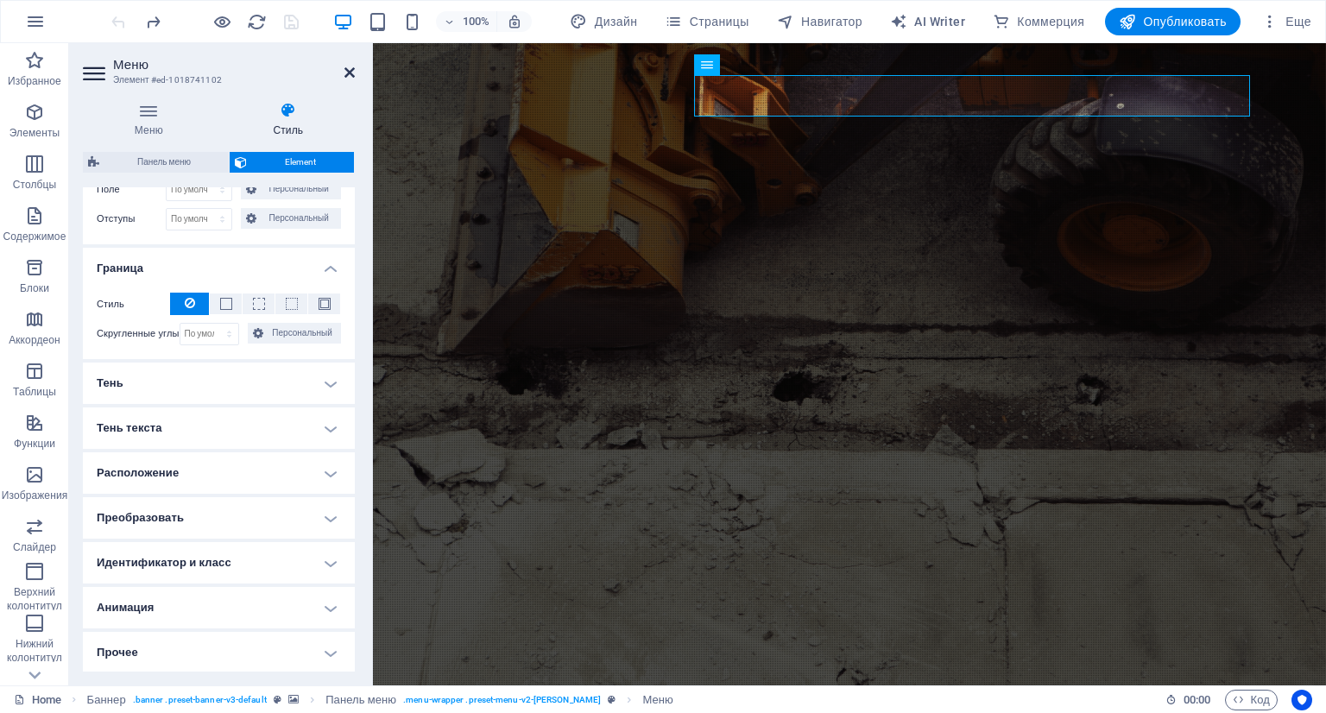
click at [345, 75] on icon at bounding box center [349, 73] width 10 height 14
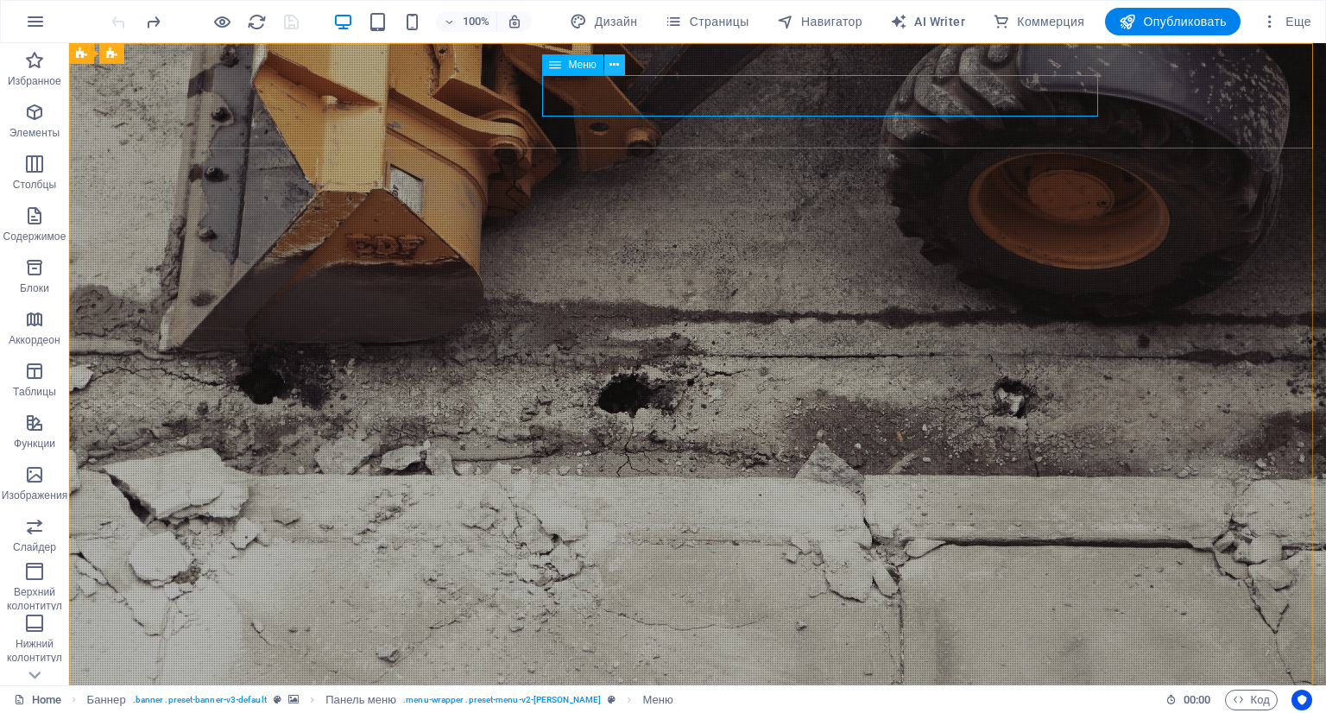
click at [615, 67] on icon at bounding box center [613, 65] width 9 height 18
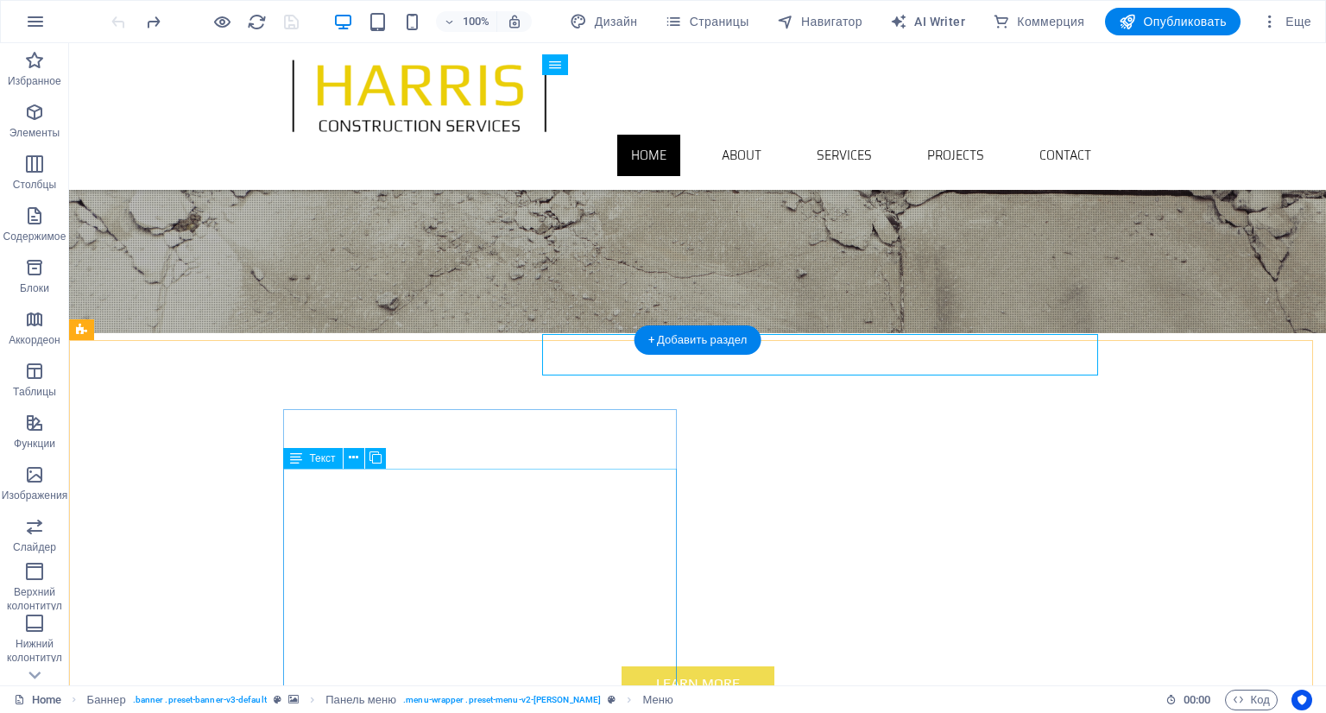
scroll to position [345, 0]
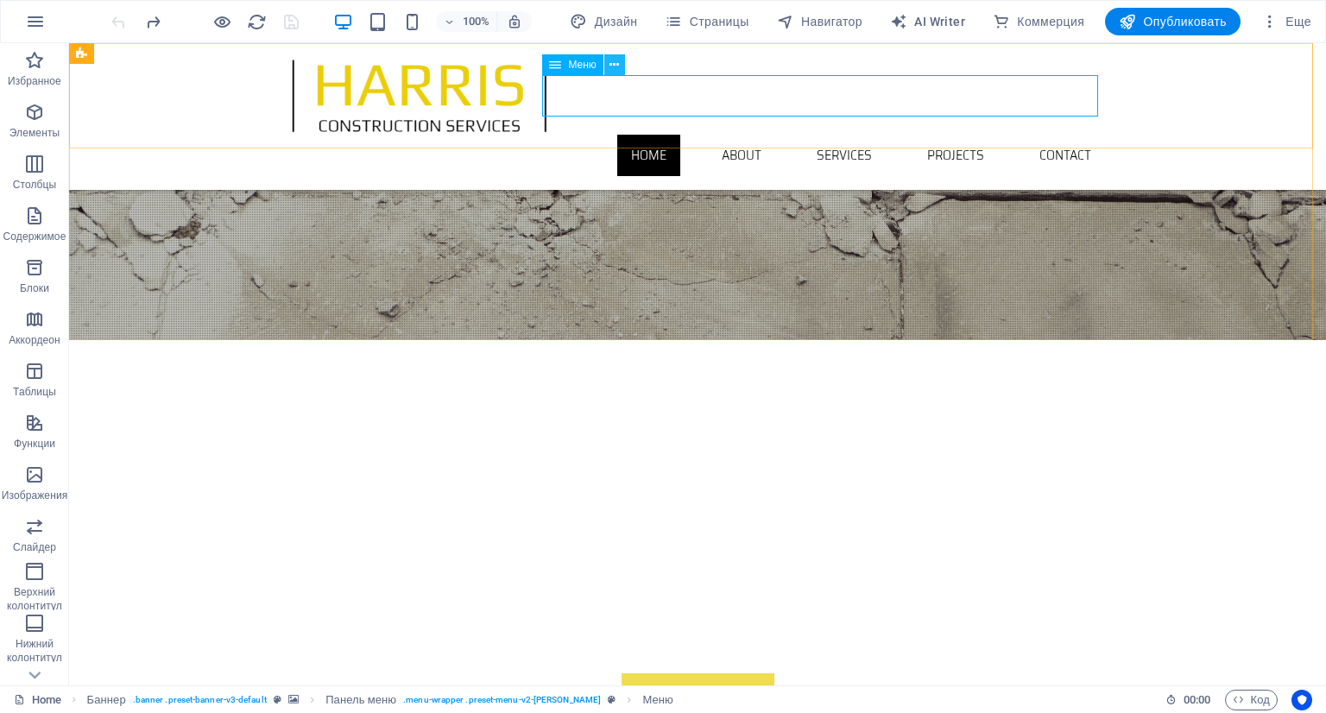
click at [617, 70] on icon at bounding box center [613, 65] width 9 height 18
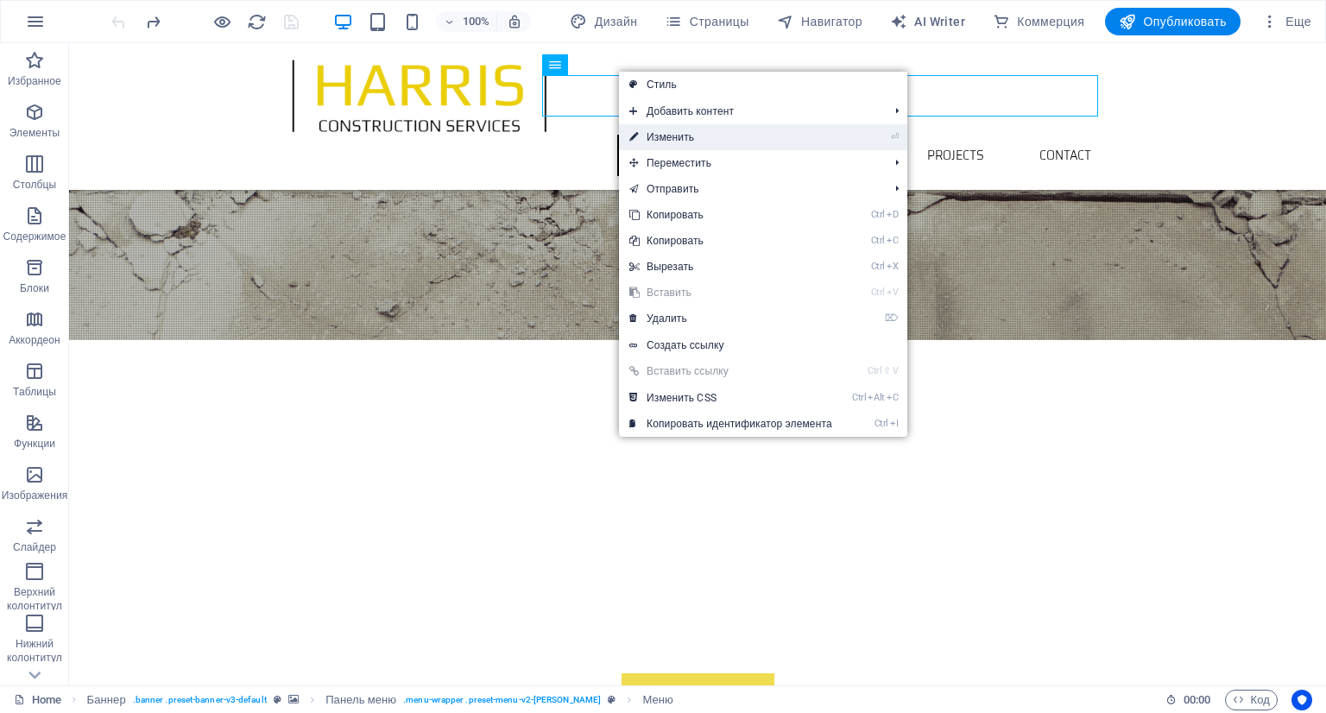
click at [644, 127] on link "⏎ Изменить" at bounding box center [731, 137] width 224 height 26
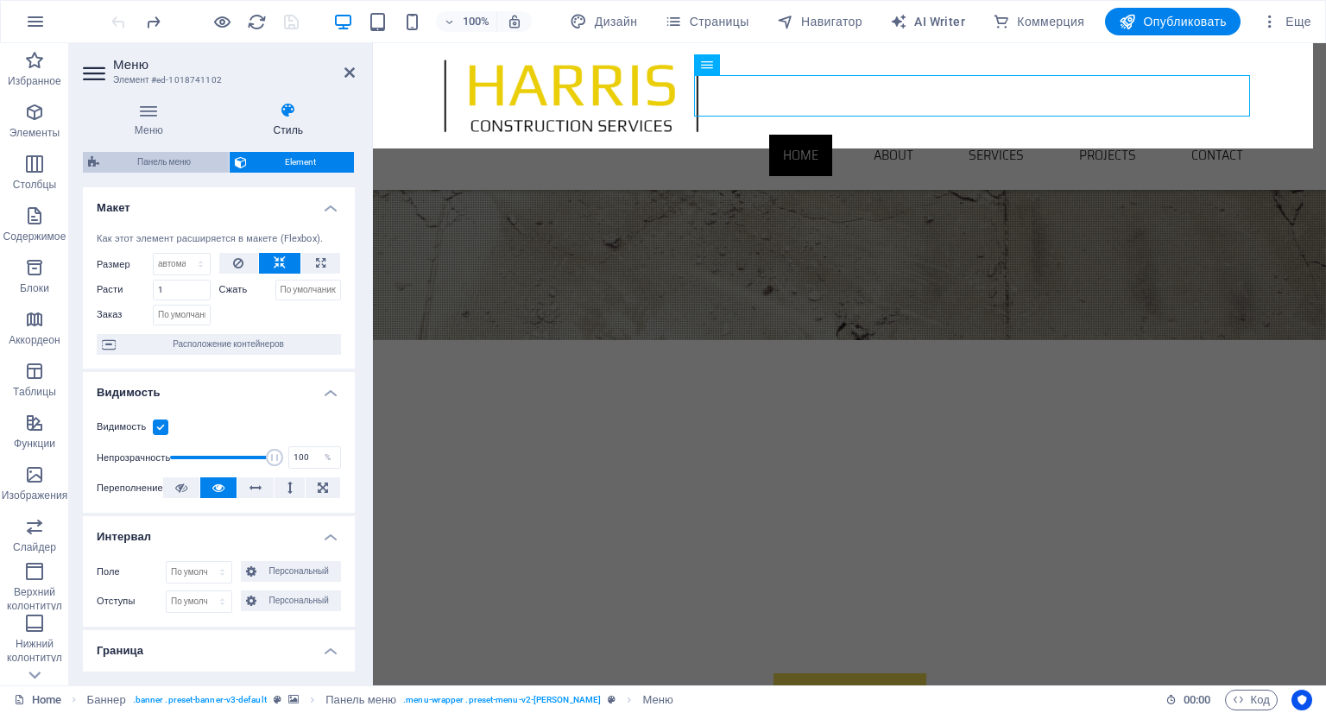
click at [155, 153] on span "Панель меню" at bounding box center [163, 162] width 119 height 21
select select "rem"
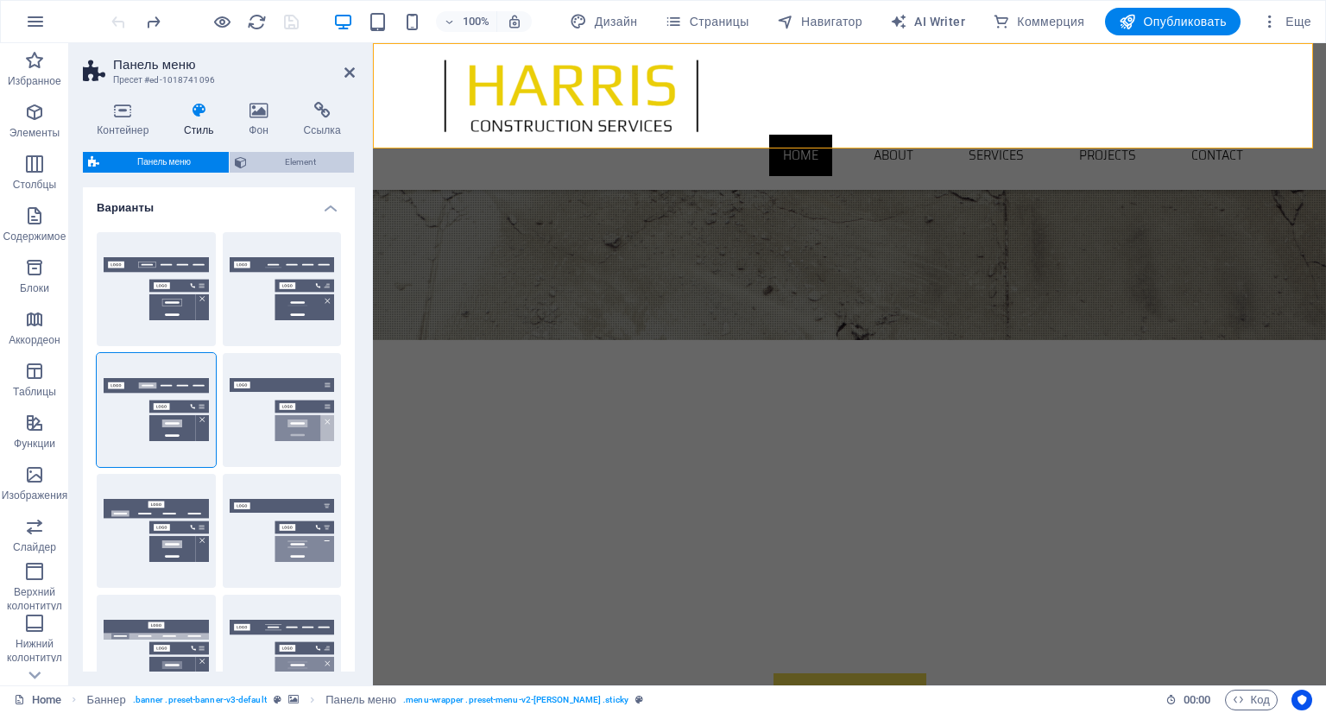
click at [257, 158] on span "Element" at bounding box center [300, 162] width 97 height 21
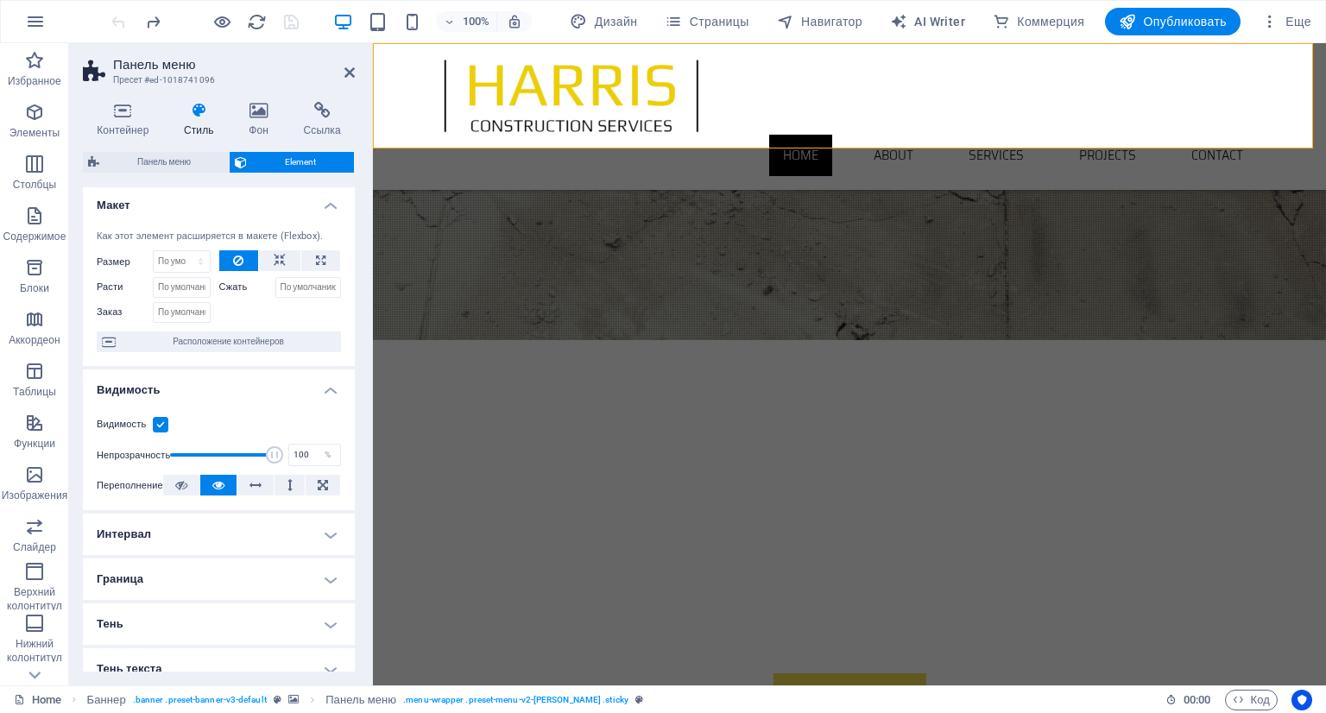
scroll to position [0, 0]
click at [38, 110] on icon "button" at bounding box center [34, 112] width 21 height 21
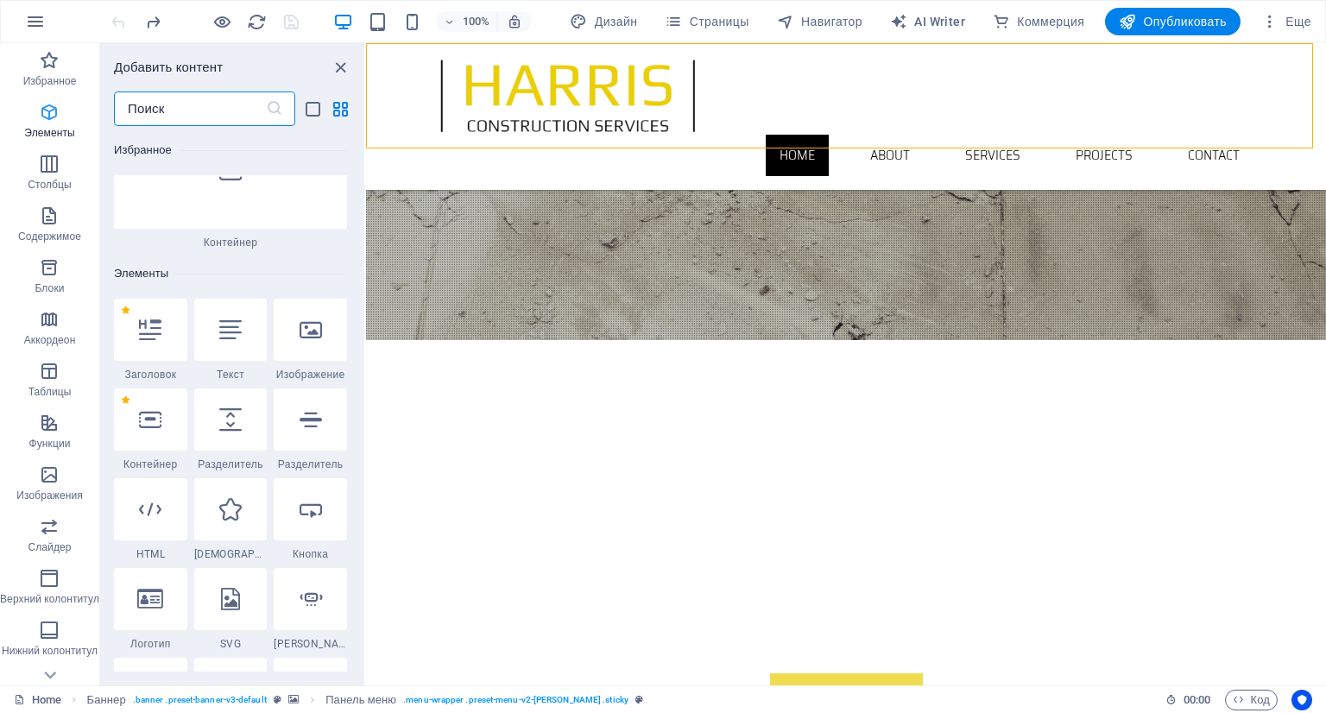
scroll to position [325, 0]
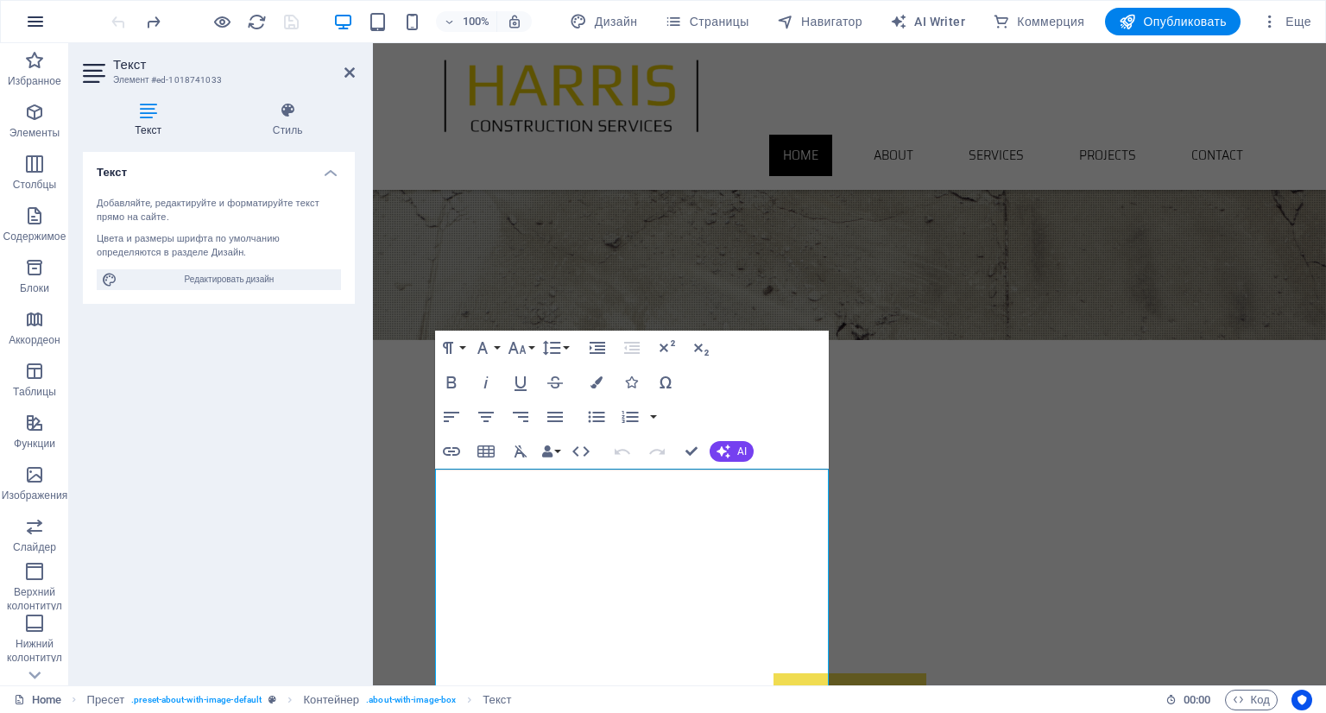
click at [31, 18] on icon "button" at bounding box center [35, 21] width 21 height 21
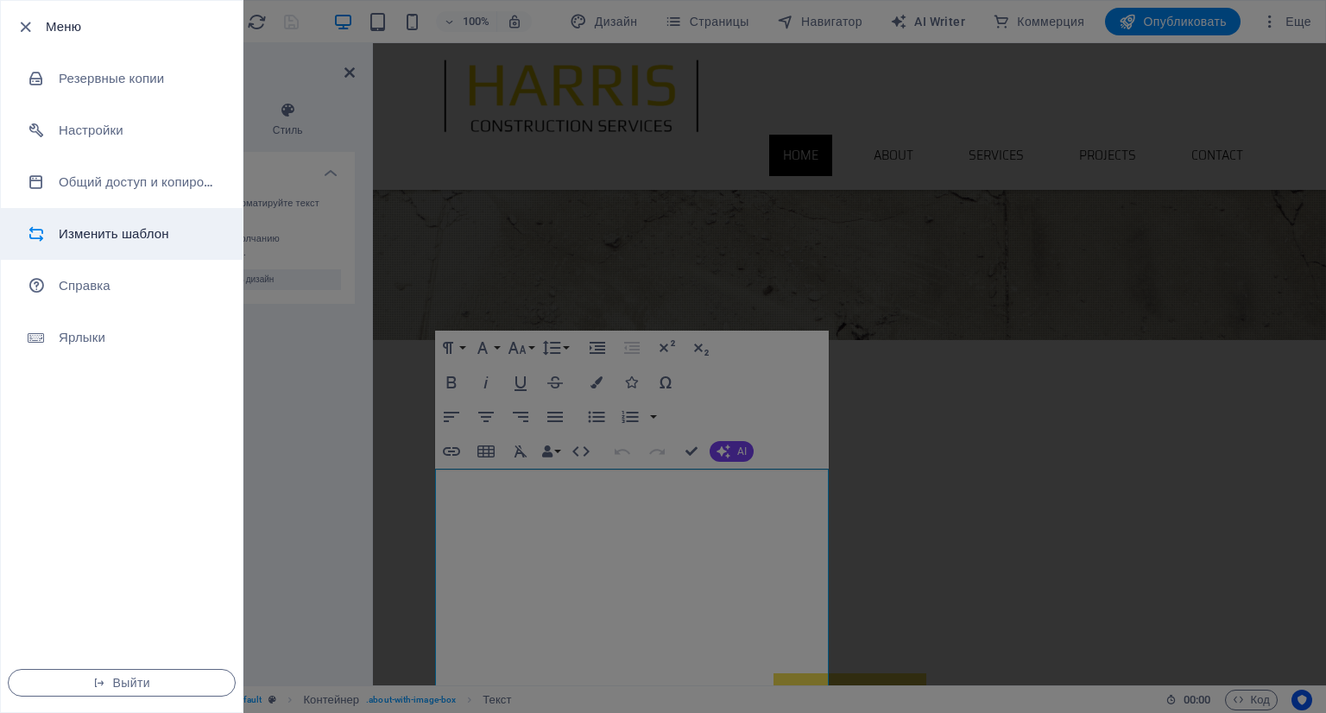
click at [116, 242] on h6 "Изменить шаблон" at bounding box center [139, 234] width 160 height 21
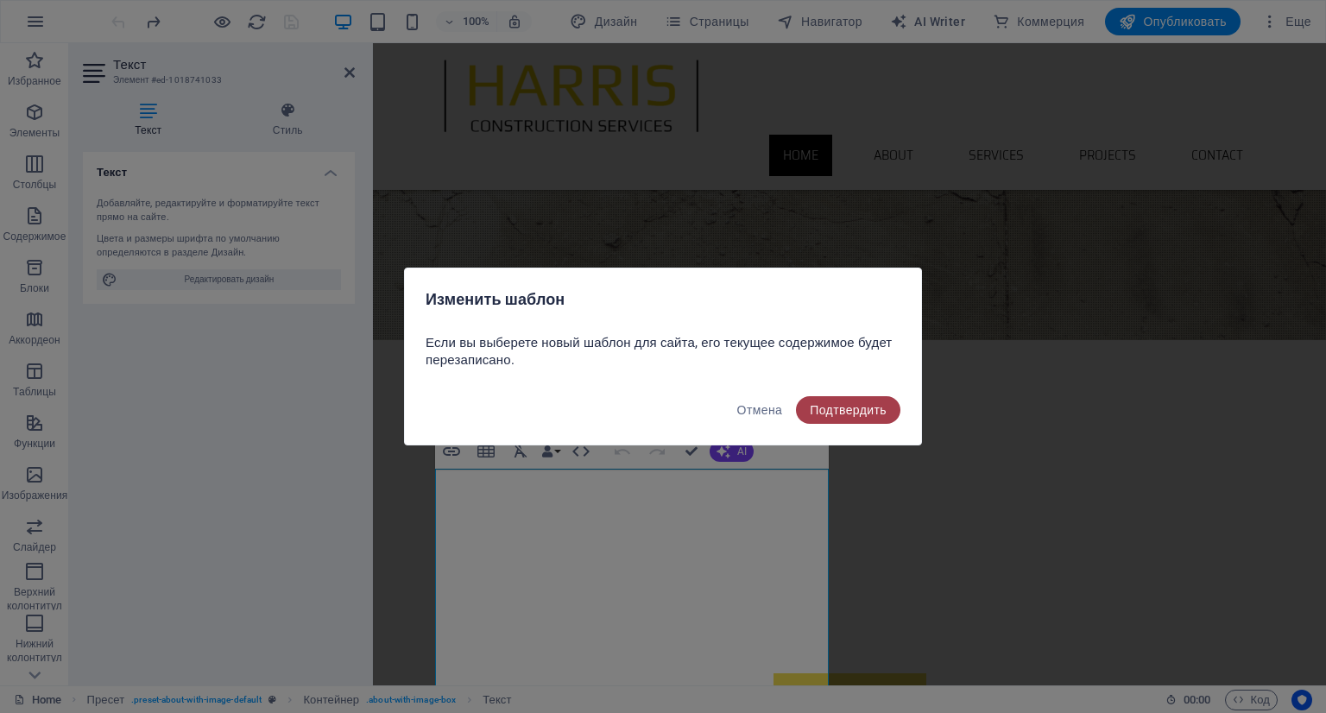
click at [827, 403] on span "Подтвердить" at bounding box center [848, 410] width 77 height 14
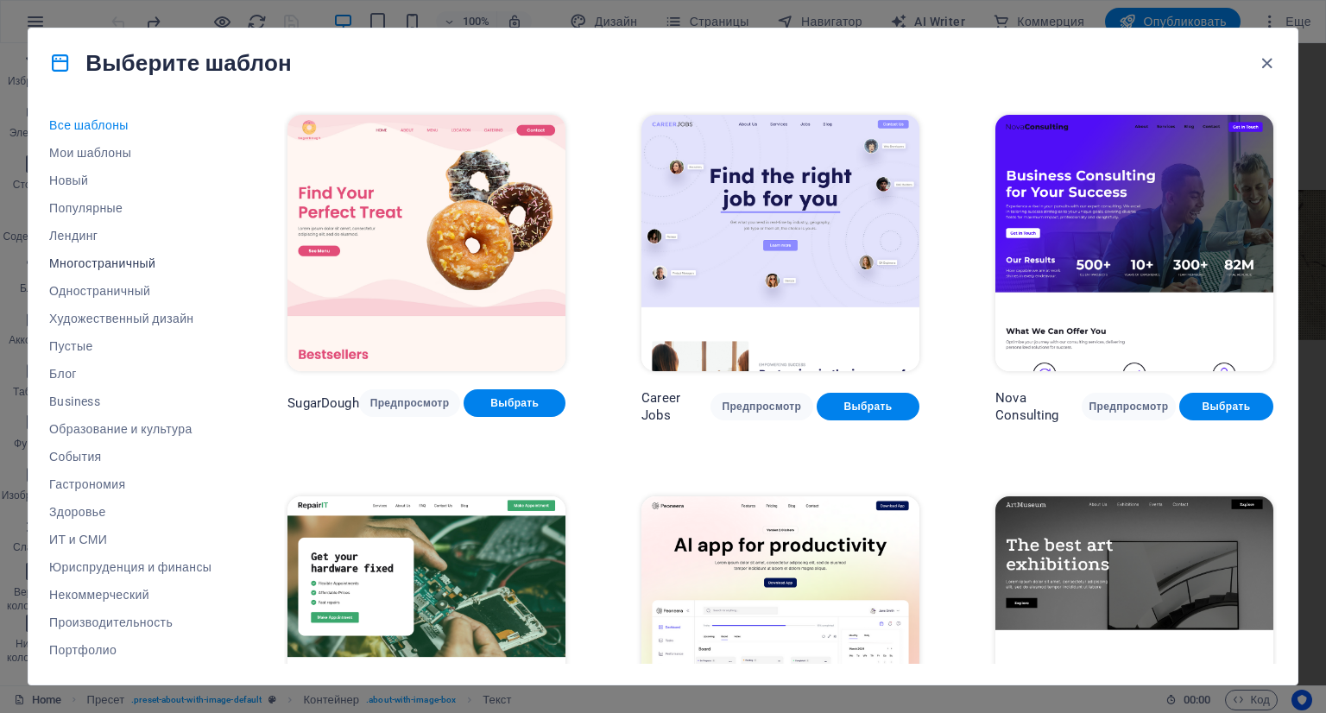
click at [79, 266] on span "Многостраничный" at bounding box center [130, 263] width 162 height 14
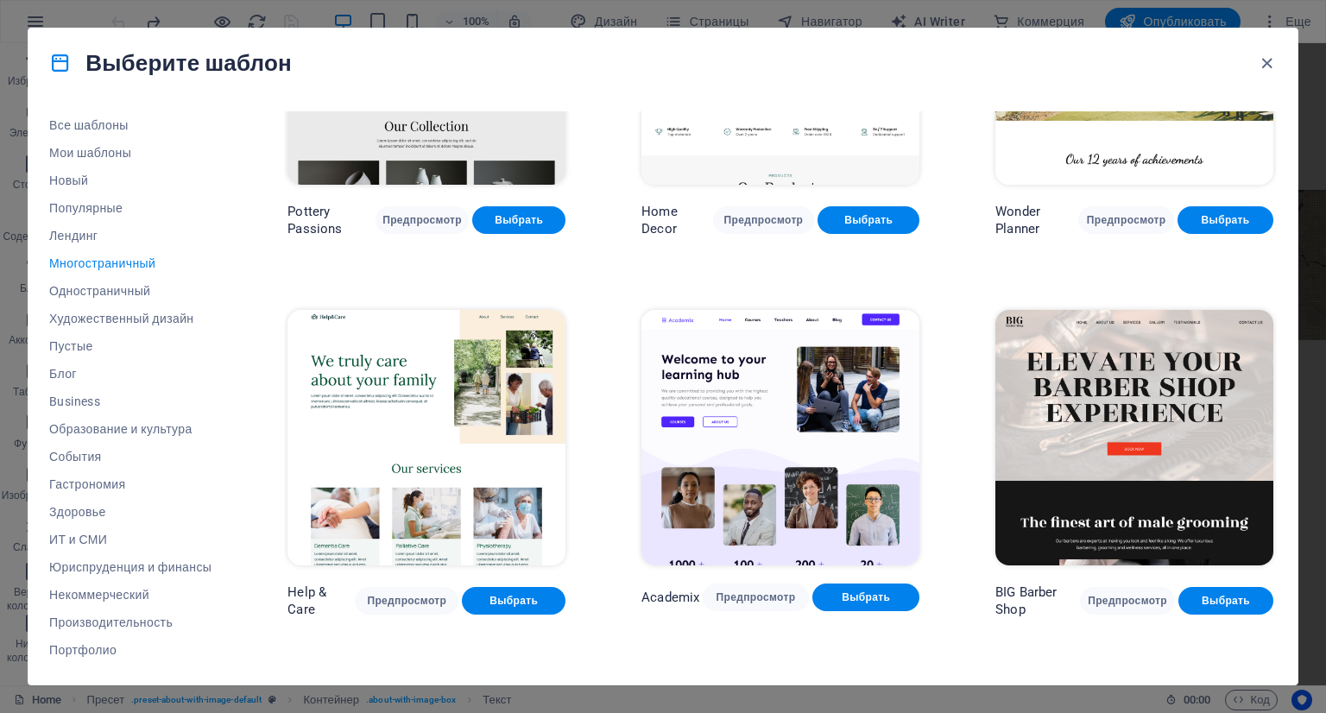
scroll to position [949, 0]
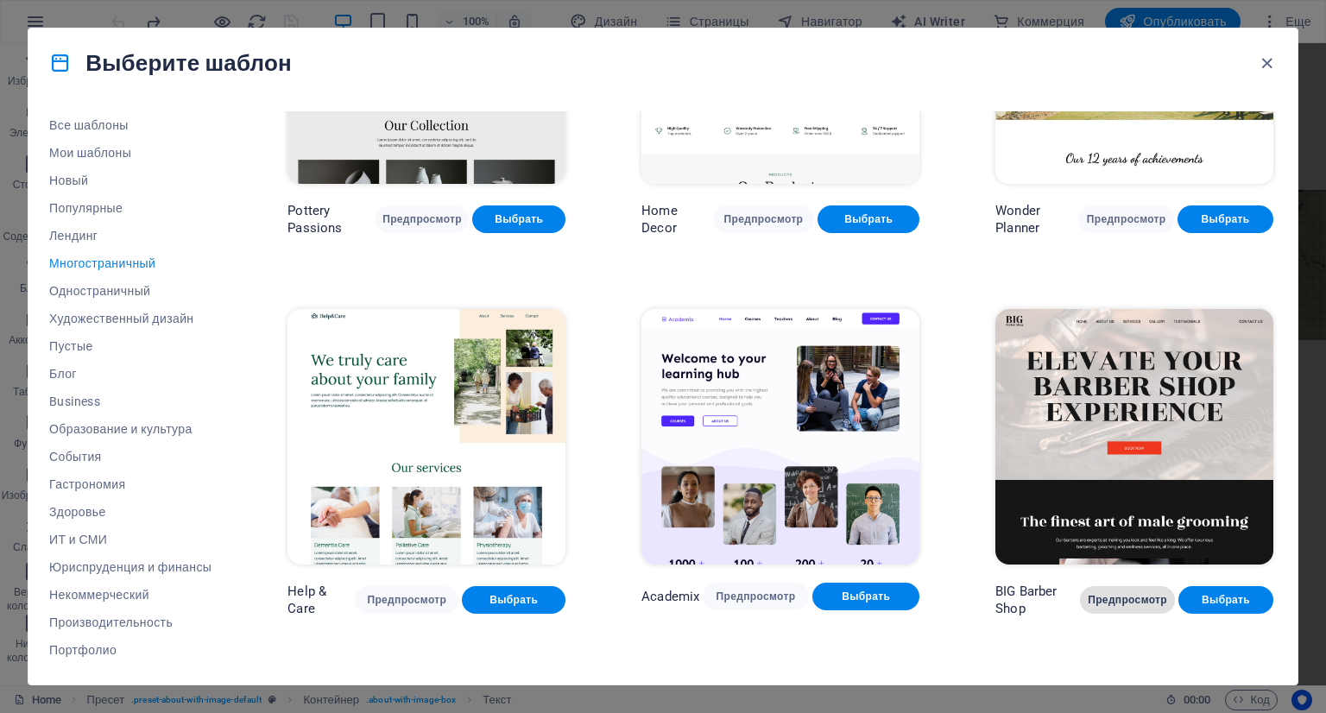
click at [1103, 593] on span "Предпросмотр" at bounding box center [1127, 600] width 67 height 14
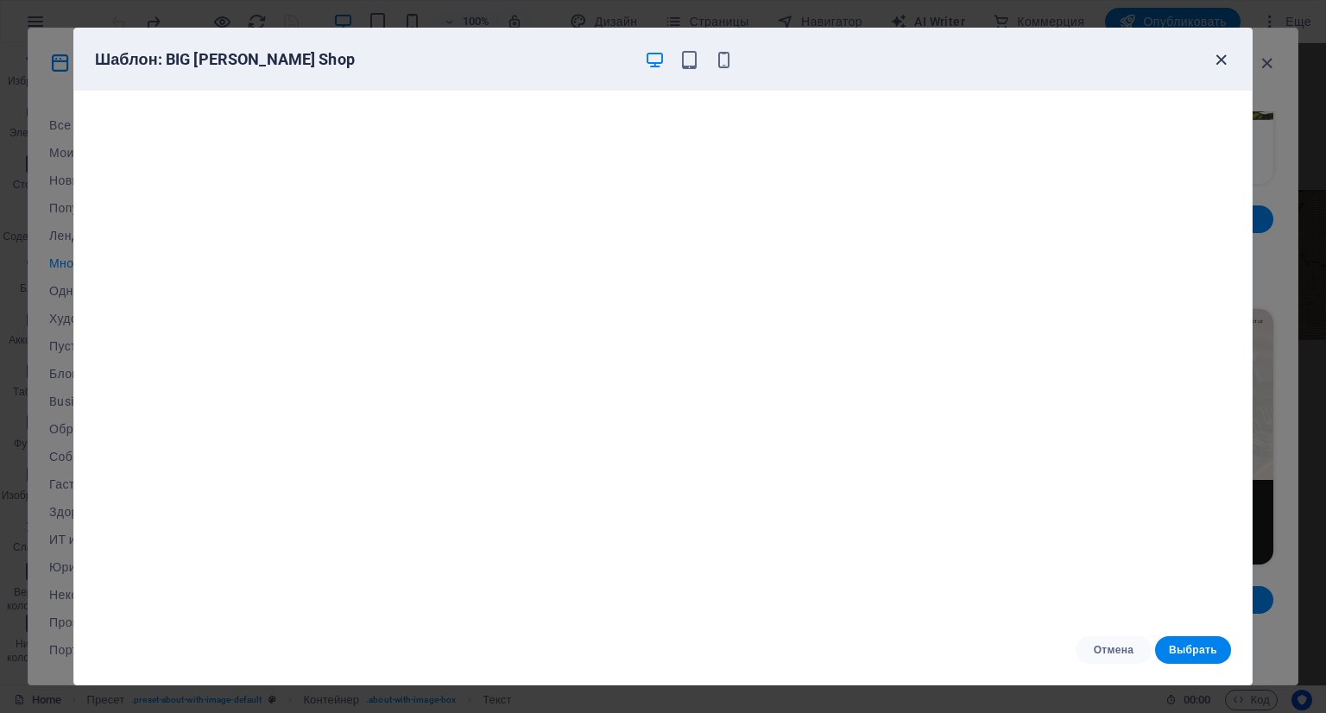
click at [1220, 54] on icon "button" at bounding box center [1221, 60] width 20 height 20
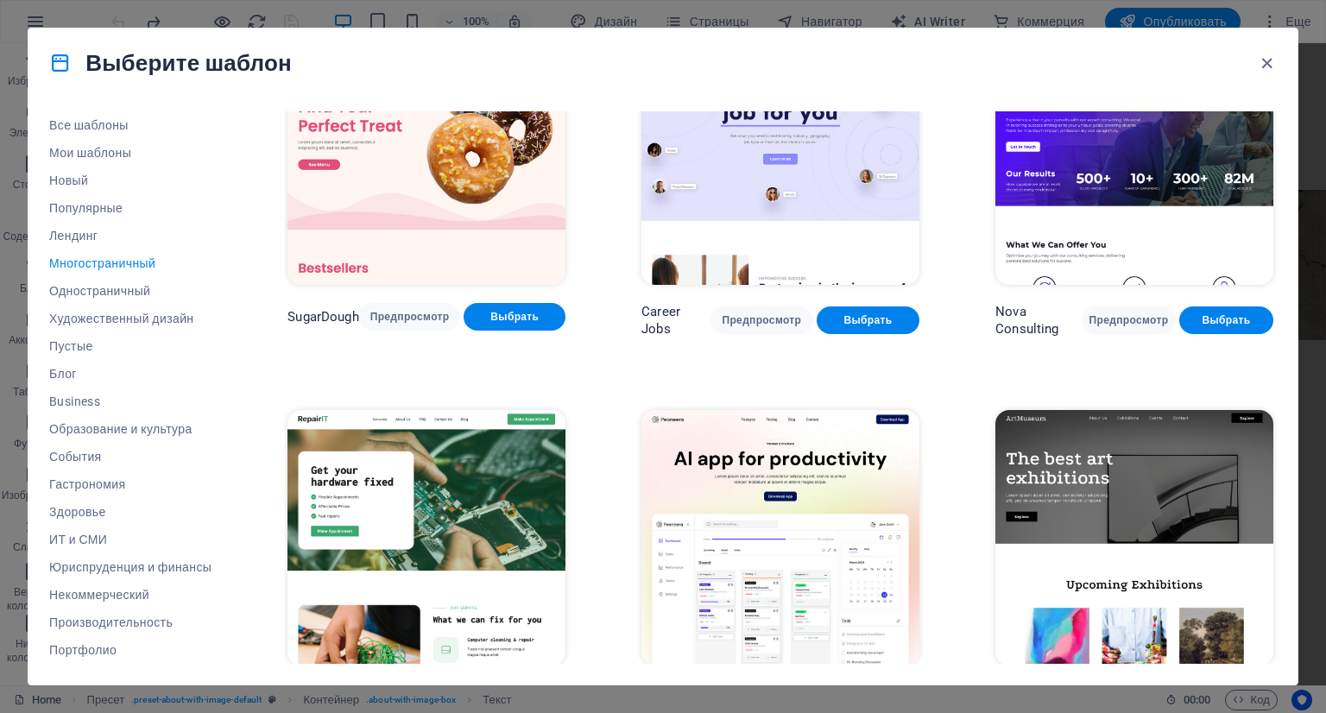
scroll to position [0, 0]
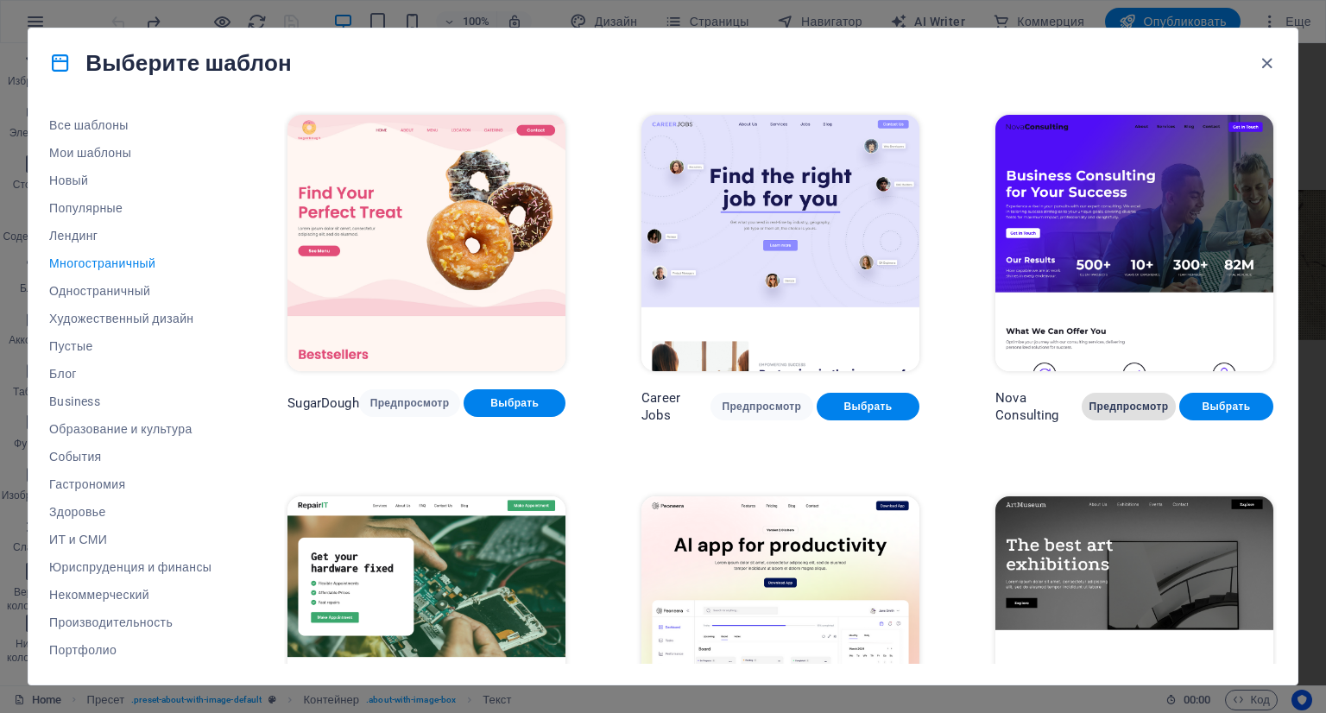
click at [1115, 408] on span "Предпросмотр" at bounding box center [1128, 407] width 66 height 14
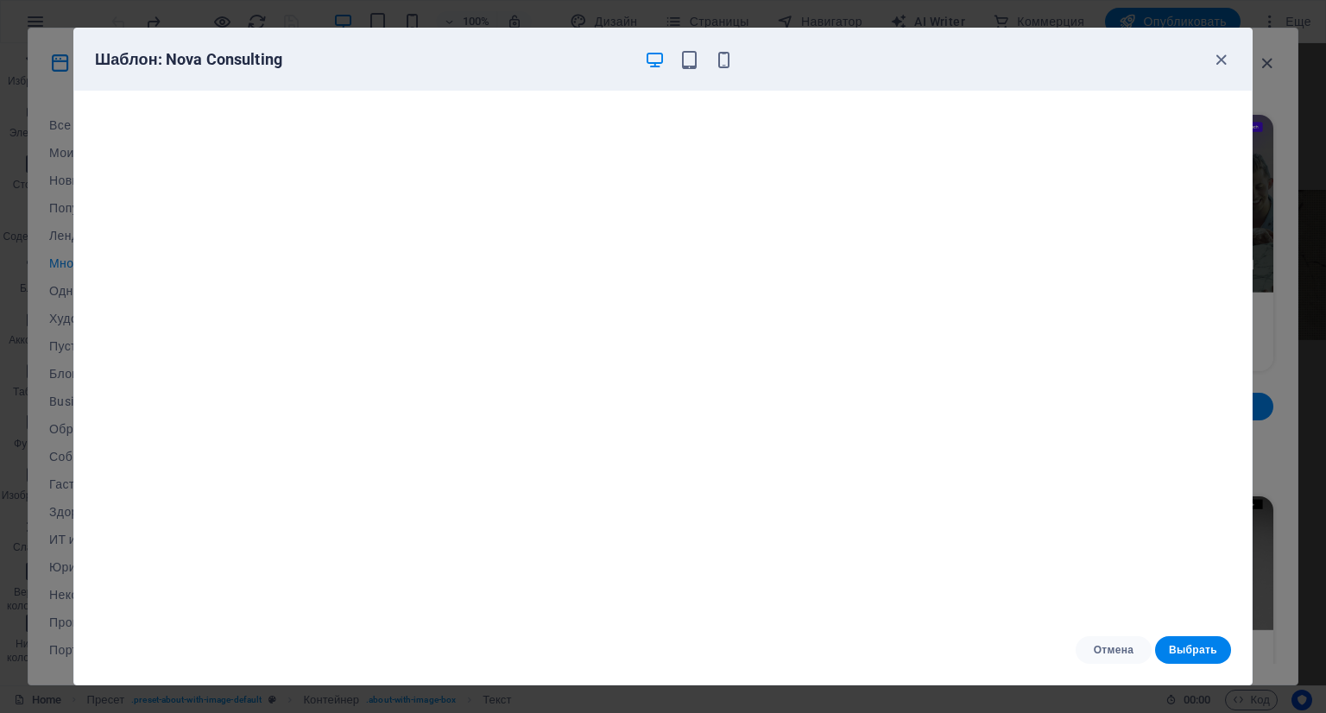
scroll to position [4, 0]
click at [1215, 56] on icon "button" at bounding box center [1221, 60] width 20 height 20
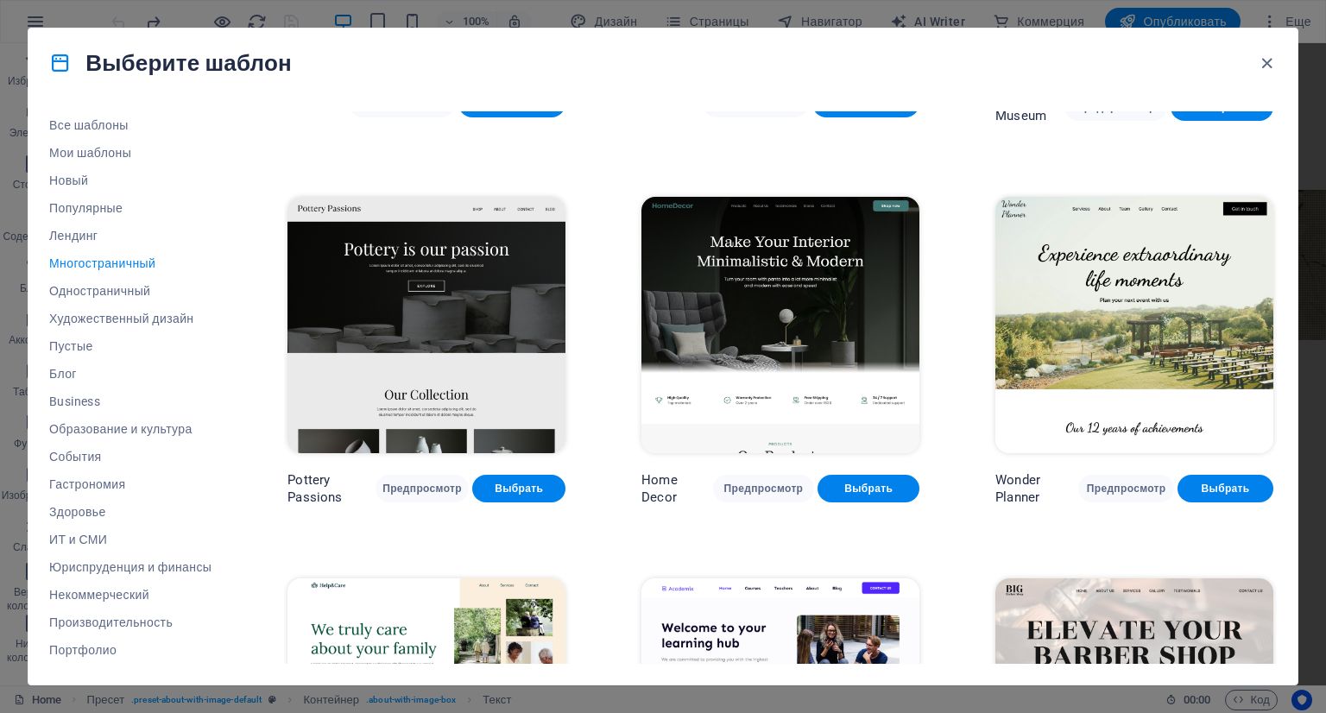
scroll to position [690, 0]
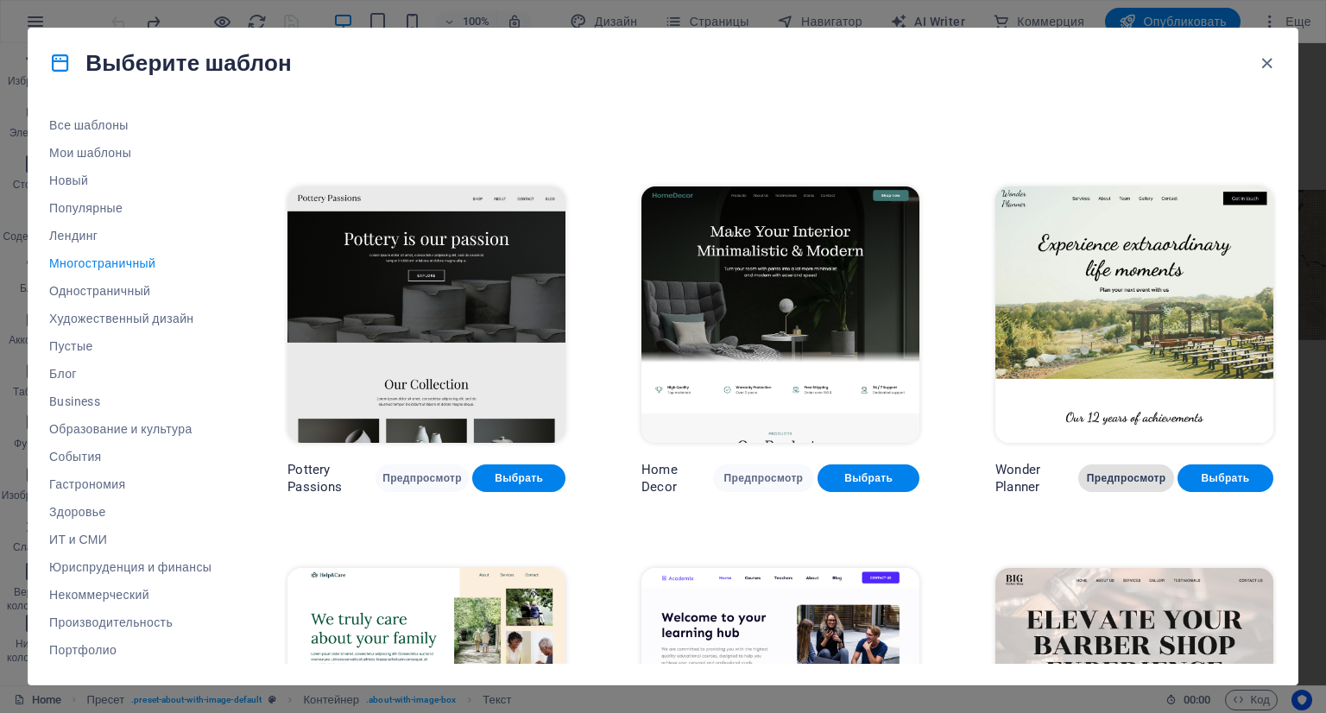
click at [1142, 471] on span "Предпросмотр" at bounding box center [1126, 478] width 68 height 14
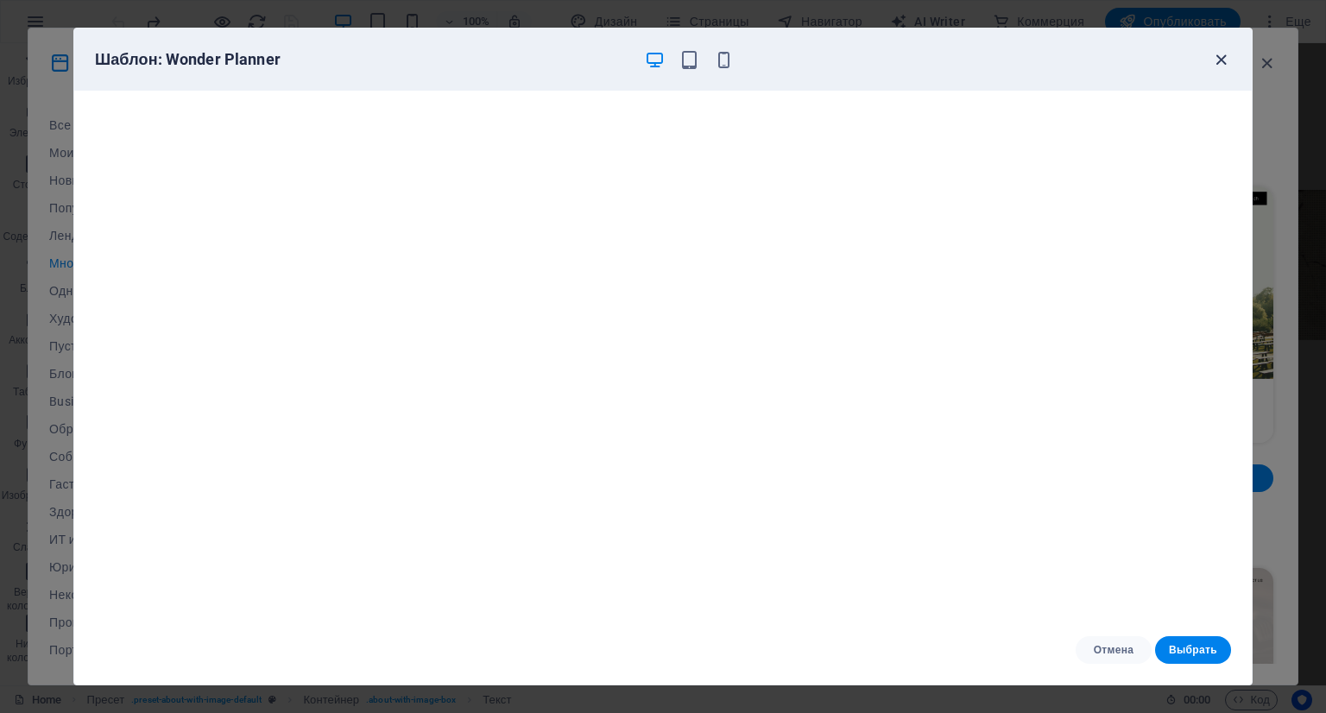
click at [1220, 53] on icon "button" at bounding box center [1221, 60] width 20 height 20
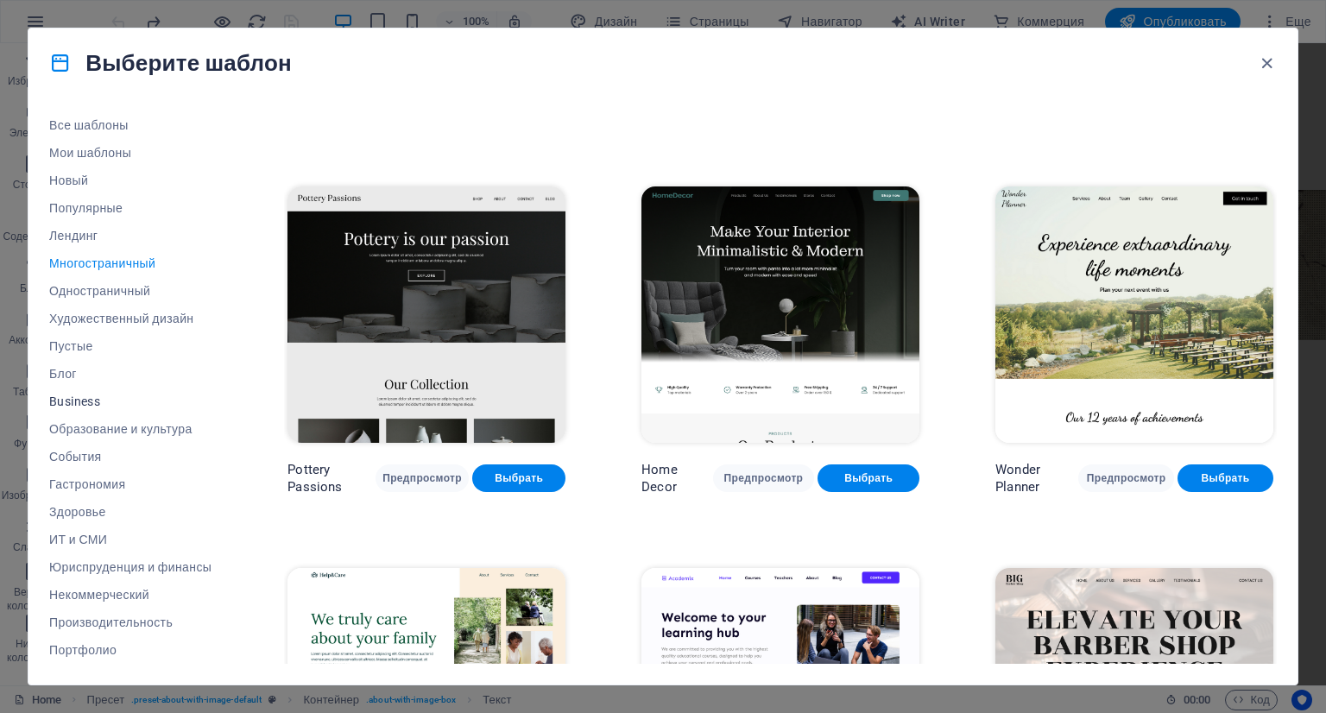
click at [76, 394] on span "Business" at bounding box center [130, 401] width 162 height 14
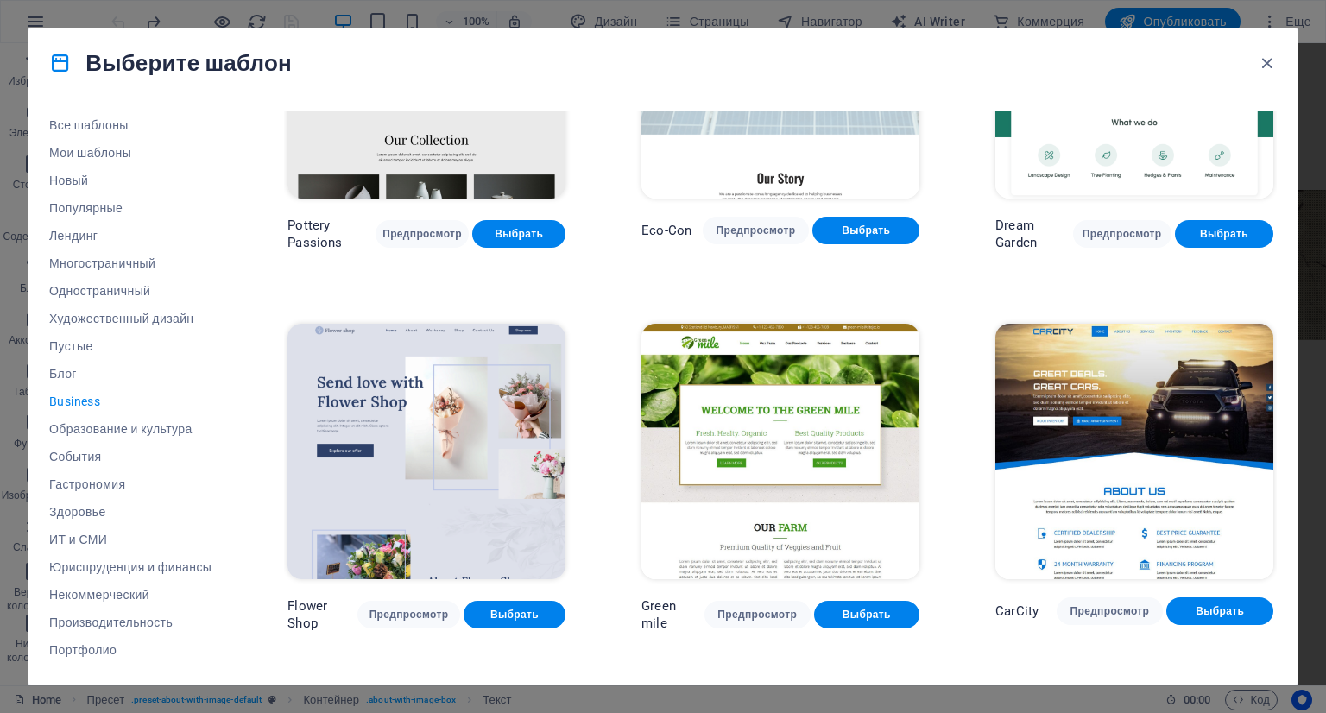
scroll to position [507, 0]
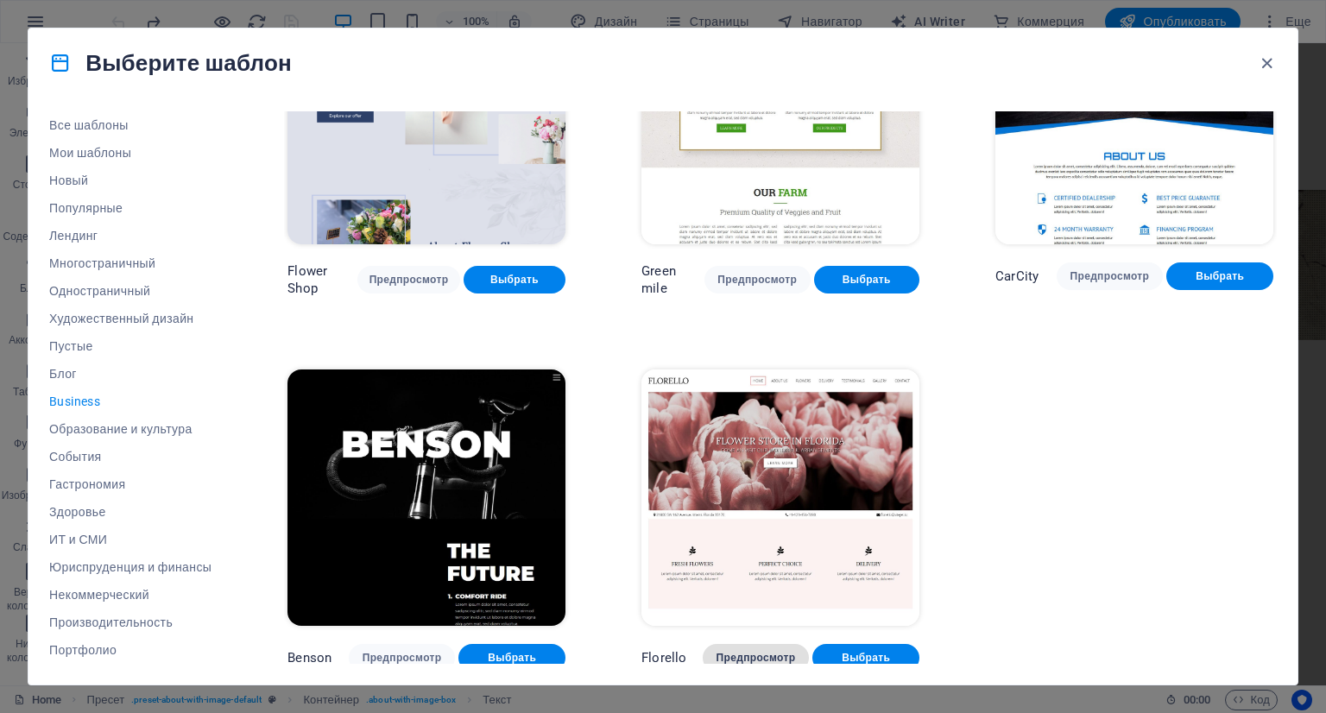
click at [755, 651] on span "Предпросмотр" at bounding box center [755, 658] width 79 height 14
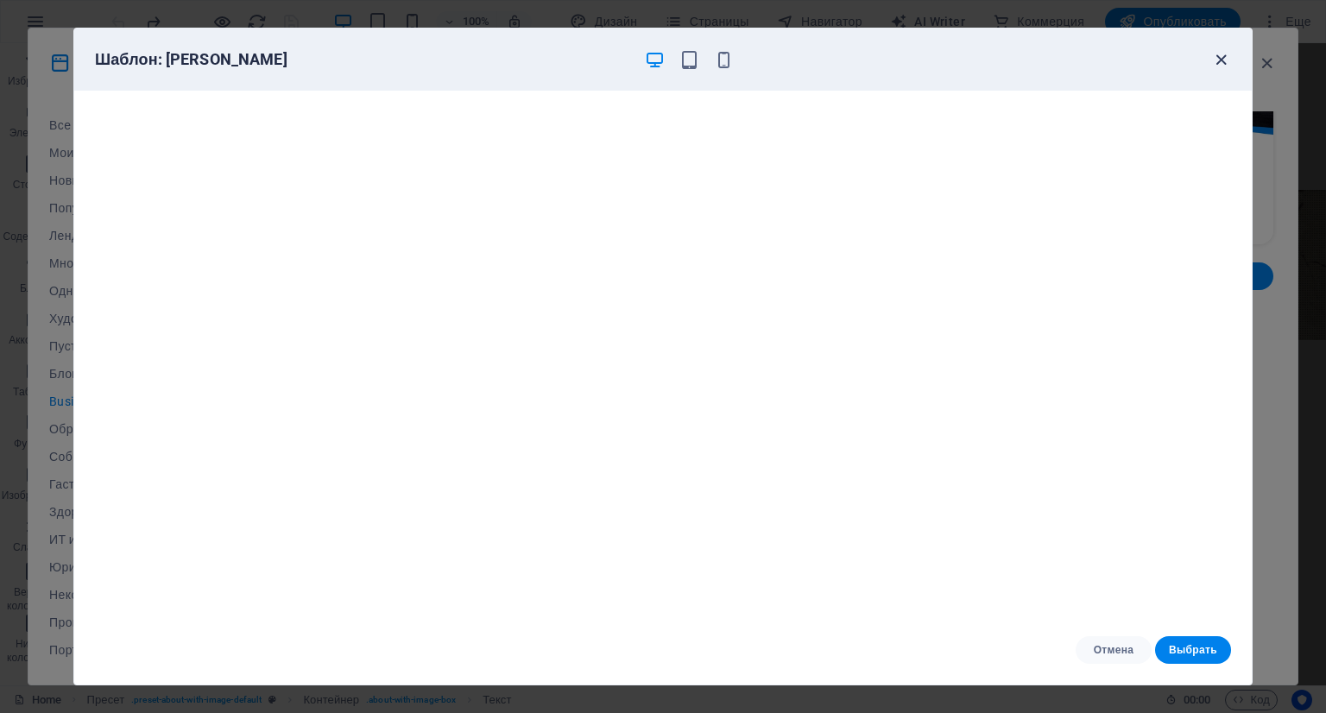
click at [1223, 67] on icon "button" at bounding box center [1221, 60] width 20 height 20
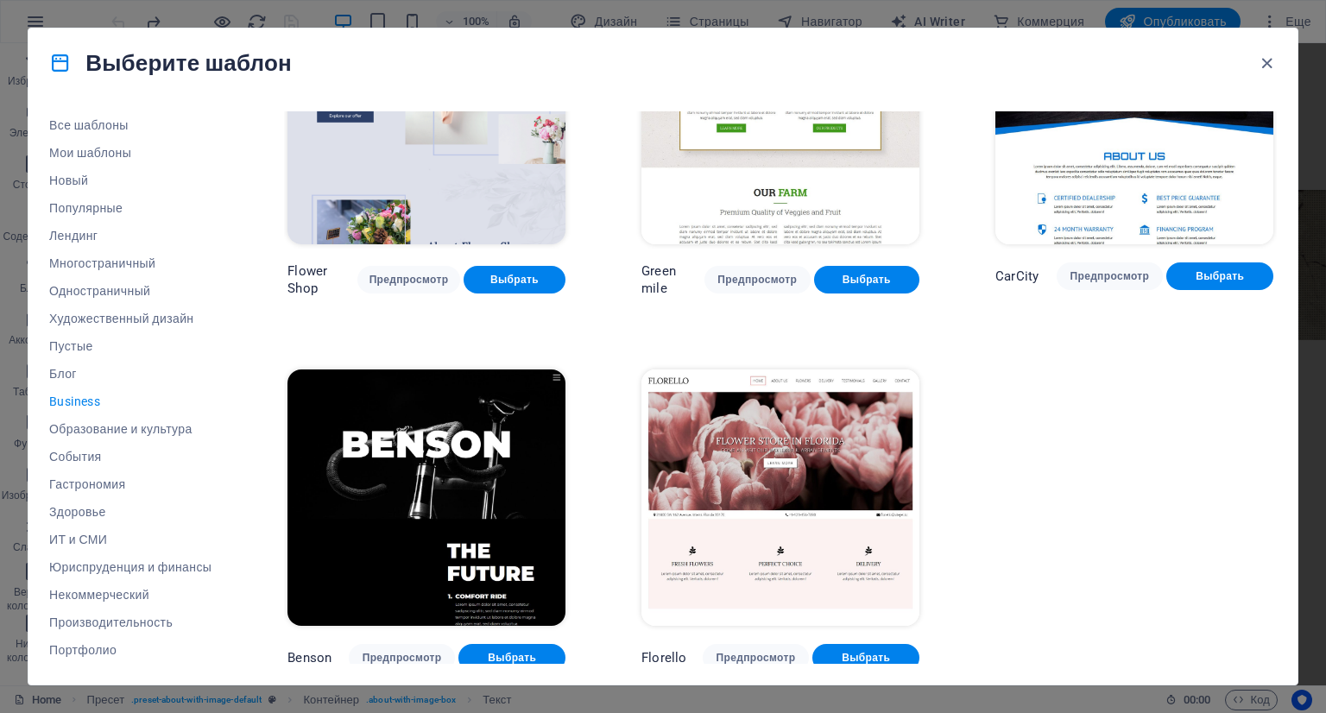
click at [1170, 376] on div "Pottery Passions Предпросмотр Выбрать Eco-Con Предпросмотр Выбрать Dream Garden…" at bounding box center [780, 138] width 993 height 1068
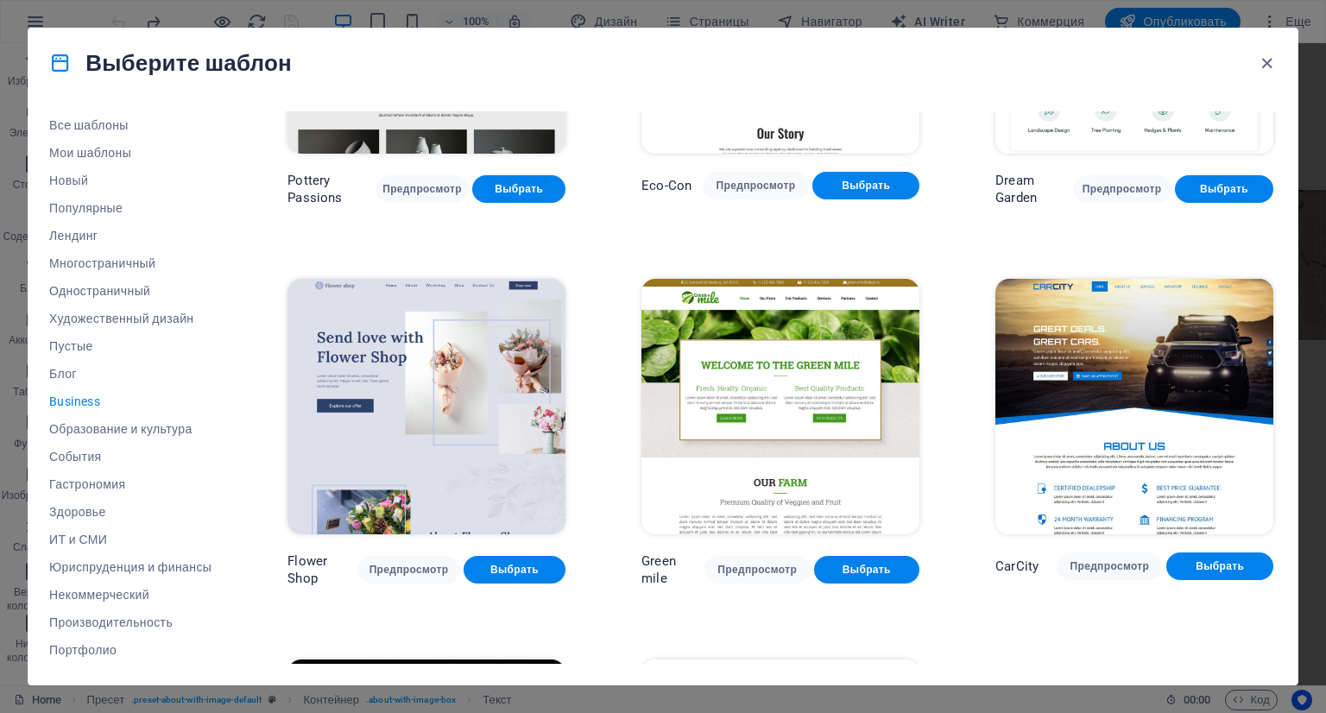
scroll to position [162, 0]
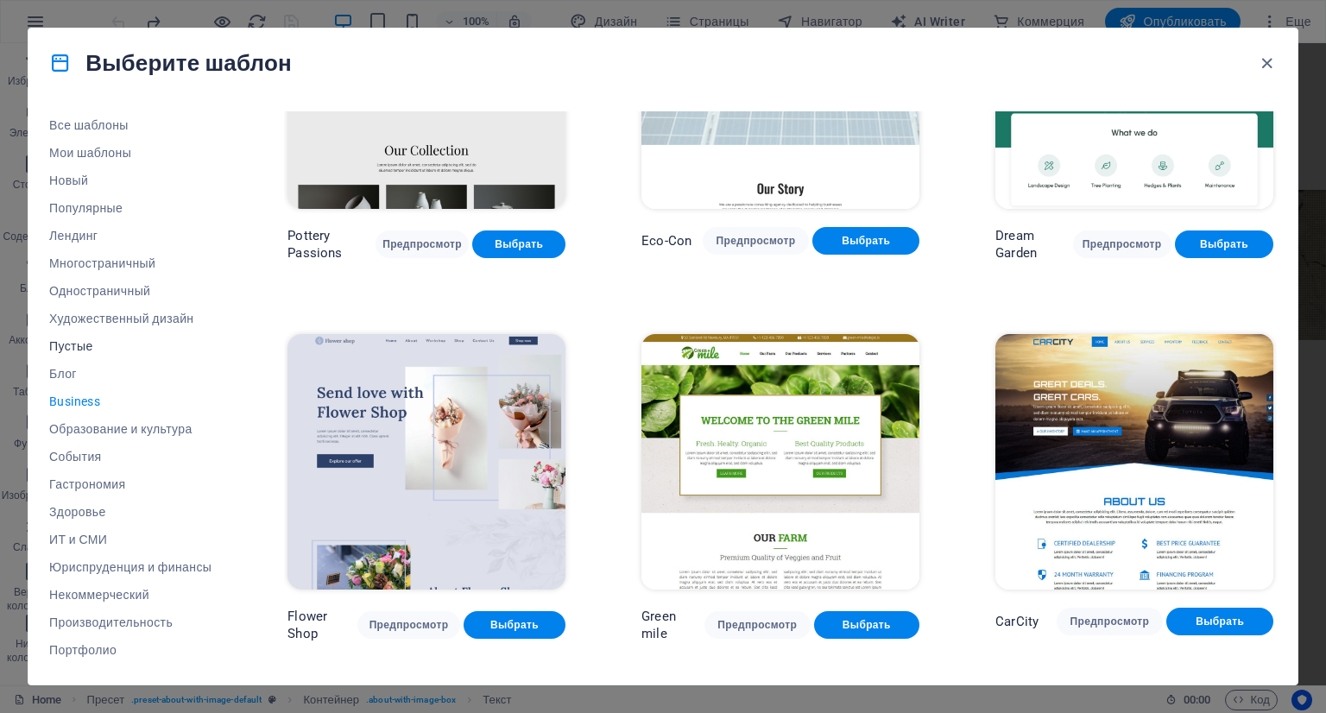
drag, startPoint x: 98, startPoint y: 325, endPoint x: 83, endPoint y: 342, distance: 22.0
click at [85, 342] on div "Все шаблоны Мои шаблоны Новый Популярные Лендинг Многостраничный Одностраничный…" at bounding box center [140, 387] width 183 height 552
click at [85, 342] on span "Пустые" at bounding box center [130, 346] width 162 height 14
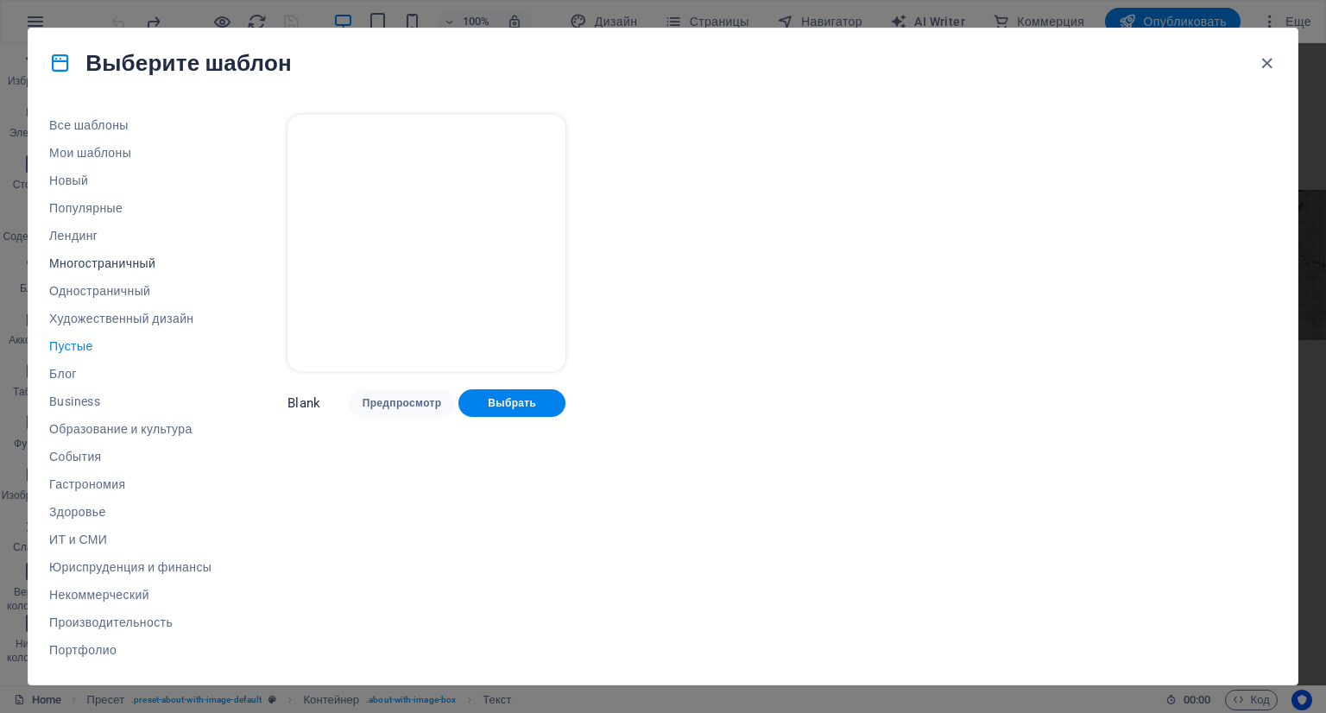
click at [99, 257] on span "Многостраничный" at bounding box center [130, 263] width 162 height 14
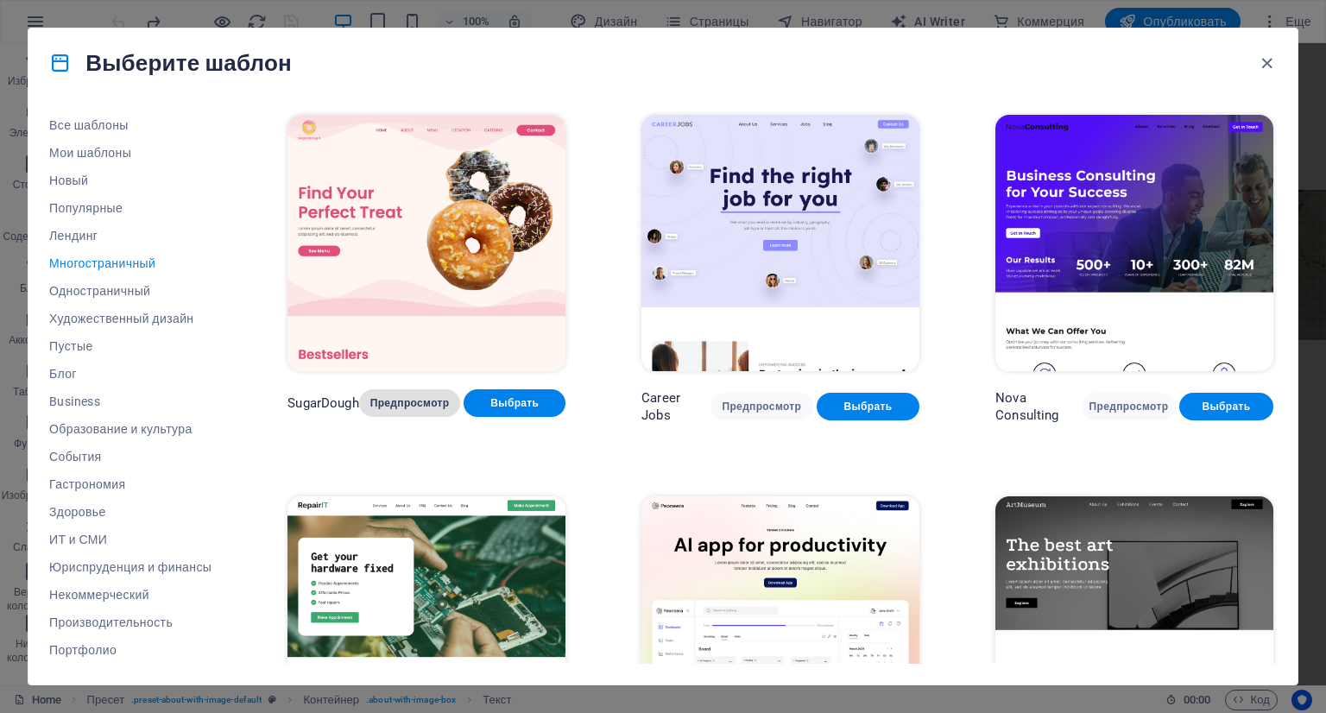
click at [407, 396] on span "Предпросмотр" at bounding box center [410, 403] width 74 height 14
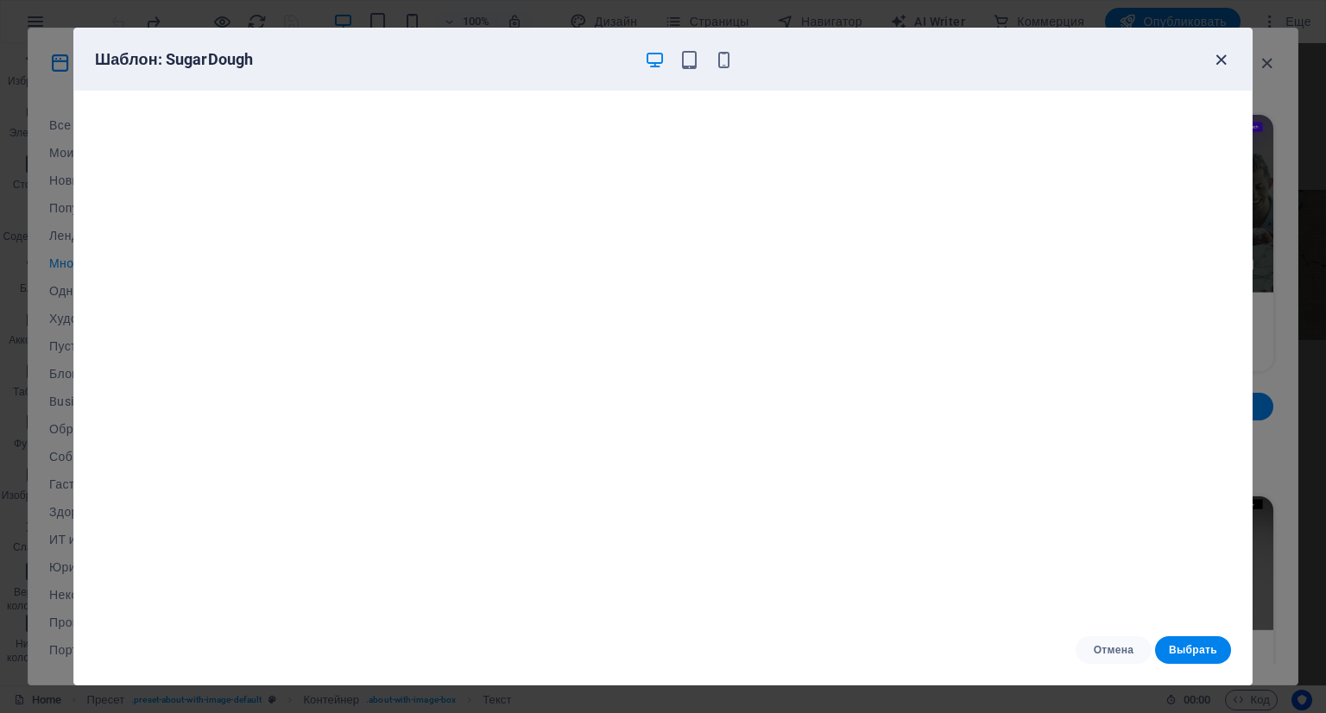
click at [1226, 56] on icon "button" at bounding box center [1221, 60] width 20 height 20
